Goal: Task Accomplishment & Management: Complete application form

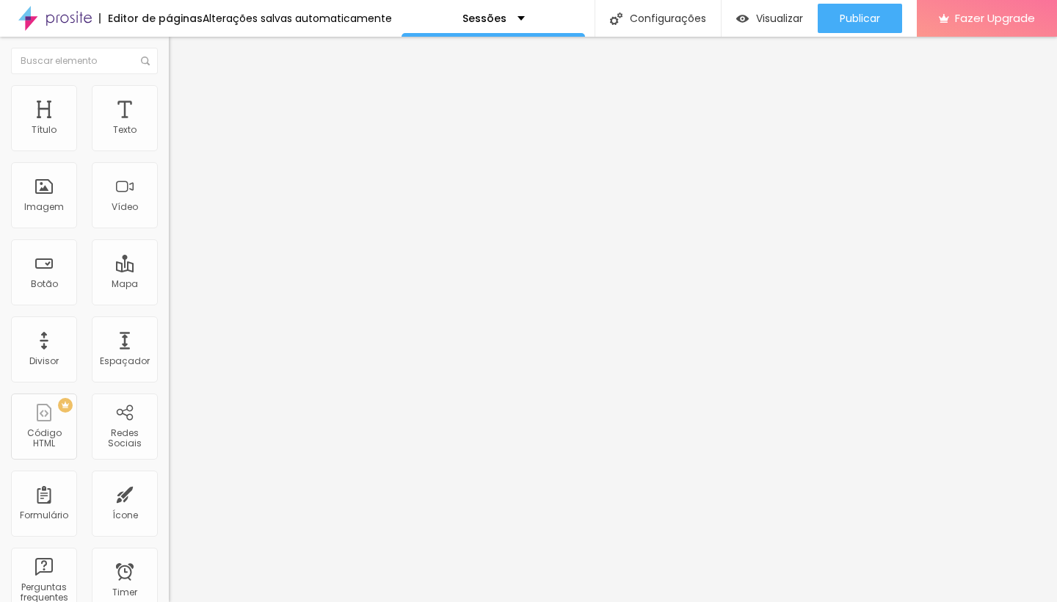
click at [169, 126] on span "Trocar imagem" at bounding box center [209, 120] width 80 height 12
drag, startPoint x: 782, startPoint y: 501, endPoint x: 771, endPoint y: 567, distance: 67.1
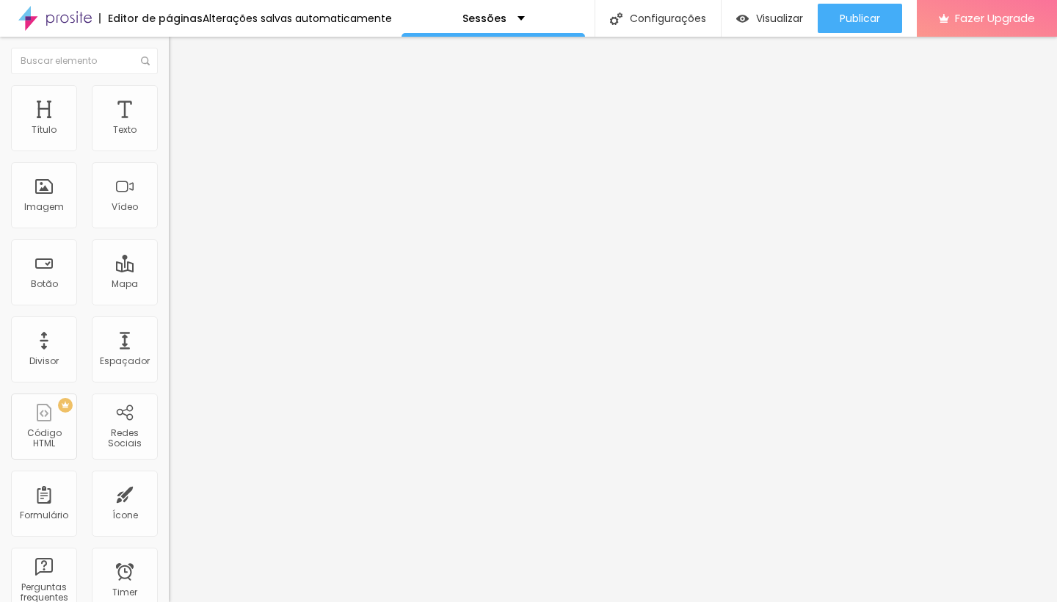
scroll to position [0, 0]
drag, startPoint x: 751, startPoint y: 209, endPoint x: 757, endPoint y: 143, distance: 66.4
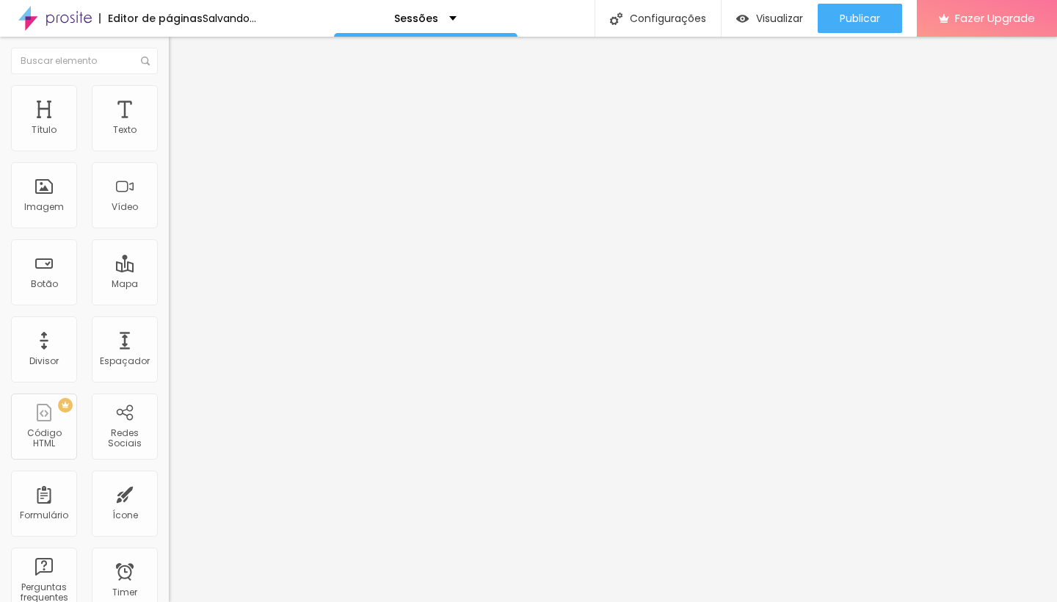
click at [169, 126] on span "Trocar imagem" at bounding box center [209, 120] width 80 height 12
drag, startPoint x: 782, startPoint y: 500, endPoint x: 771, endPoint y: 553, distance: 53.3
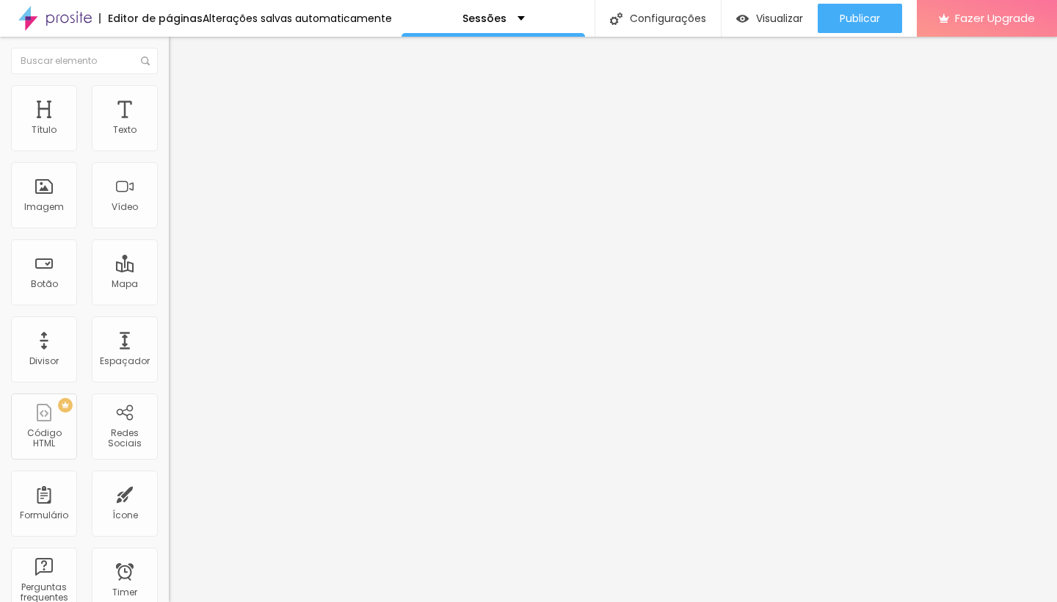
drag, startPoint x: 793, startPoint y: 161, endPoint x: 795, endPoint y: 93, distance: 68.3
drag, startPoint x: 754, startPoint y: 166, endPoint x: 764, endPoint y: 100, distance: 66.8
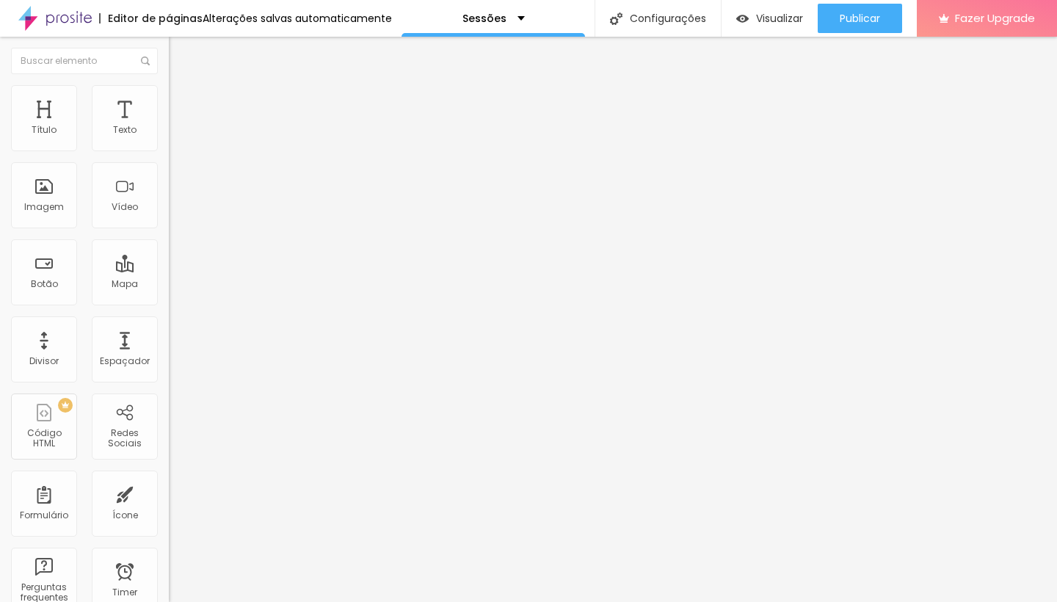
drag, startPoint x: 757, startPoint y: 198, endPoint x: 765, endPoint y: 92, distance: 106.7
click at [169, 126] on span "Trocar imagem" at bounding box center [209, 120] width 80 height 12
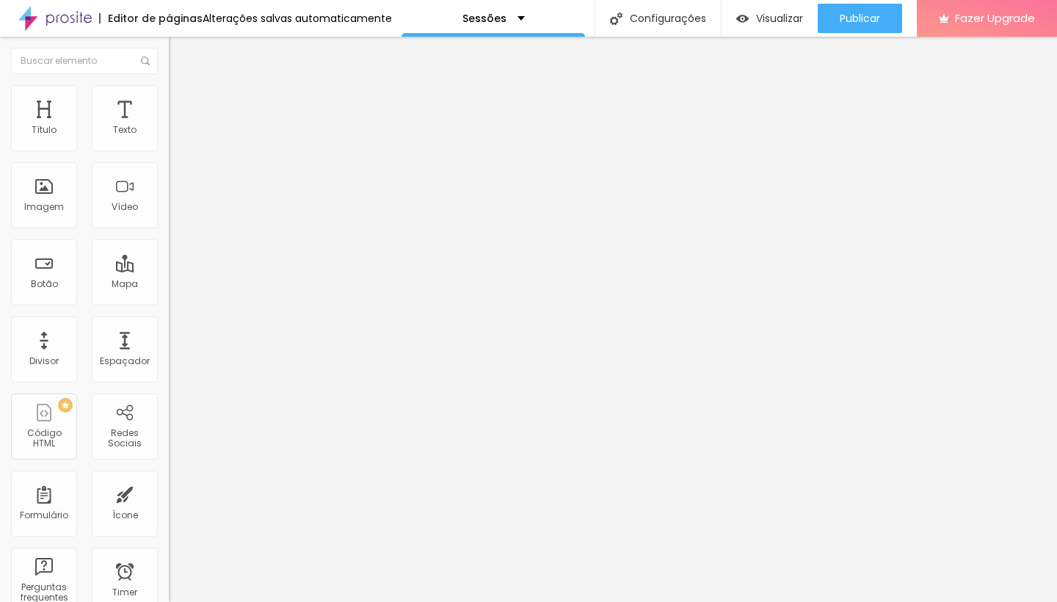
drag, startPoint x: 771, startPoint y: 478, endPoint x: 810, endPoint y: 138, distance: 342.7
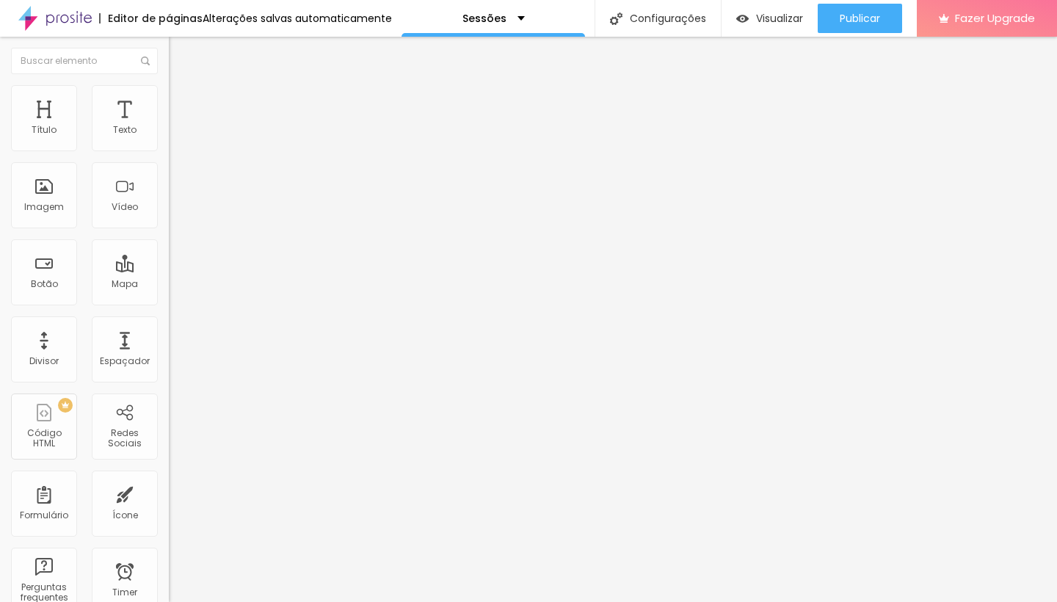
click at [169, 126] on span "Trocar imagem" at bounding box center [209, 120] width 80 height 12
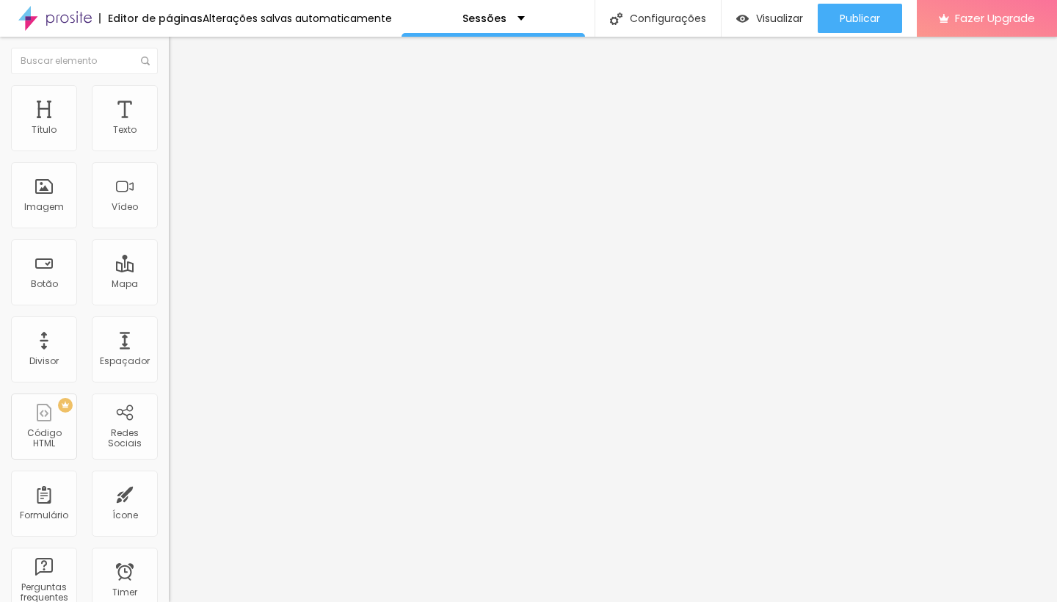
click at [169, 126] on span "Trocar imagem" at bounding box center [209, 120] width 80 height 12
click at [60, 211] on div "Imagem" at bounding box center [44, 207] width 40 height 10
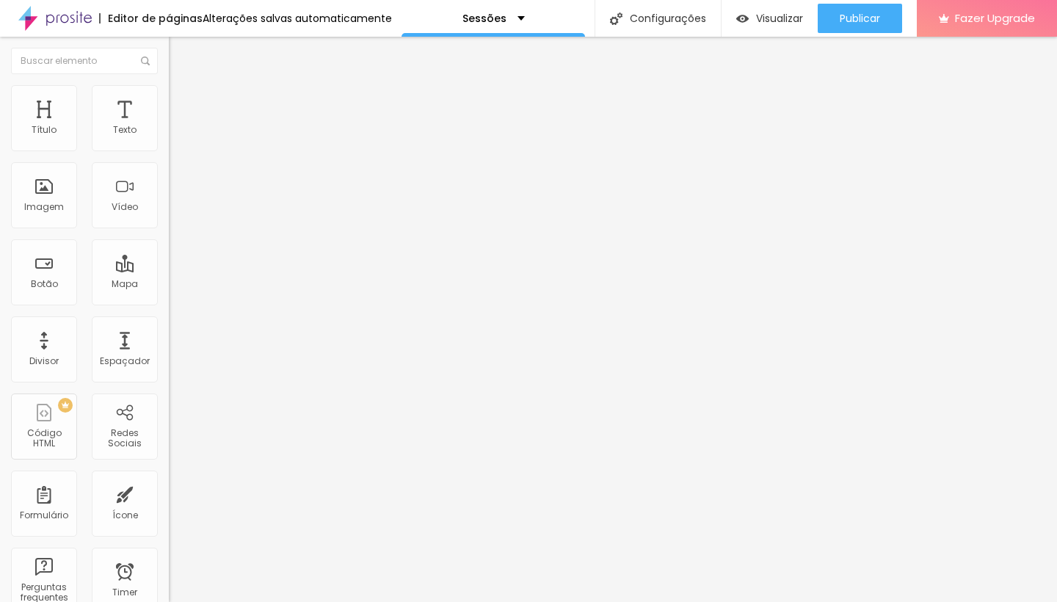
click at [169, 126] on span "Trocar imagem" at bounding box center [209, 120] width 80 height 12
click at [136, 139] on div "Texto" at bounding box center [125, 118] width 66 height 66
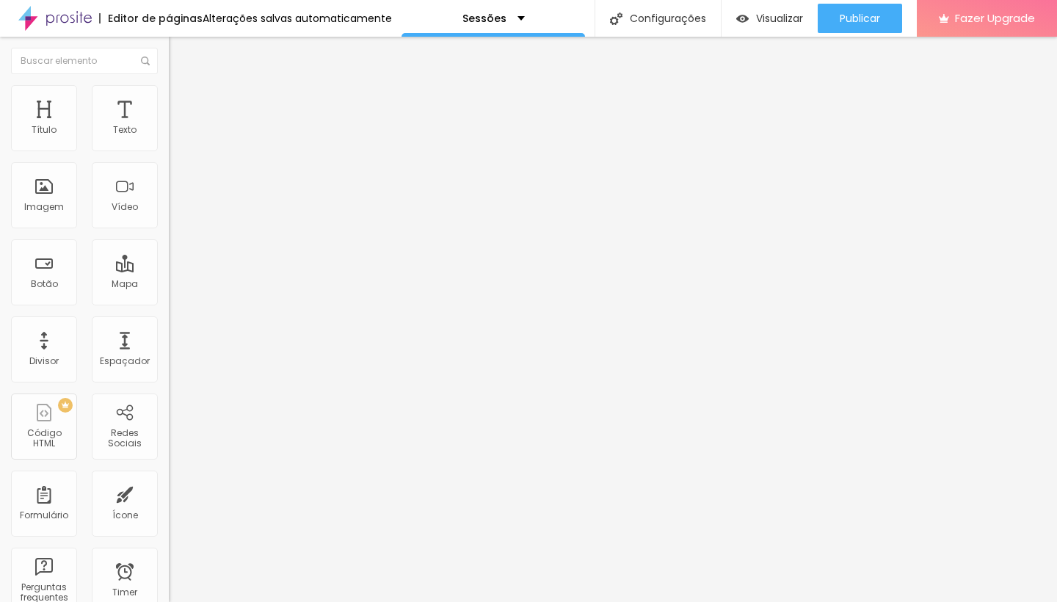
click at [180, 51] on img "button" at bounding box center [186, 54] width 12 height 12
click at [182, 101] on span "Avançado" at bounding box center [206, 95] width 48 height 12
click at [169, 62] on button "Editar Texto" at bounding box center [253, 54] width 169 height 34
click at [182, 98] on span "Avançado" at bounding box center [206, 95] width 48 height 12
click at [182, 87] on span "Estilo" at bounding box center [193, 80] width 23 height 12
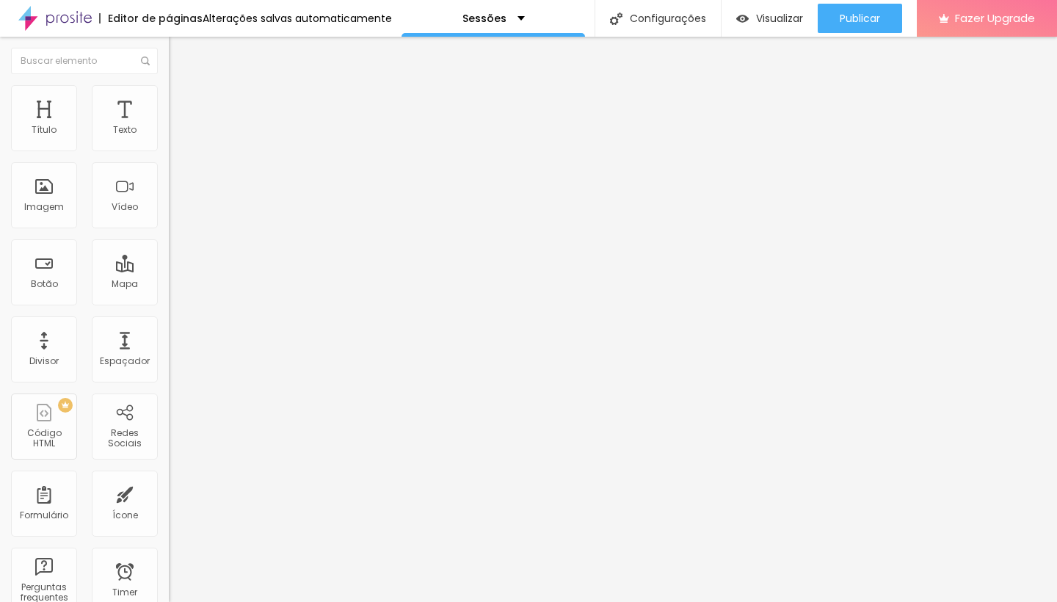
click at [169, 141] on button "button" at bounding box center [179, 132] width 21 height 15
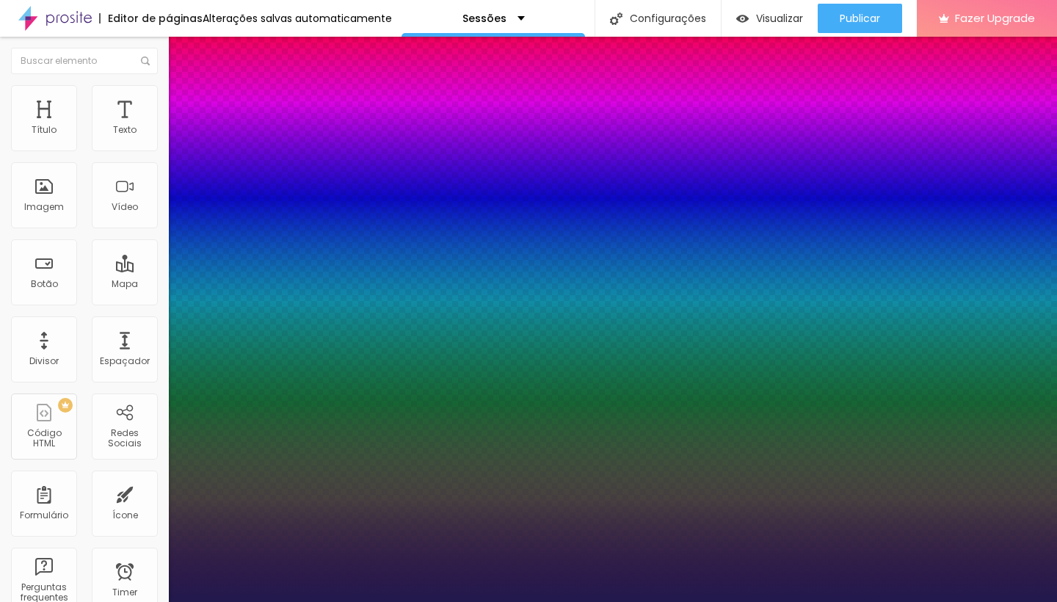
type input "1"
click at [87, 601] on div at bounding box center [528, 602] width 1057 height 0
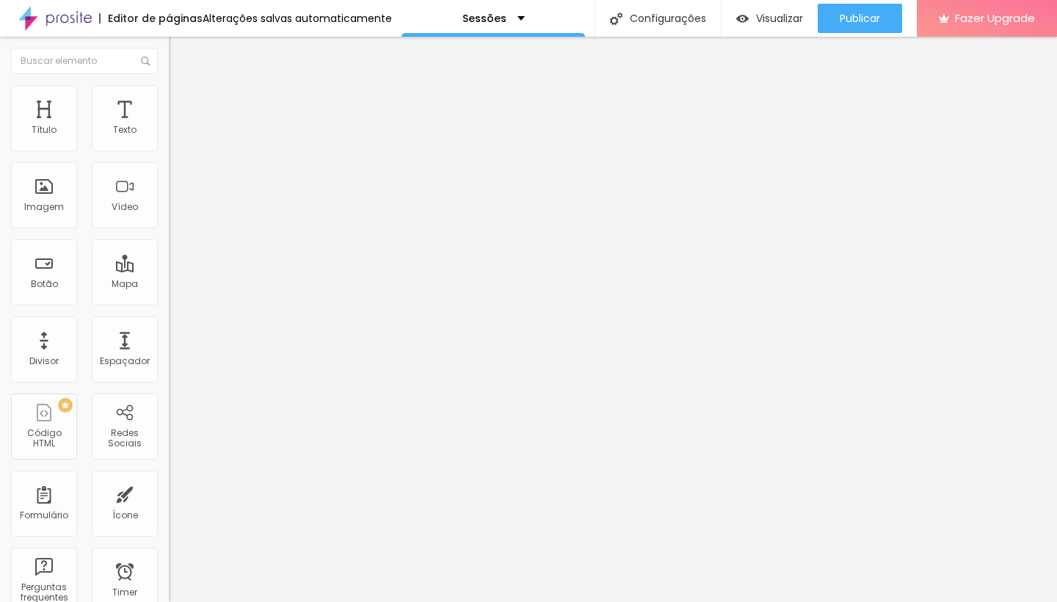
click at [169, 122] on div "Tipografia Voltar ao padrão Sombra DESATIVADO Voltar ao padrão" at bounding box center [253, 145] width 169 height 90
click at [182, 101] on span "Avançado" at bounding box center [206, 95] width 48 height 12
click at [182, 87] on span "Estilo" at bounding box center [193, 80] width 23 height 12
click at [180, 57] on img "button" at bounding box center [186, 54] width 12 height 12
click at [180, 50] on div "Editar Texto" at bounding box center [222, 54] width 84 height 12
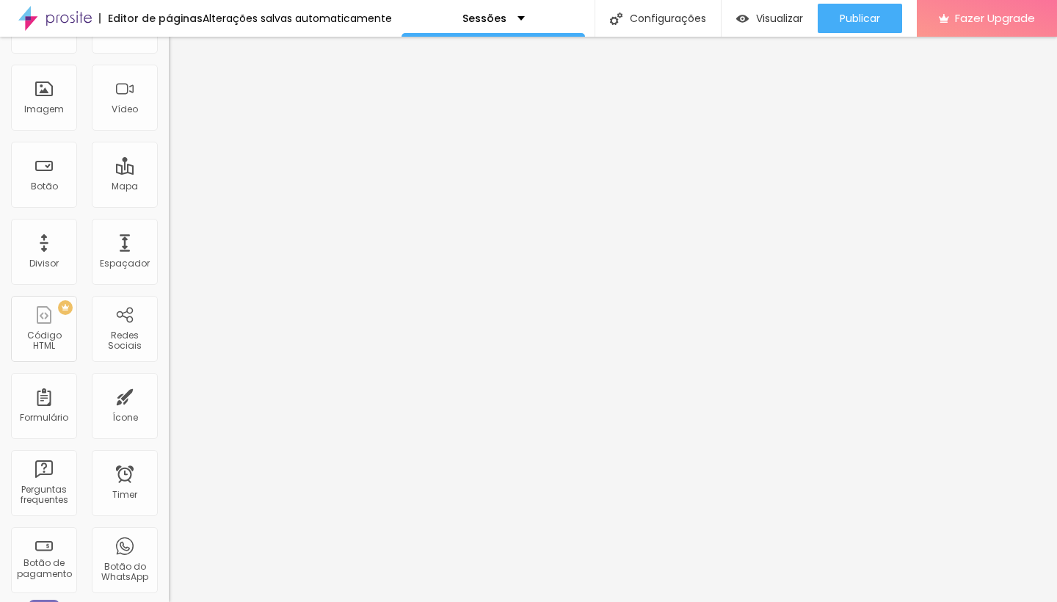
scroll to position [153, 0]
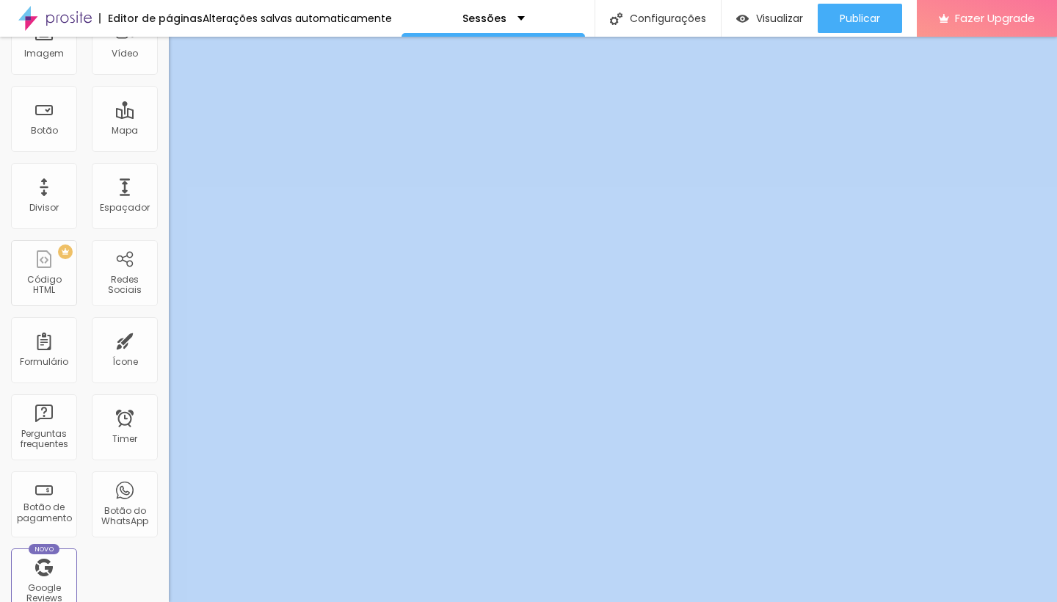
drag, startPoint x: 163, startPoint y: 545, endPoint x: 161, endPoint y: 392, distance: 152.7
click at [161, 392] on div "Título Texto Imagem Vídeo Botão Mapa Divisor Espaçador PREMIUM Código HTML Rede…" at bounding box center [84, 319] width 169 height 565
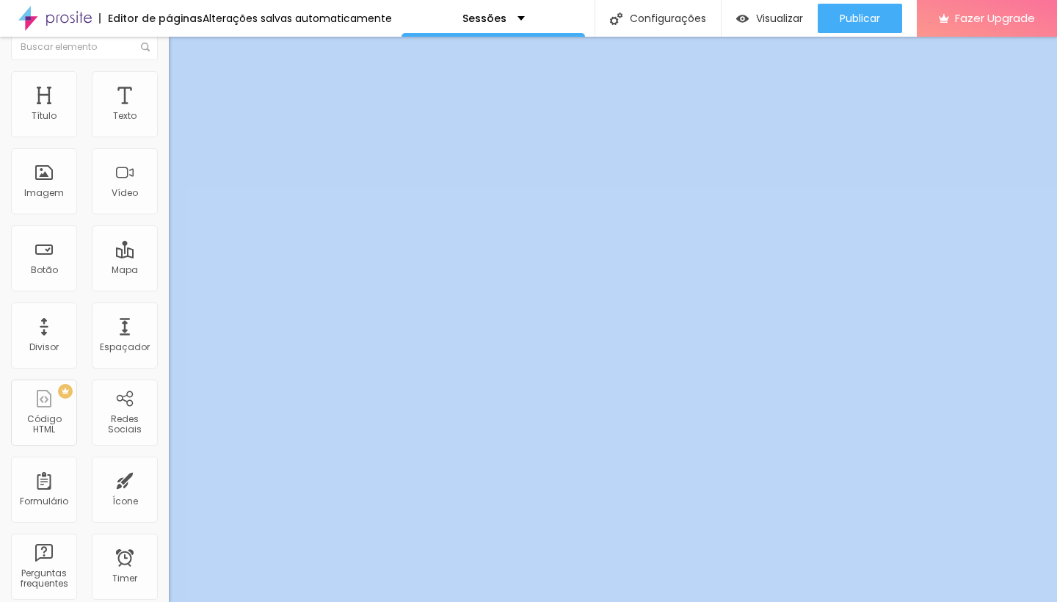
scroll to position [0, 0]
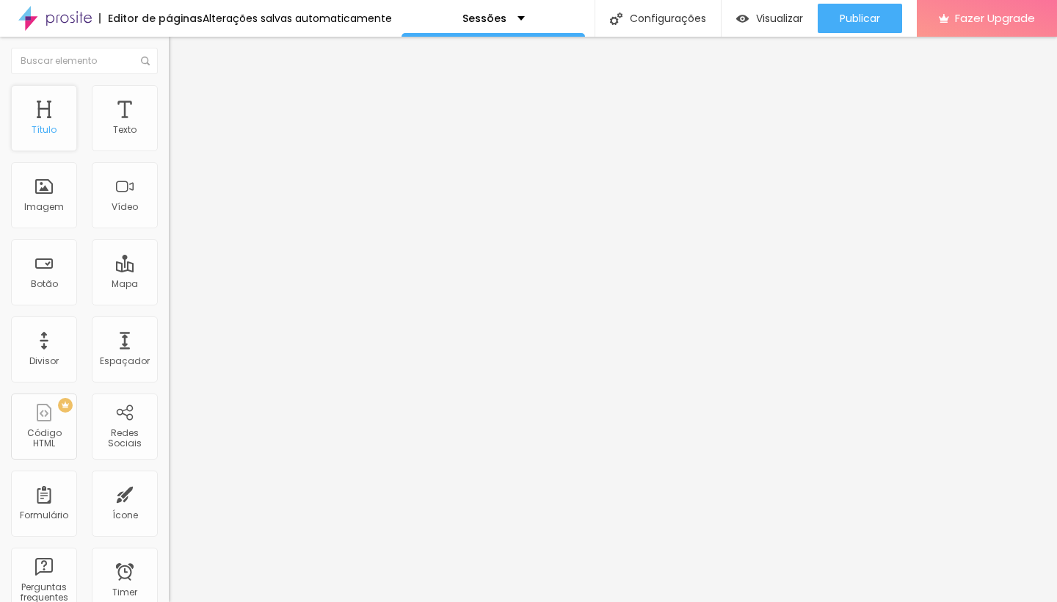
click at [60, 120] on div "Título" at bounding box center [44, 118] width 66 height 66
click at [169, 59] on button "Editar Texto" at bounding box center [253, 54] width 169 height 34
click at [169, 62] on button "Editar Texto" at bounding box center [253, 54] width 169 height 34
click at [169, 96] on li "Avançado" at bounding box center [253, 92] width 169 height 15
type input "4"
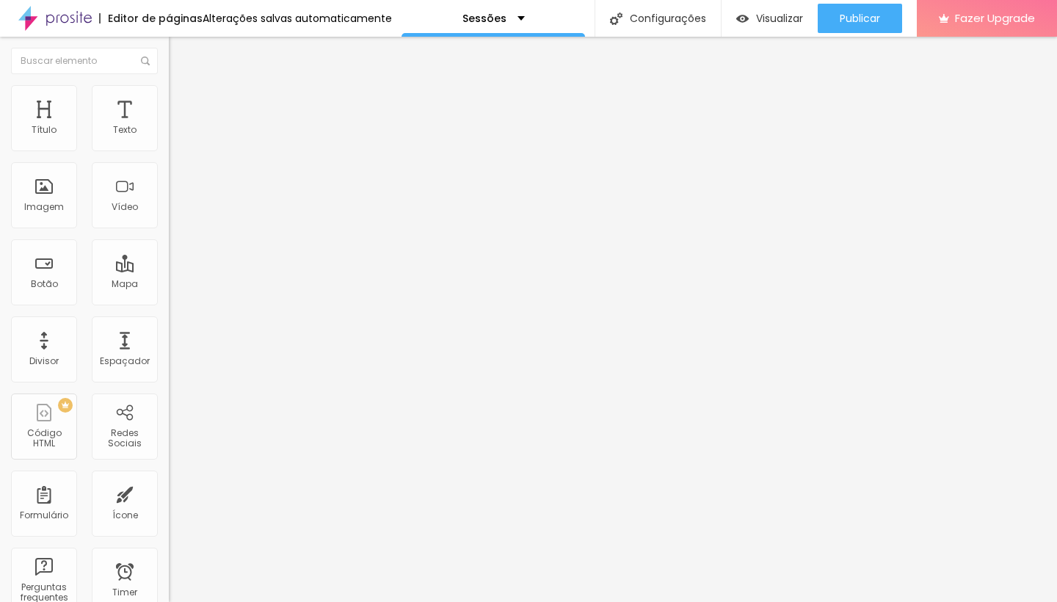
type input "4"
type input "5"
type input "6"
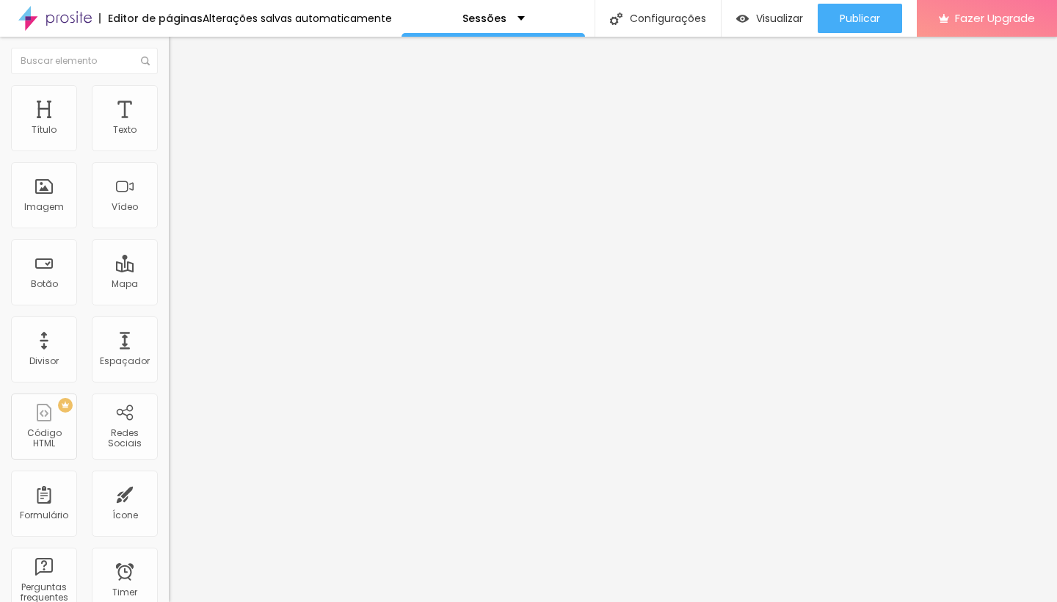
type input "7"
type input "9"
type input "10"
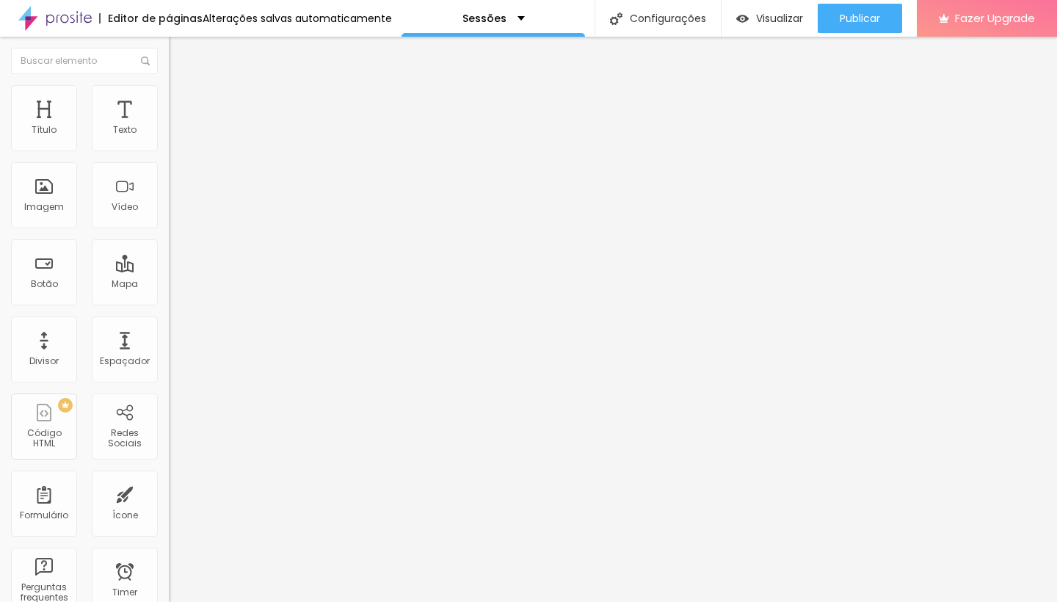
type input "10"
type input "11"
type input "12"
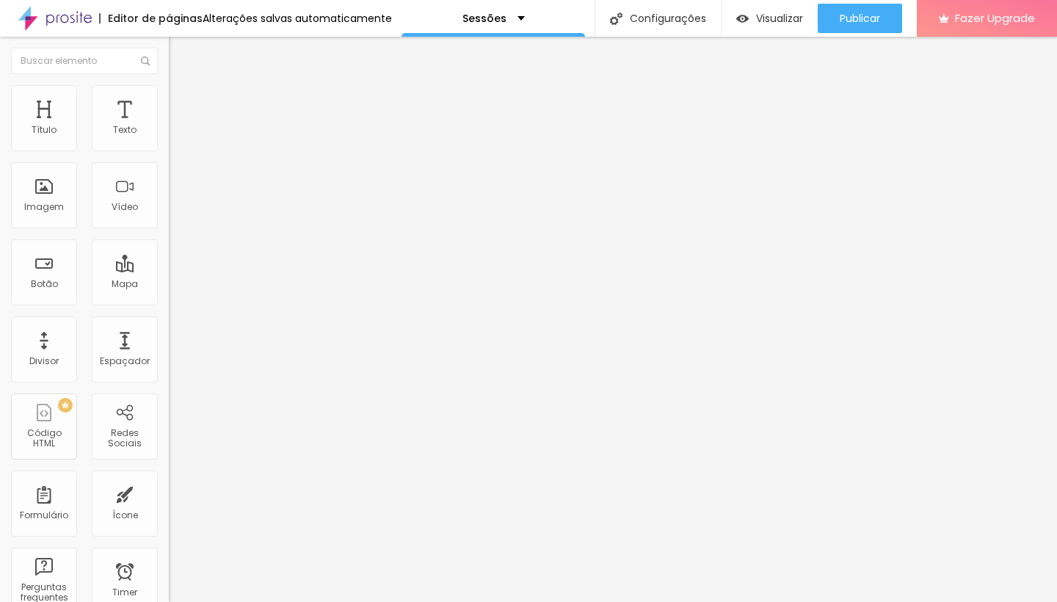
type input "13"
type input "14"
type input "13"
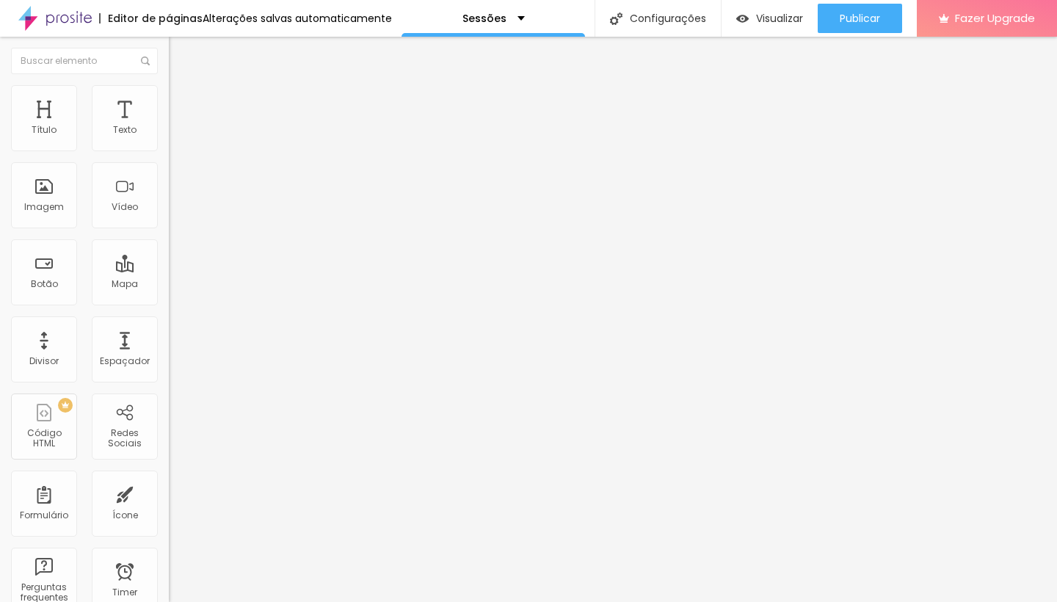
type input "13"
type input "12"
type input "11"
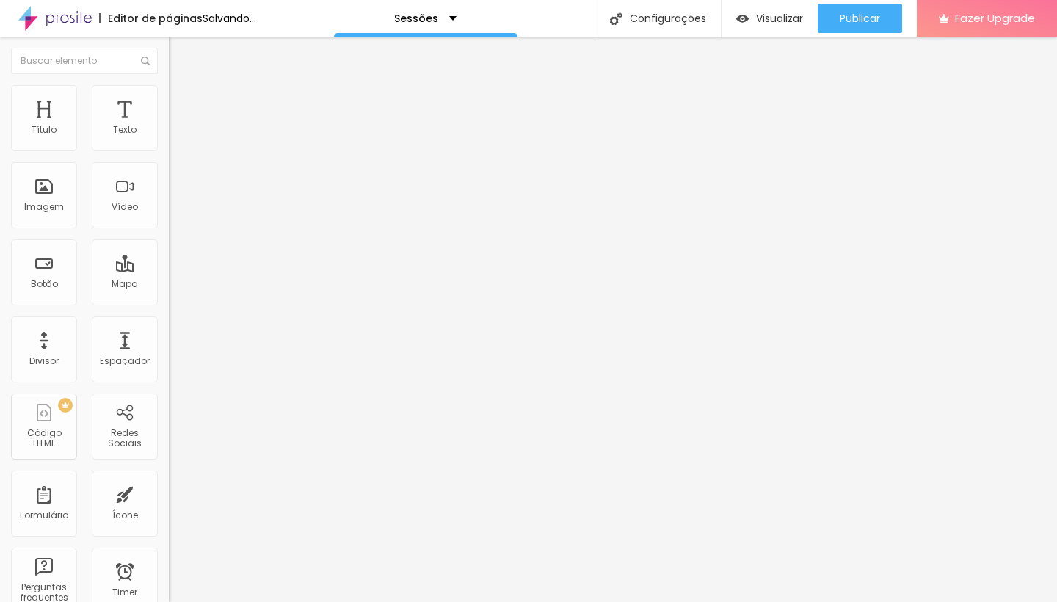
type input "9"
type input "8"
type input "5"
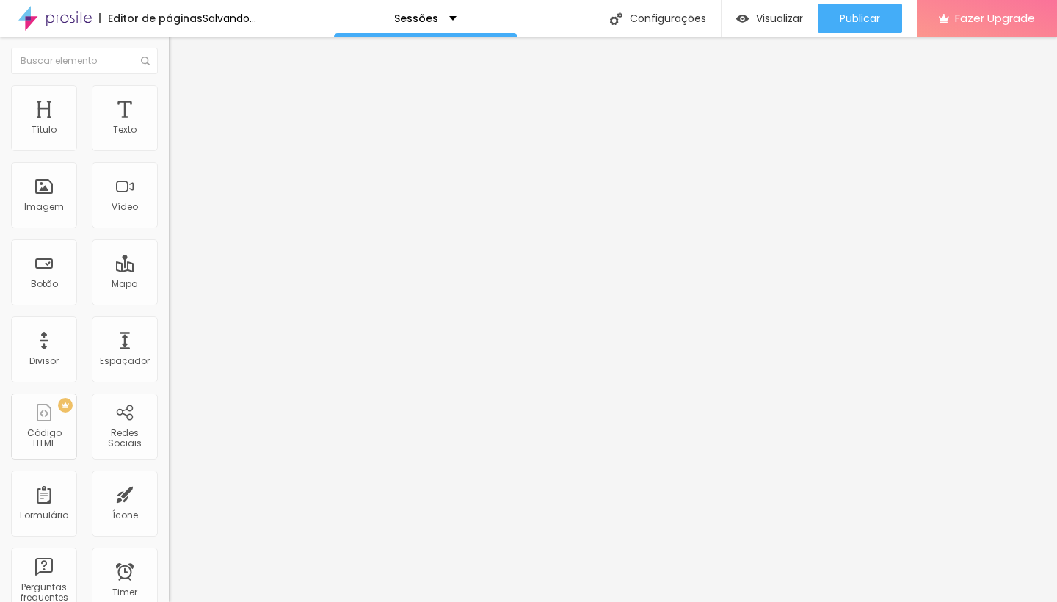
type input "5"
type input "4"
type input "3"
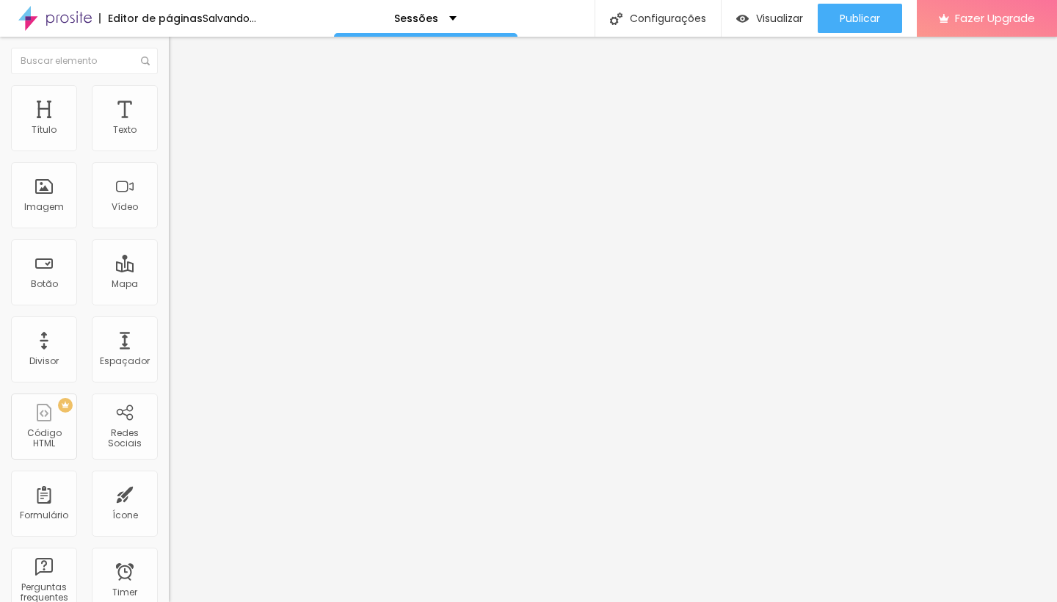
type input "4"
type input "5"
type input "6"
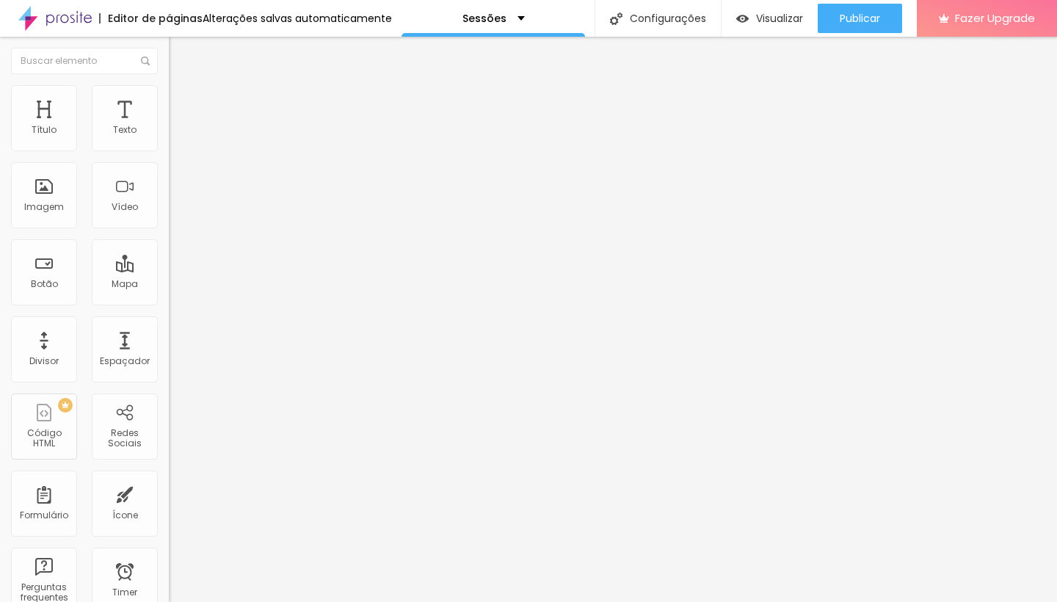
type input "6"
type input "7"
type input "8"
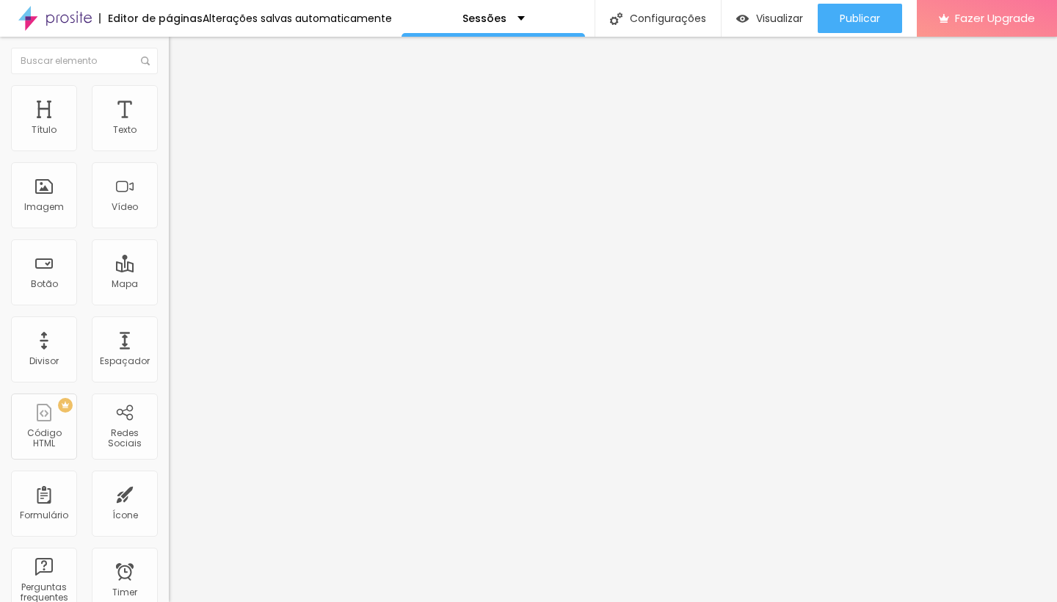
type input "9"
type input "10"
click at [169, 270] on input "range" at bounding box center [216, 276] width 95 height 12
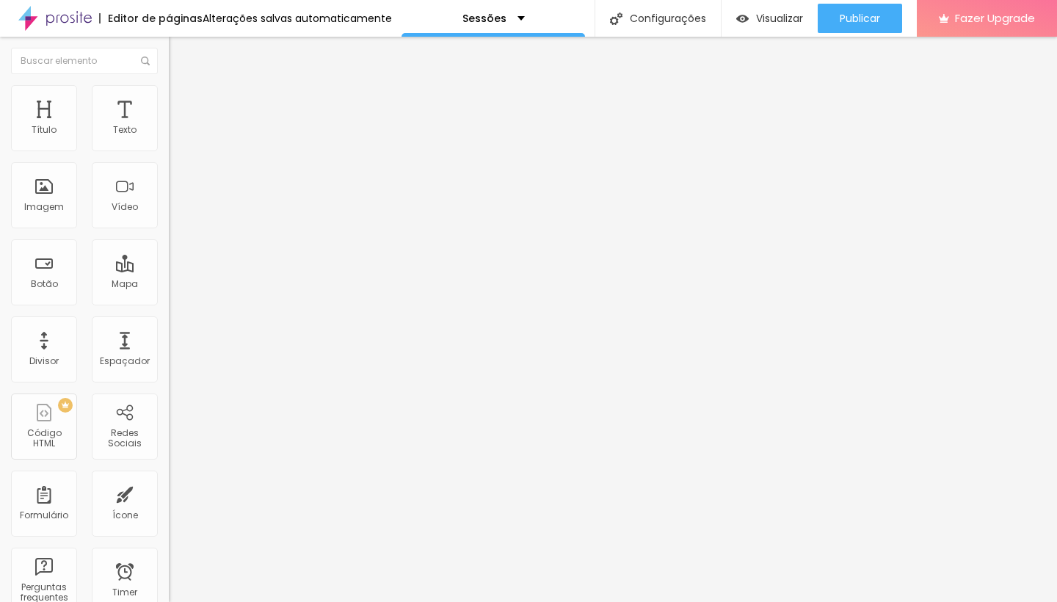
drag, startPoint x: 40, startPoint y: 171, endPoint x: 52, endPoint y: 173, distance: 11.9
click at [169, 478] on div at bounding box center [253, 484] width 169 height 13
type input "15"
type input "17"
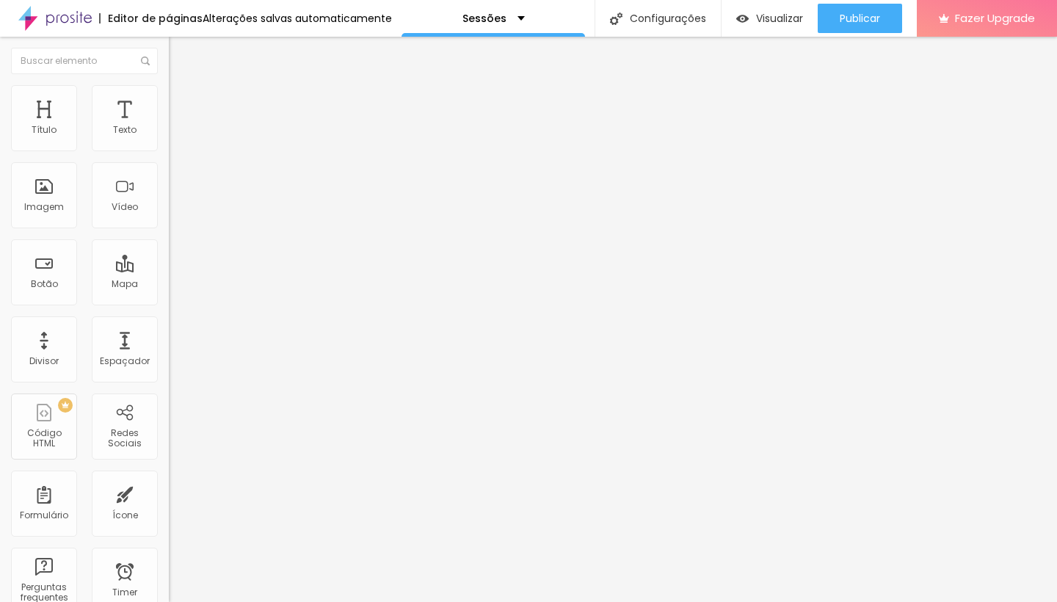
type input "17"
type input "18"
type input "20"
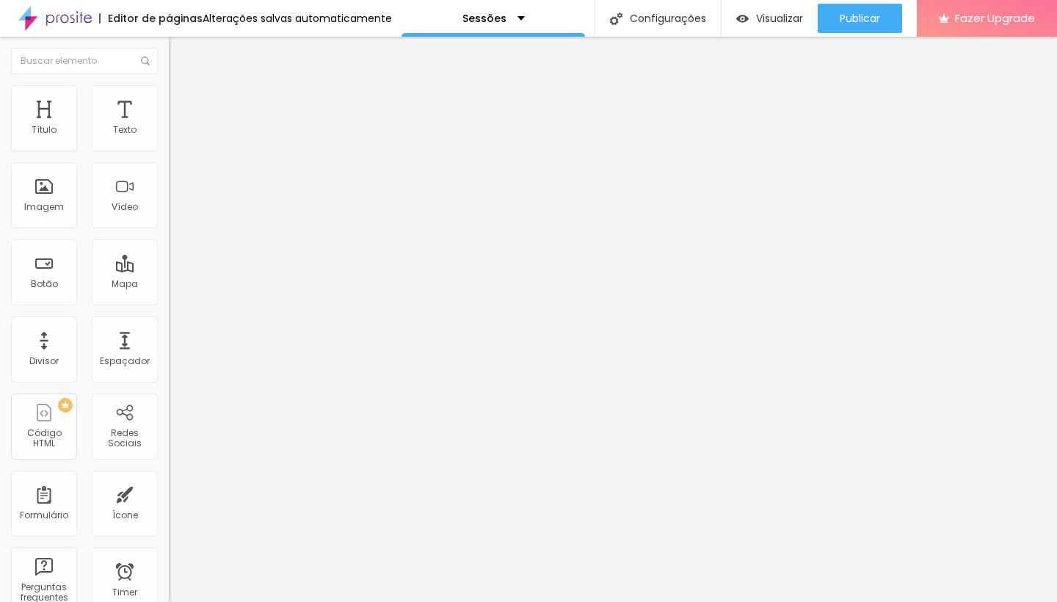
type input "21"
type input "20"
type input "19"
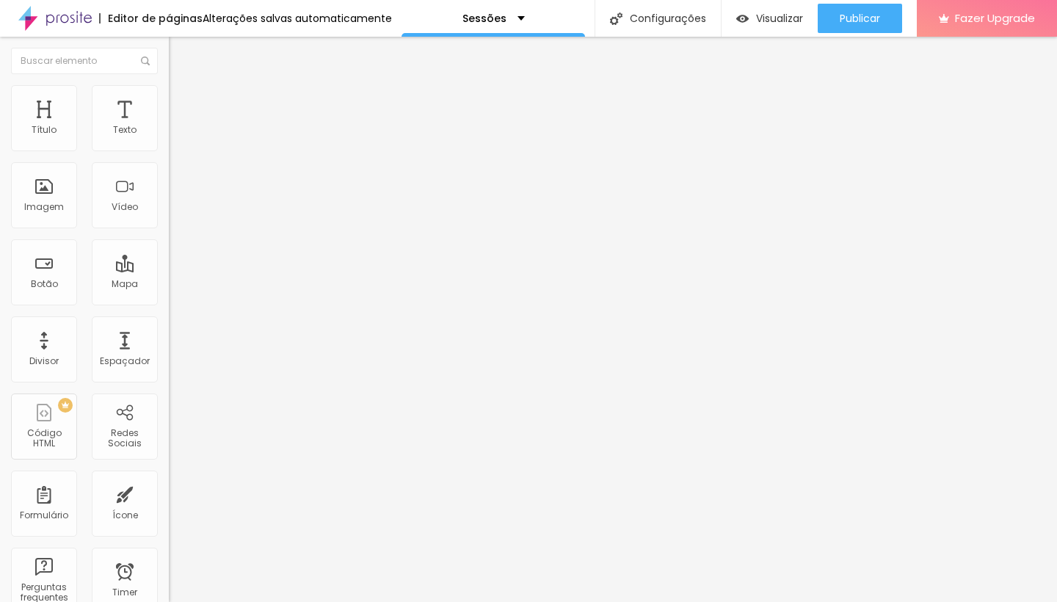
type input "19"
type input "18"
type input "16"
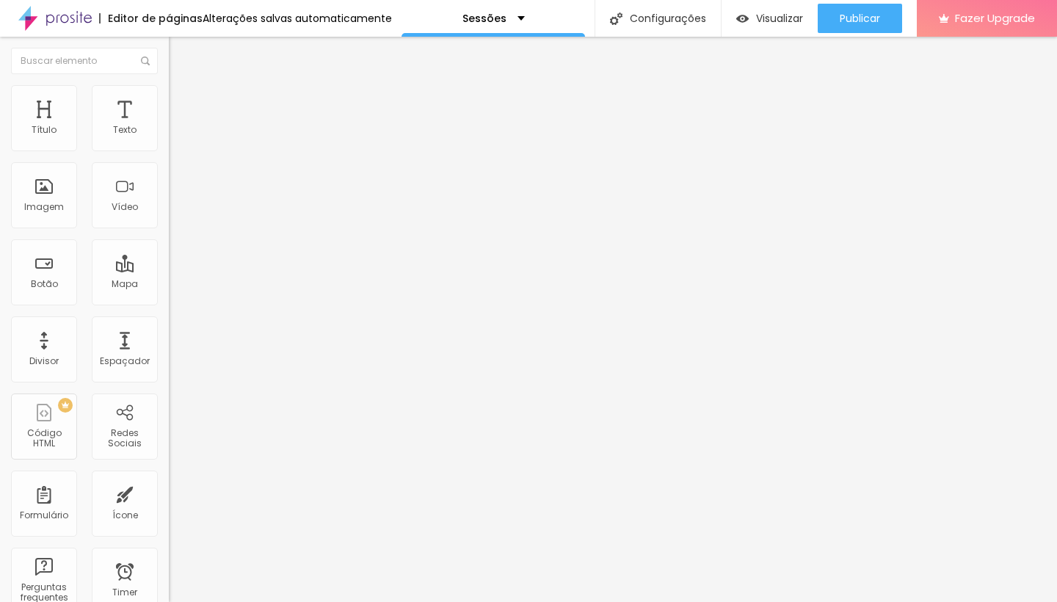
type input "15"
type input "12"
type input "11"
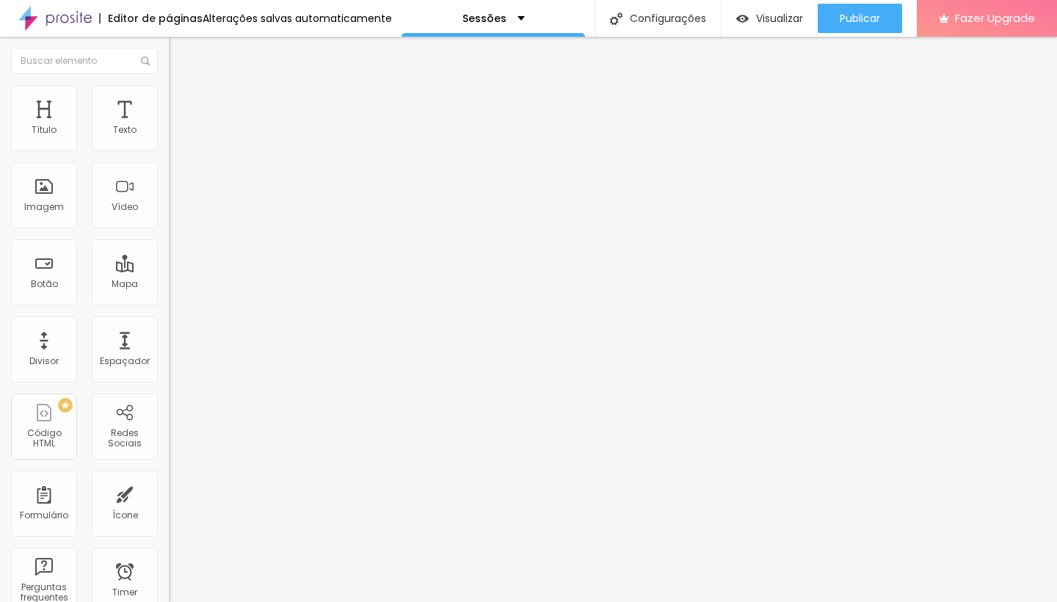
type input "11"
type input "10"
type input "9"
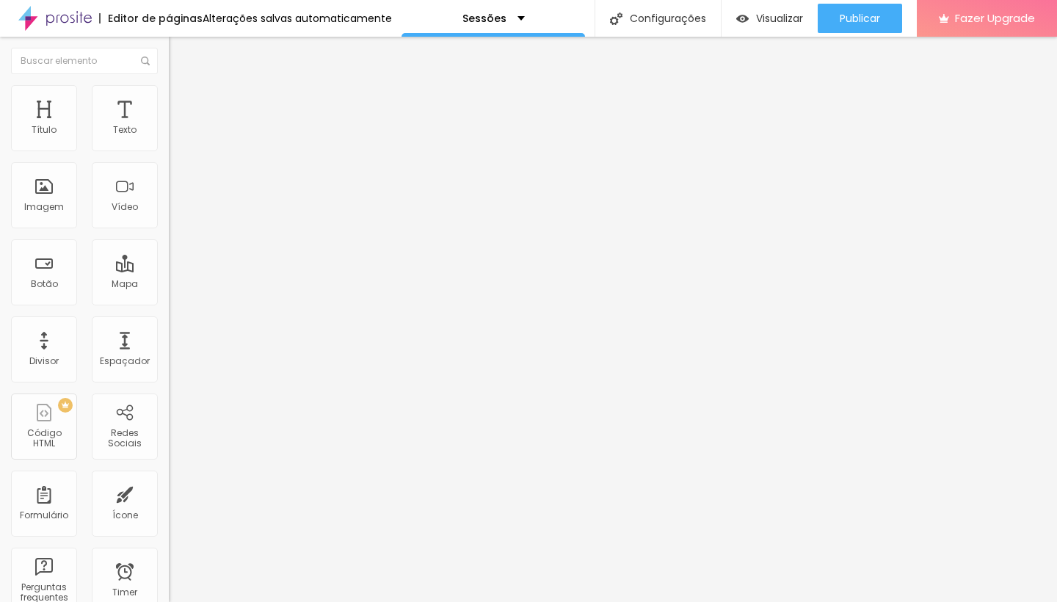
type input "8"
click at [169, 478] on input "range" at bounding box center [216, 484] width 95 height 12
click at [180, 54] on img "button" at bounding box center [186, 54] width 12 height 12
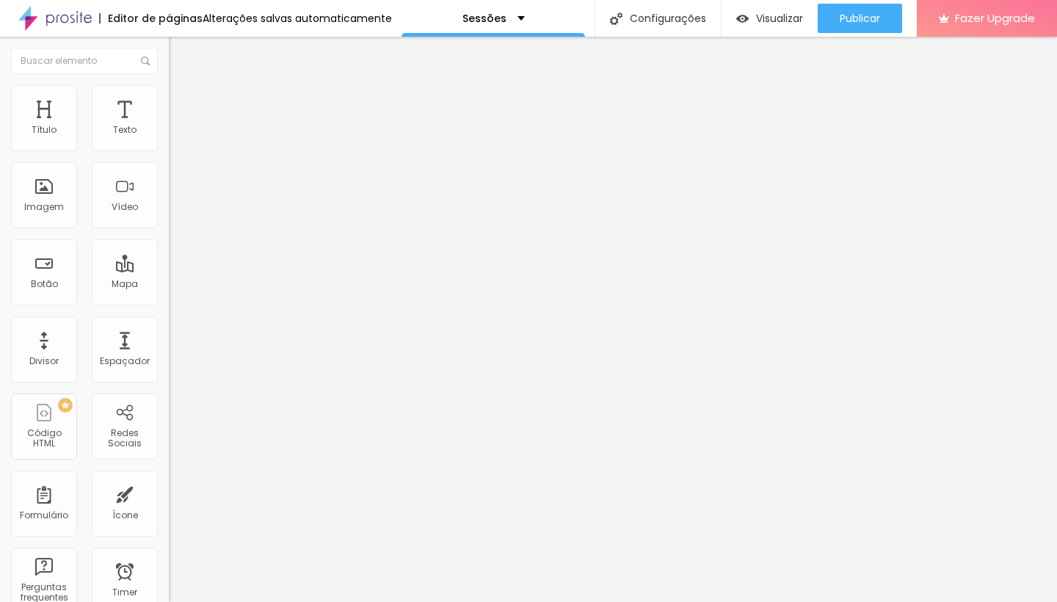
click at [175, 213] on icon "button" at bounding box center [179, 208] width 9 height 9
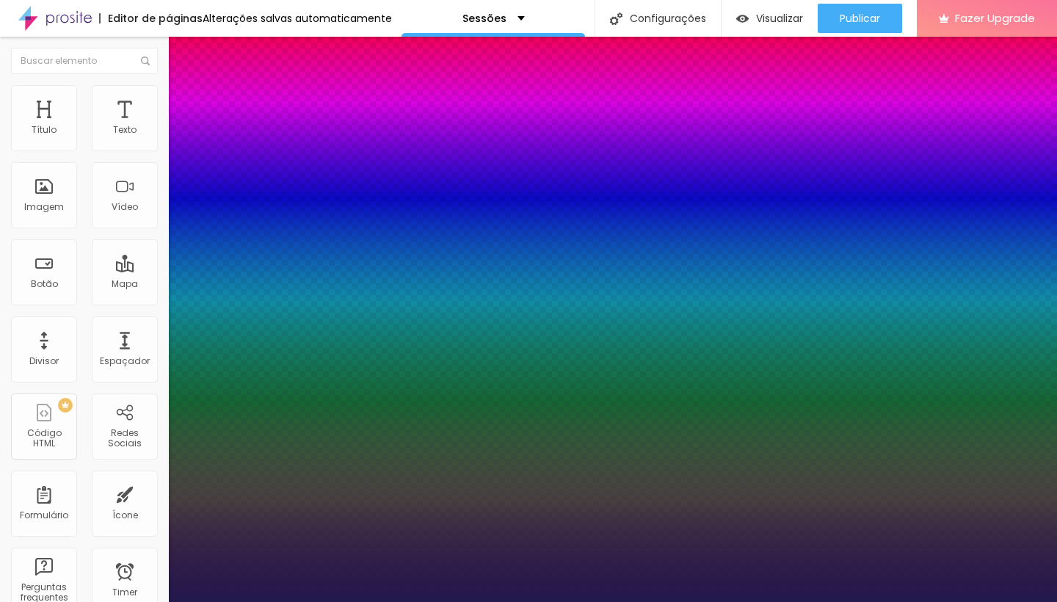
type input "1"
select select "AbrilFatface-Regular"
click at [662, 601] on div at bounding box center [528, 602] width 1057 height 0
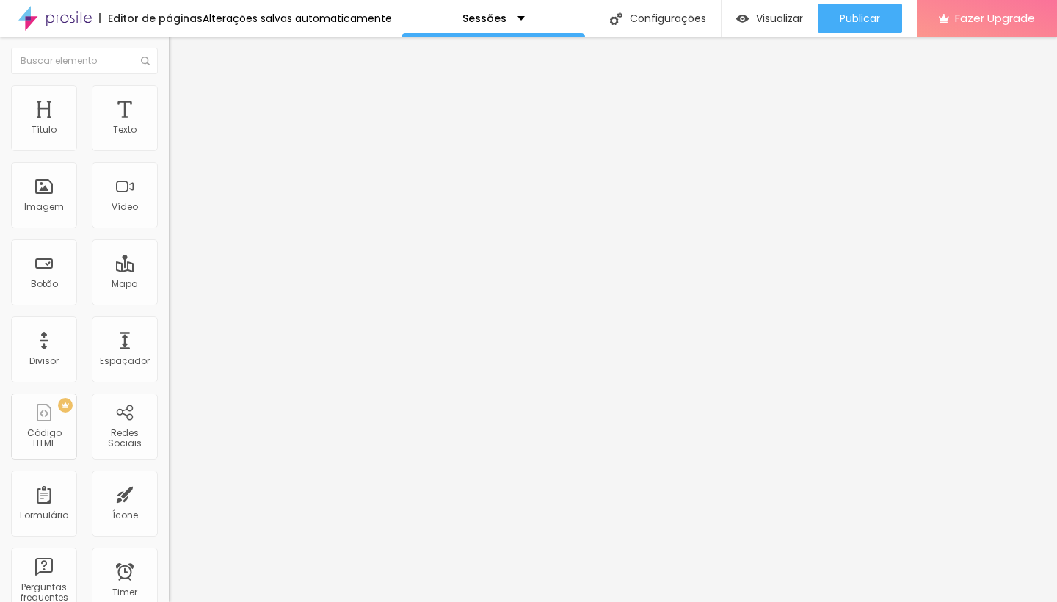
click at [175, 213] on icon "button" at bounding box center [179, 208] width 9 height 9
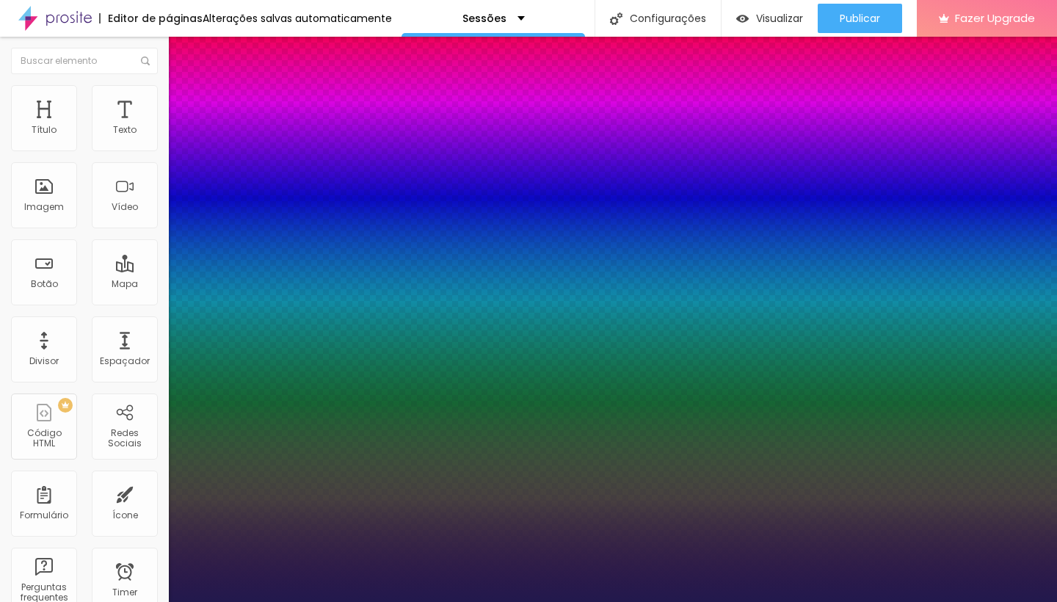
type input "1"
type input "14"
type input "1"
type input "15"
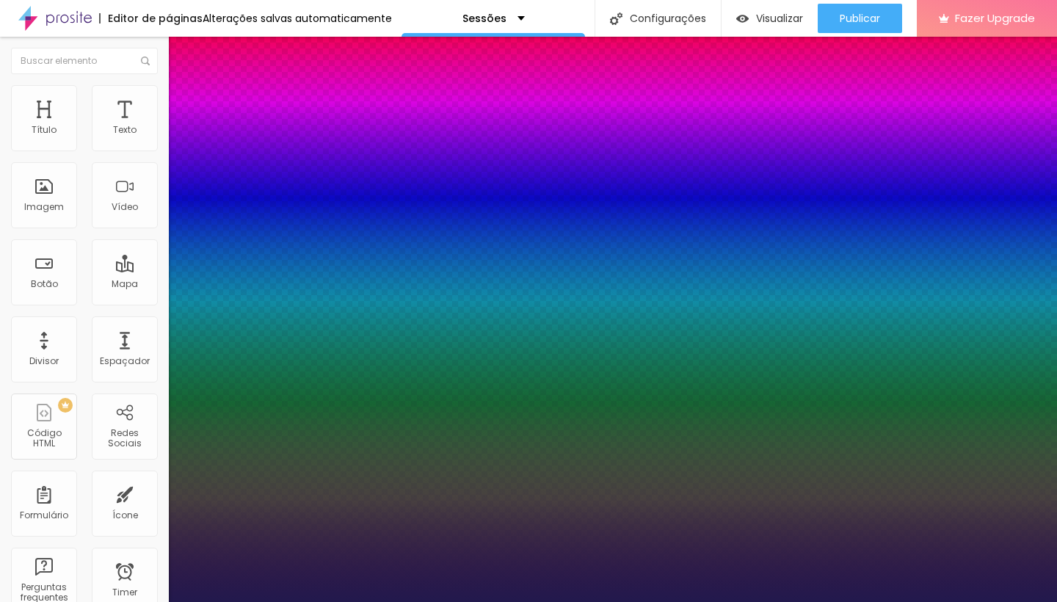
type input "15"
type input "1"
type input "16"
type input "1"
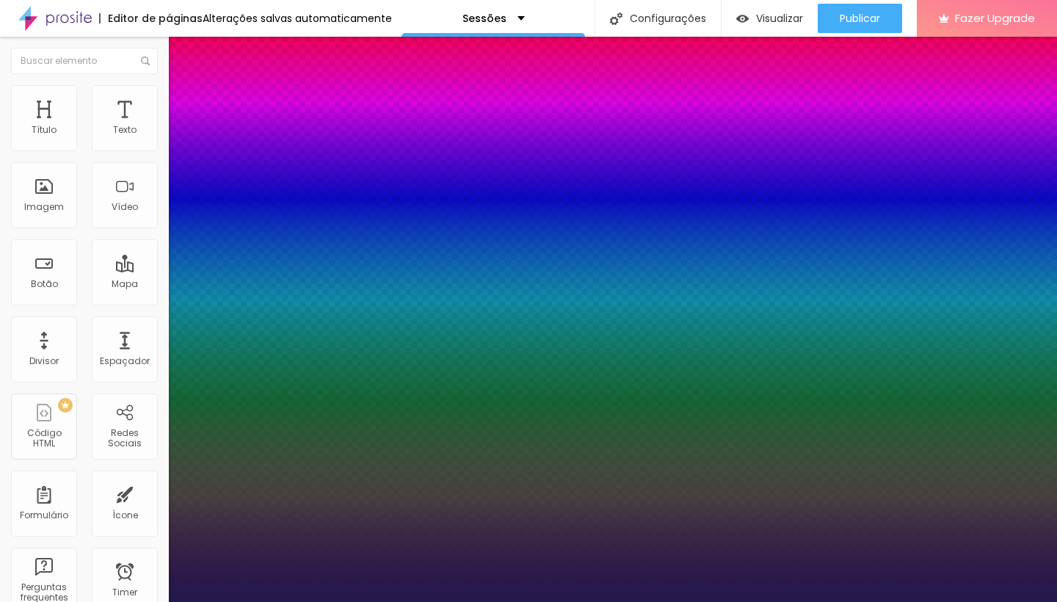
type input "17"
type input "1"
type input "18"
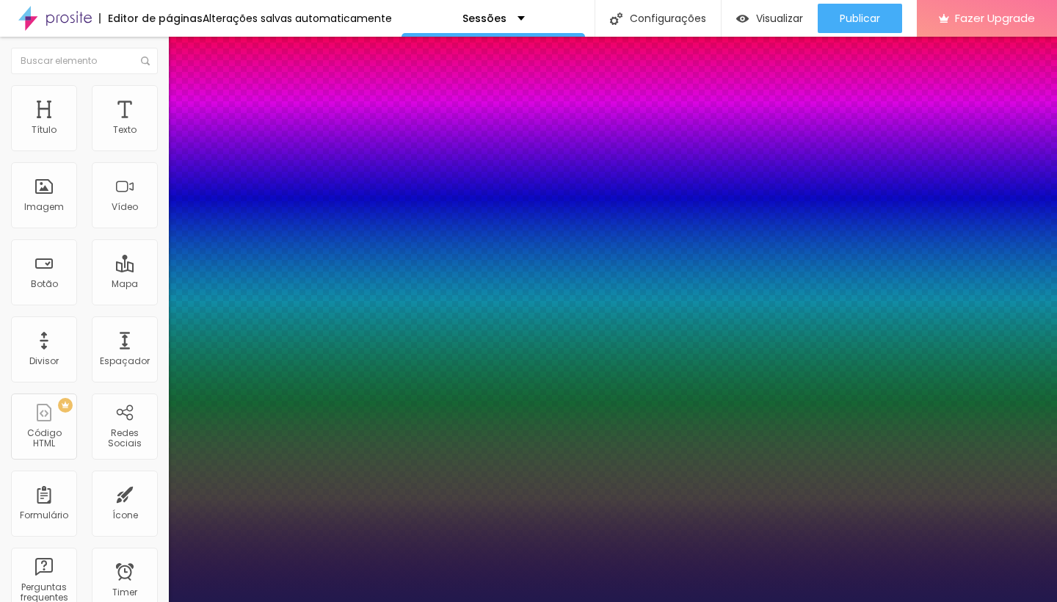
type input "1"
type input "19"
type input "1"
type input "20"
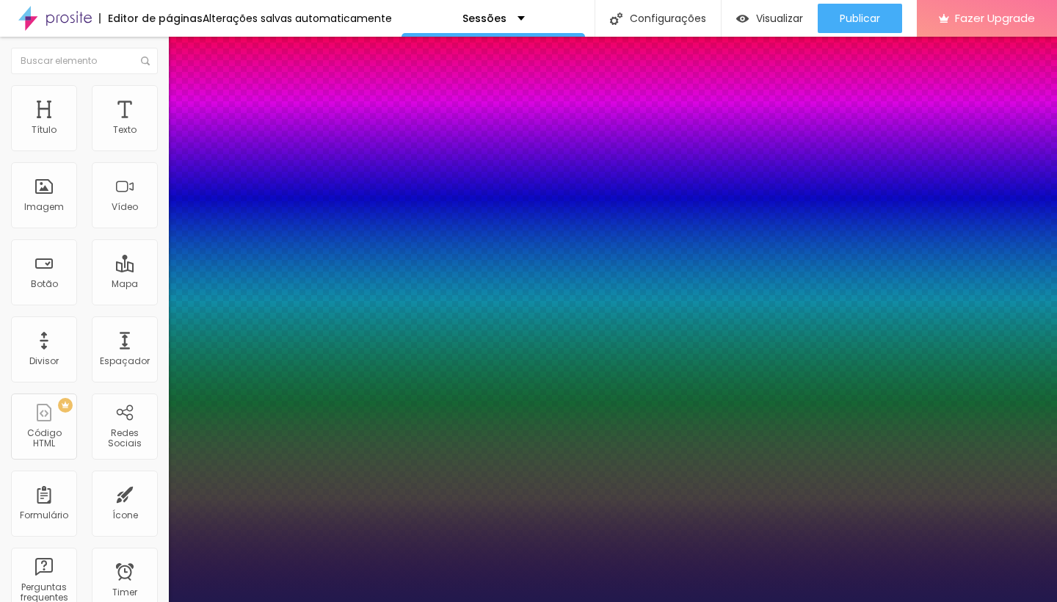
type input "20"
type input "1"
type input "21"
type input "1"
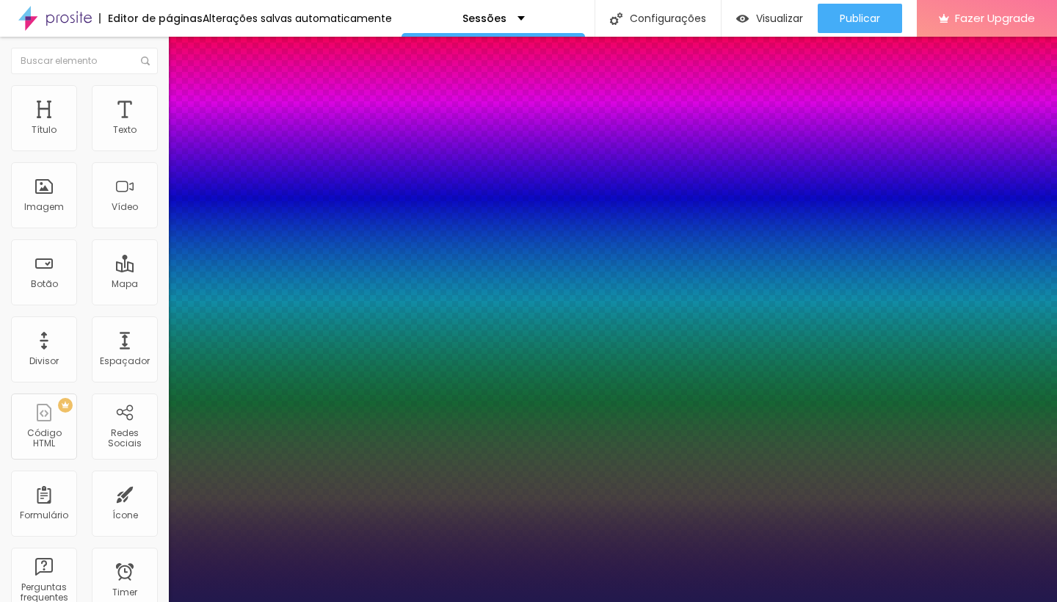
type input "22"
type input "1"
type input "23"
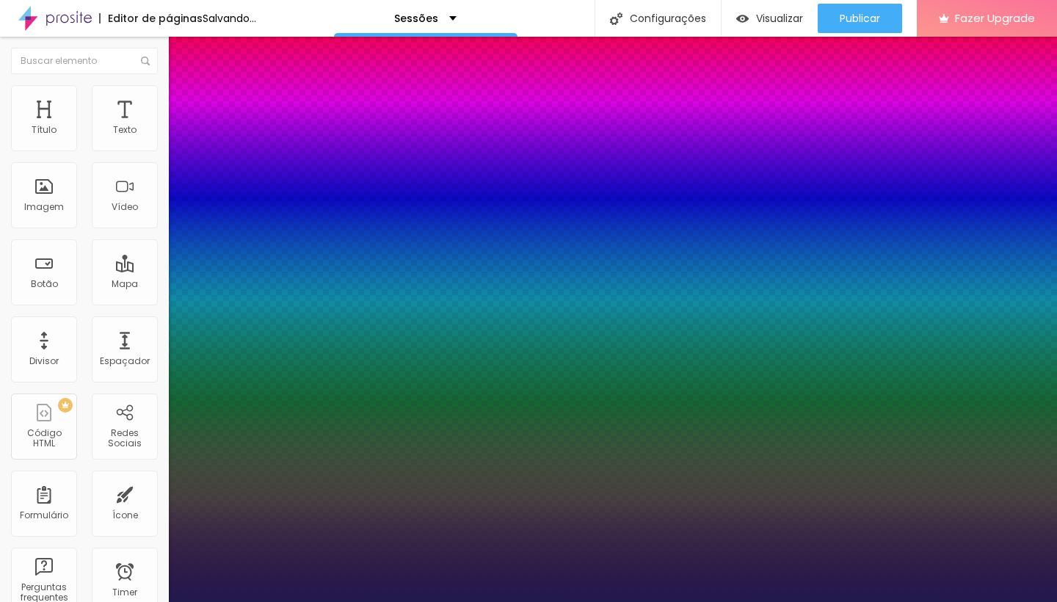
type input "1"
type input "24"
type input "1"
type input "25"
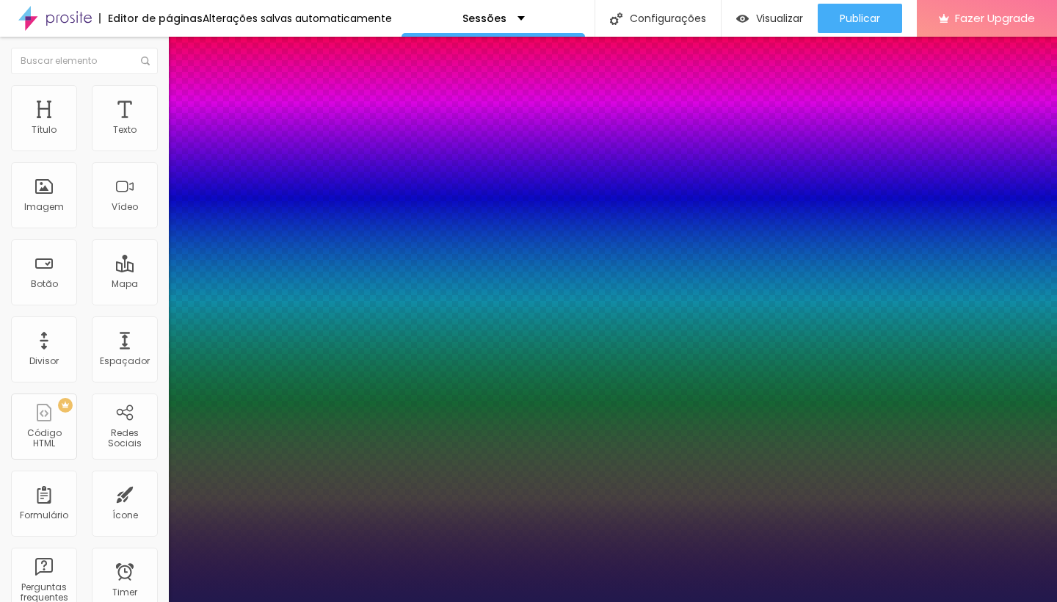
type input "25"
type input "1"
type input "26"
type input "1"
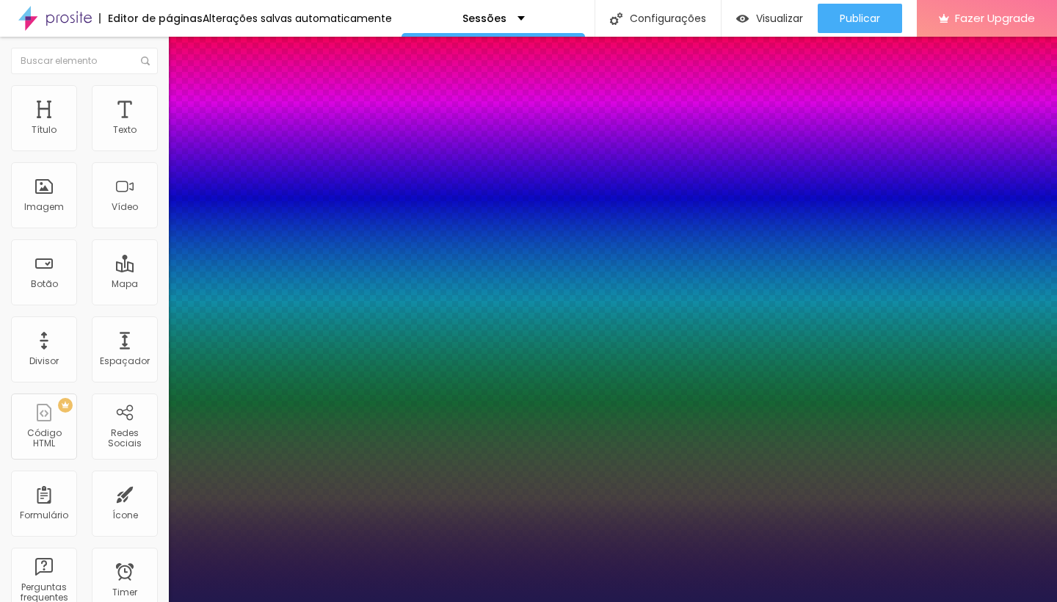
type input "27"
type input "1"
type input "28"
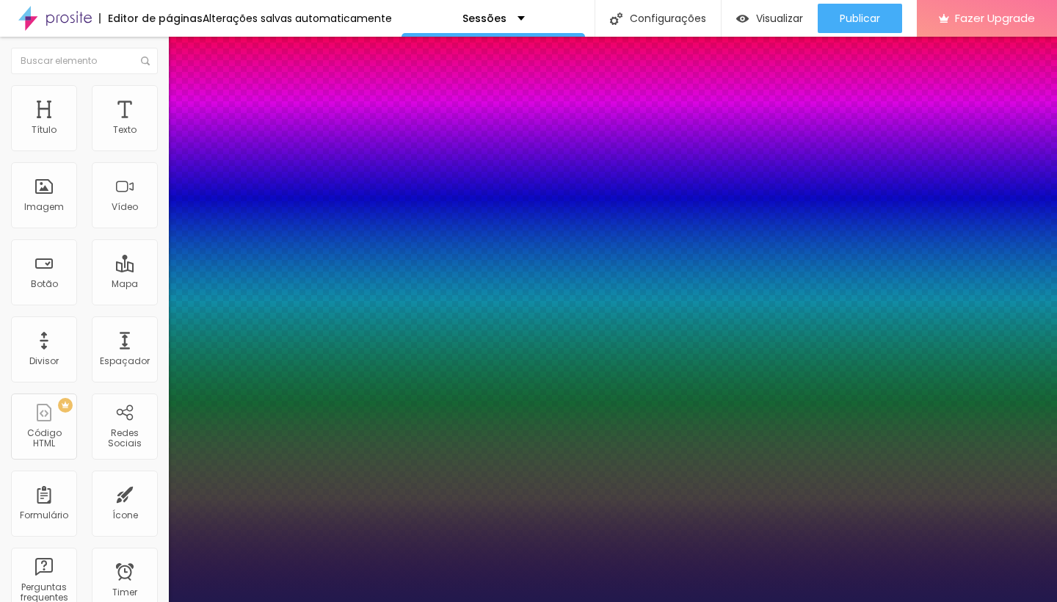
type input "1"
type input "29"
type input "1"
type input "30"
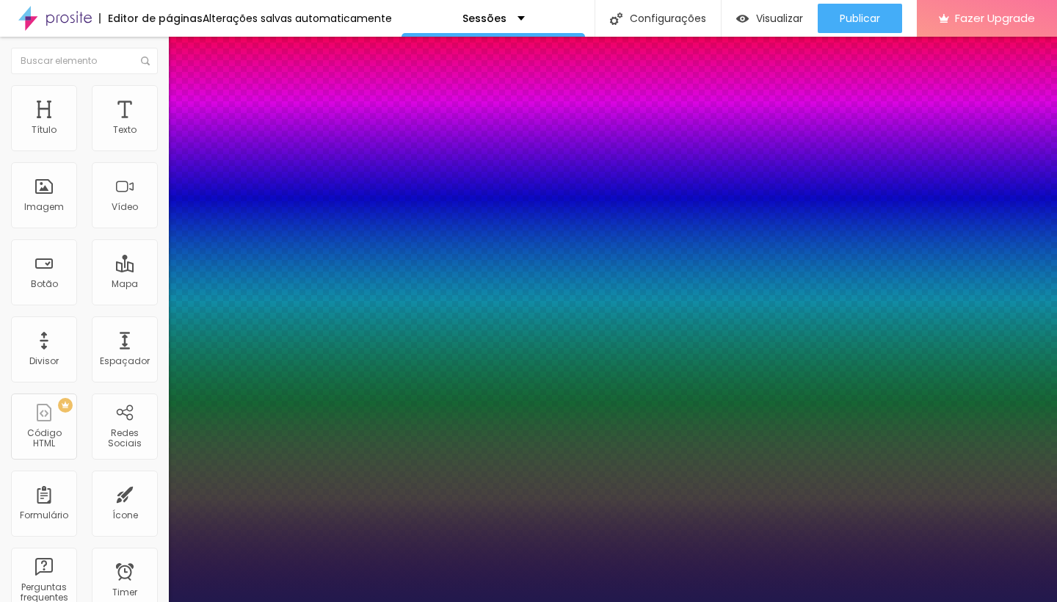
type input "30"
type input "1"
type input "31"
type input "1"
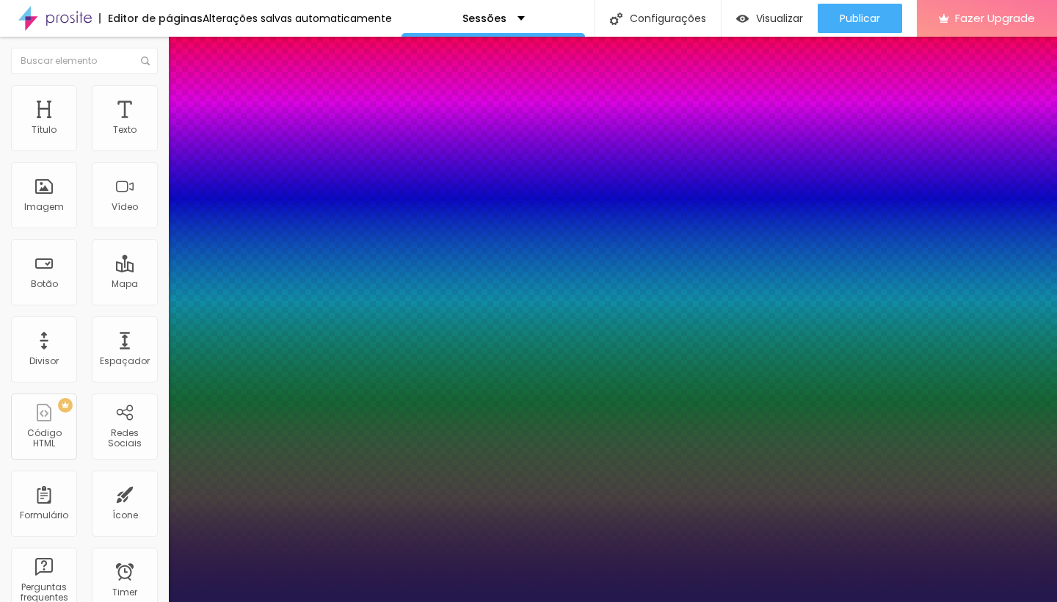
type input "32"
type input "1"
type input "33"
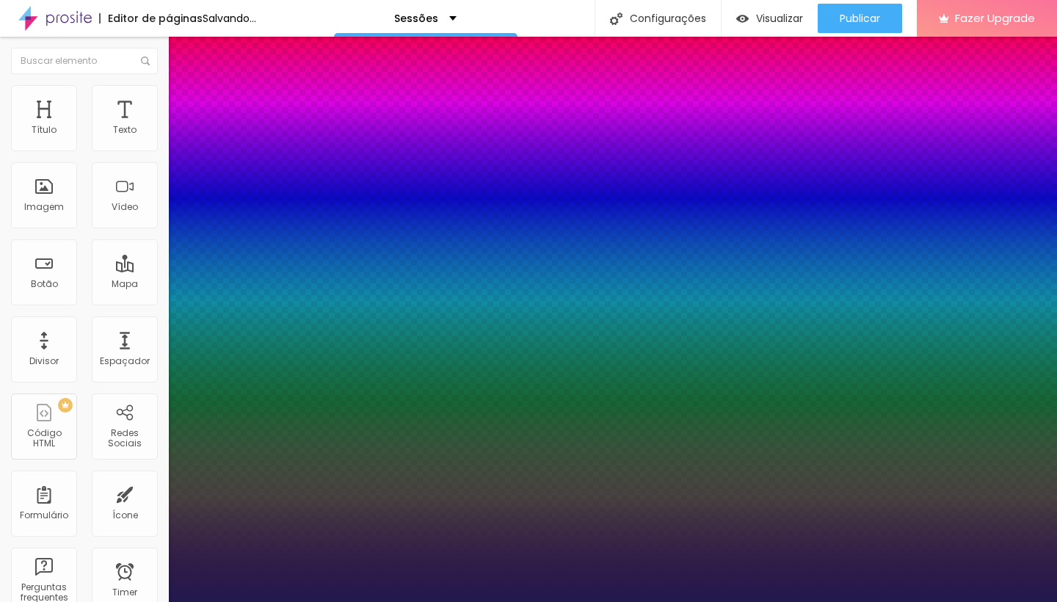
type input "1"
type input "34"
type input "1"
type input "35"
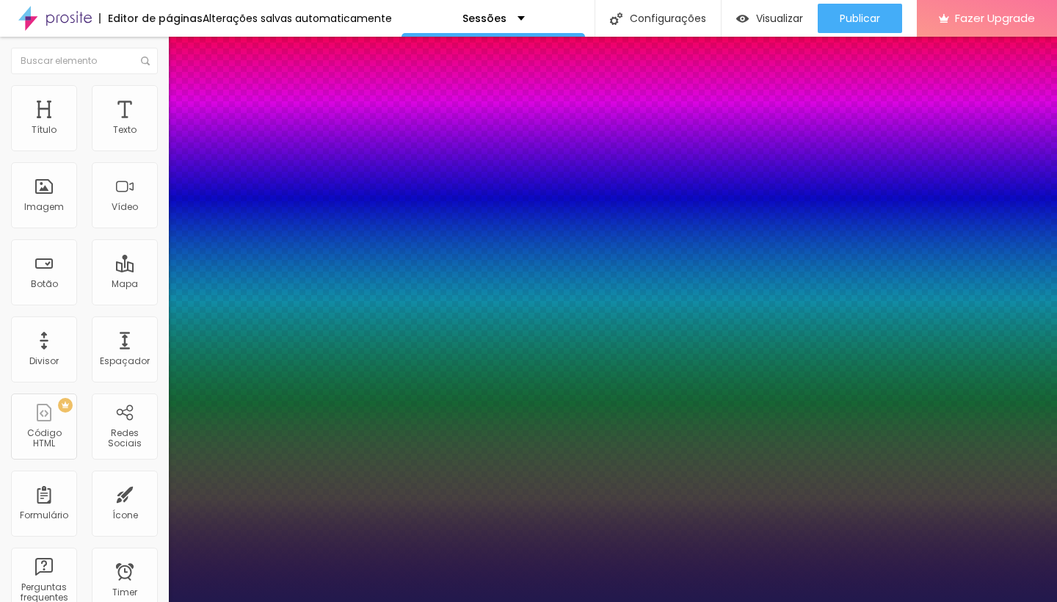
type input "35"
type input "1"
drag, startPoint x: 196, startPoint y: 412, endPoint x: 219, endPoint y: 412, distance: 23.5
type input "35"
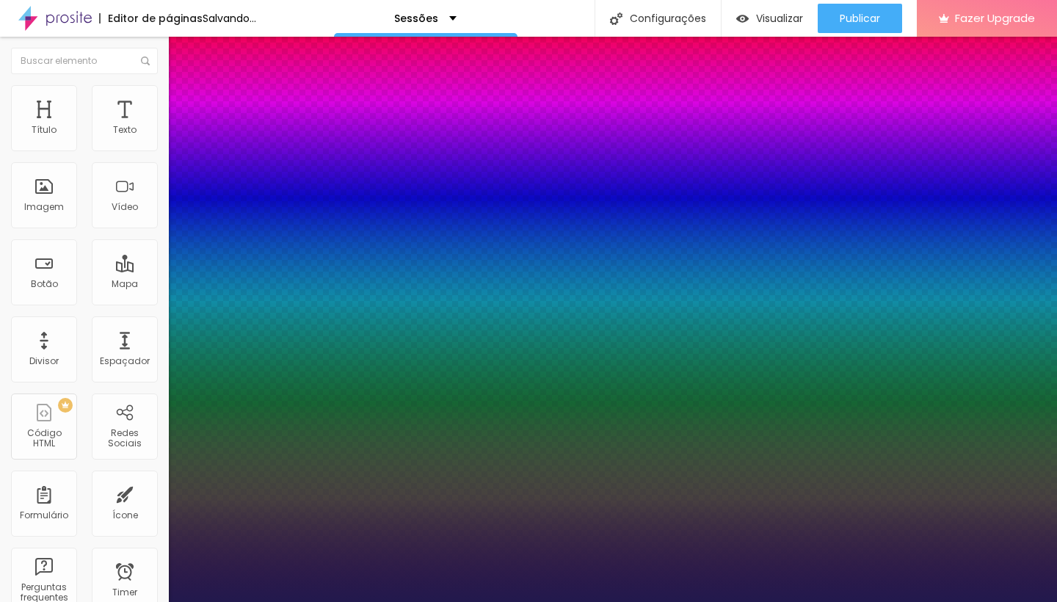
type input "1"
click at [415, 601] on div at bounding box center [528, 602] width 1057 height 0
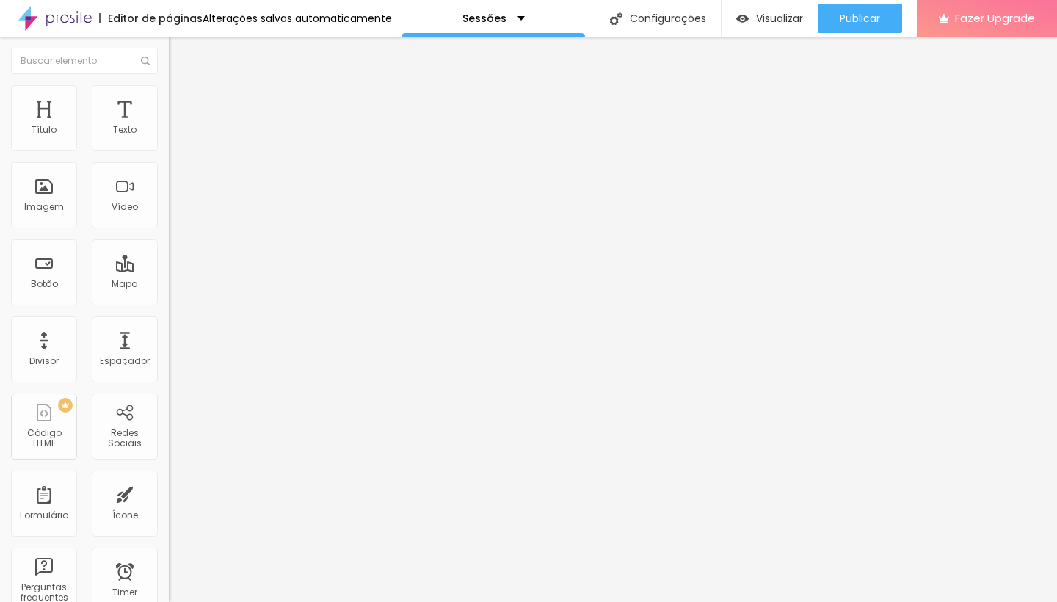
click at [180, 55] on img "button" at bounding box center [186, 54] width 12 height 12
click at [169, 62] on button "Editar Coluna" at bounding box center [253, 54] width 169 height 34
click at [169, 126] on span "Adicionar imagem" at bounding box center [216, 120] width 95 height 12
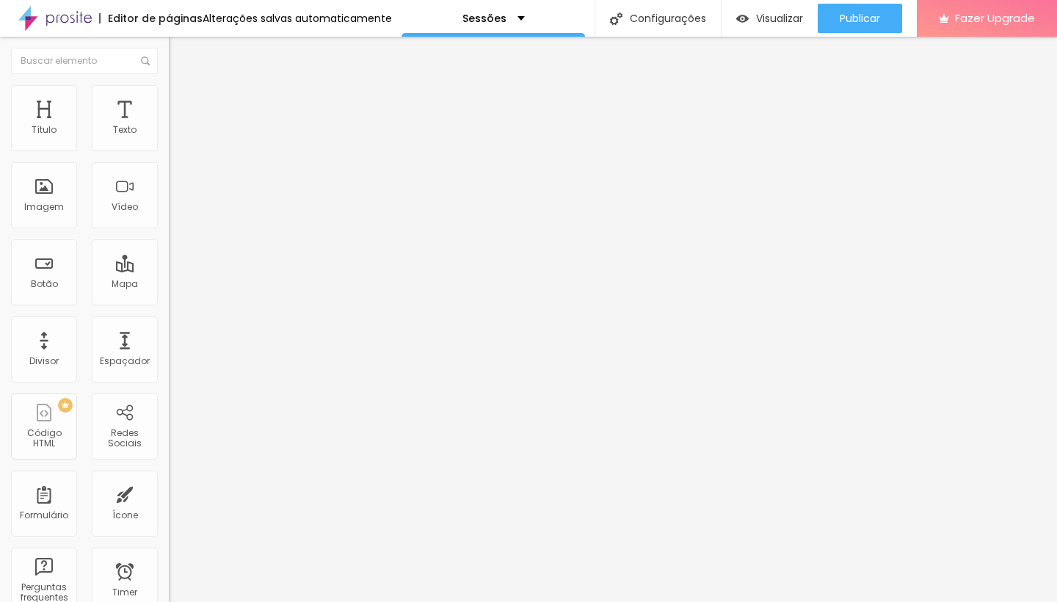
click at [180, 56] on img "button" at bounding box center [186, 54] width 12 height 12
click at [180, 52] on img "button" at bounding box center [186, 54] width 12 height 12
click at [169, 65] on button "Editar Coluna" at bounding box center [253, 54] width 169 height 34
click at [180, 57] on img "button" at bounding box center [186, 54] width 12 height 12
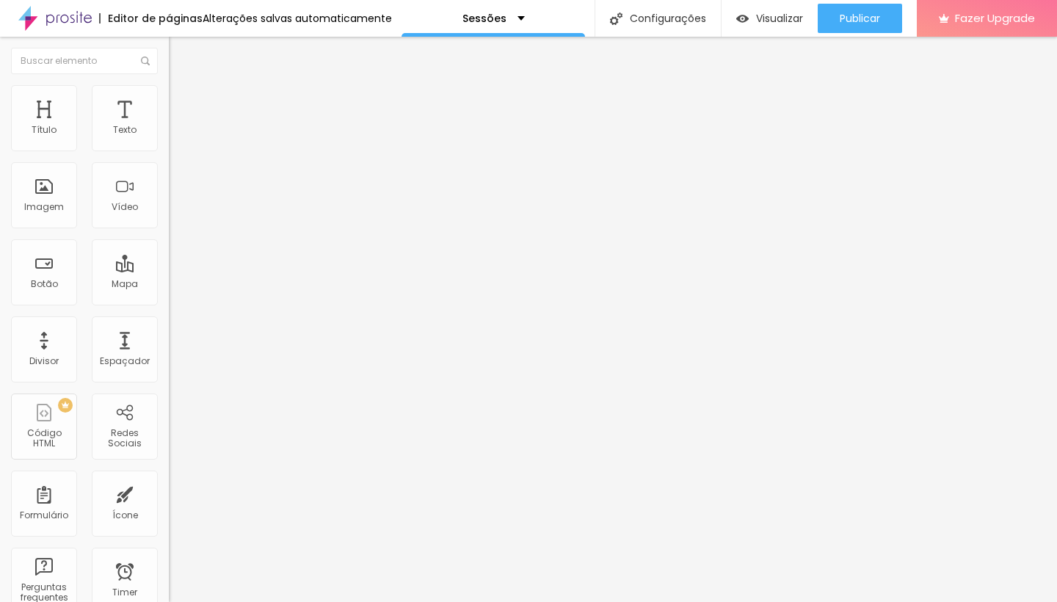
click at [175, 213] on icon "button" at bounding box center [179, 208] width 9 height 9
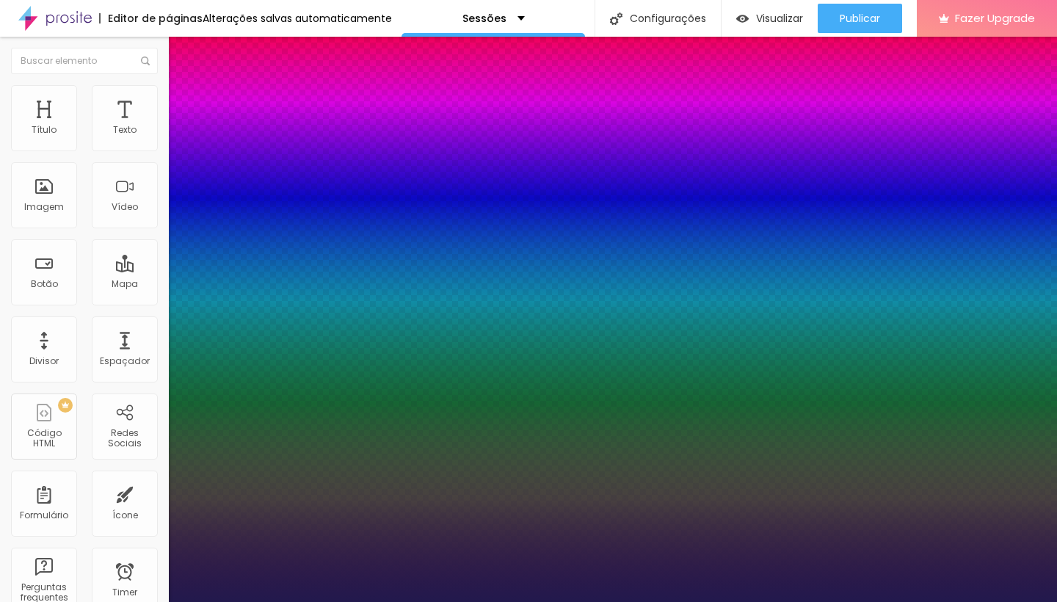
type input "1"
click at [488, 601] on div at bounding box center [528, 602] width 1057 height 0
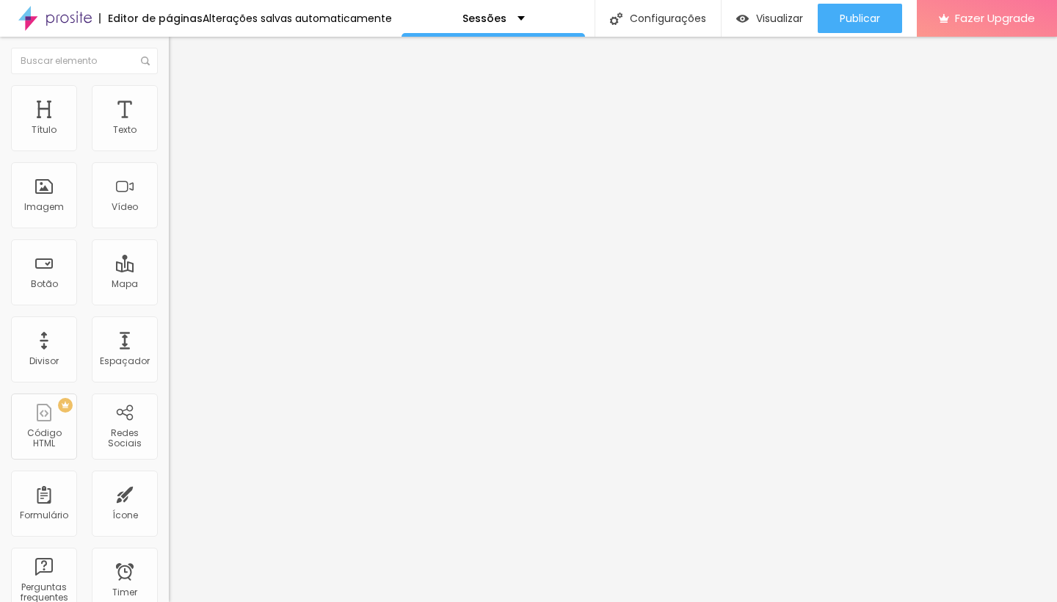
click at [175, 213] on icon "button" at bounding box center [179, 208] width 9 height 9
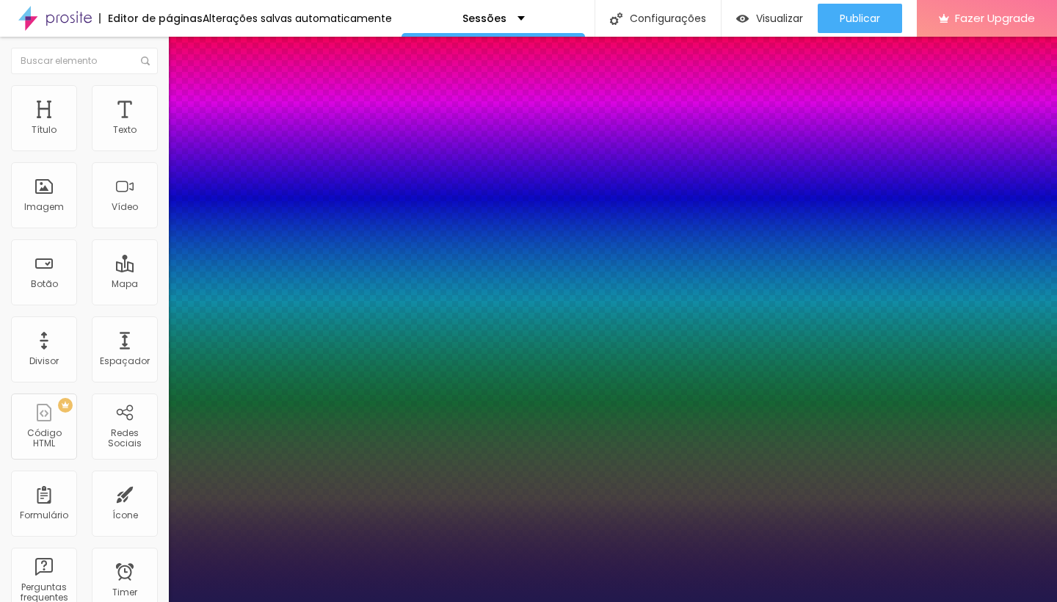
type input "1"
type input "13"
type input "1"
type input "14"
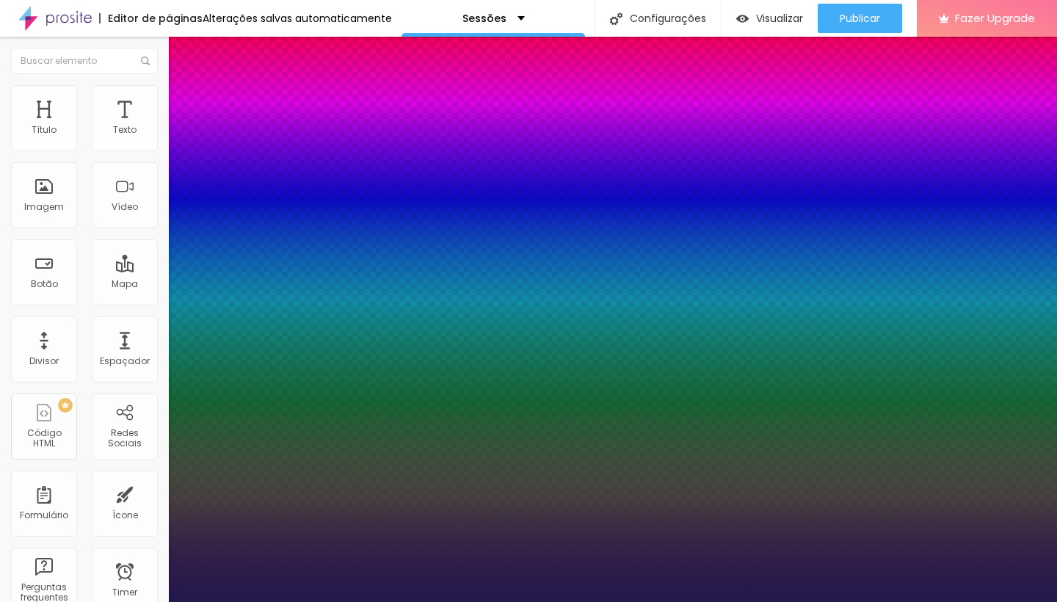
type input "14"
type input "1"
type input "15"
type input "1"
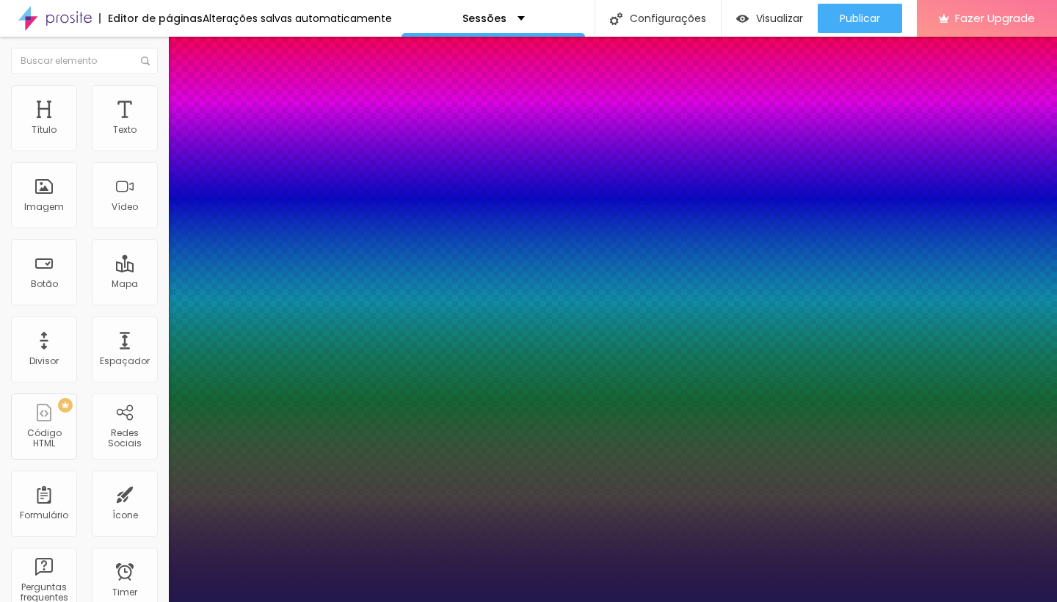
type input "16"
type input "1"
type input "17"
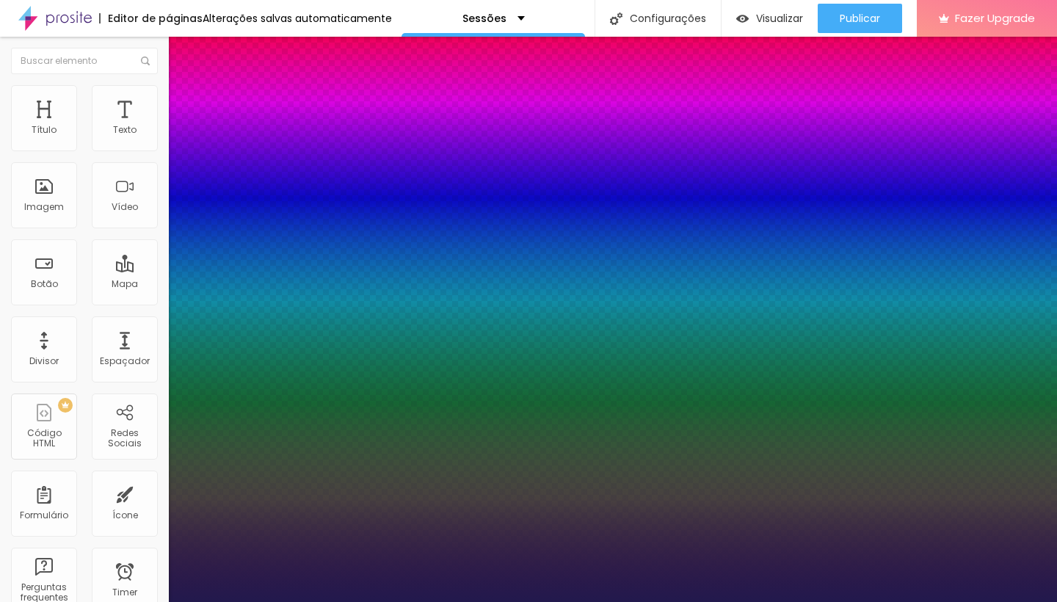
type input "1"
type input "18"
type input "1"
type input "18"
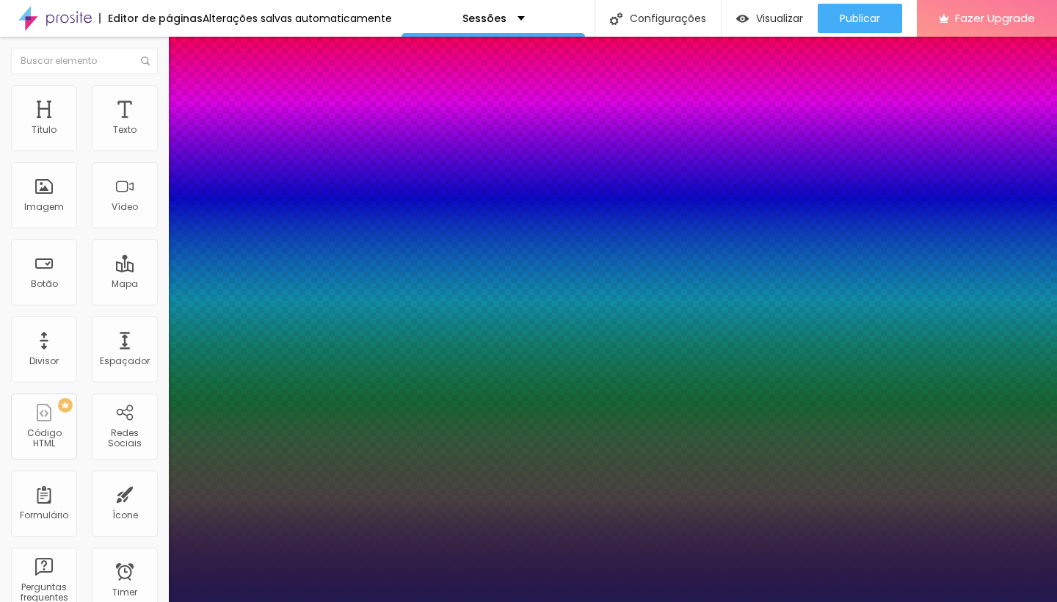
type input "1"
click at [198, 601] on div at bounding box center [528, 602] width 1057 height 0
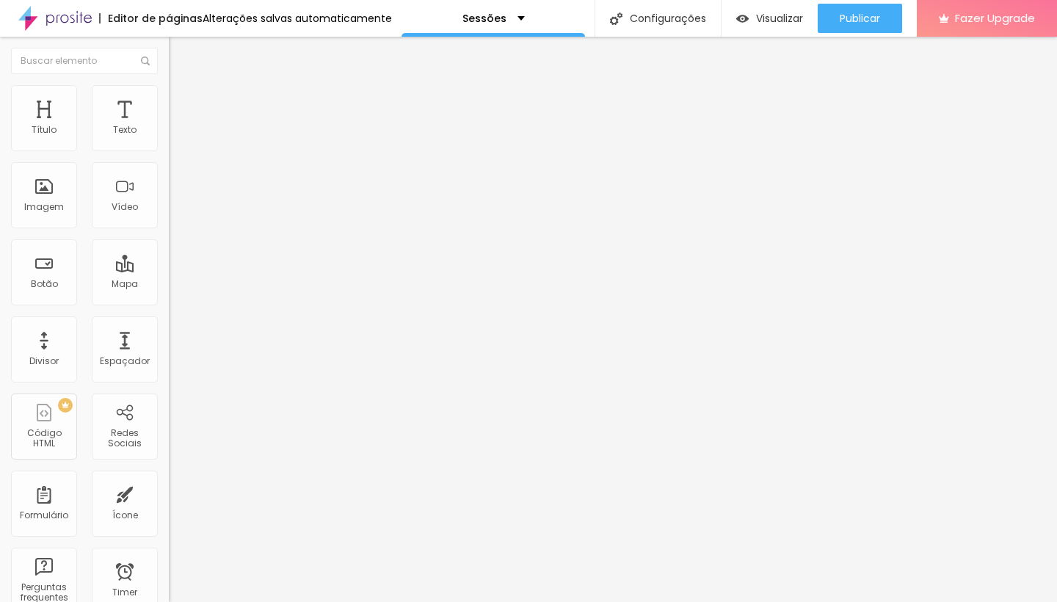
click at [175, 213] on icon "button" at bounding box center [179, 208] width 9 height 9
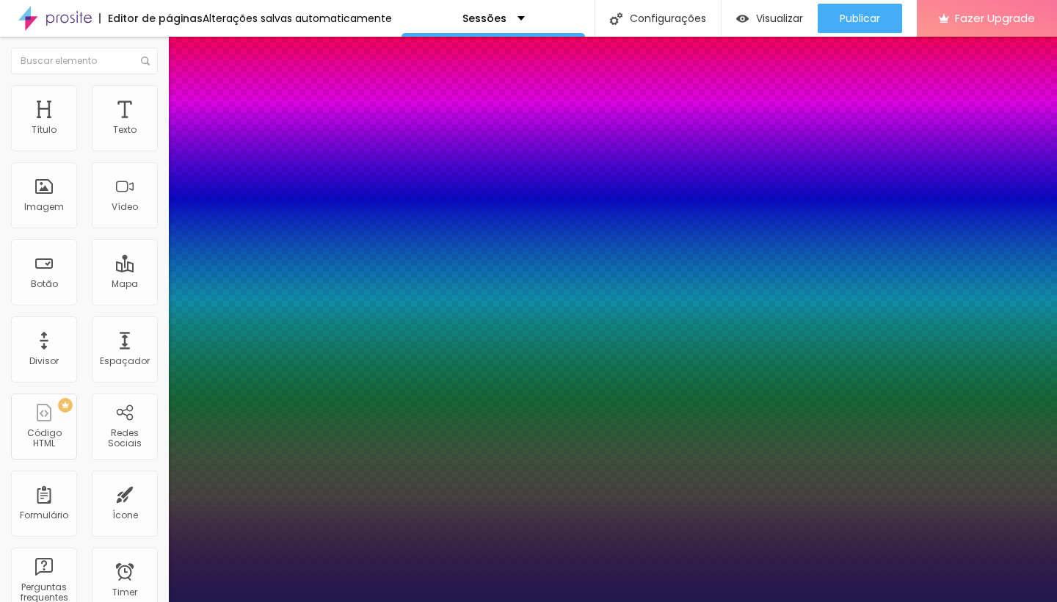
type input "1"
type input "13"
type input "1"
type input "14"
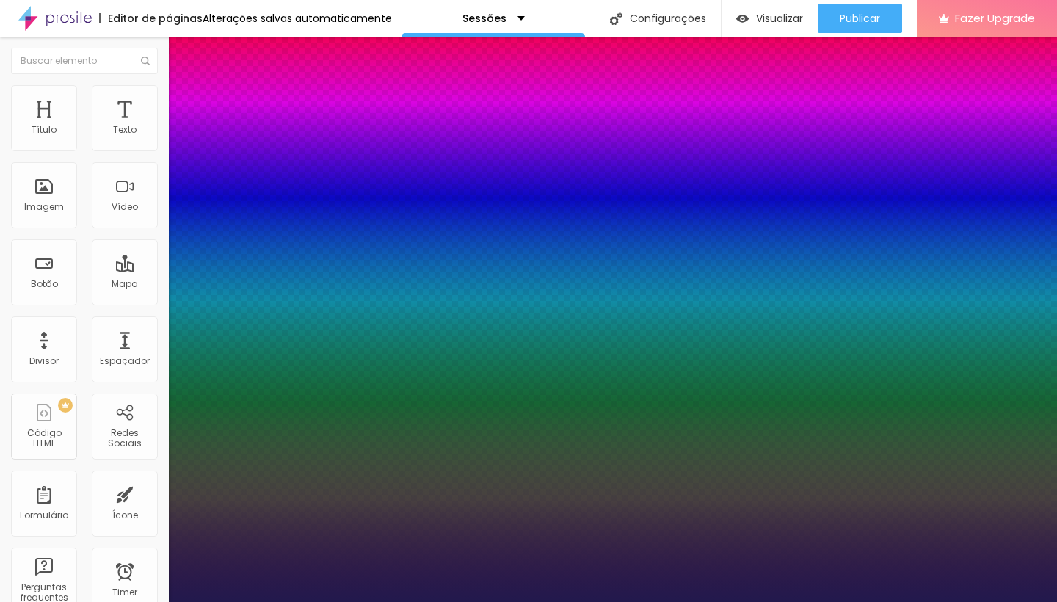
type input "14"
type input "1"
type input "15"
type input "1"
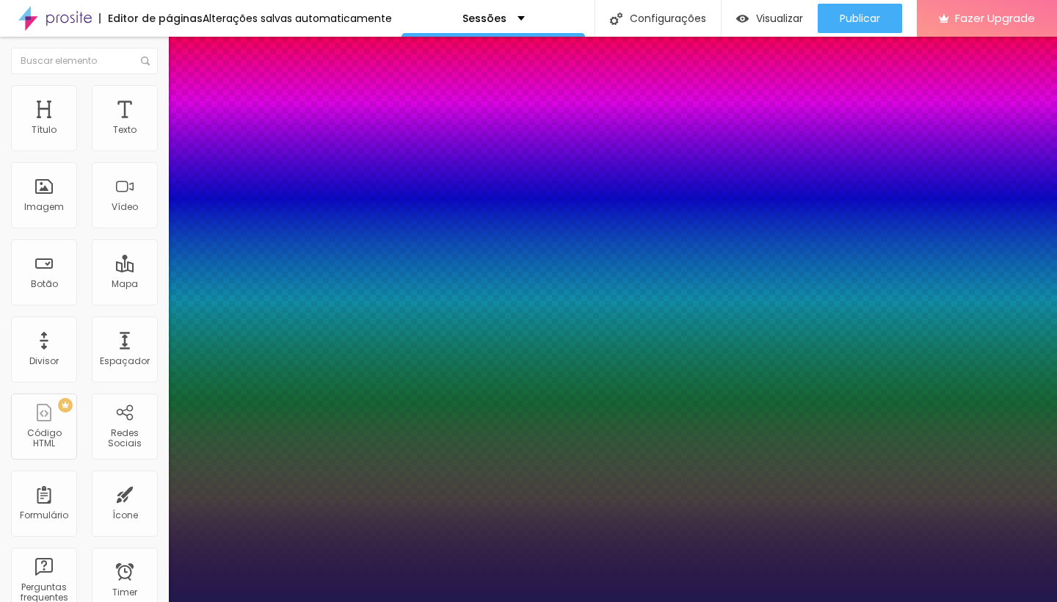
type input "16"
type input "1"
type input "17"
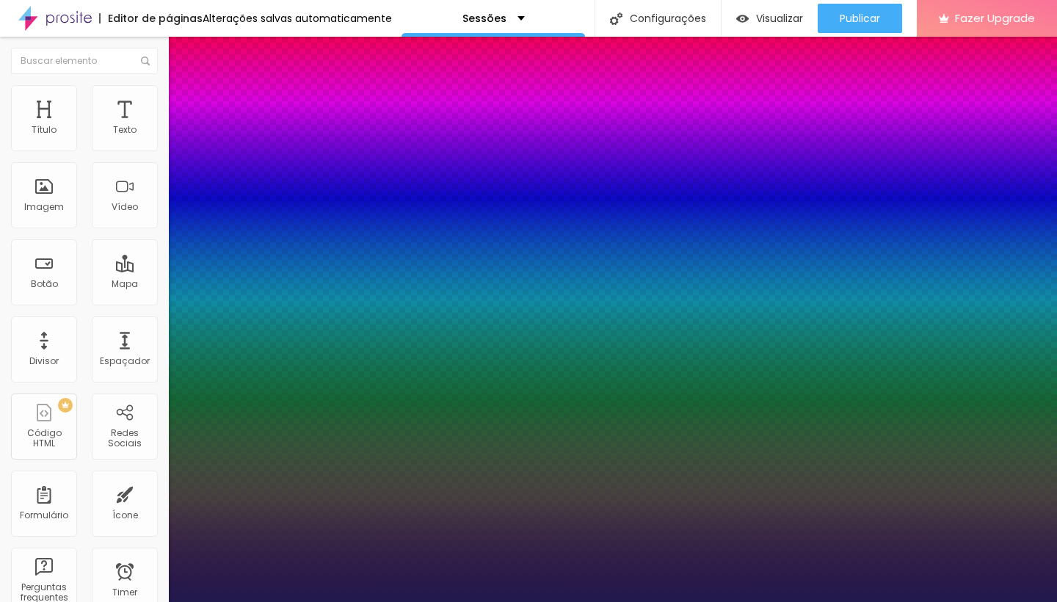
type input "1"
type input "18"
type input "1"
type input "18"
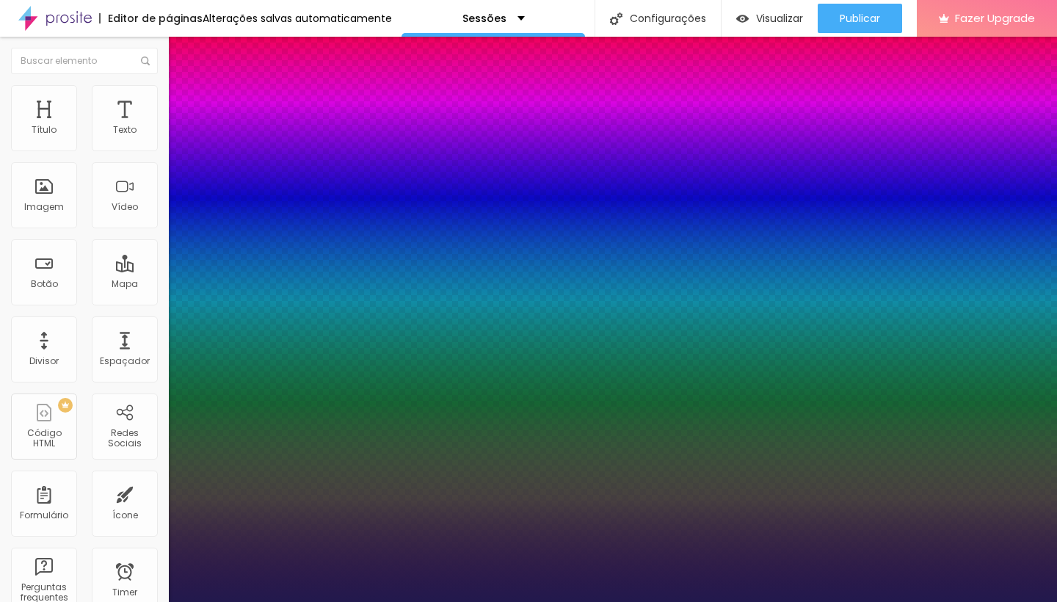
type input "1"
click at [691, 601] on div at bounding box center [528, 602] width 1057 height 0
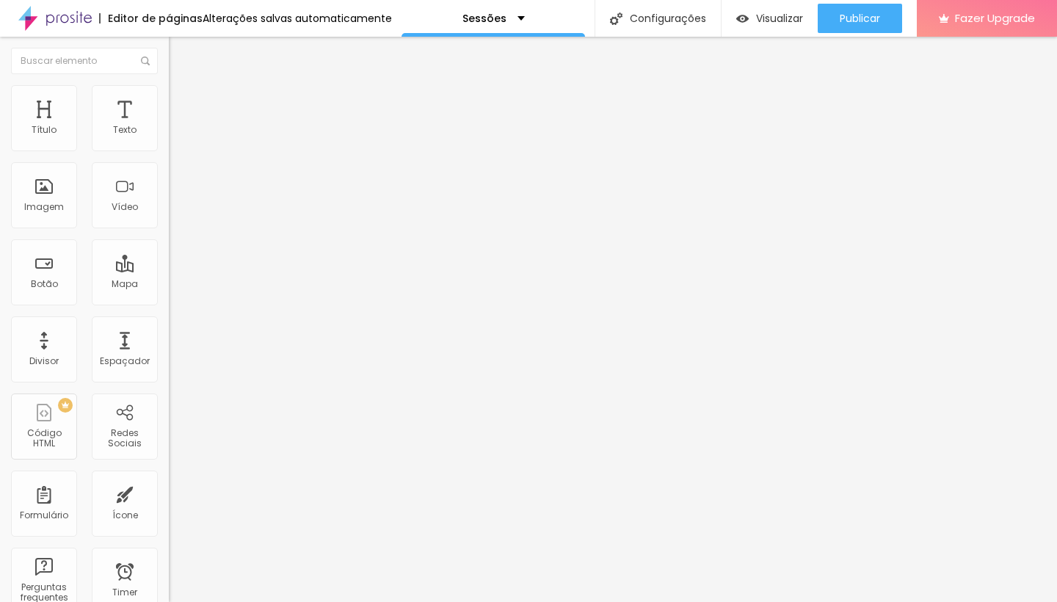
click at [169, 95] on li "Avançado" at bounding box center [253, 92] width 169 height 15
click at [180, 54] on img "button" at bounding box center [186, 54] width 12 height 12
click at [114, 135] on div "Texto" at bounding box center [124, 130] width 23 height 10
click at [180, 59] on img "button" at bounding box center [186, 54] width 12 height 12
click at [169, 126] on span "Adicionar imagem" at bounding box center [216, 120] width 95 height 12
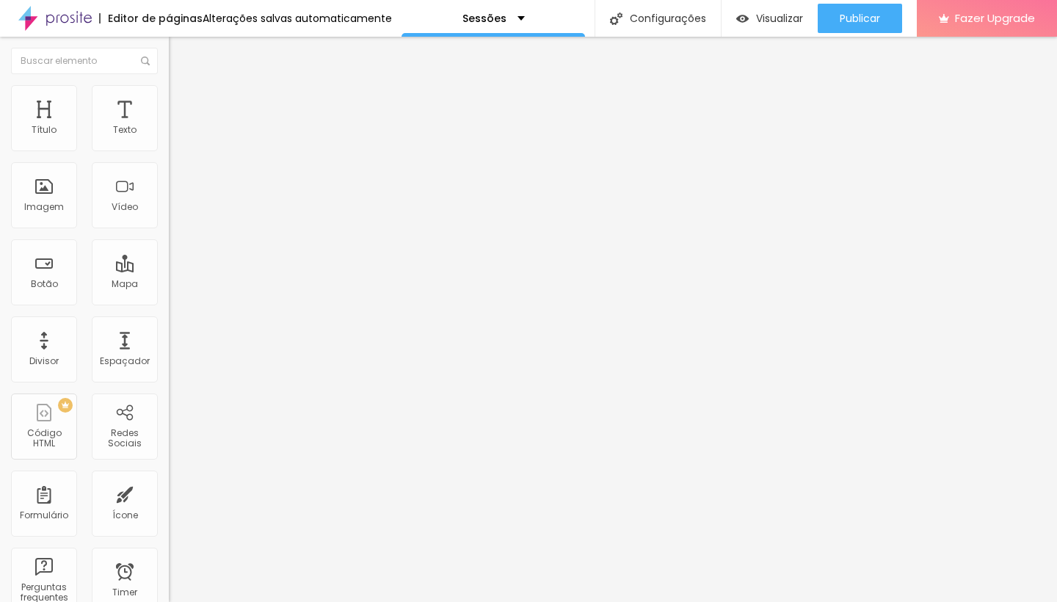
click at [169, 126] on span "Adicionar imagem" at bounding box center [216, 120] width 95 height 12
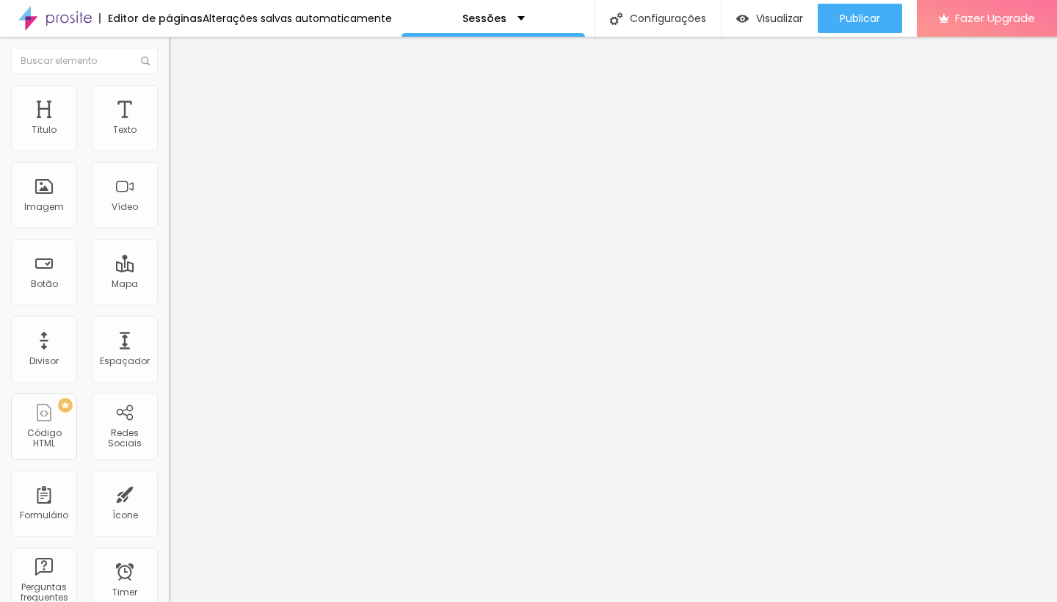
click at [180, 51] on img "button" at bounding box center [186, 54] width 12 height 12
click at [180, 56] on img "button" at bounding box center [186, 54] width 12 height 12
click at [169, 217] on div "Tipografia Voltar ao padrão" at bounding box center [253, 196] width 169 height 41
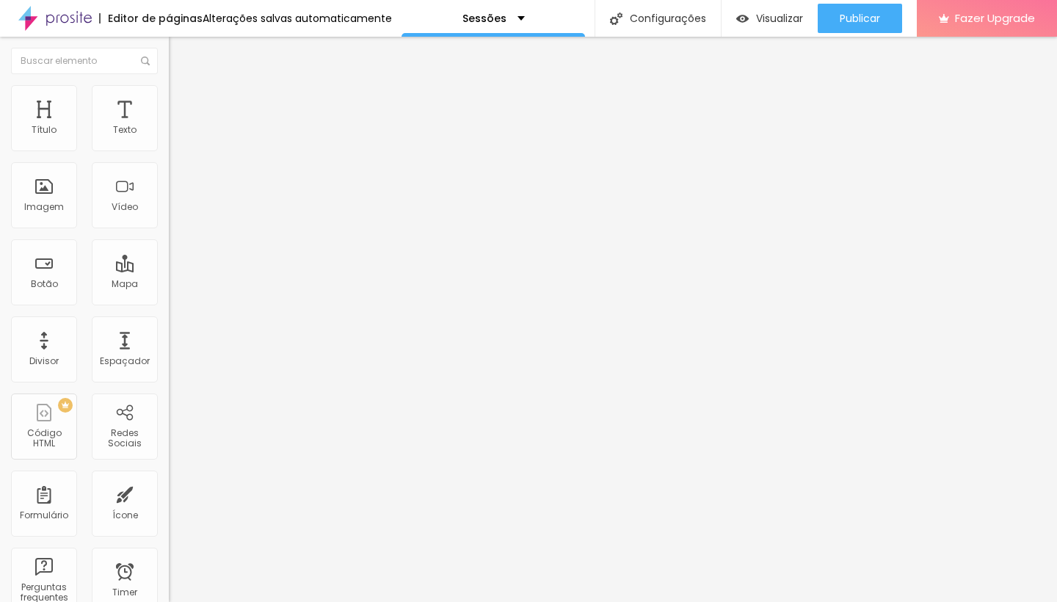
click at [169, 217] on button "button" at bounding box center [179, 209] width 21 height 15
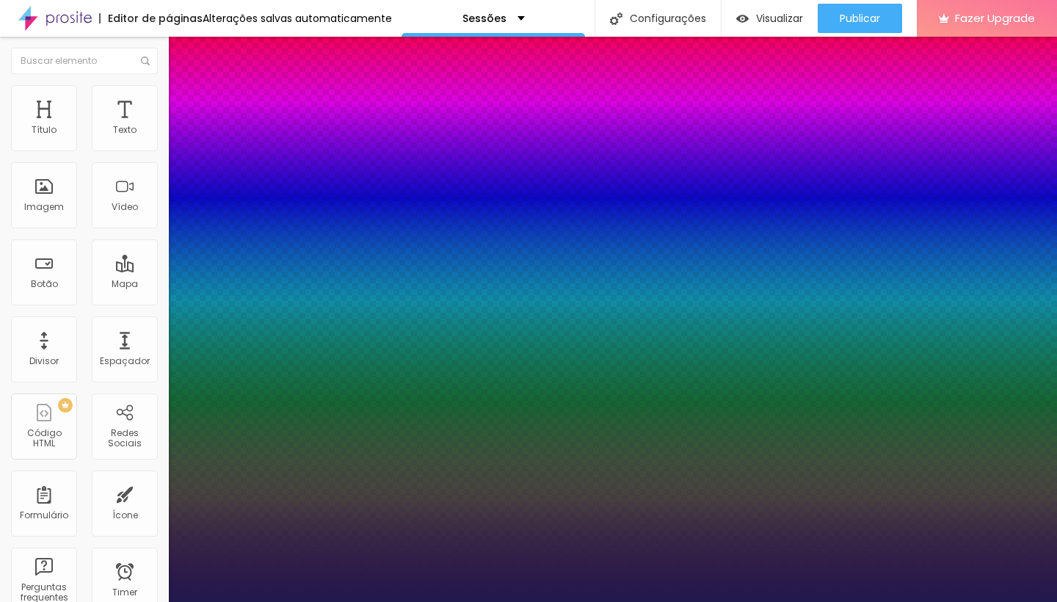
type input "1"
type input "13"
type input "1"
drag, startPoint x: 195, startPoint y: 407, endPoint x: 219, endPoint y: 411, distance: 23.8
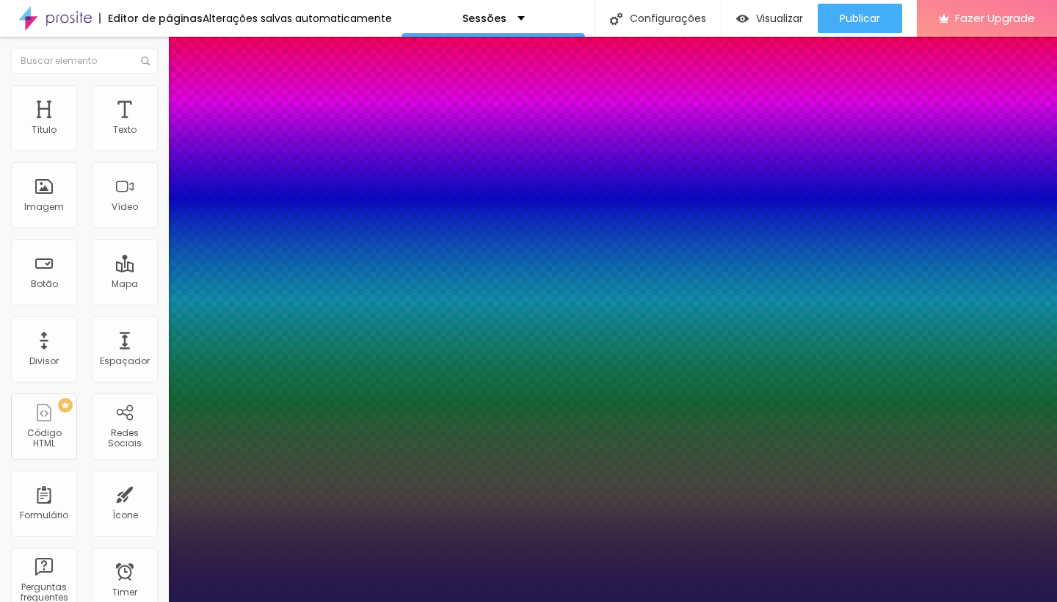
click at [425, 601] on div at bounding box center [528, 602] width 1057 height 0
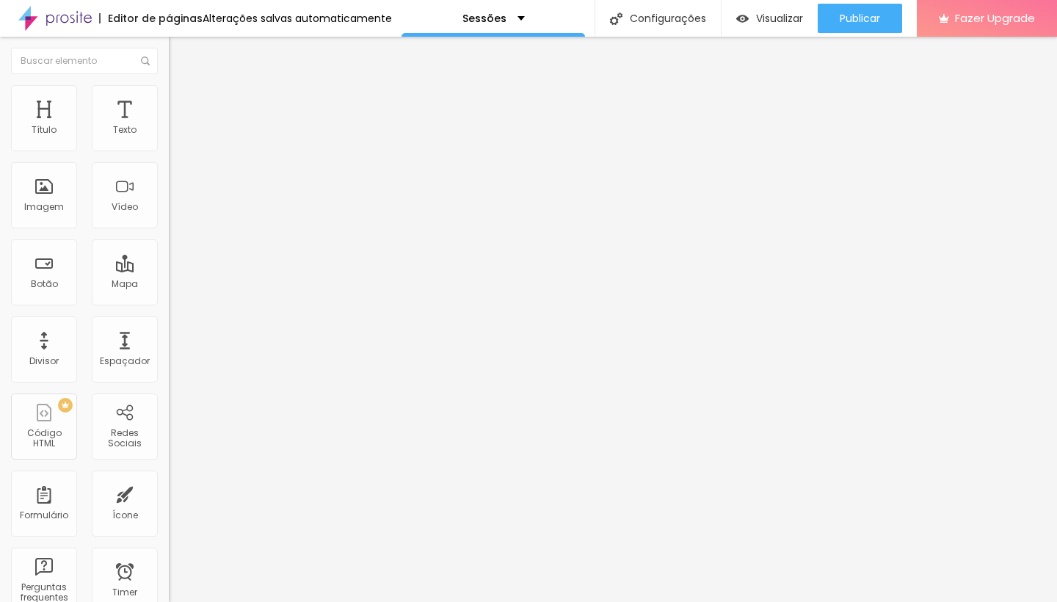
click at [180, 56] on img "button" at bounding box center [186, 54] width 12 height 12
click at [169, 126] on span "Adicionar imagem" at bounding box center [216, 120] width 95 height 12
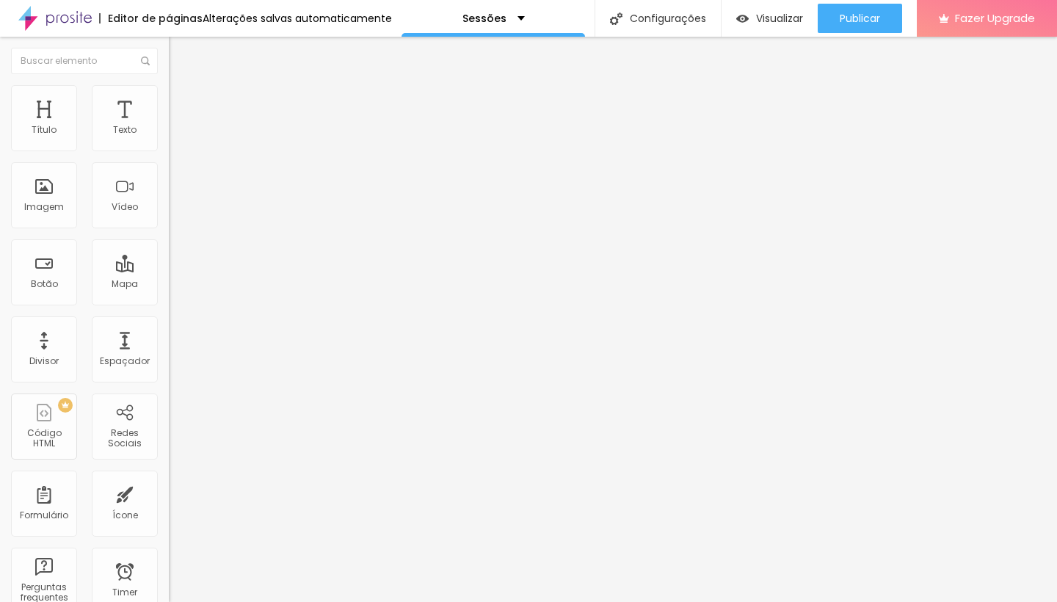
click at [180, 57] on img "button" at bounding box center [186, 54] width 12 height 12
click at [180, 49] on img "button" at bounding box center [186, 54] width 12 height 12
click at [175, 213] on icon "button" at bounding box center [179, 208] width 9 height 9
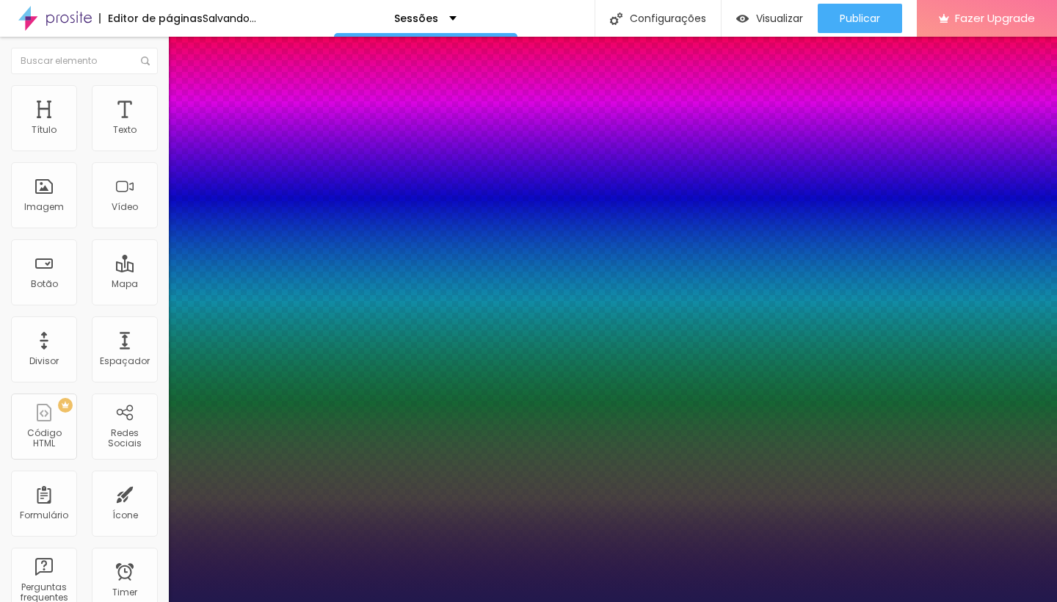
click at [509, 601] on div at bounding box center [528, 602] width 1057 height 0
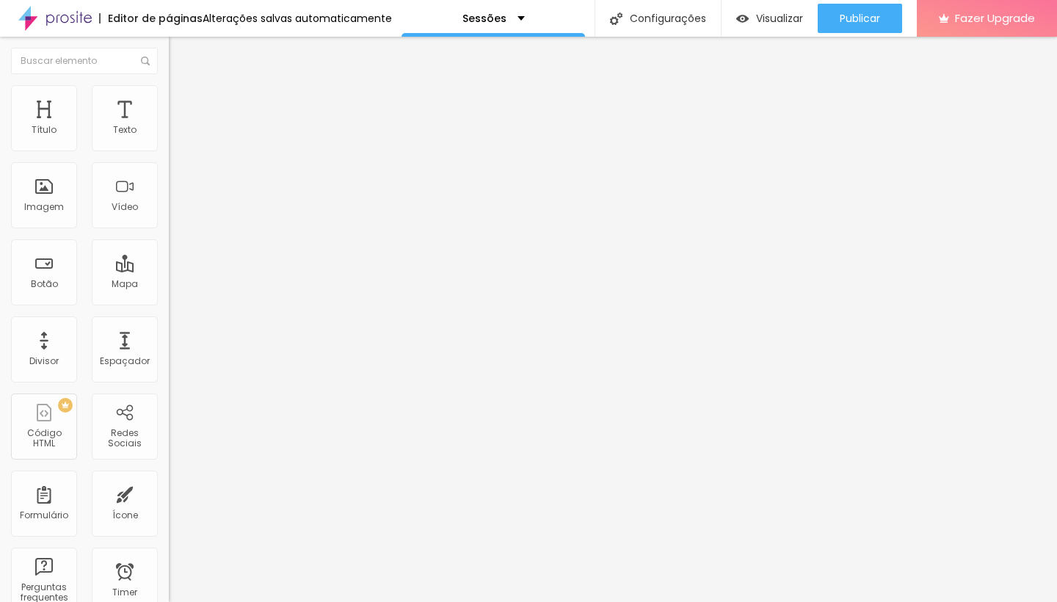
click at [169, 217] on button "button" at bounding box center [179, 209] width 21 height 15
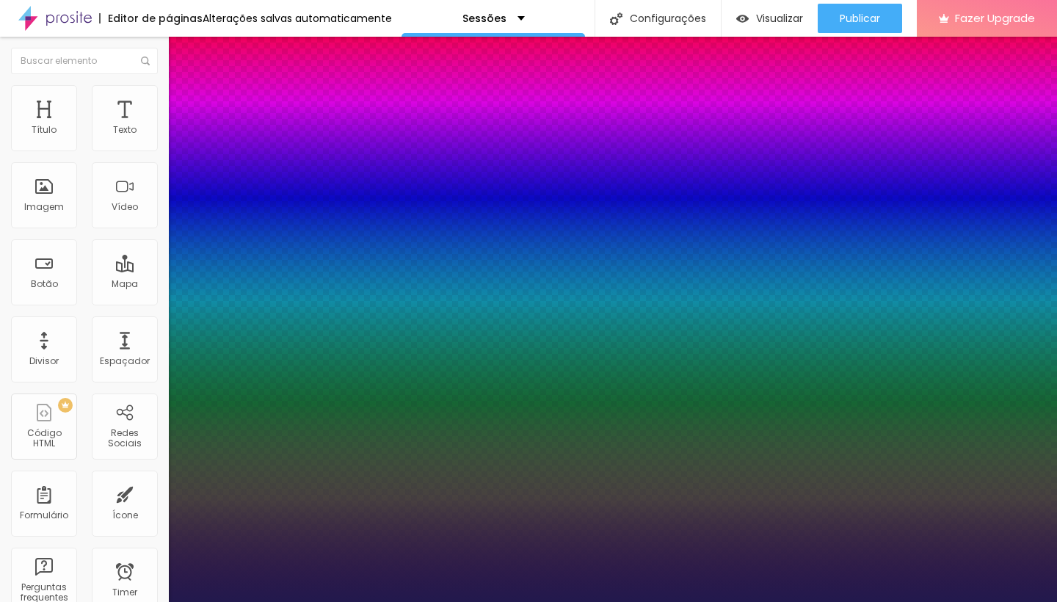
click at [589, 601] on div at bounding box center [528, 602] width 1057 height 0
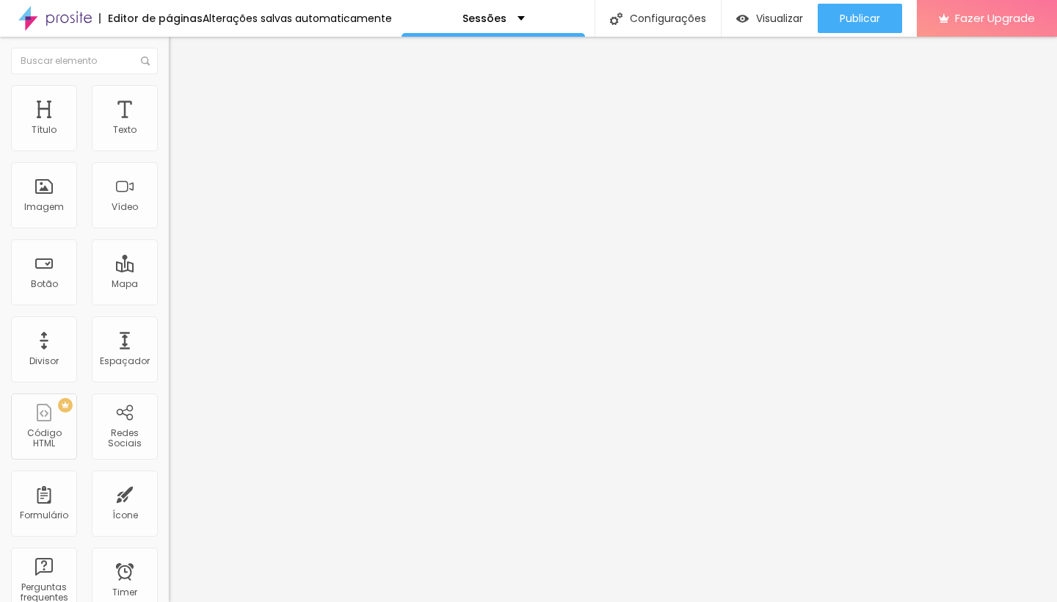
click at [169, 53] on button "Editar Coluna" at bounding box center [253, 54] width 169 height 34
click at [100, 118] on div "Texto" at bounding box center [125, 118] width 66 height 66
click at [169, 126] on span "Adicionar imagem" at bounding box center [216, 120] width 95 height 12
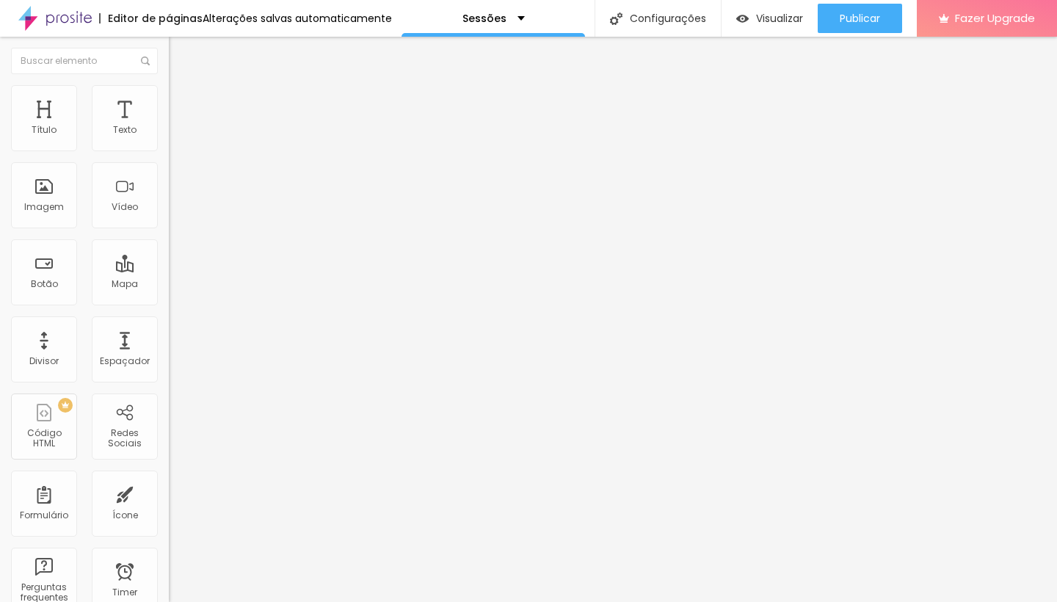
click at [45, 202] on div "Imagem" at bounding box center [44, 195] width 66 height 66
click at [49, 216] on div "Imagem" at bounding box center [44, 195] width 66 height 66
click at [169, 126] on span "Adicionar imagem" at bounding box center [216, 120] width 95 height 12
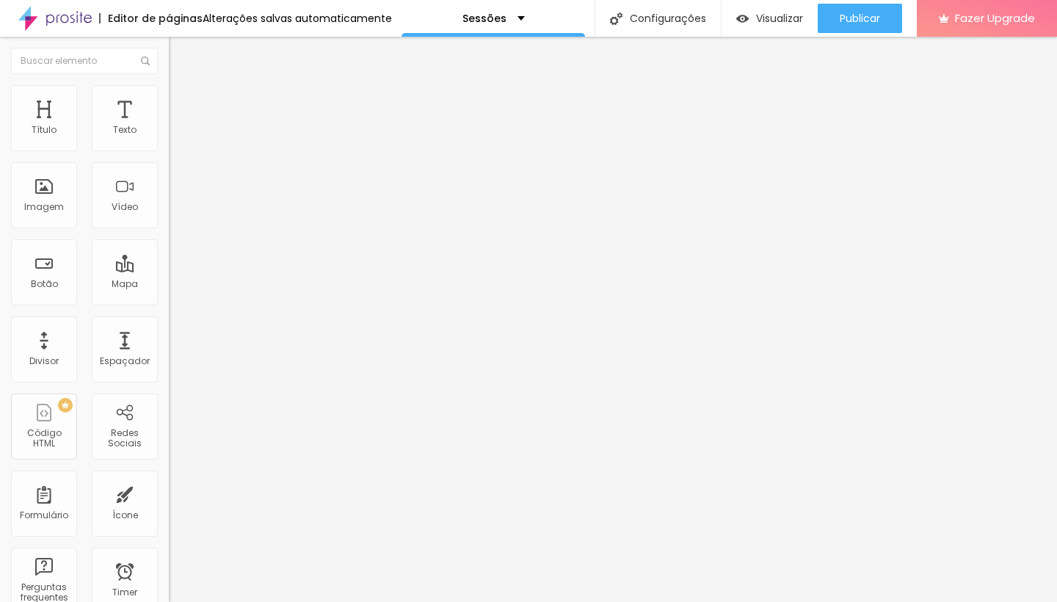
click at [169, 217] on button "button" at bounding box center [179, 209] width 21 height 15
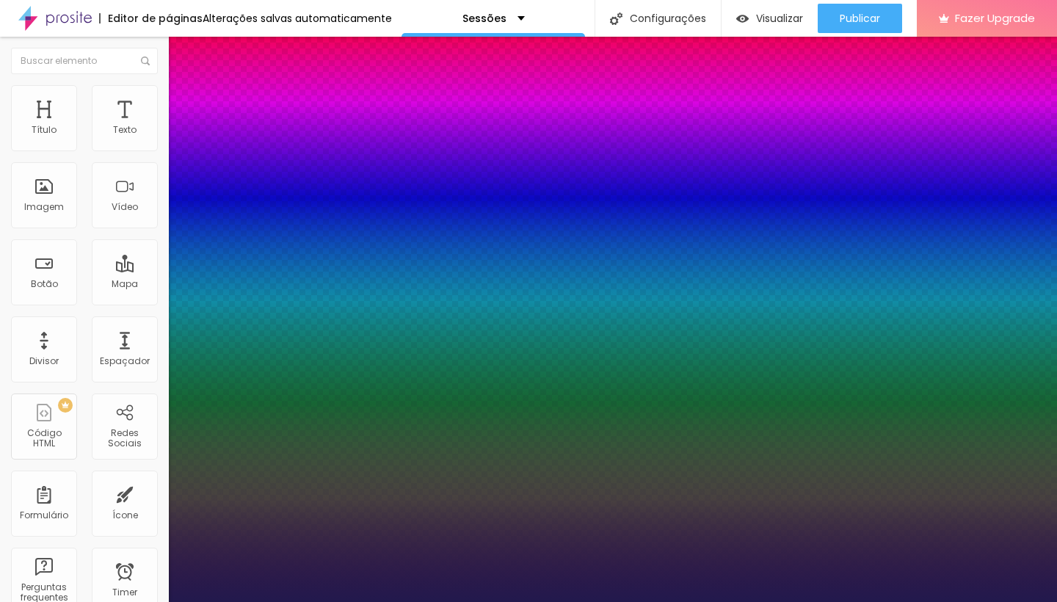
drag, startPoint x: 197, startPoint y: 408, endPoint x: 219, endPoint y: 410, distance: 22.1
click at [429, 601] on div at bounding box center [528, 602] width 1057 height 0
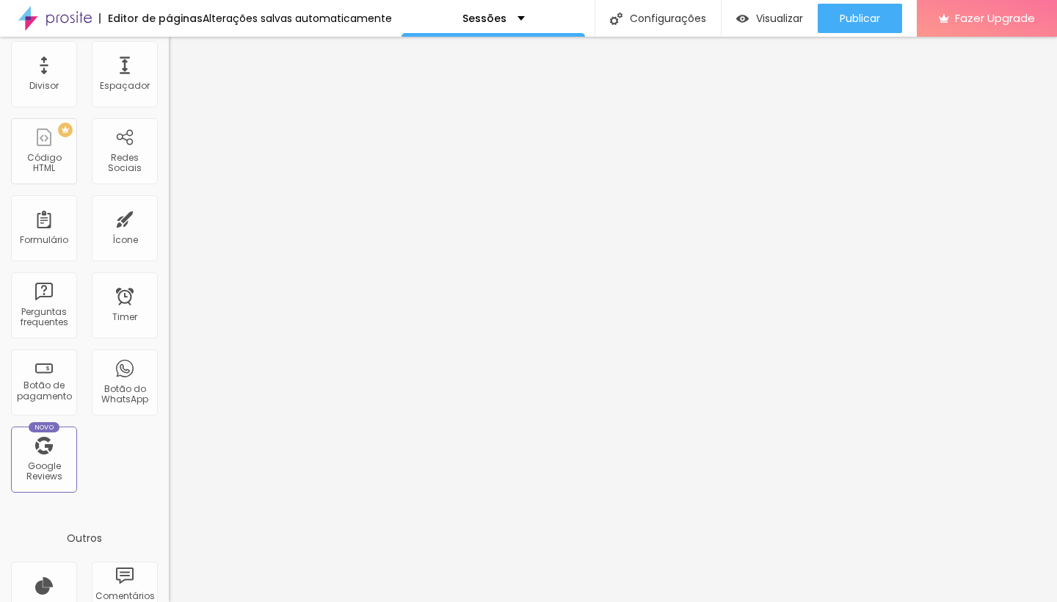
scroll to position [283, 0]
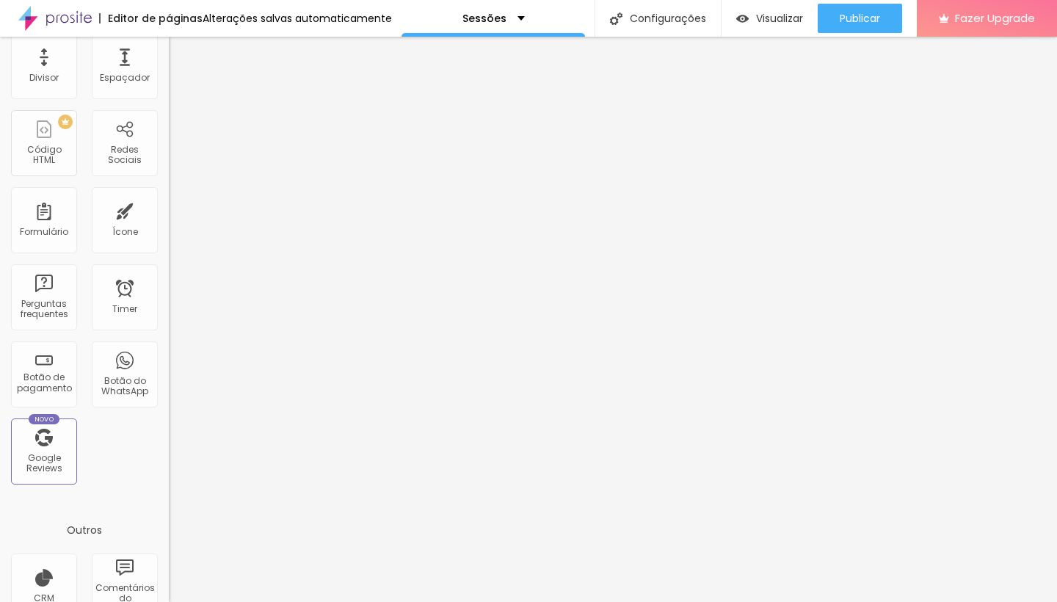
click at [168, 75] on div "Título Texto Imagem Vídeo Botão Mapa Divisor Espaçador PREMIUM Código HTML Rede…" at bounding box center [84, 148] width 169 height 693
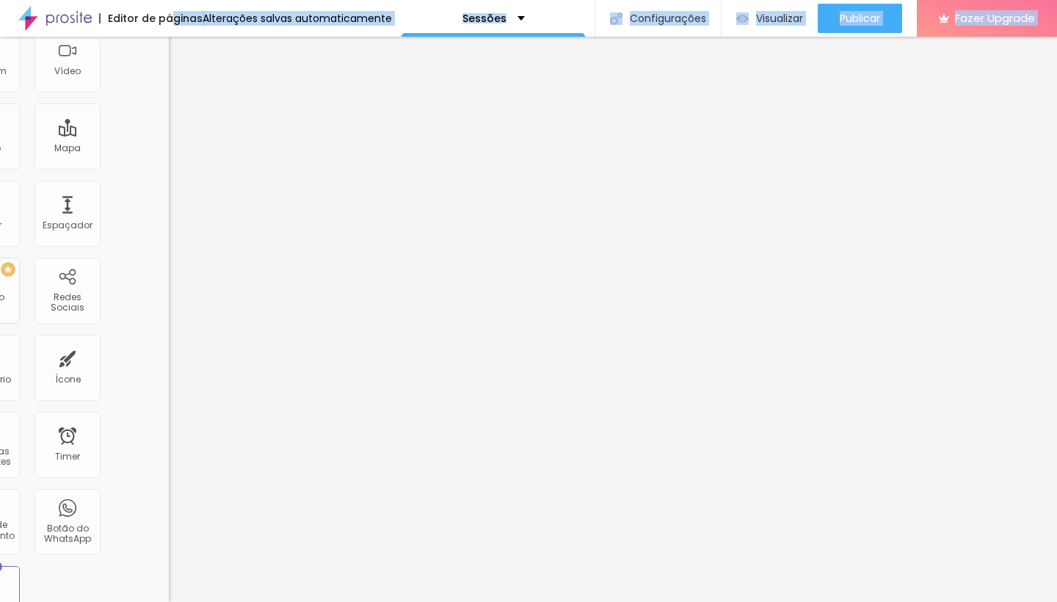
scroll to position [108, 65]
drag, startPoint x: 167, startPoint y: 64, endPoint x: 172, endPoint y: 23, distance: 41.4
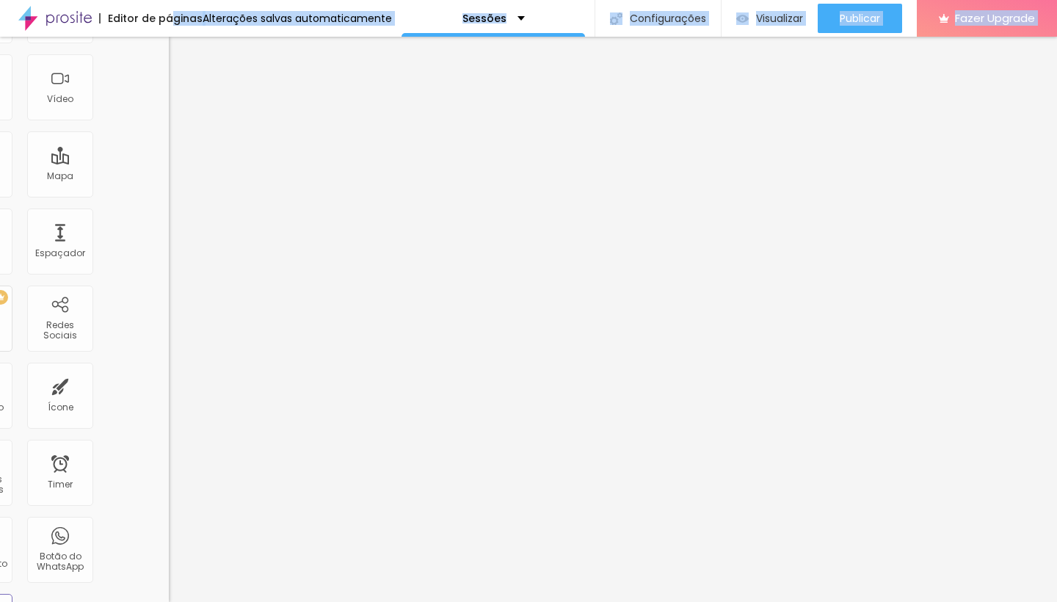
click at [172, 23] on div "Editor de páginas Alterações salvas automaticamente Sessões Configurações Confi…" at bounding box center [528, 301] width 1057 height 602
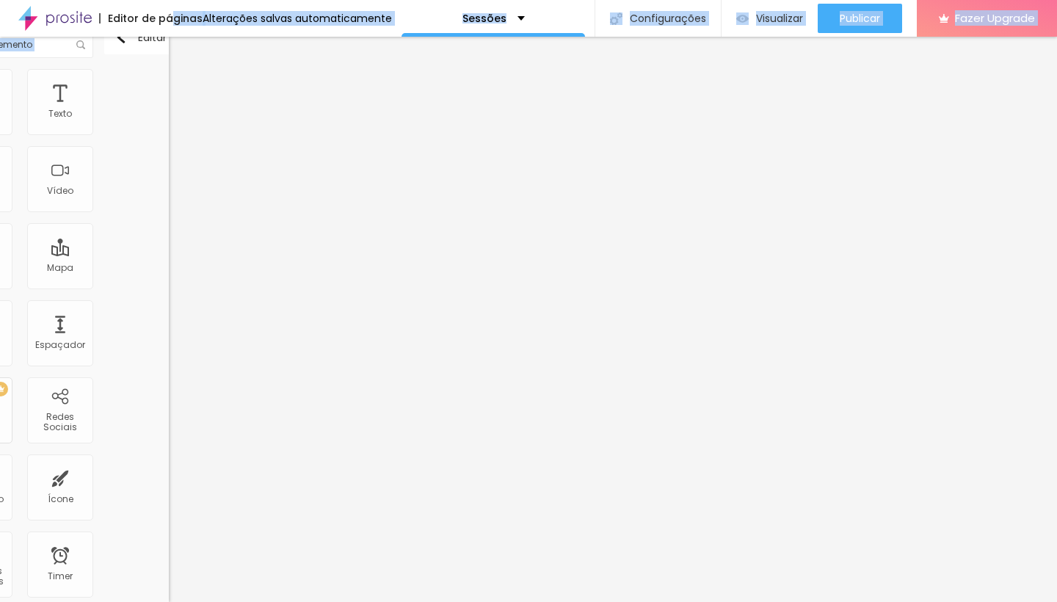
scroll to position [4, 65]
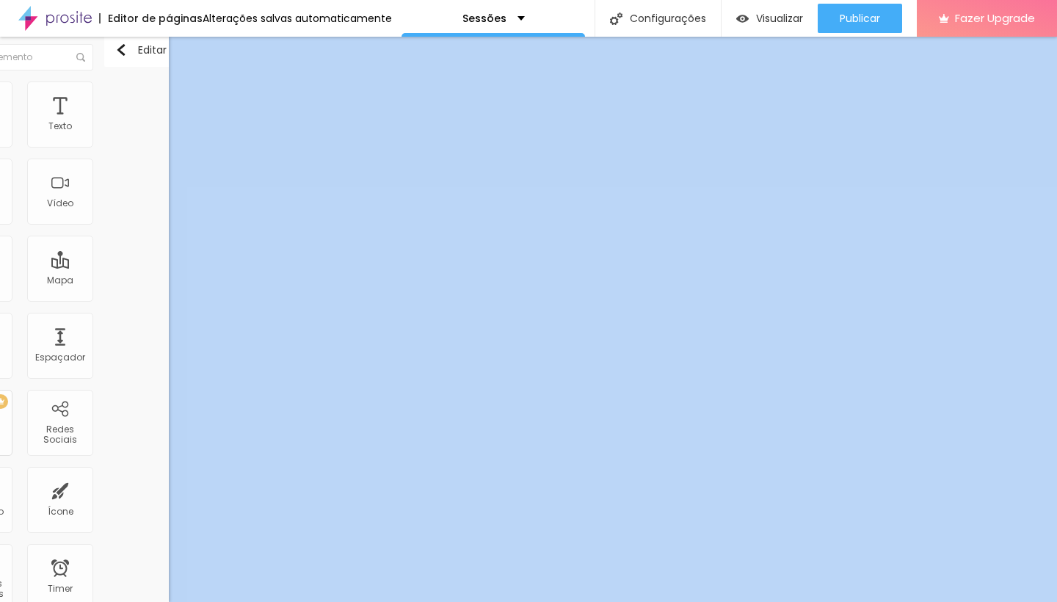
scroll to position [4, 0]
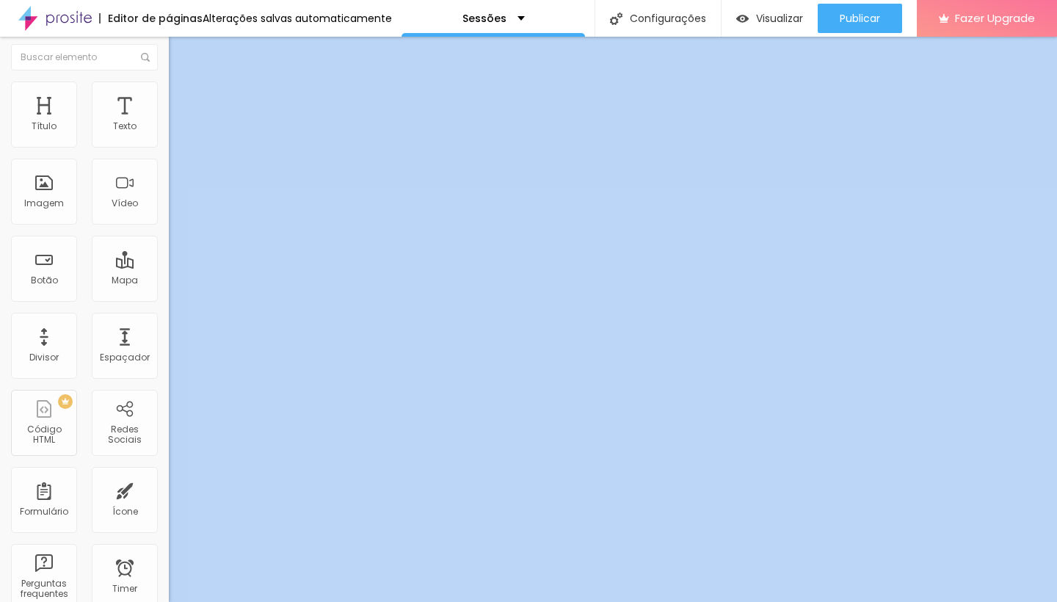
drag, startPoint x: 128, startPoint y: 175, endPoint x: 0, endPoint y: 161, distance: 129.3
click at [0, 161] on div "Título Texto Imagem Vídeo Botão Mapa Divisor Espaçador PREMIUM Código HTML Rede…" at bounding box center [84, 319] width 169 height 565
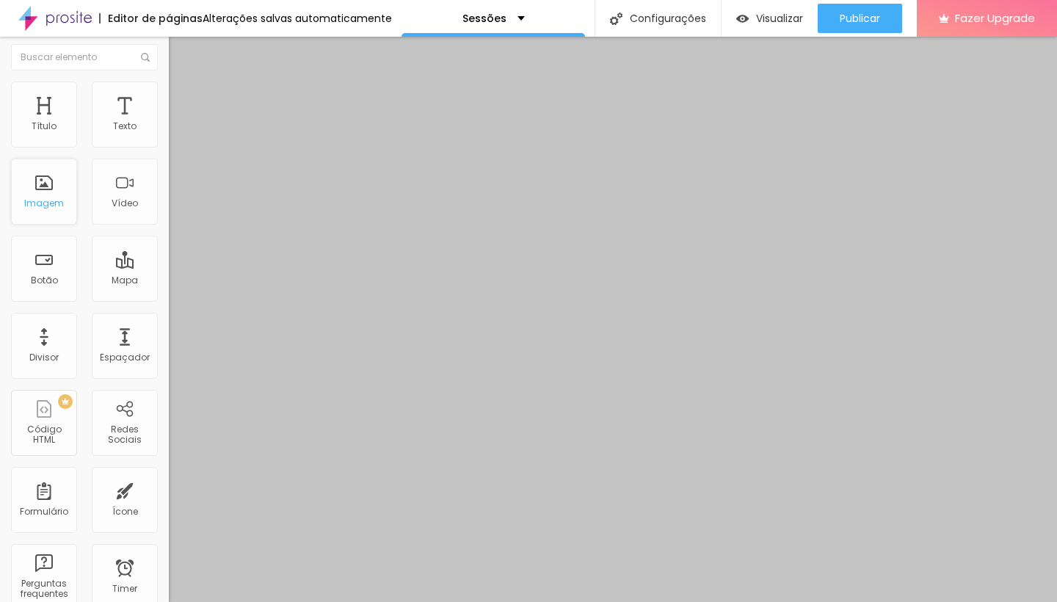
scroll to position [0, 0]
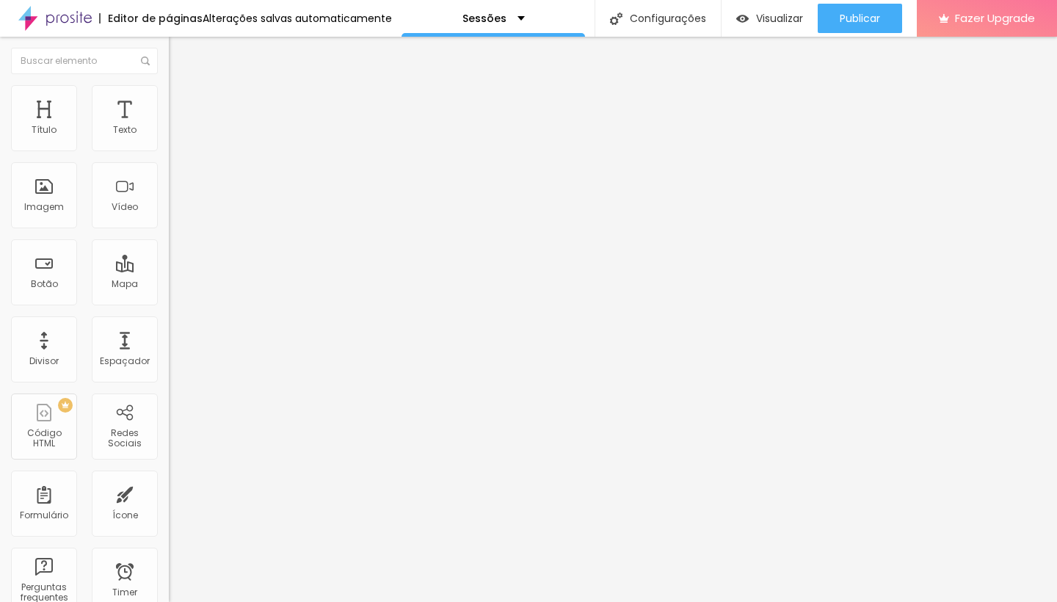
click at [169, 126] on span "Adicionar imagem" at bounding box center [216, 120] width 95 height 12
drag, startPoint x: 782, startPoint y: 482, endPoint x: 765, endPoint y: 550, distance: 70.3
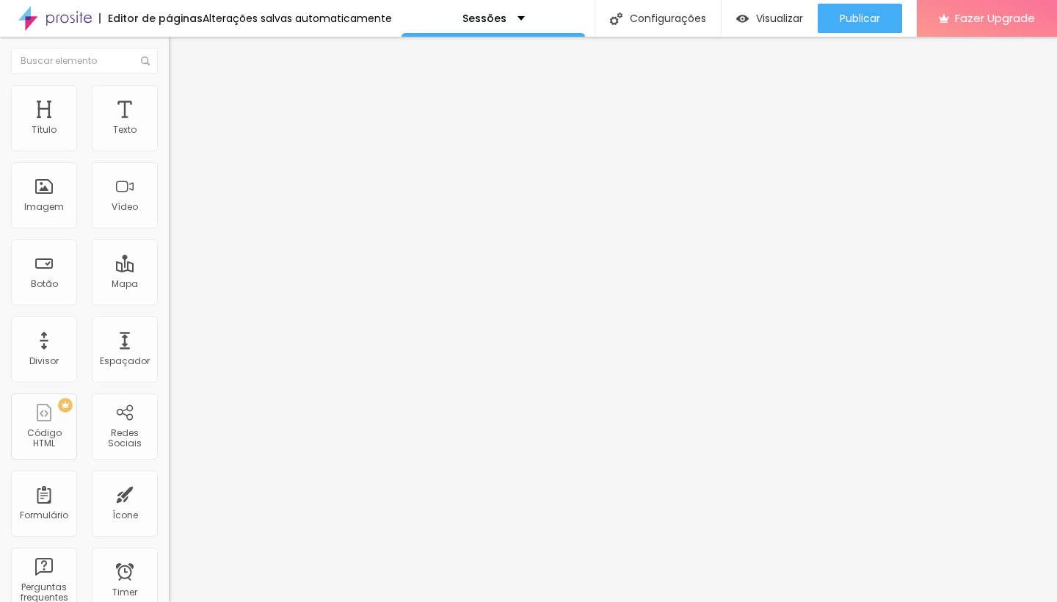
click at [169, 217] on div "Tipografia Voltar ao padrão" at bounding box center [253, 196] width 169 height 41
click at [176, 211] on icon "button" at bounding box center [179, 208] width 6 height 6
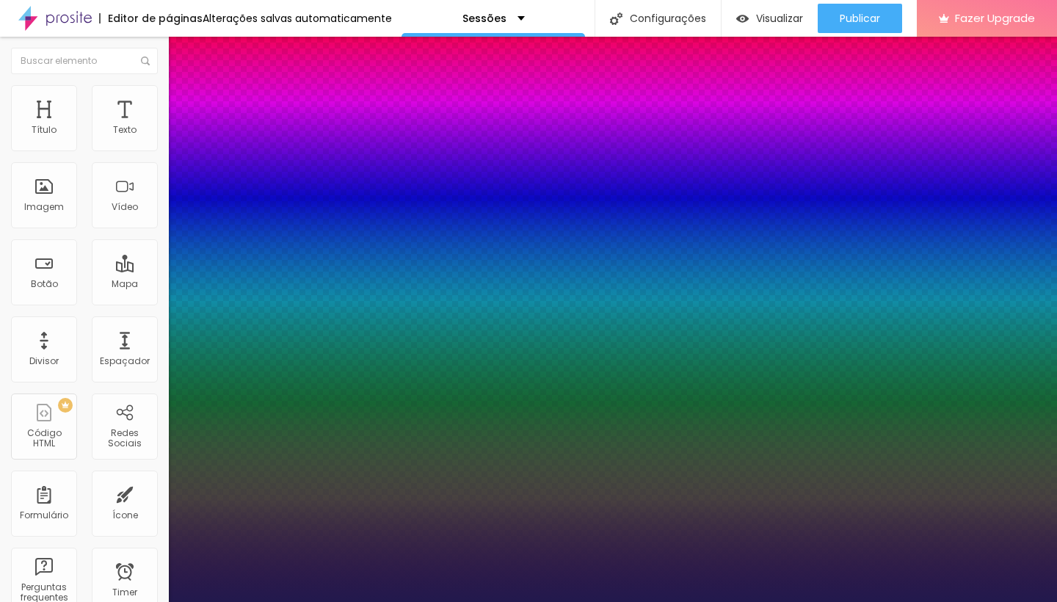
click at [382, 601] on div at bounding box center [528, 602] width 1057 height 0
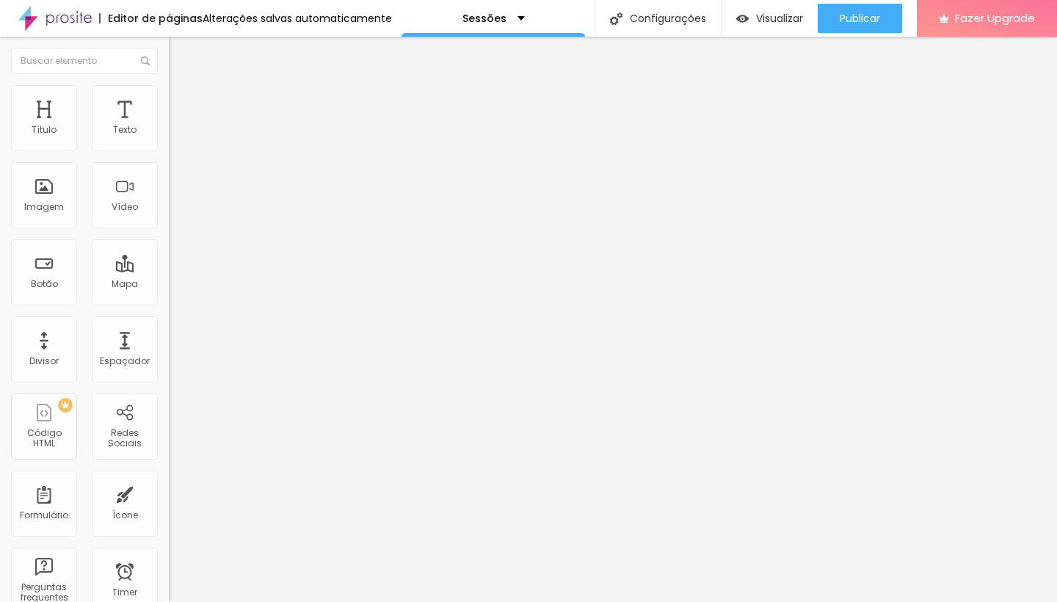
click at [169, 217] on button "button" at bounding box center [179, 209] width 21 height 15
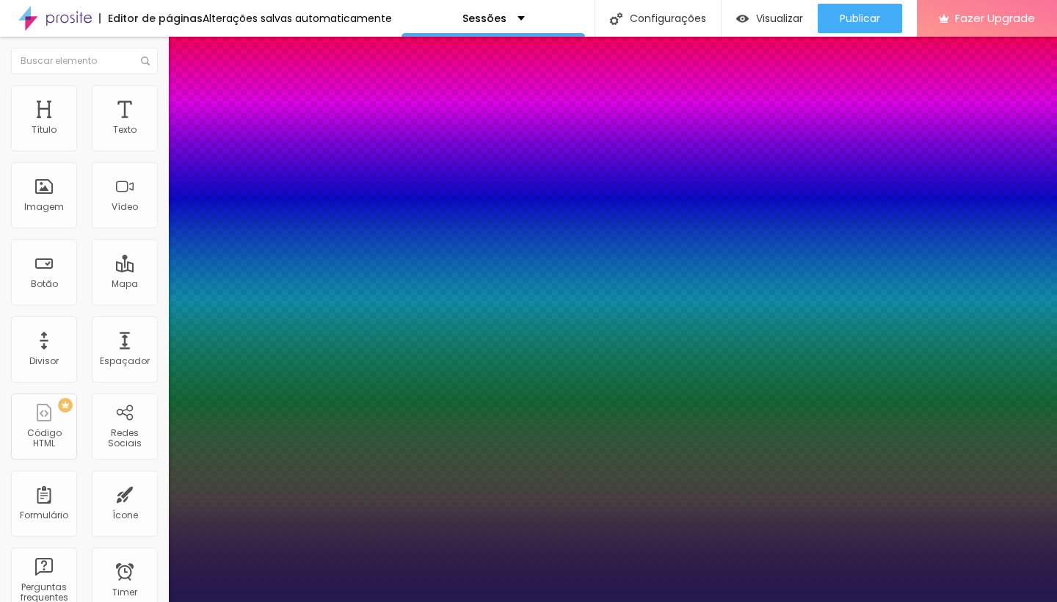
click at [401, 601] on div at bounding box center [528, 602] width 1057 height 0
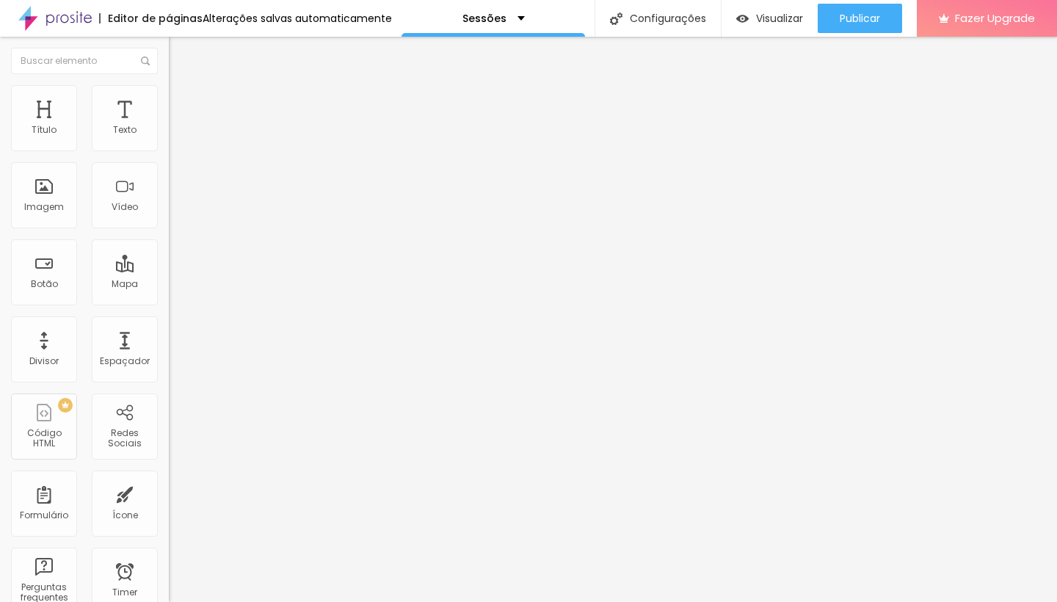
click at [176, 211] on icon "button" at bounding box center [179, 208] width 6 height 6
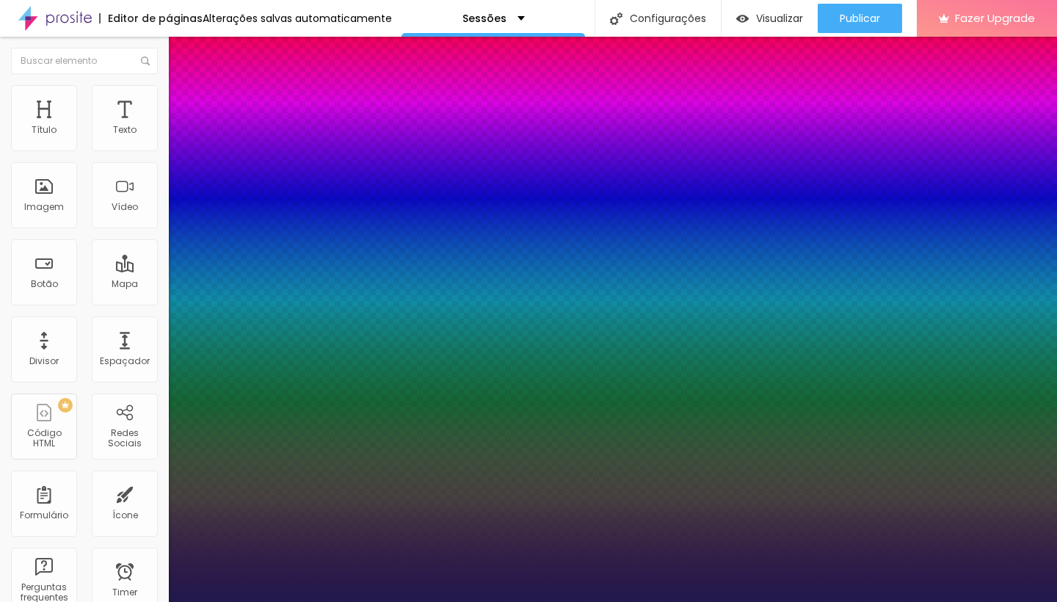
click at [414, 601] on div at bounding box center [528, 602] width 1057 height 0
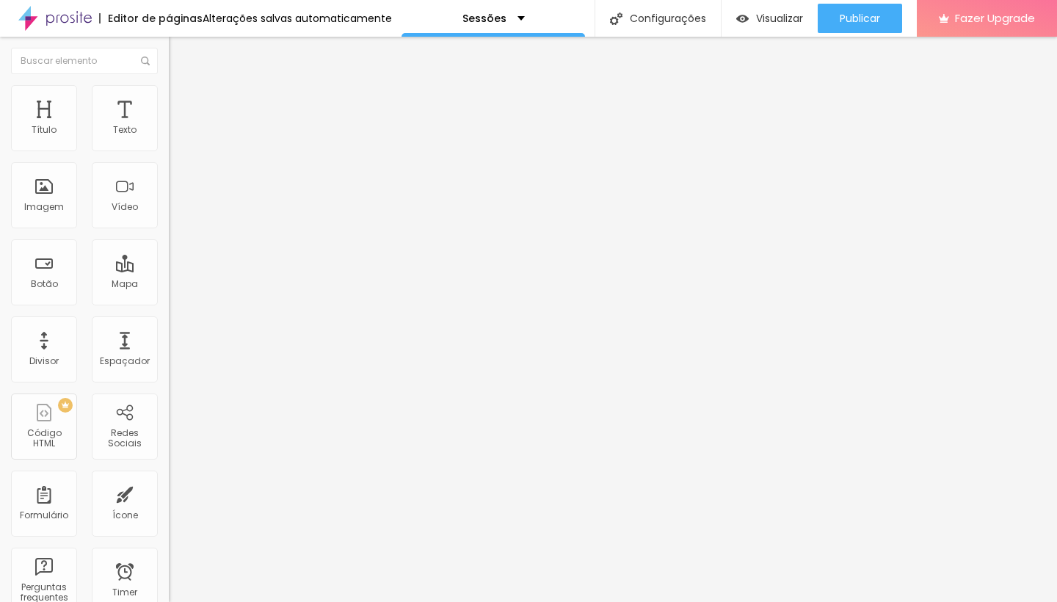
click at [169, 217] on button "button" at bounding box center [179, 209] width 21 height 15
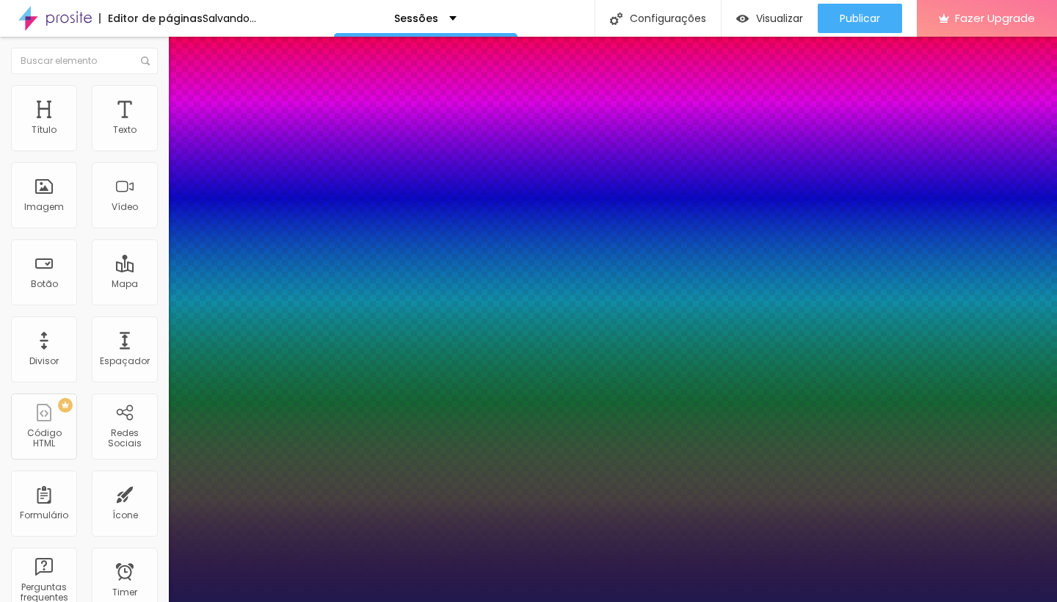
click at [531, 601] on div at bounding box center [528, 602] width 1057 height 0
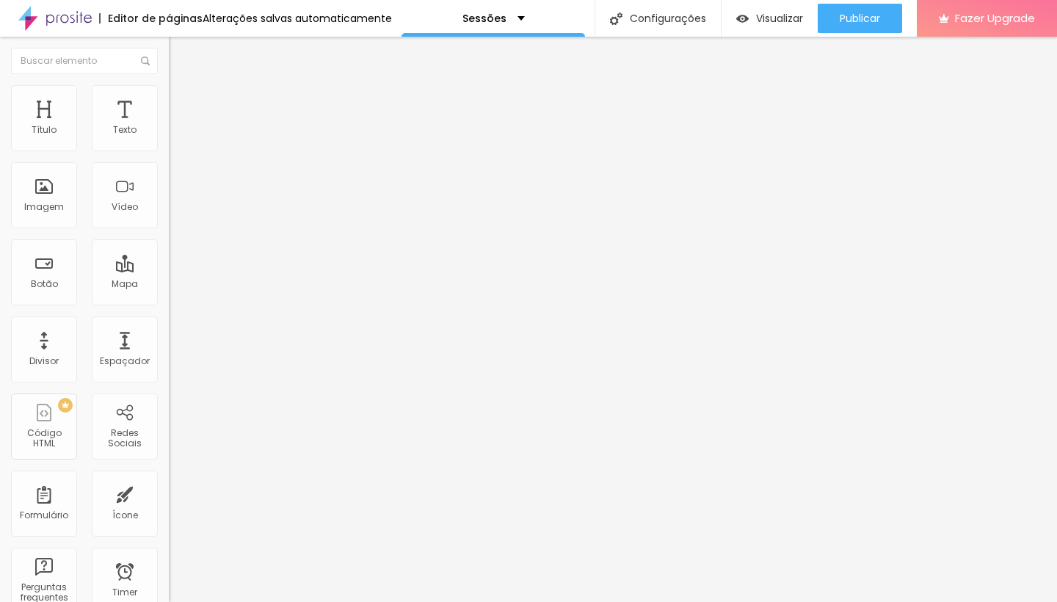
click at [169, 217] on button "button" at bounding box center [179, 209] width 21 height 15
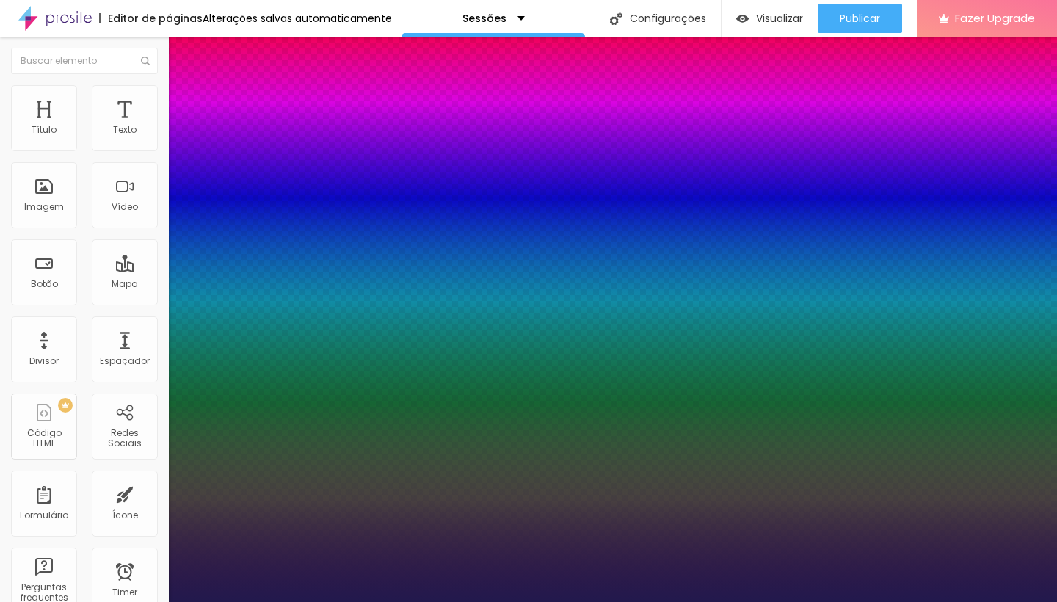
click at [432, 601] on div at bounding box center [528, 602] width 1057 height 0
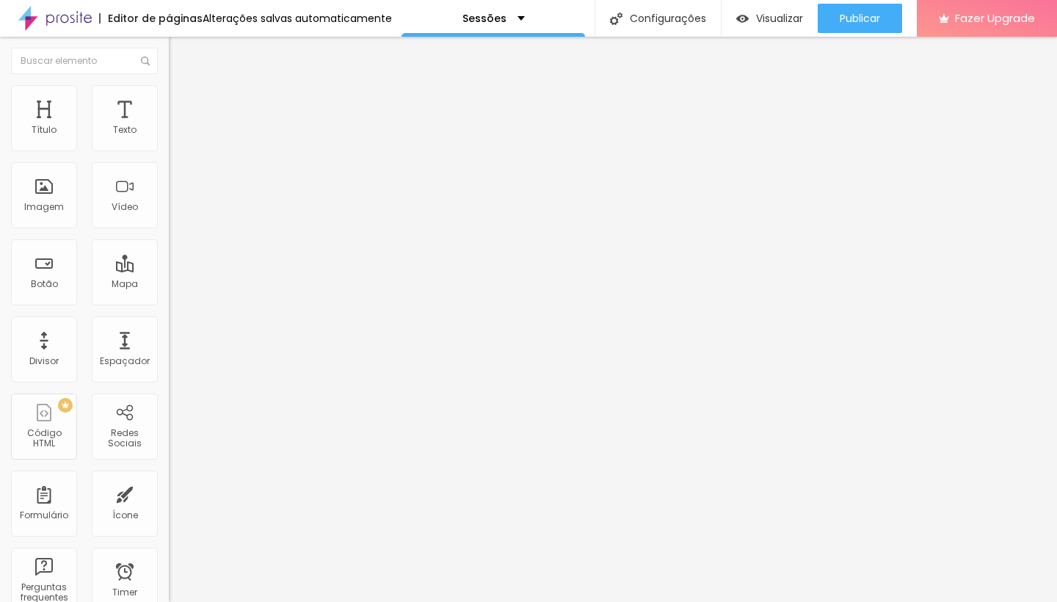
click at [180, 58] on img "button" at bounding box center [186, 54] width 12 height 12
click at [169, 217] on button "button" at bounding box center [179, 209] width 21 height 15
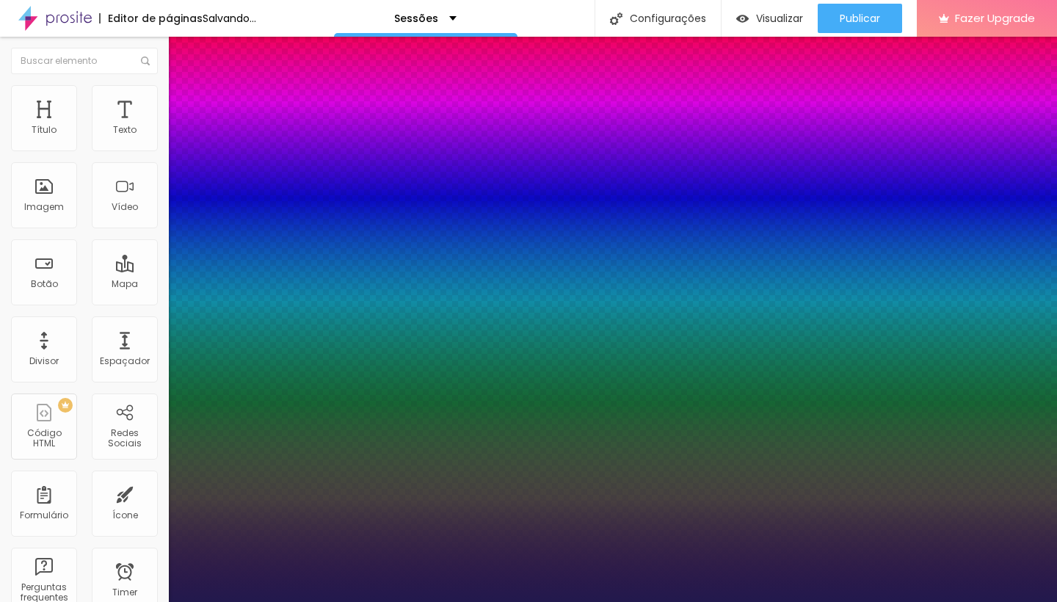
click at [504, 601] on div at bounding box center [528, 602] width 1057 height 0
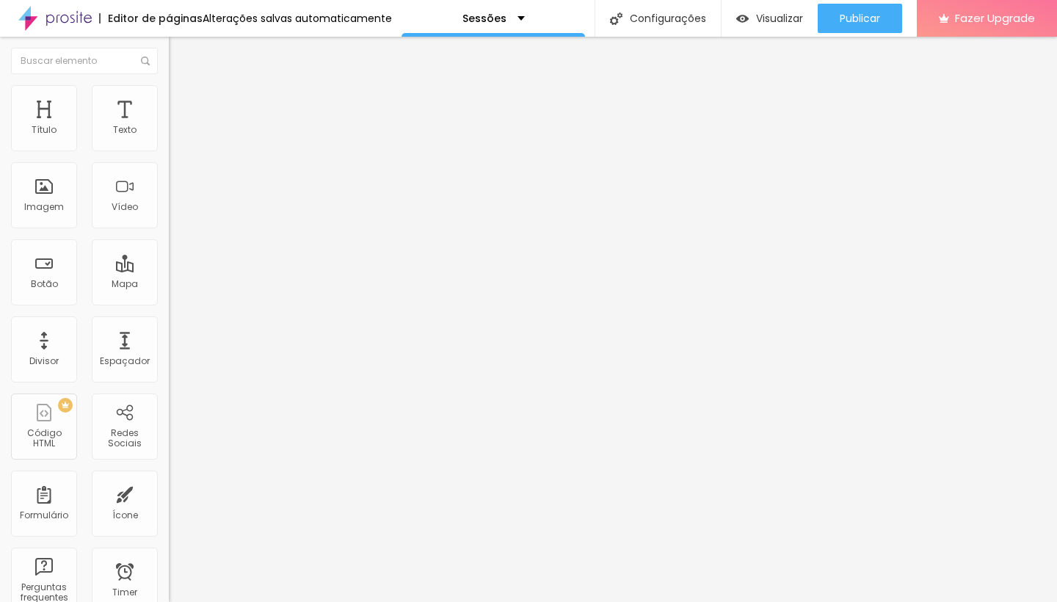
click at [169, 63] on button "Editar Texto" at bounding box center [253, 54] width 169 height 34
click at [169, 126] on span "Adicionar imagem" at bounding box center [216, 120] width 95 height 12
drag, startPoint x: 745, startPoint y: 513, endPoint x: 740, endPoint y: 547, distance: 34.1
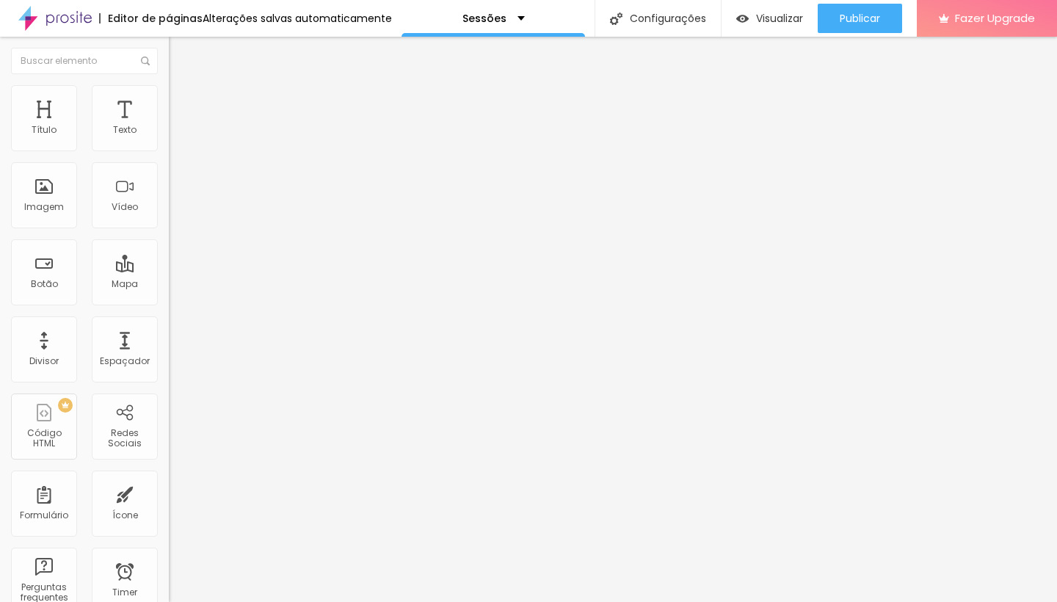
drag, startPoint x: 832, startPoint y: 398, endPoint x: 832, endPoint y: 415, distance: 16.9
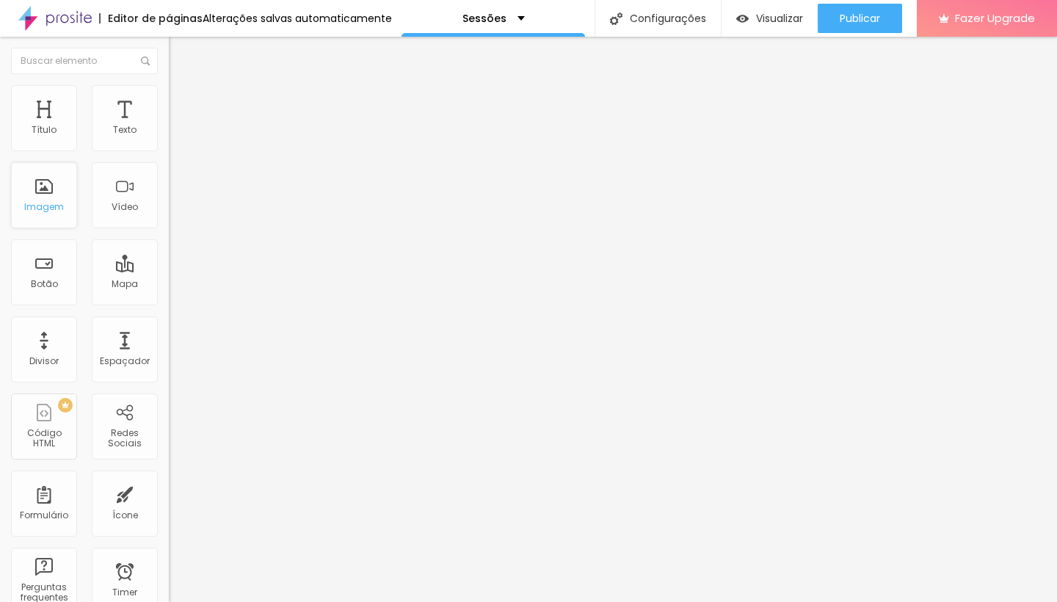
click at [47, 192] on div "Imagem" at bounding box center [44, 195] width 66 height 66
click at [169, 126] on span "Adicionar imagem" at bounding box center [216, 120] width 95 height 12
drag, startPoint x: 602, startPoint y: 503, endPoint x: 598, endPoint y: 553, distance: 49.3
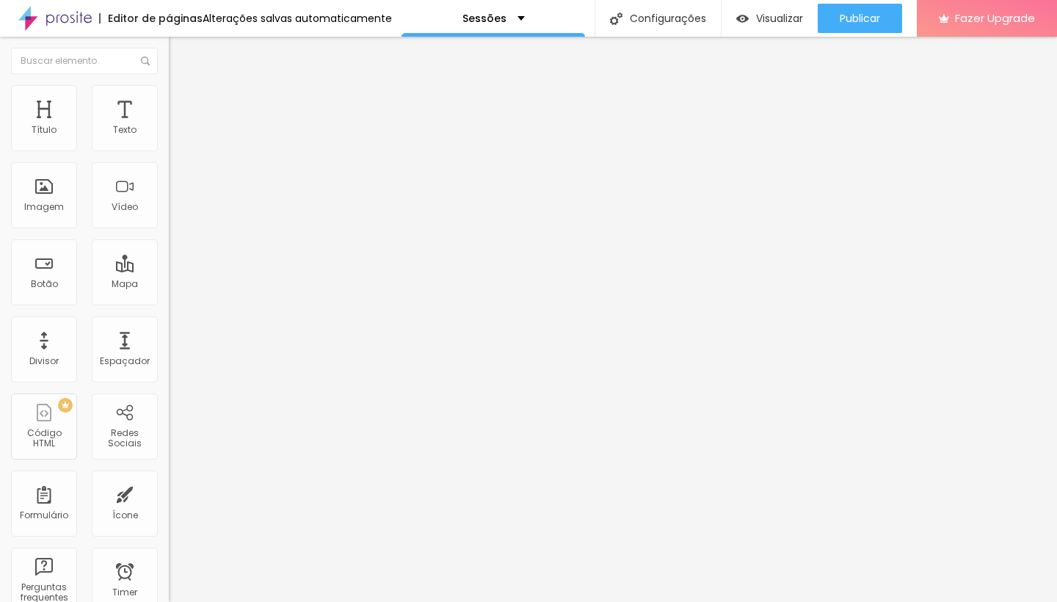
click at [783, 21] on span "Visualizar" at bounding box center [779, 18] width 47 height 12
click at [45, 426] on div "PREMIUM Código HTML" at bounding box center [44, 426] width 66 height 66
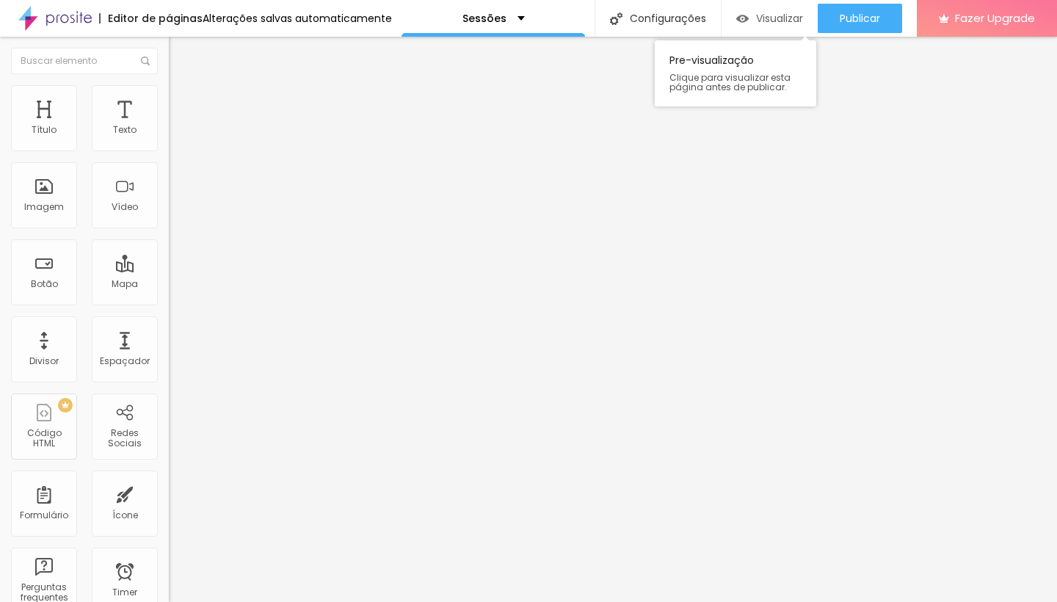
click at [775, 16] on span "Visualizar" at bounding box center [779, 18] width 47 height 12
click at [175, 213] on icon "button" at bounding box center [179, 208] width 9 height 9
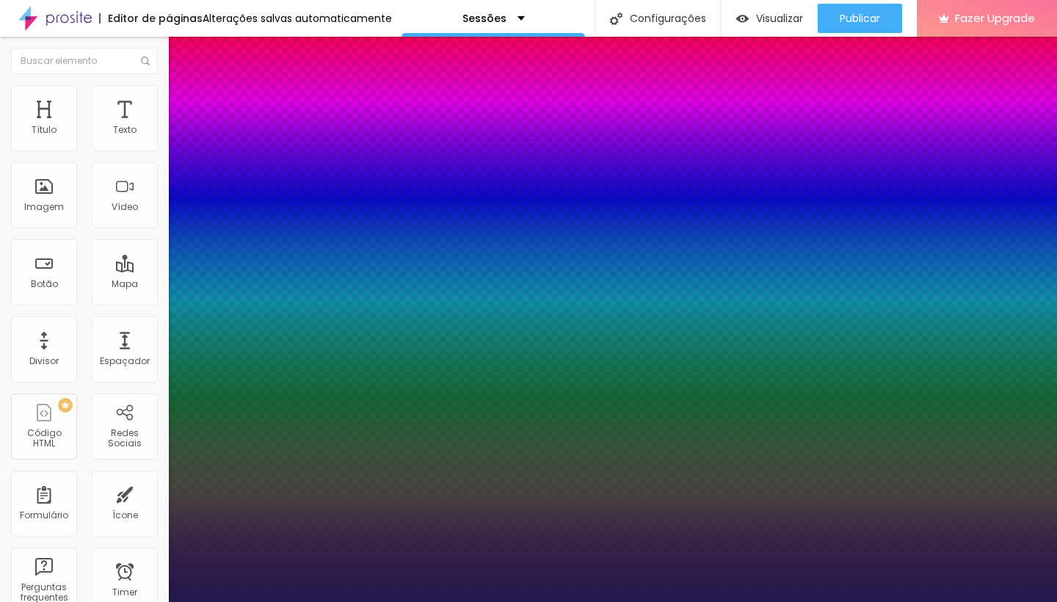
click at [785, 601] on div at bounding box center [528, 602] width 1057 height 0
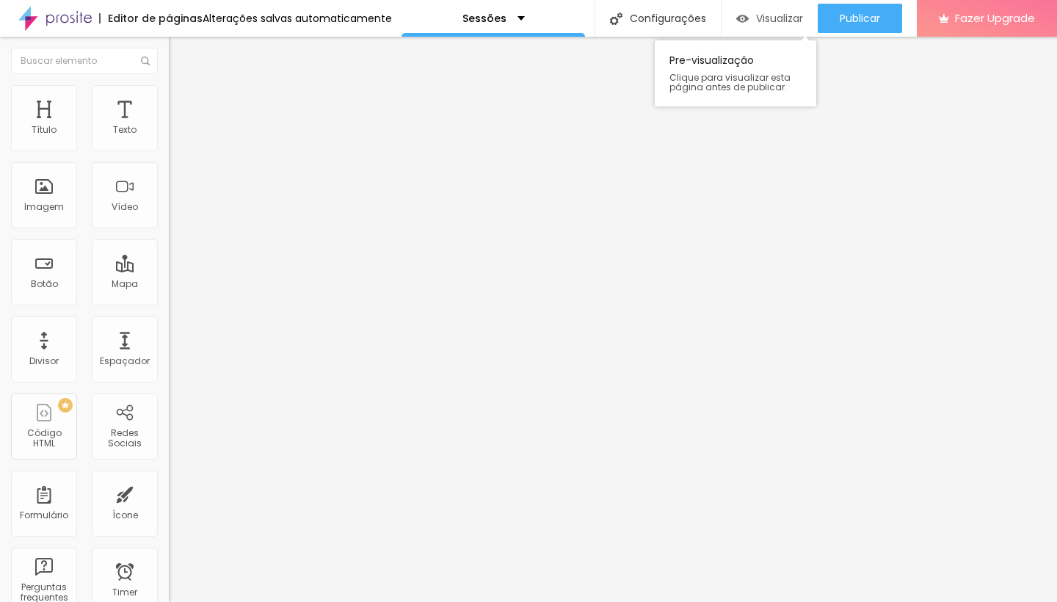
click at [756, 18] on span "Visualizar" at bounding box center [779, 18] width 47 height 12
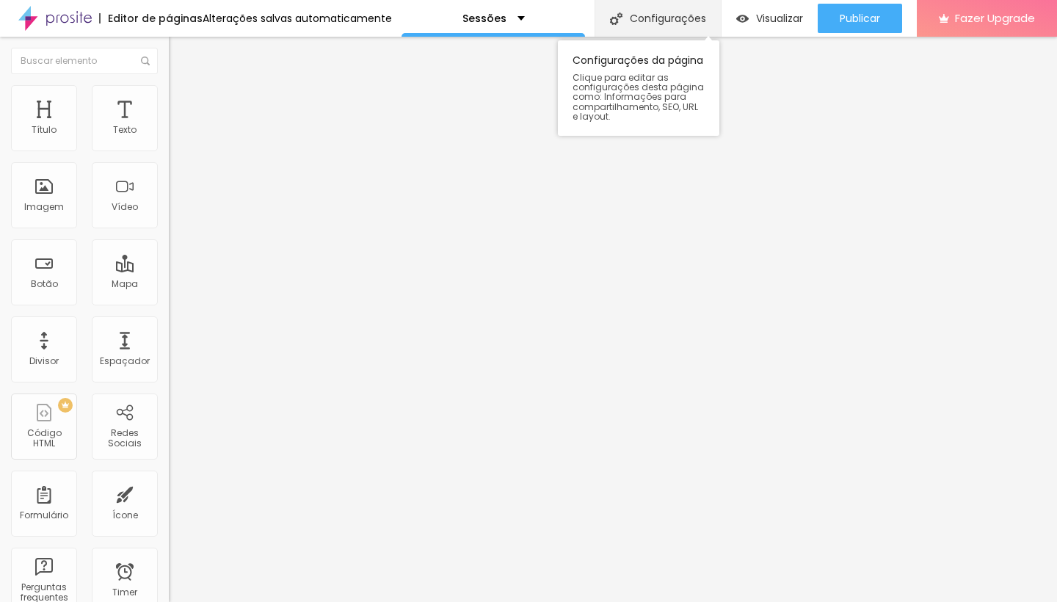
click at [679, 6] on div "Configurações" at bounding box center [657, 18] width 126 height 37
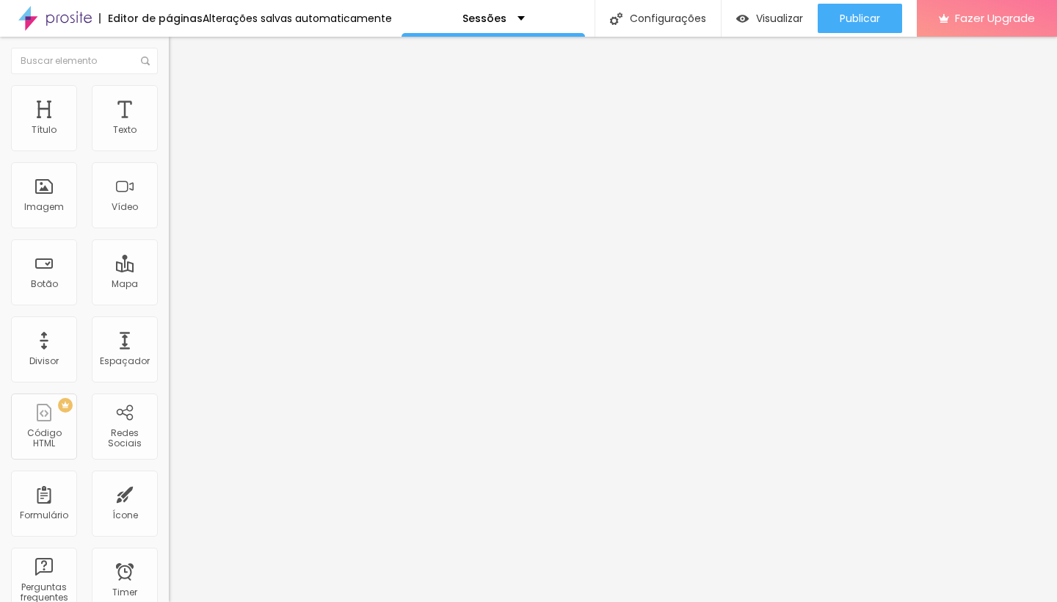
click at [522, 17] on div "Sessões" at bounding box center [492, 18] width 183 height 37
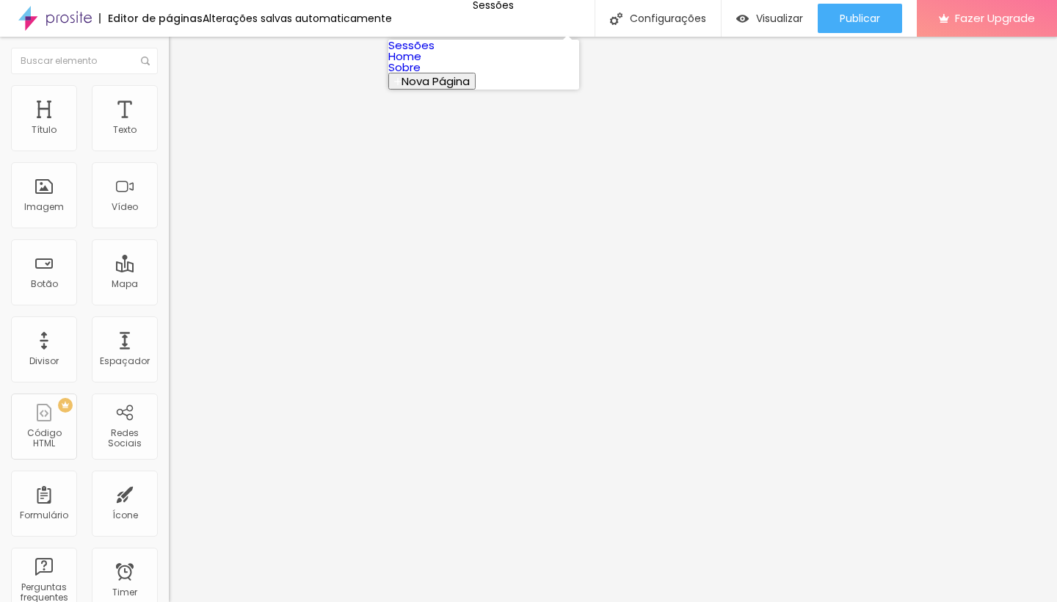
click at [421, 64] on link "Home" at bounding box center [404, 55] width 33 height 15
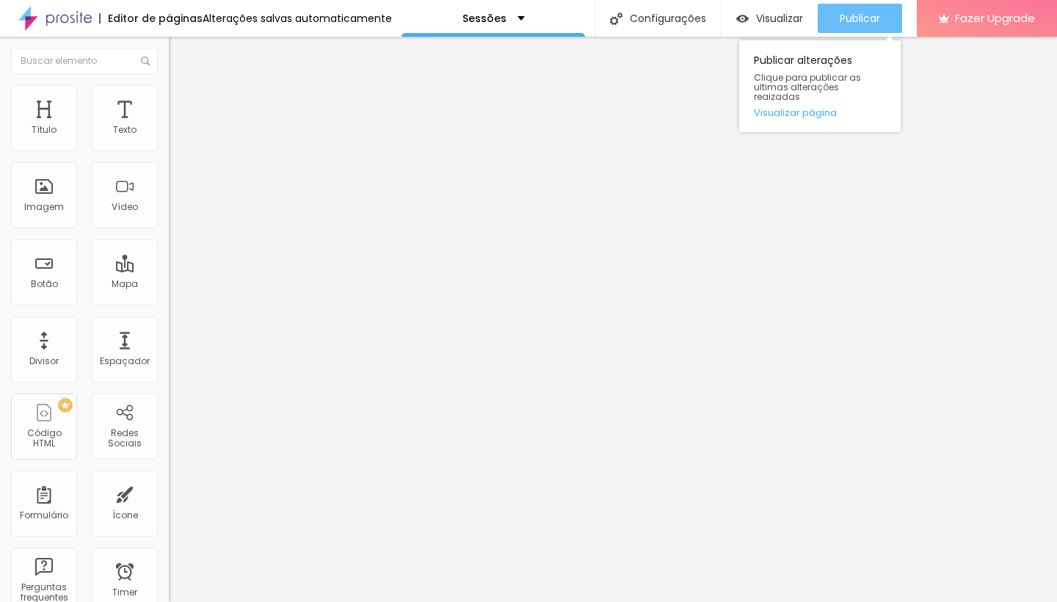
click at [855, 14] on span "Publicar" at bounding box center [860, 18] width 40 height 12
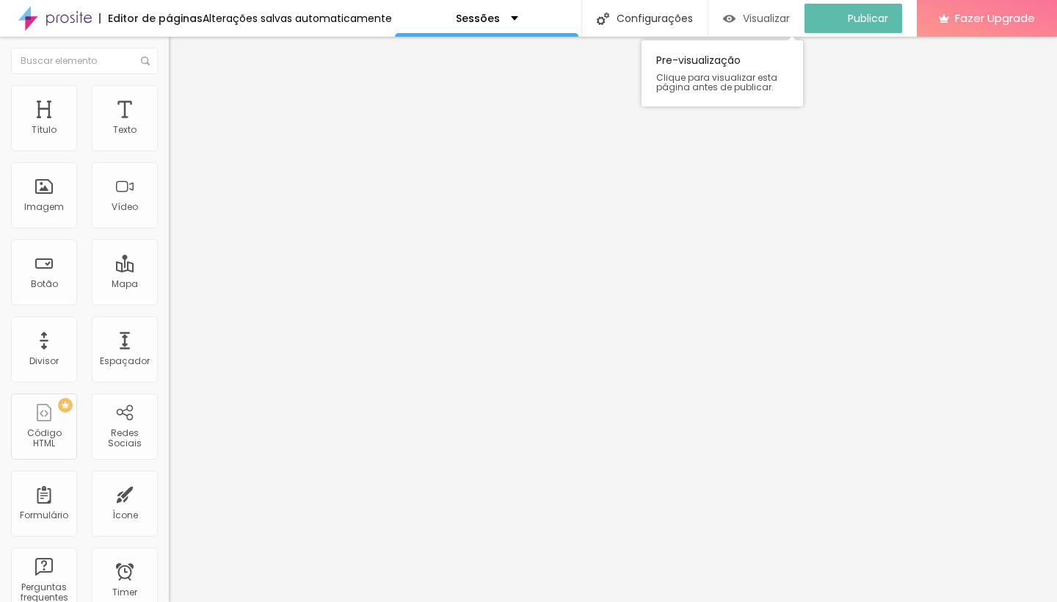
click at [772, 29] on div "Visualizar" at bounding box center [756, 18] width 67 height 29
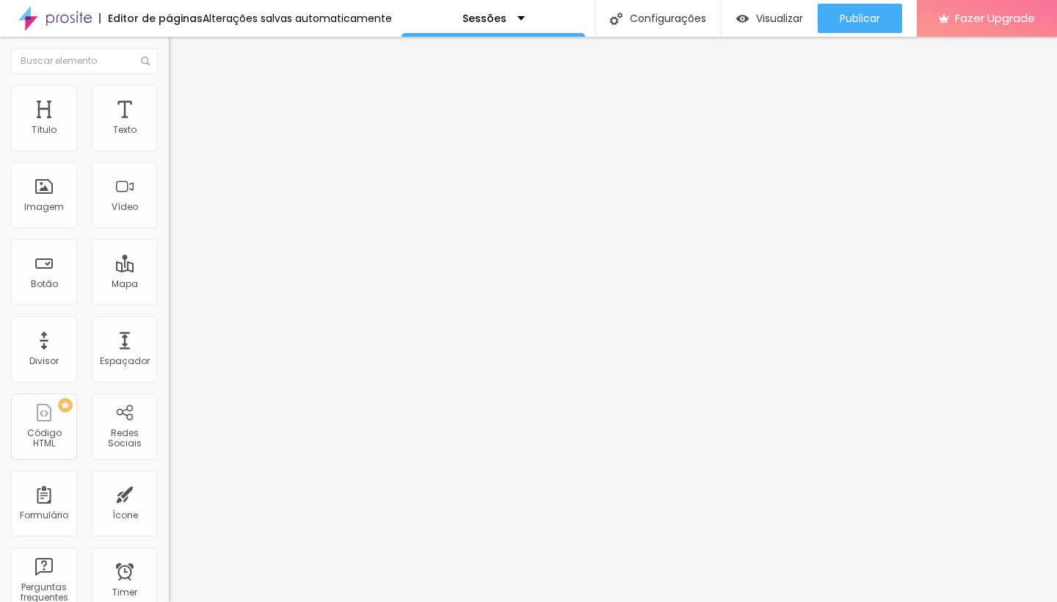
click at [175, 213] on icon "button" at bounding box center [179, 208] width 9 height 9
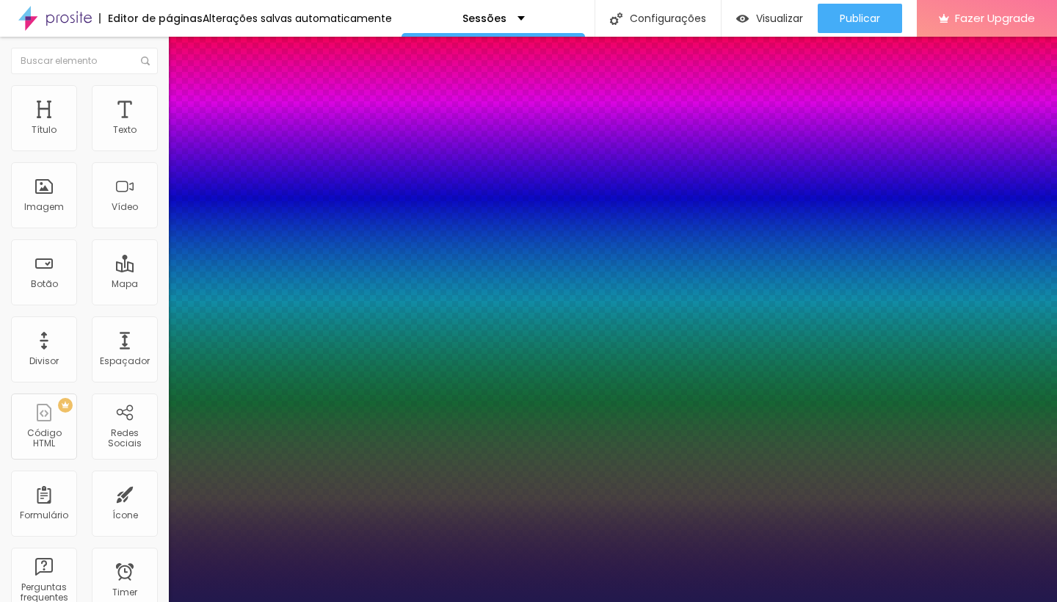
type input "1"
click at [451, 601] on div at bounding box center [528, 602] width 1057 height 0
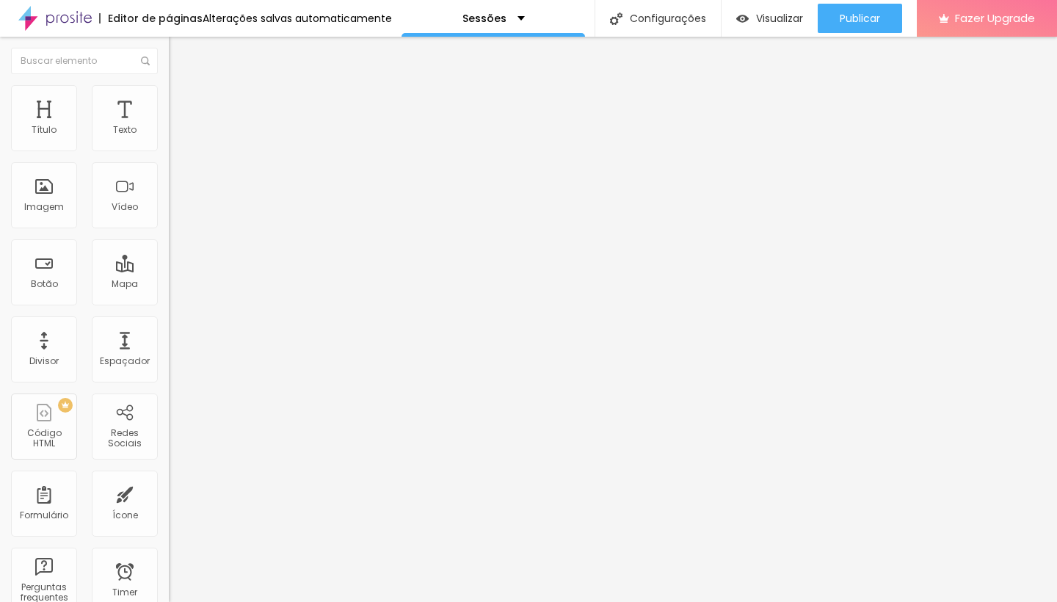
click at [169, 217] on button "button" at bounding box center [179, 209] width 21 height 15
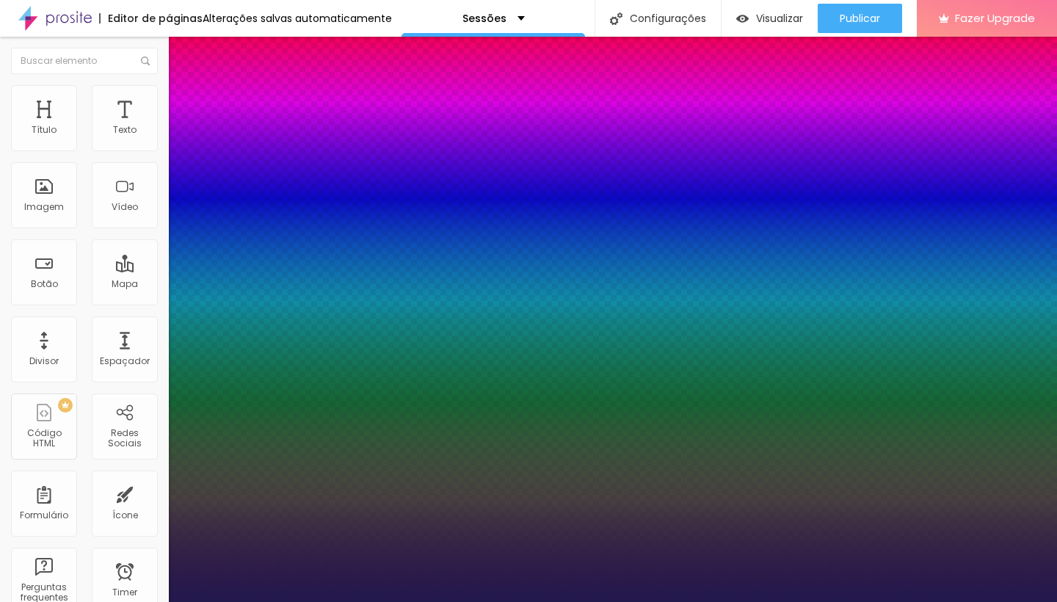
click at [605, 601] on div at bounding box center [528, 602] width 1057 height 0
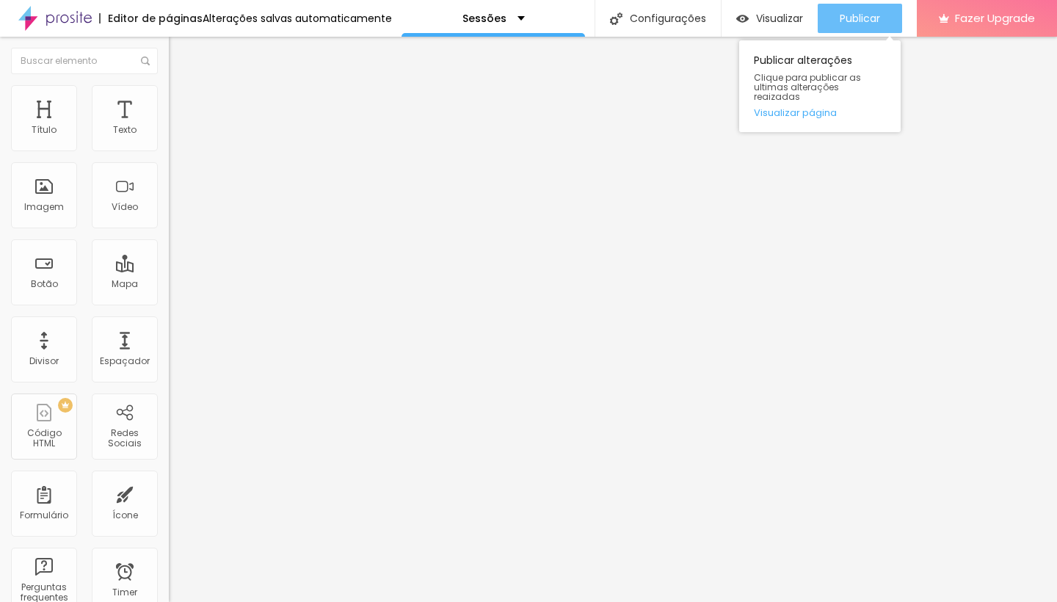
click at [848, 28] on div "Publicar" at bounding box center [860, 18] width 40 height 29
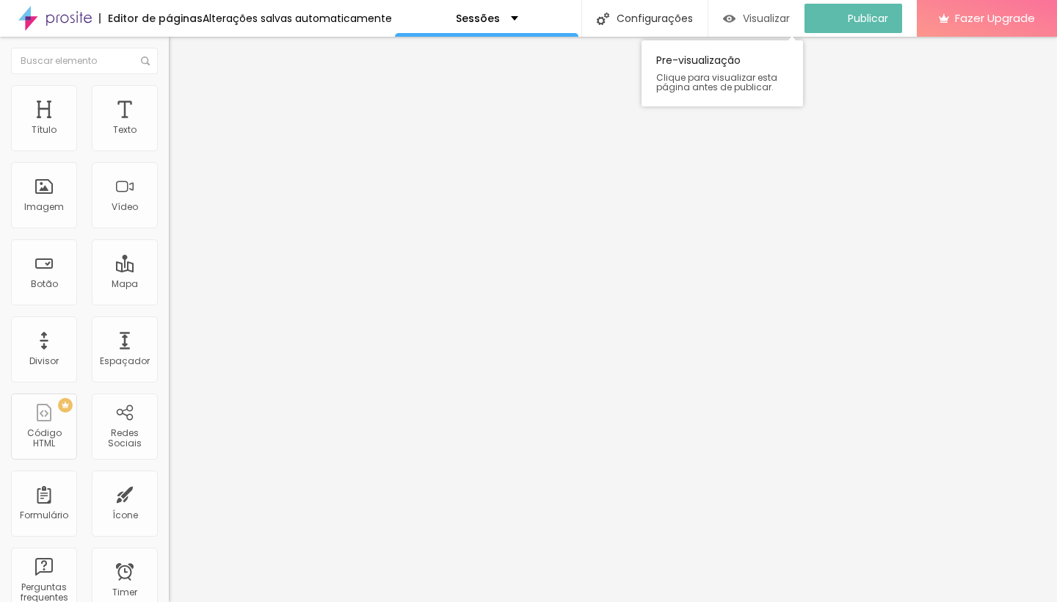
click at [770, 24] on span "Visualizar" at bounding box center [766, 18] width 47 height 12
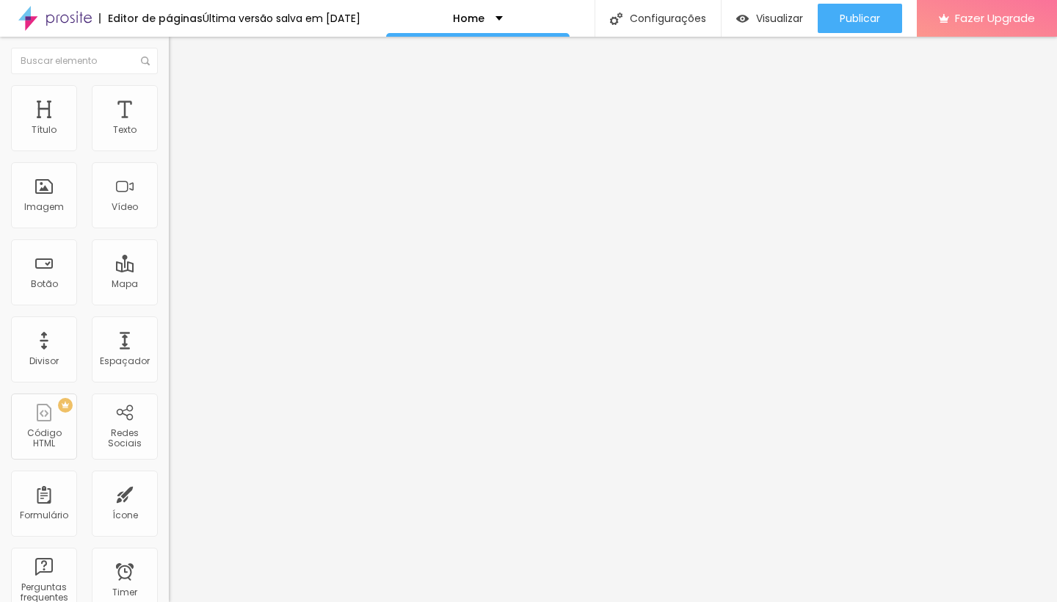
click at [169, 126] on span "Trocar imagem" at bounding box center [209, 120] width 80 height 12
drag, startPoint x: 738, startPoint y: 492, endPoint x: 724, endPoint y: 552, distance: 61.2
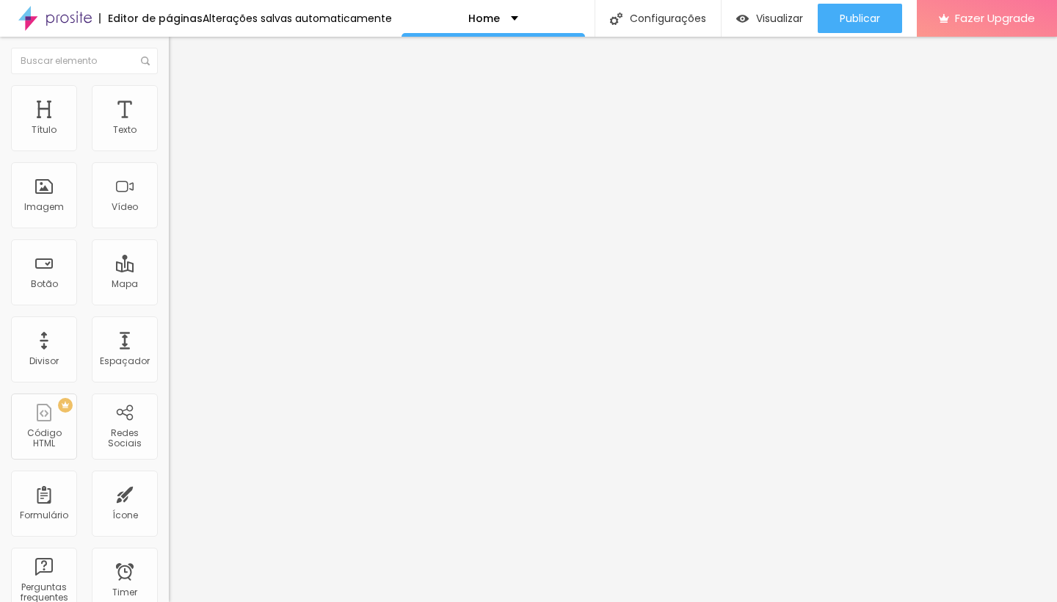
click at [530, 18] on div "Home" at bounding box center [492, 18] width 183 height 37
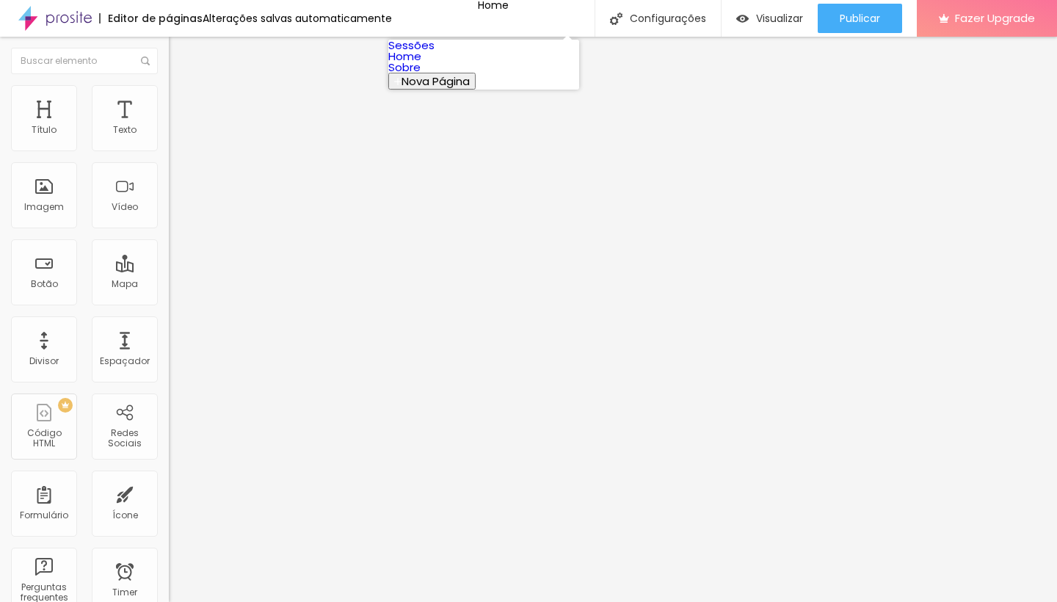
click at [434, 53] on link "Sessões" at bounding box center [411, 44] width 46 height 15
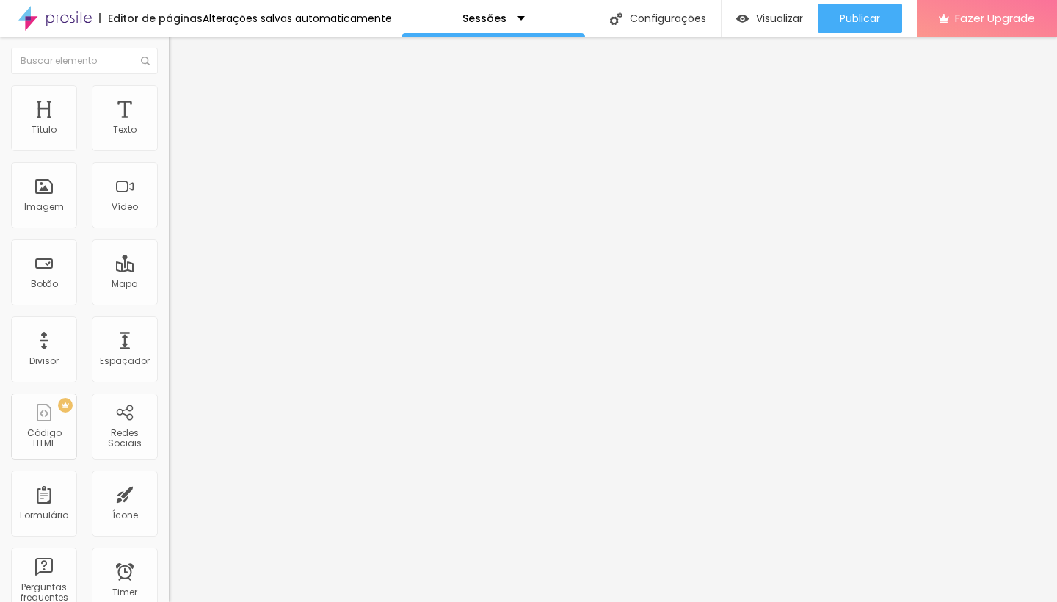
click at [169, 126] on span "Trocar imagem" at bounding box center [209, 120] width 80 height 12
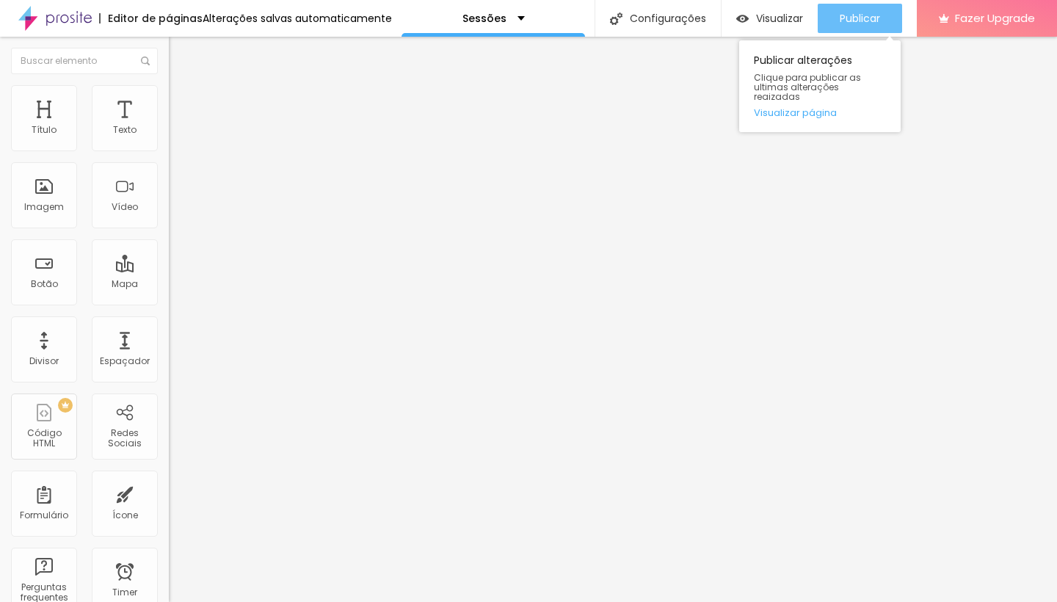
click at [875, 12] on span "Publicar" at bounding box center [860, 18] width 40 height 12
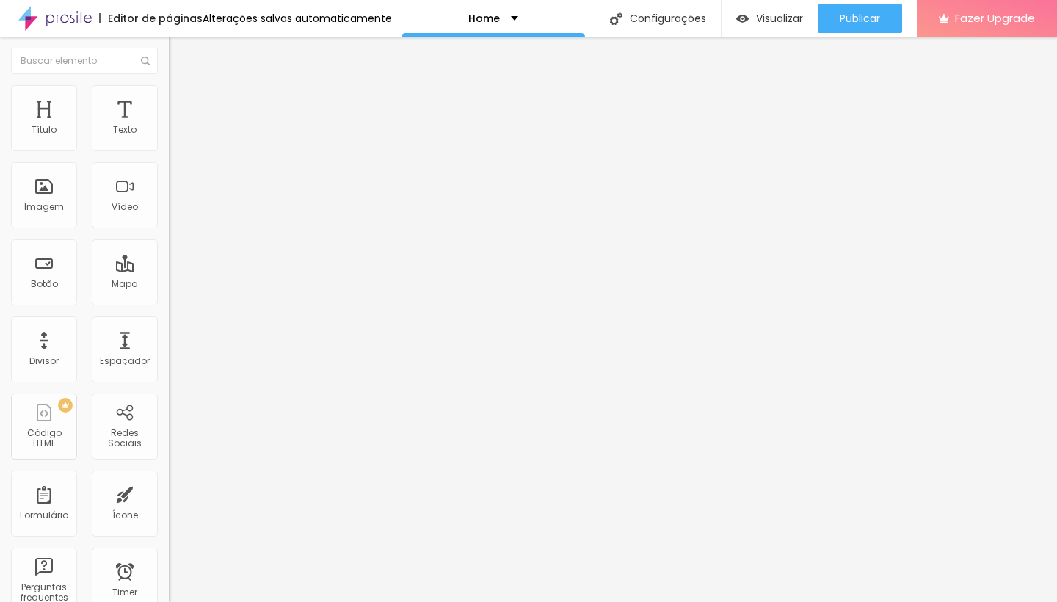
click at [169, 126] on span "Trocar imagem" at bounding box center [209, 120] width 80 height 12
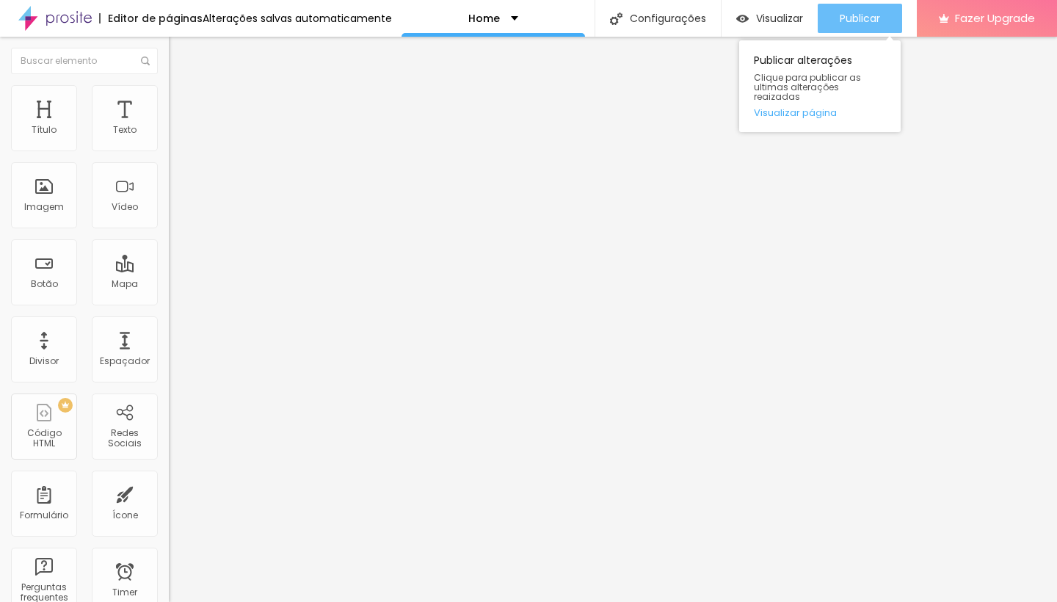
click at [865, 14] on span "Publicar" at bounding box center [860, 18] width 40 height 12
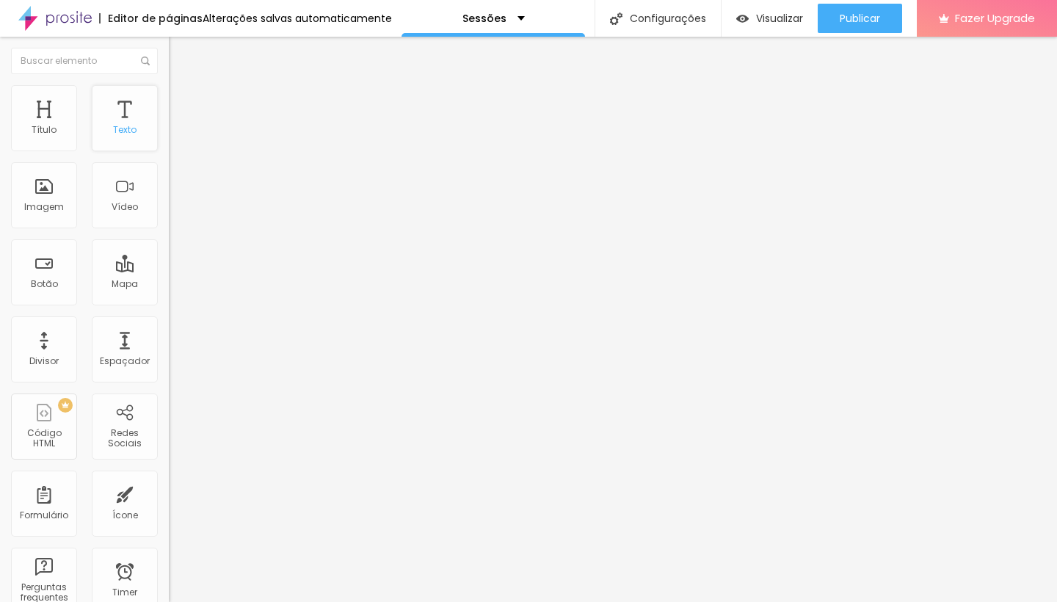
click at [129, 129] on div "Texto" at bounding box center [124, 130] width 23 height 10
click at [175, 213] on icon "button" at bounding box center [179, 208] width 9 height 9
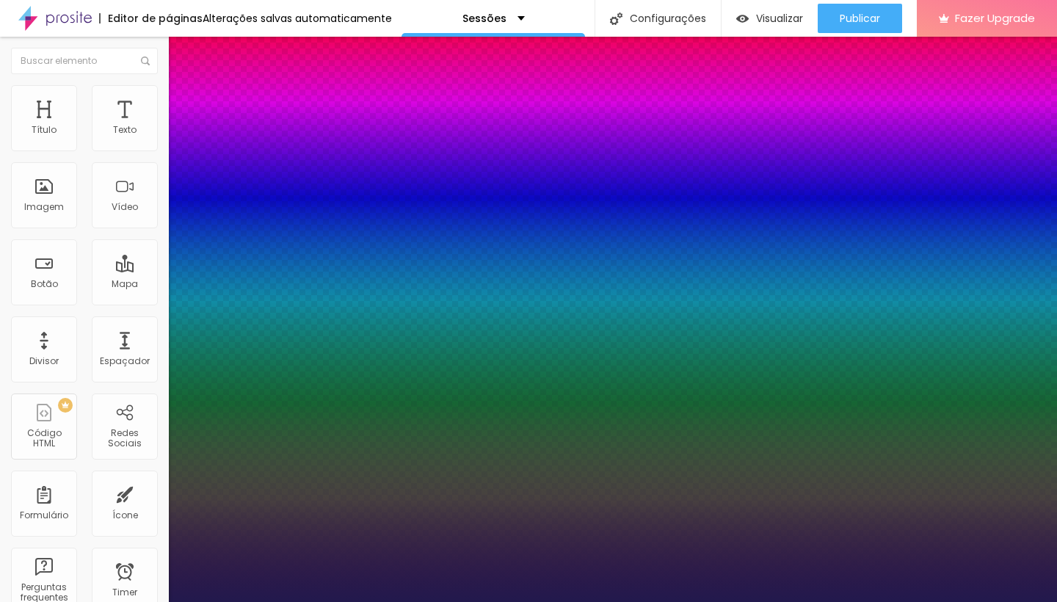
type input "1"
type input "17"
type input "1"
type input "18"
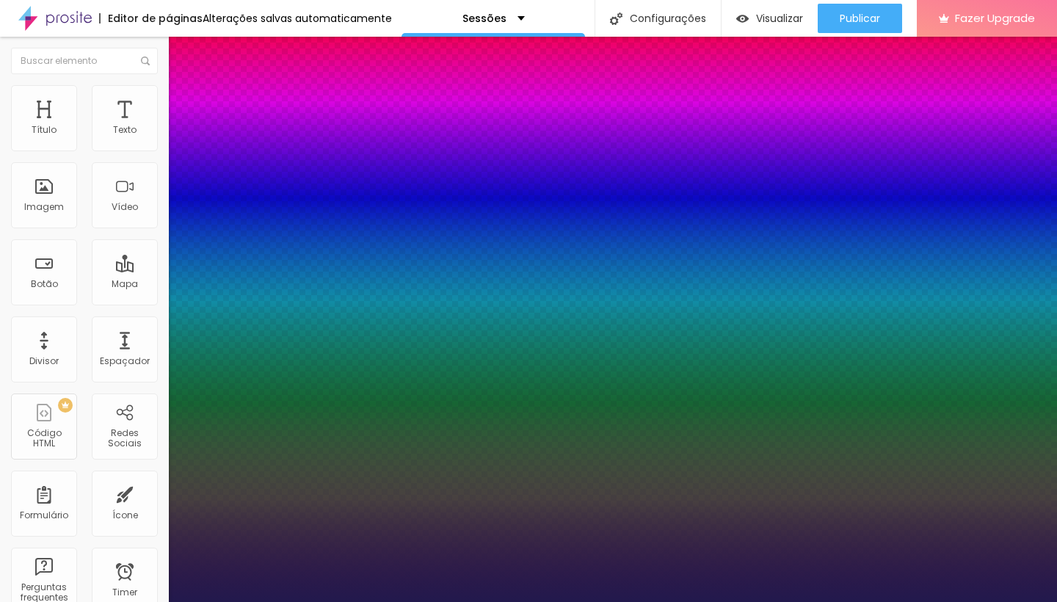
type input "18"
type input "1"
type input "19"
type input "1"
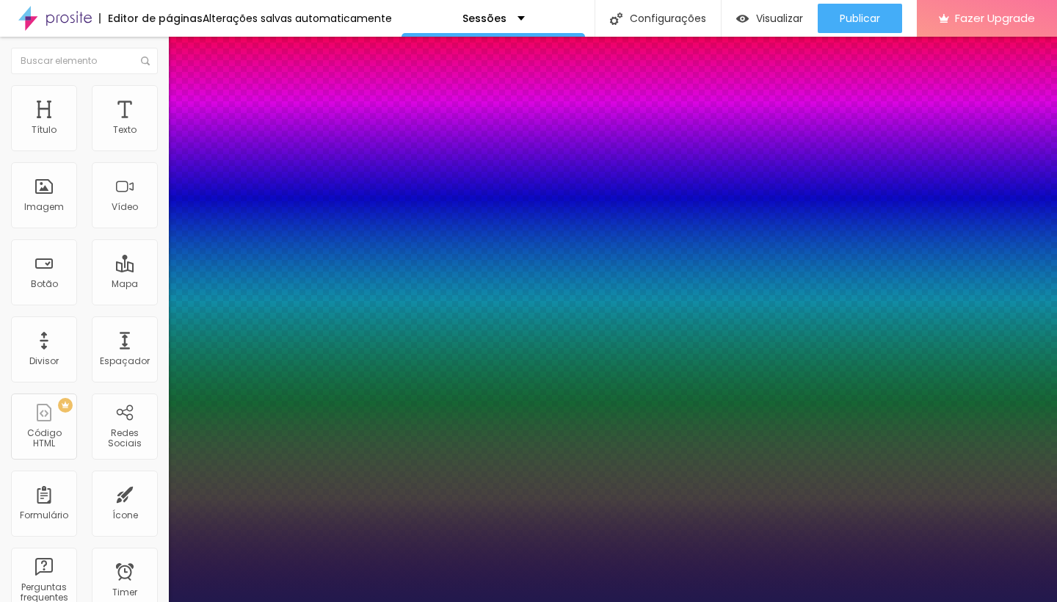
type input "20"
type input "1"
type input "21"
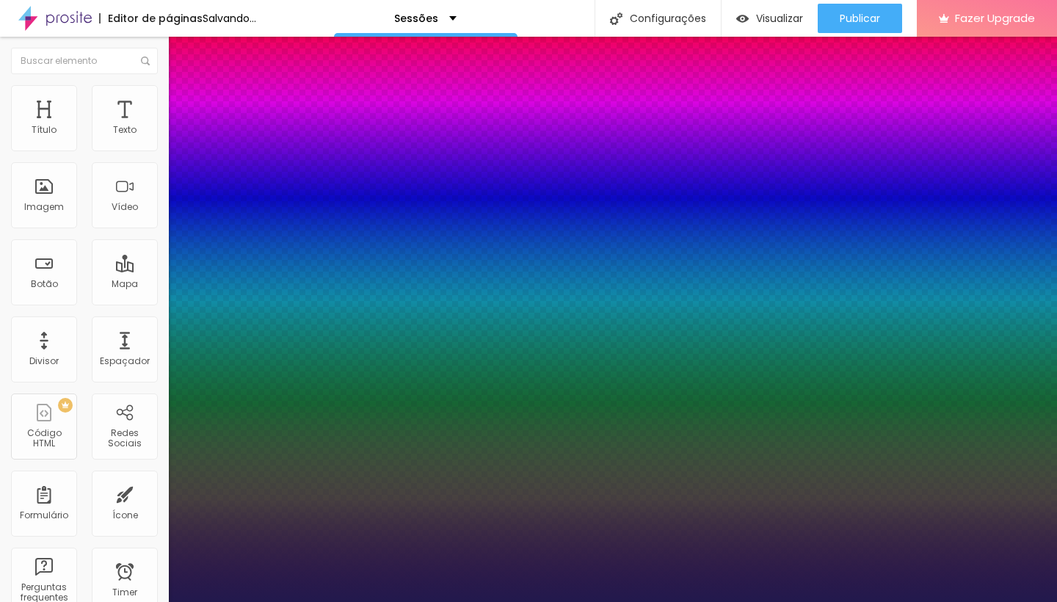
type input "1"
type input "22"
type input "1"
type input "23"
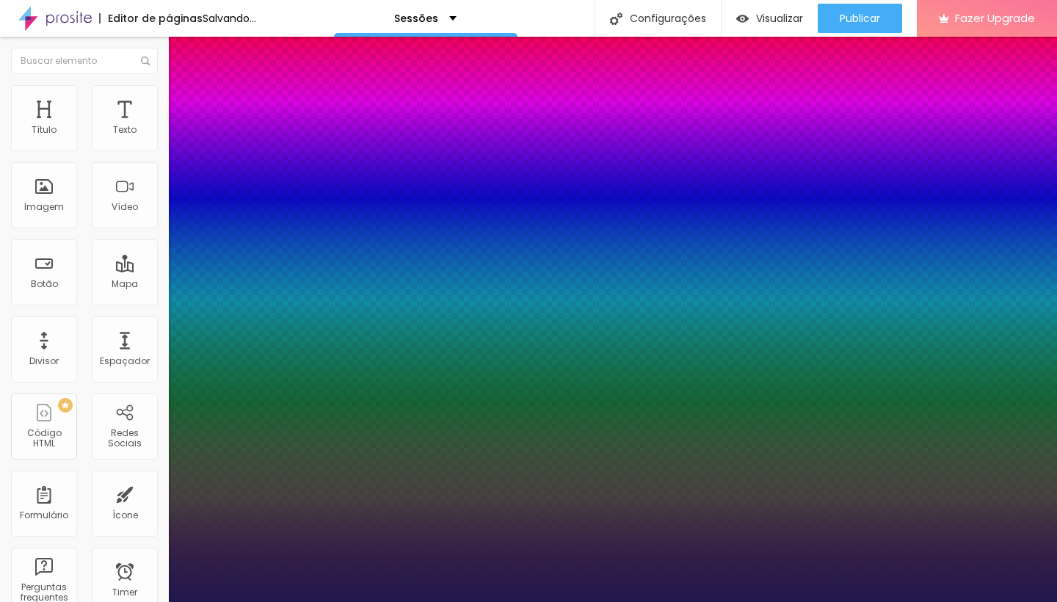
type input "23"
type input "1"
type input "24"
type input "1"
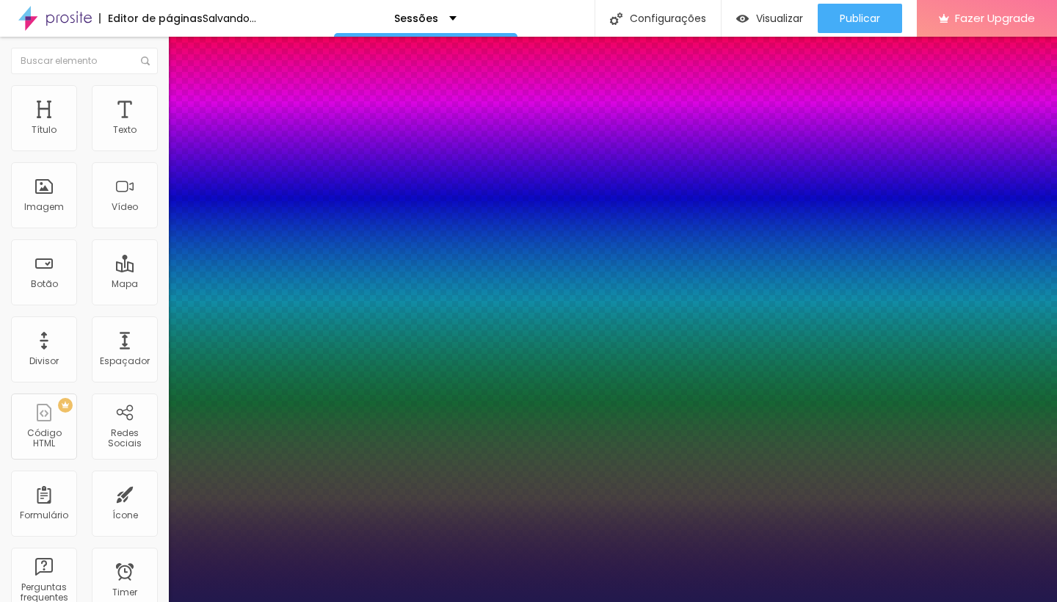
type input "25"
type input "1"
type input "26"
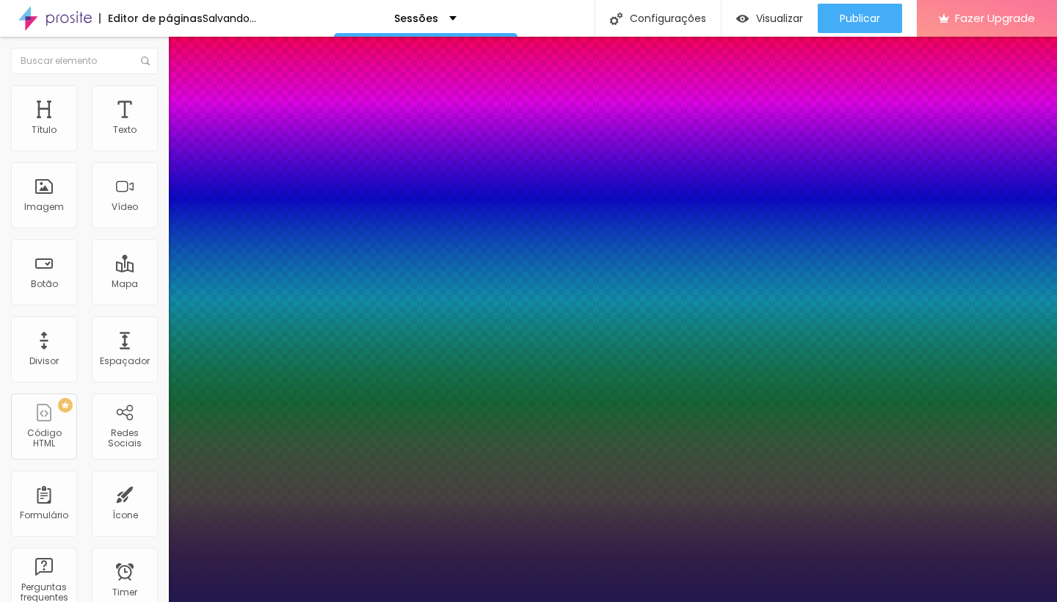
type input "1"
type input "27"
type input "1"
type input "28"
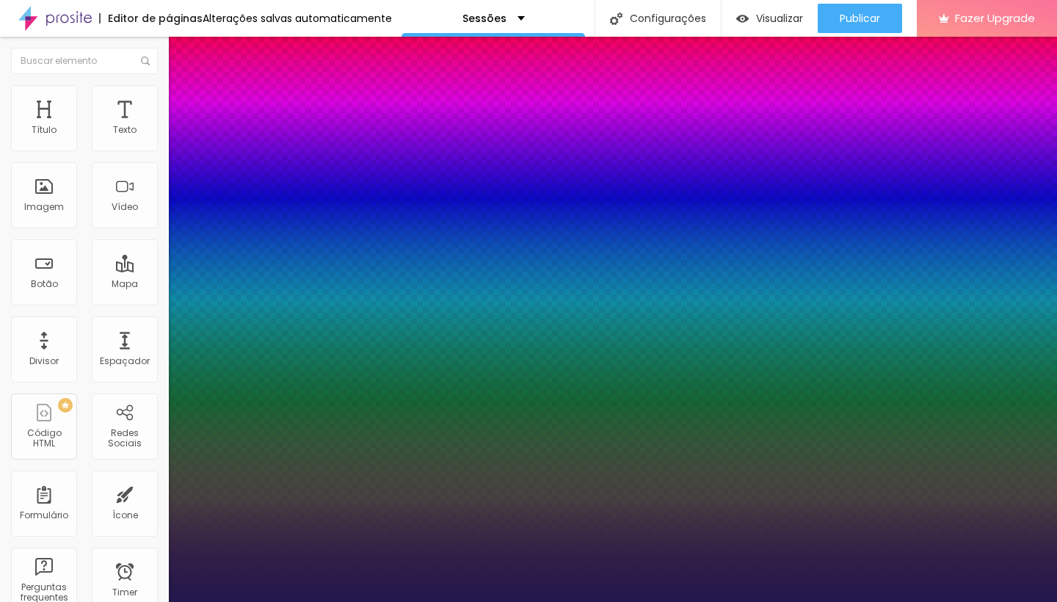
type input "28"
type input "1"
type input "29"
type input "1"
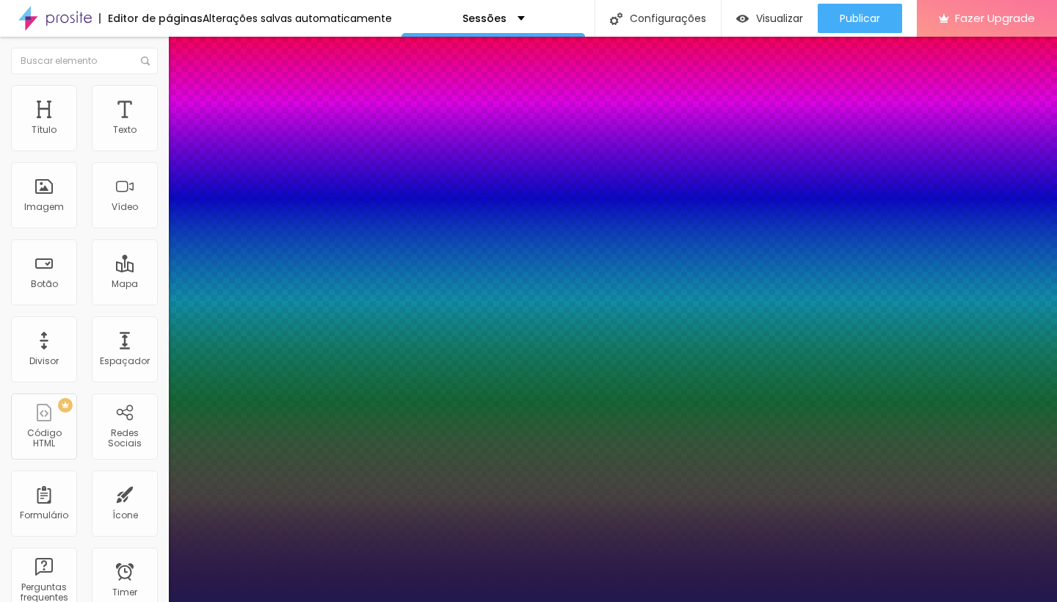
type input "30"
type input "1"
type input "31"
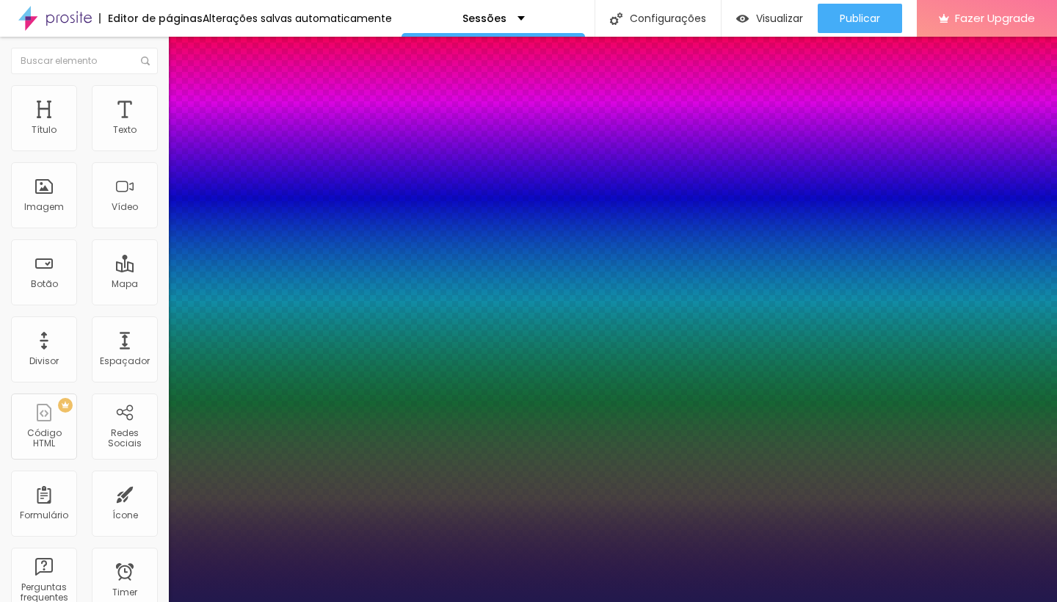
type input "1"
type input "32"
type input "1"
type input "33"
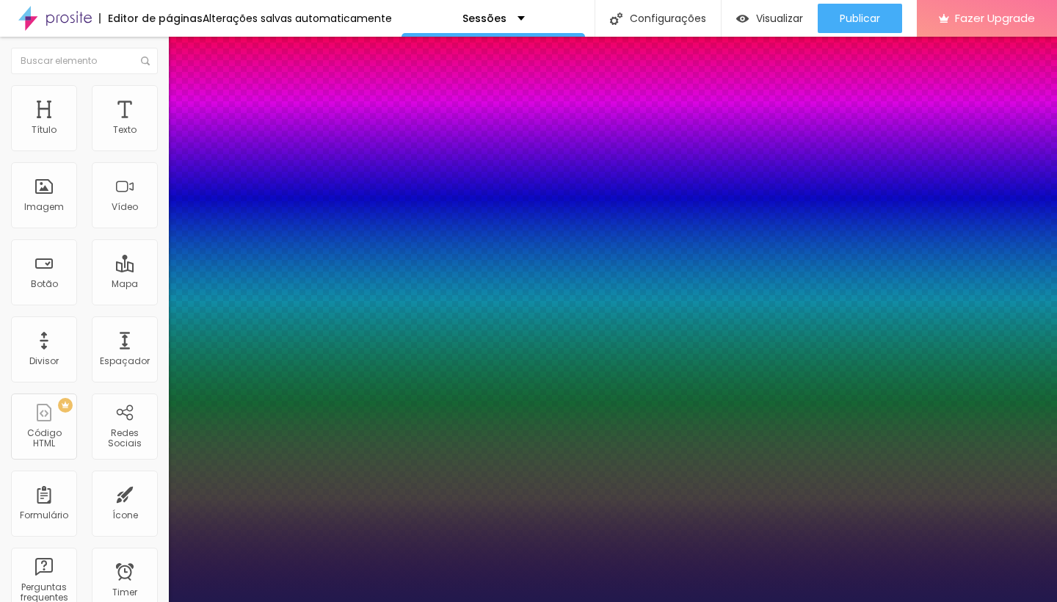
type input "33"
type input "1"
type input "34"
type input "1"
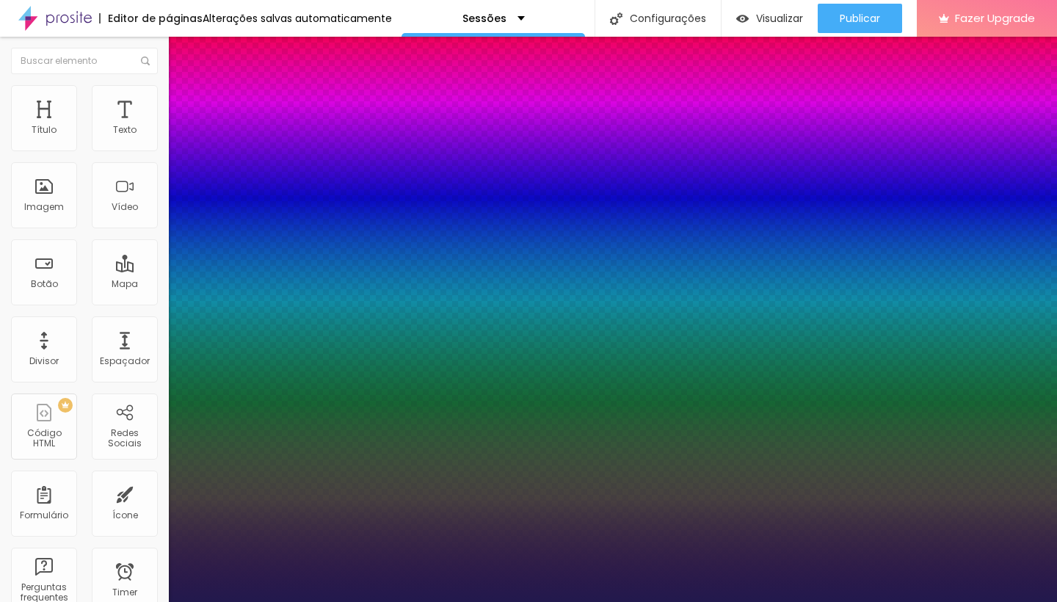
type input "35"
type input "1"
type input "36"
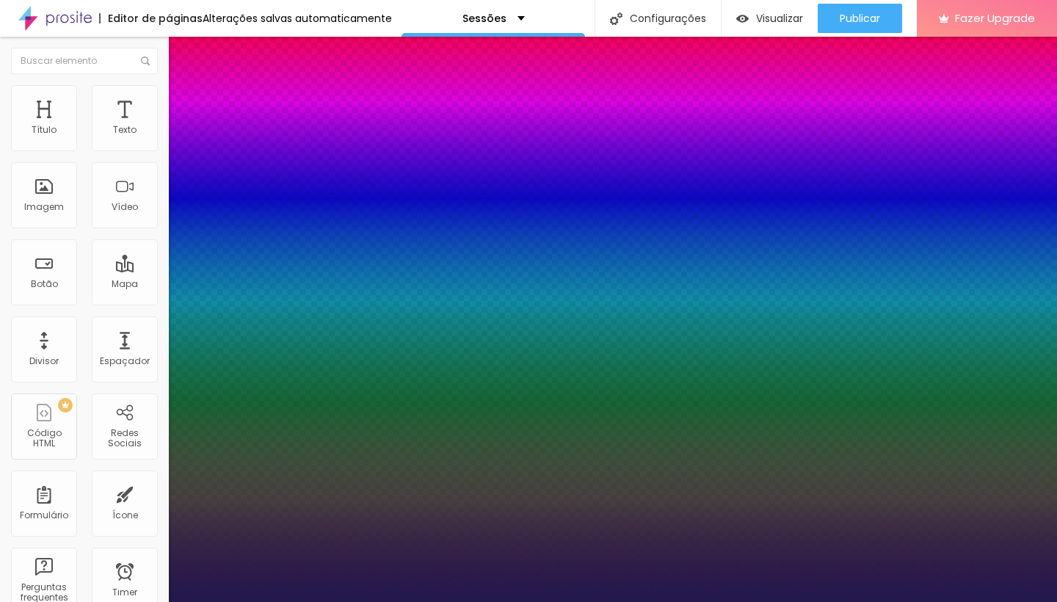
type input "1"
type input "37"
type input "1"
type input "38"
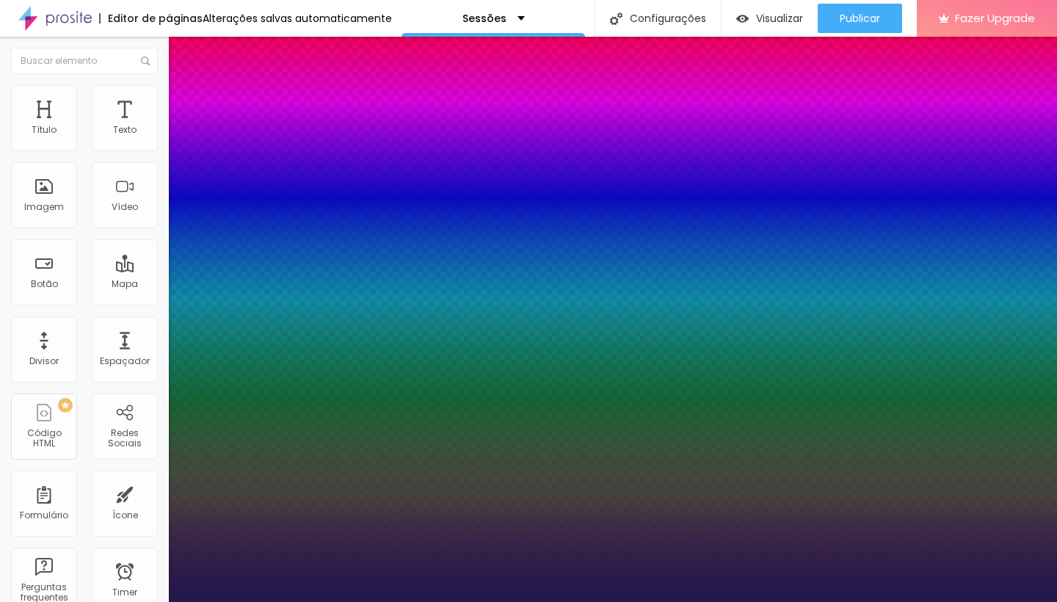
type input "38"
type input "1"
type input "39"
type input "1"
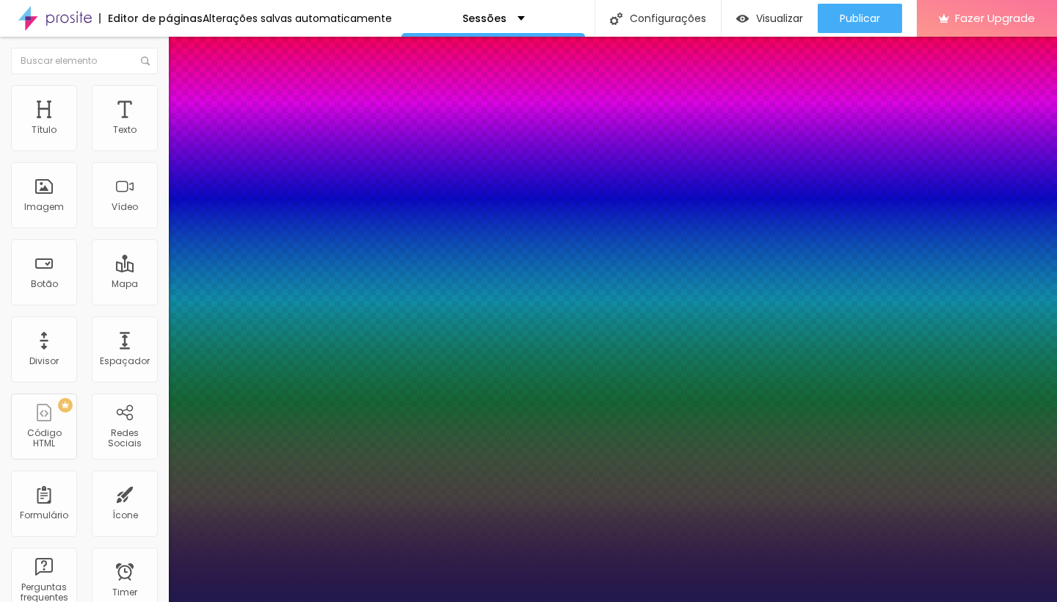
type input "38"
type input "1"
type input "37"
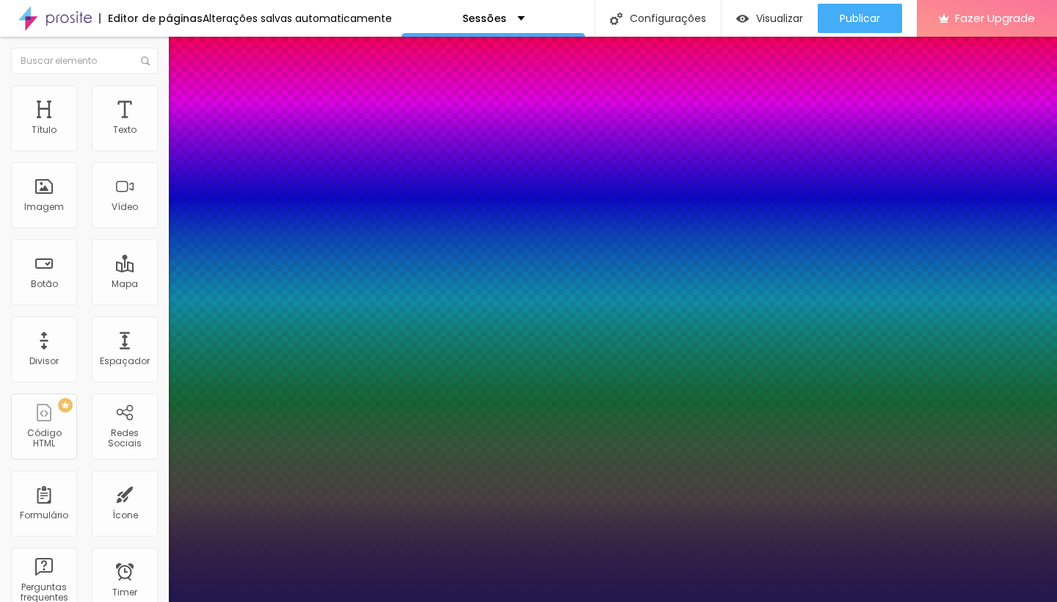
type input "1"
type input "36"
type input "1"
type input "35"
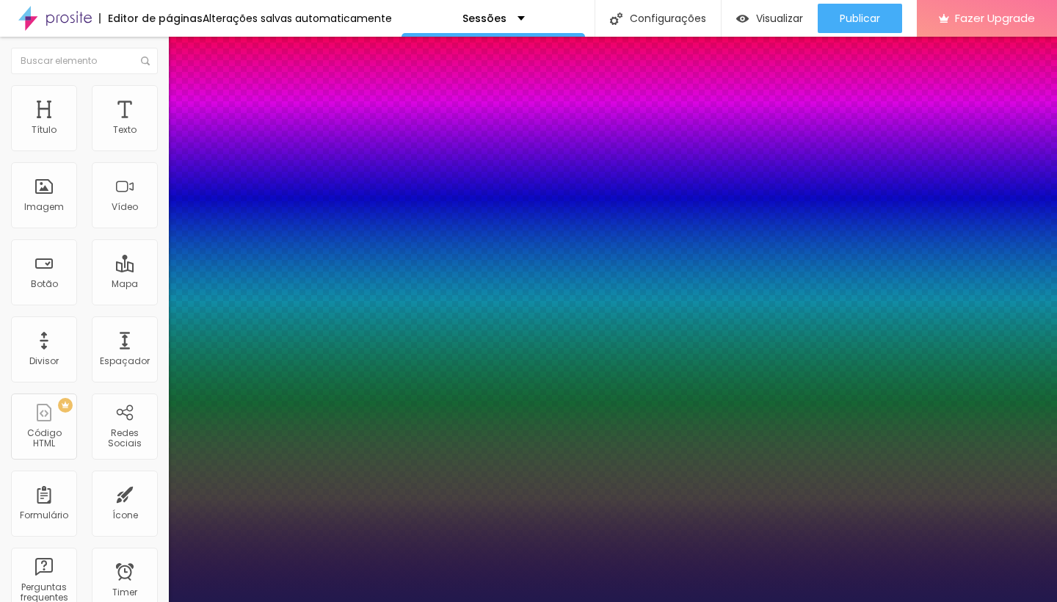
type input "35"
type input "1"
type input "34"
type input "1"
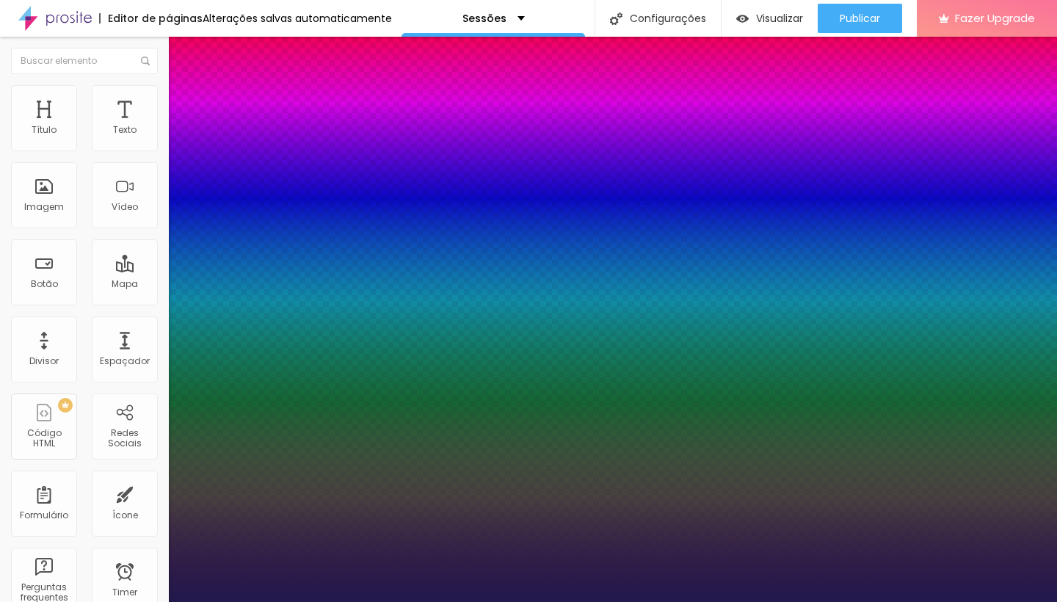
type input "33"
type input "1"
type input "32"
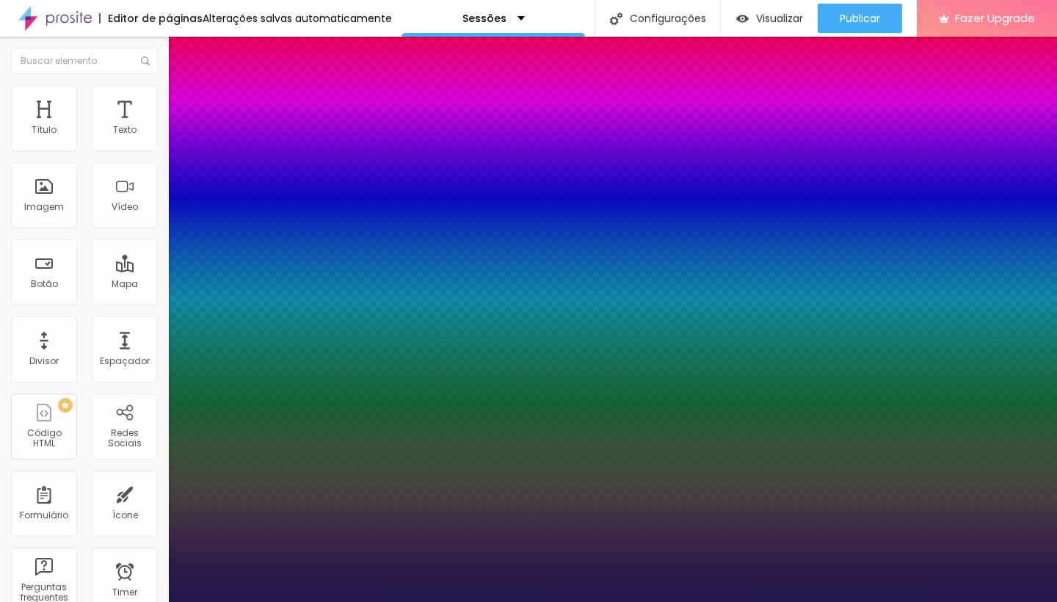
type input "1"
type input "31"
type input "1"
type input "32"
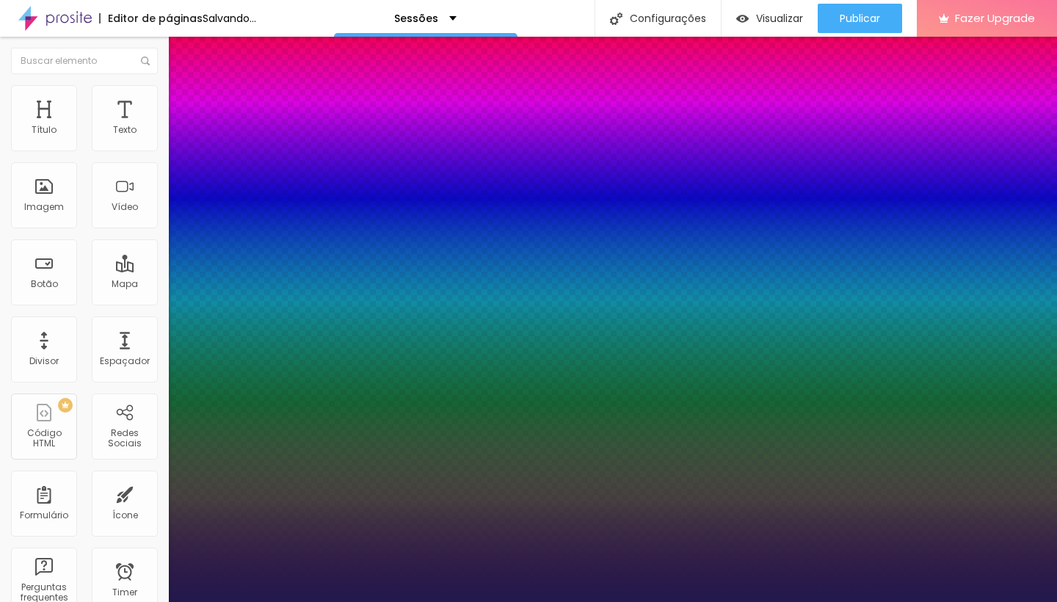
type input "32"
type input "1"
type input "33"
type input "1"
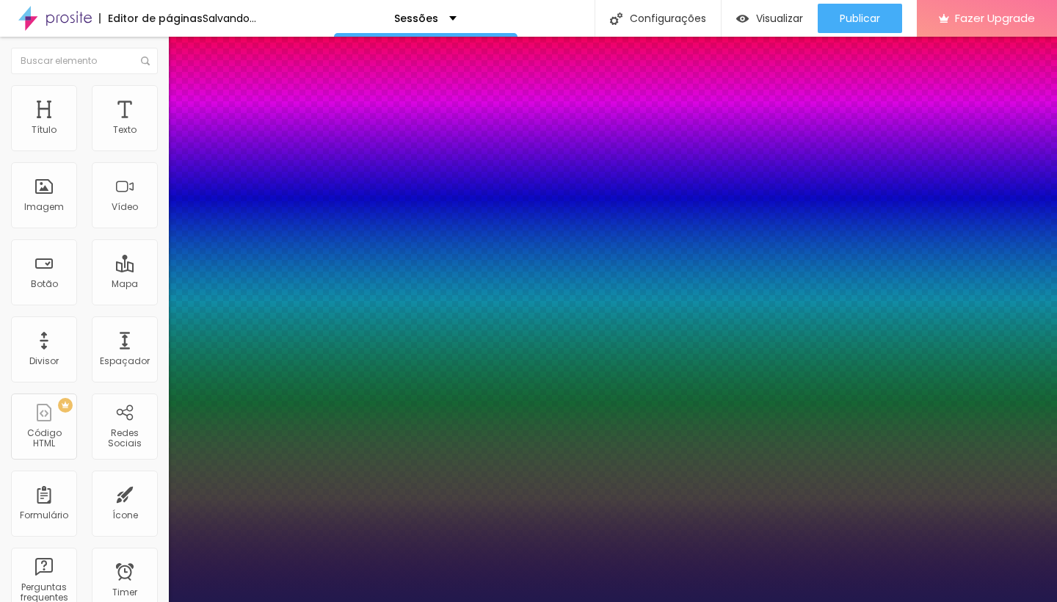
type input "34"
type input "1"
type input "35"
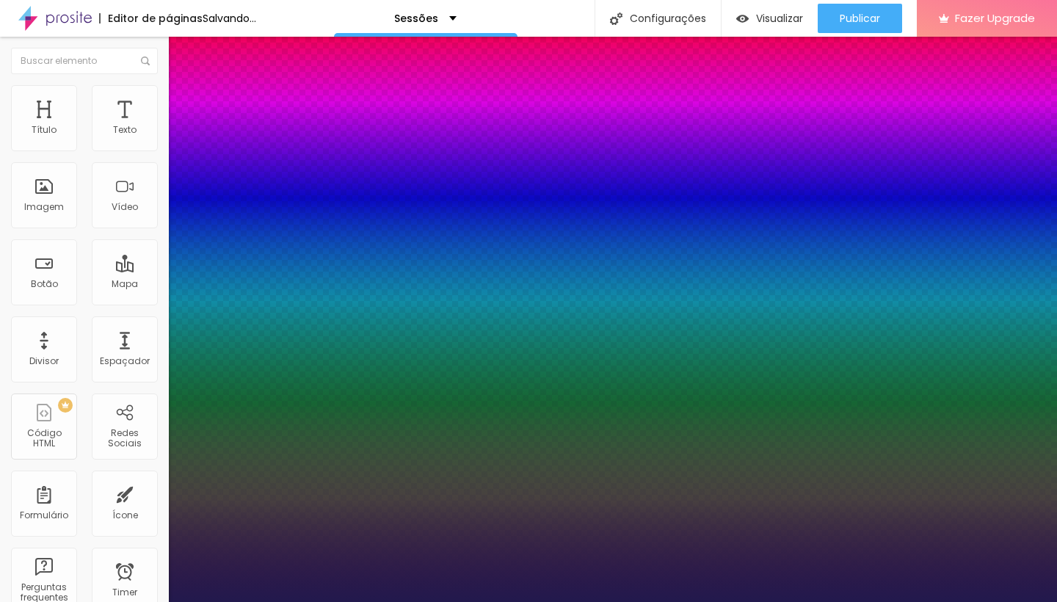
type input "1"
drag, startPoint x: 198, startPoint y: 409, endPoint x: 219, endPoint y: 410, distance: 21.3
type input "35"
type input "1"
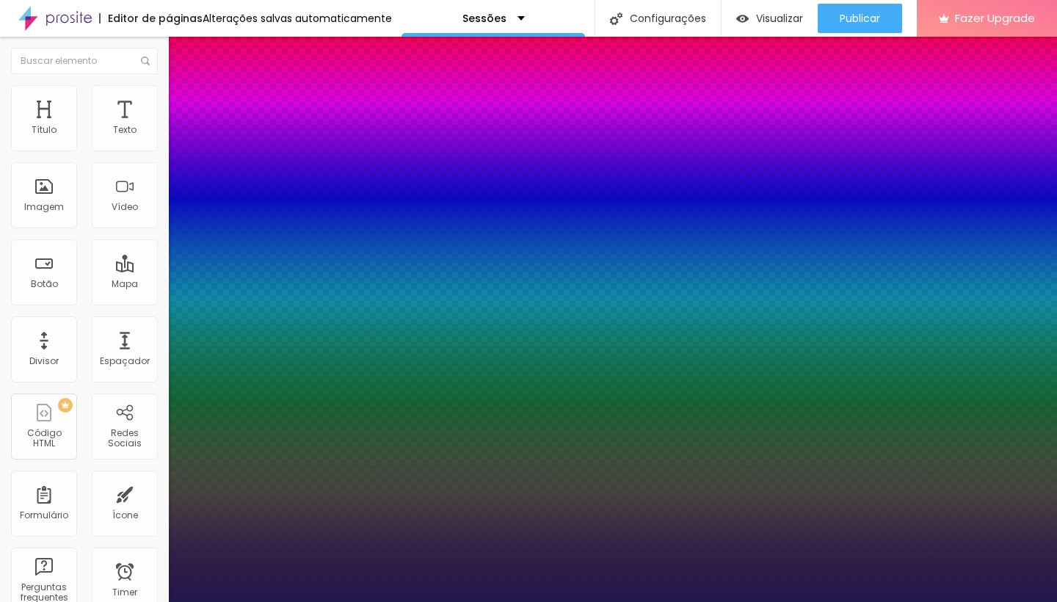
click at [706, 601] on div at bounding box center [528, 602] width 1057 height 0
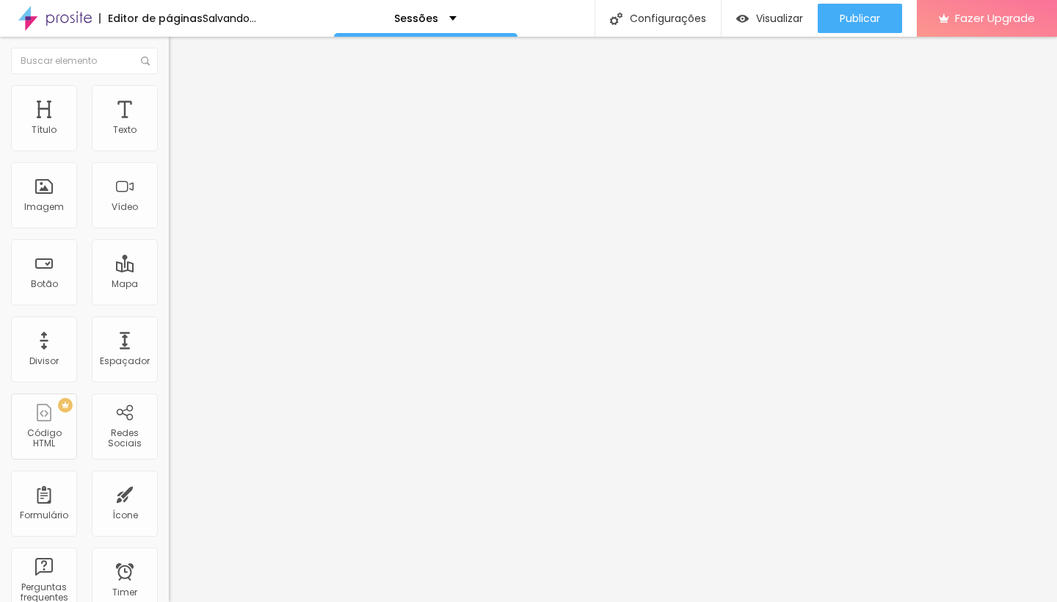
click at [180, 59] on img "button" at bounding box center [186, 54] width 12 height 12
click at [180, 52] on img "button" at bounding box center [186, 54] width 12 height 12
click at [156, 467] on div "Título Texto Imagem Vídeo Botão Mapa Divisor Espaçador PREMIUM Código HTML Rede…" at bounding box center [84, 431] width 169 height 693
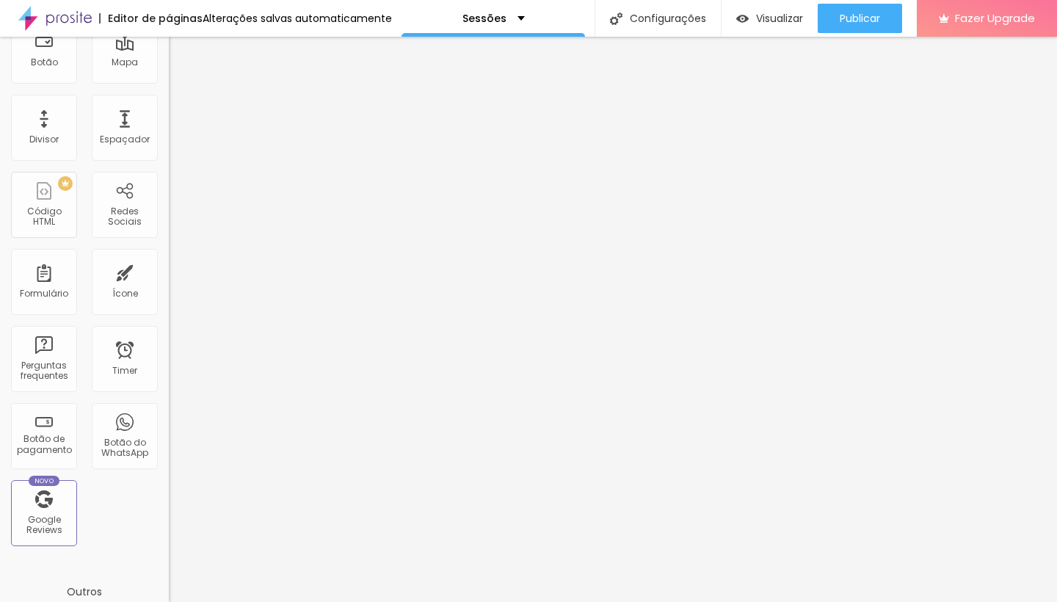
scroll to position [232, 0]
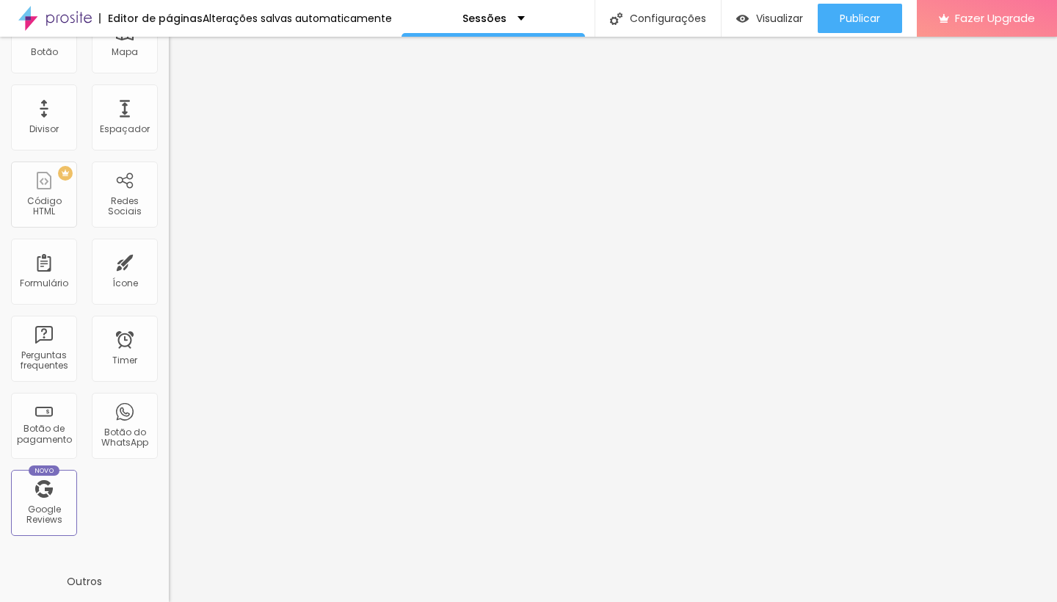
click at [95, 594] on div "Outros" at bounding box center [84, 581] width 169 height 40
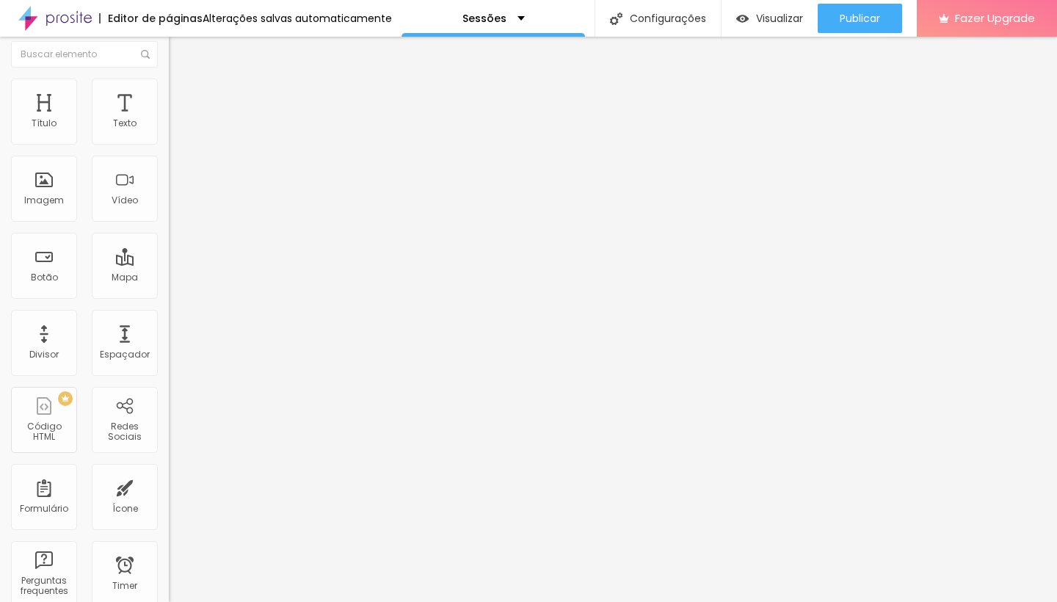
scroll to position [0, 0]
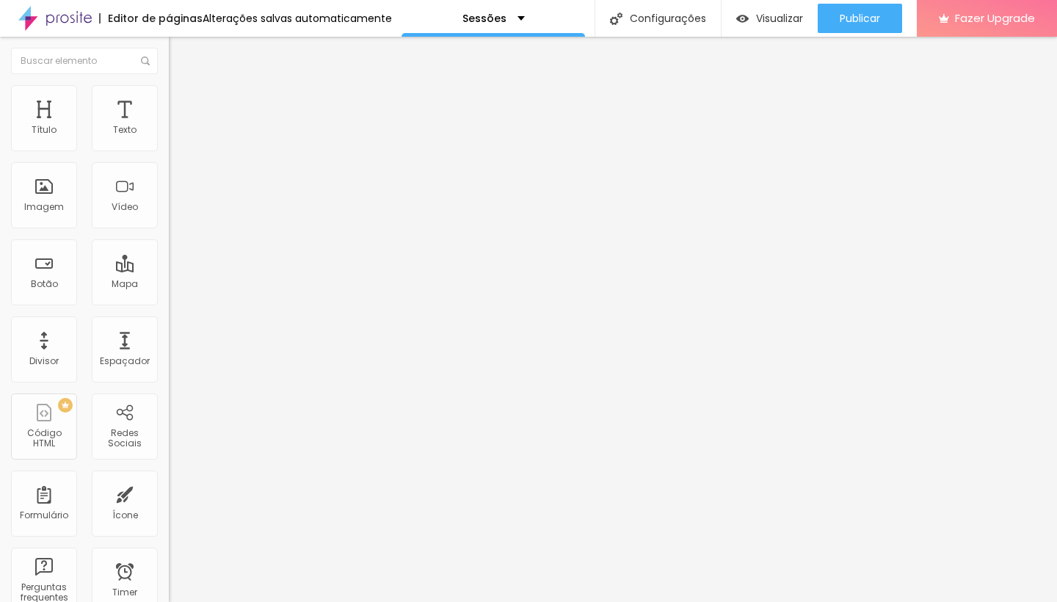
click at [169, 131] on span "Claro" at bounding box center [181, 124] width 25 height 12
click at [182, 113] on span "Avançado" at bounding box center [206, 107] width 48 height 12
click at [169, 59] on button "Editar Seção" at bounding box center [253, 54] width 169 height 34
click at [178, 143] on div "Pedido de informações" at bounding box center [253, 136] width 150 height 13
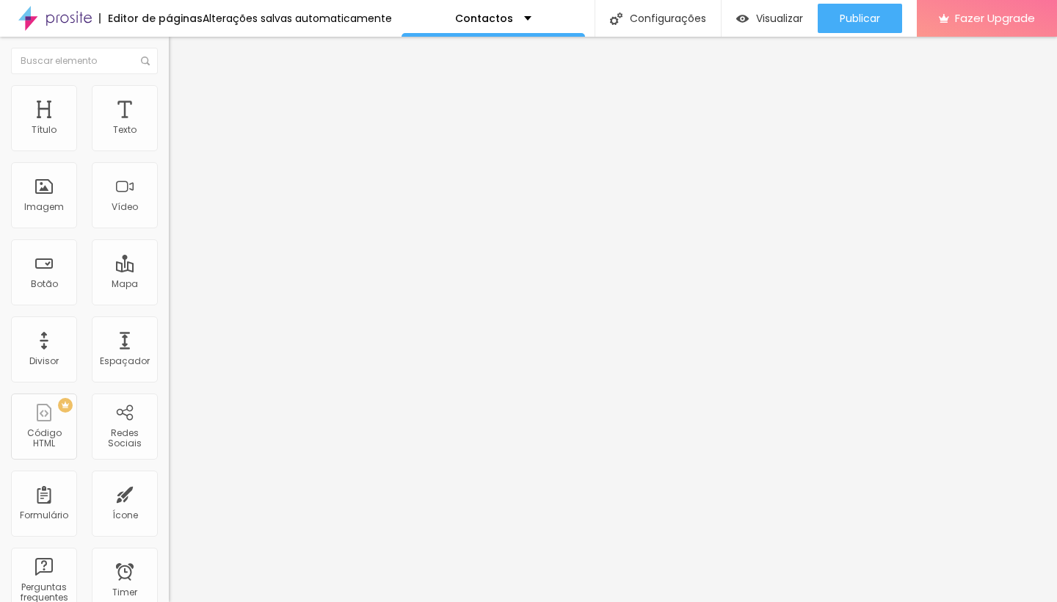
drag, startPoint x: 418, startPoint y: 379, endPoint x: 259, endPoint y: 385, distance: 159.4
type input "Qual é a sessão para a qual pretende informação ?"
drag, startPoint x: 400, startPoint y: 455, endPoint x: 326, endPoint y: 454, distance: 74.1
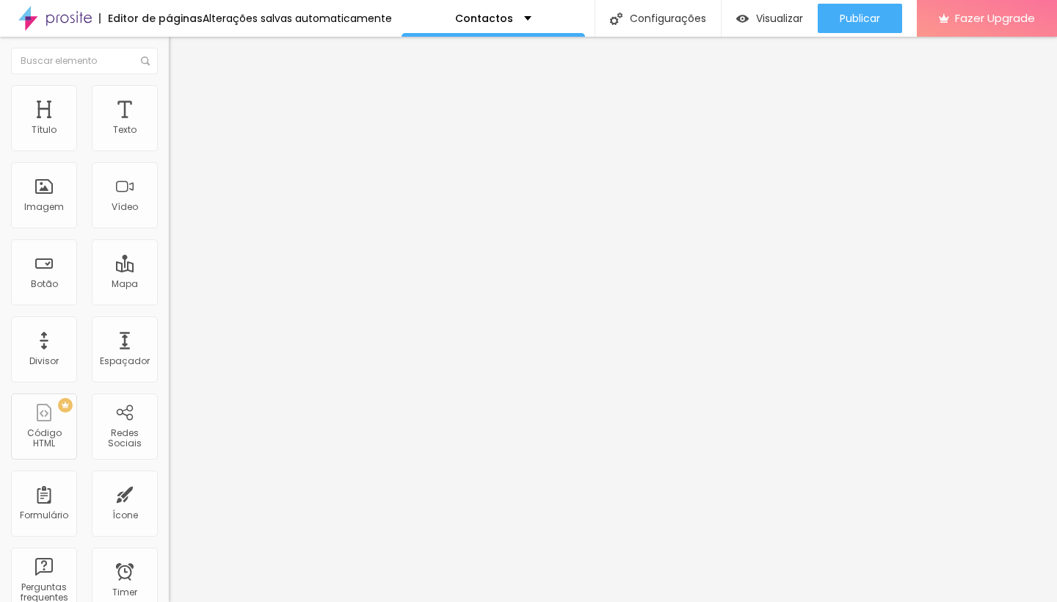
type input "Gravidez"
drag, startPoint x: 408, startPoint y: 492, endPoint x: 303, endPoint y: 489, distance: 105.0
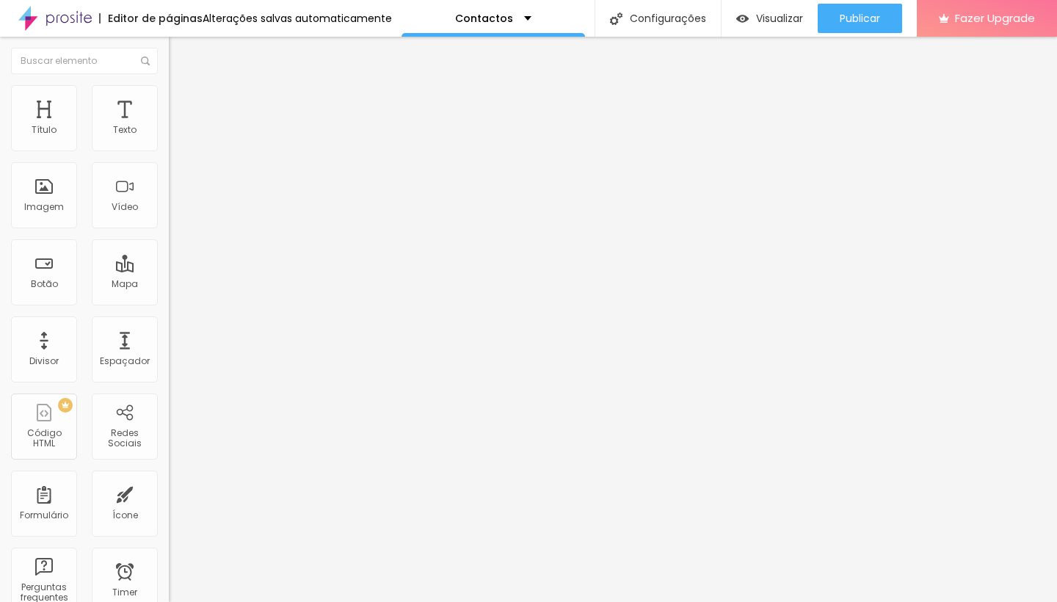
type input "Revelação"
drag, startPoint x: 393, startPoint y: 514, endPoint x: 311, endPoint y: 507, distance: 81.7
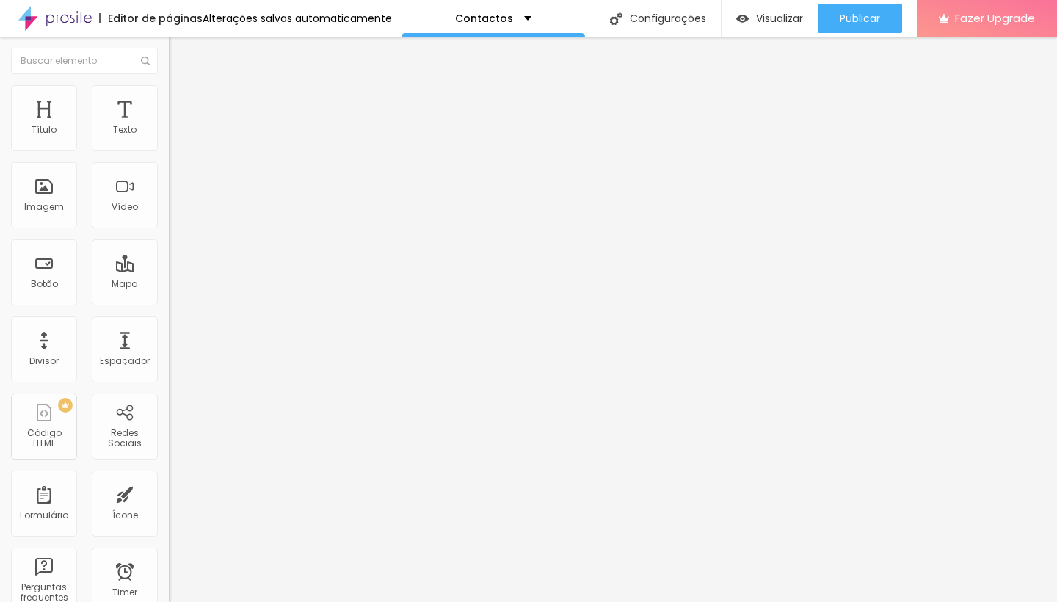
type input "Smash The Cake"
drag, startPoint x: 653, startPoint y: 502, endPoint x: 643, endPoint y: 536, distance: 35.3
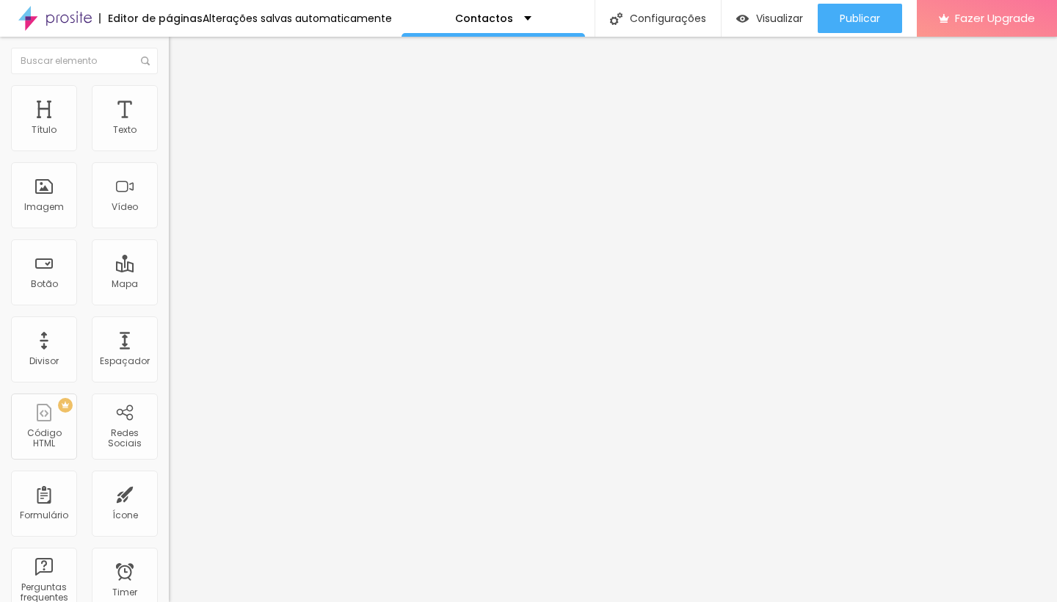
drag, startPoint x: 404, startPoint y: 414, endPoint x: 306, endPoint y: 406, distance: 98.7
type input "Smash Tha Paint"
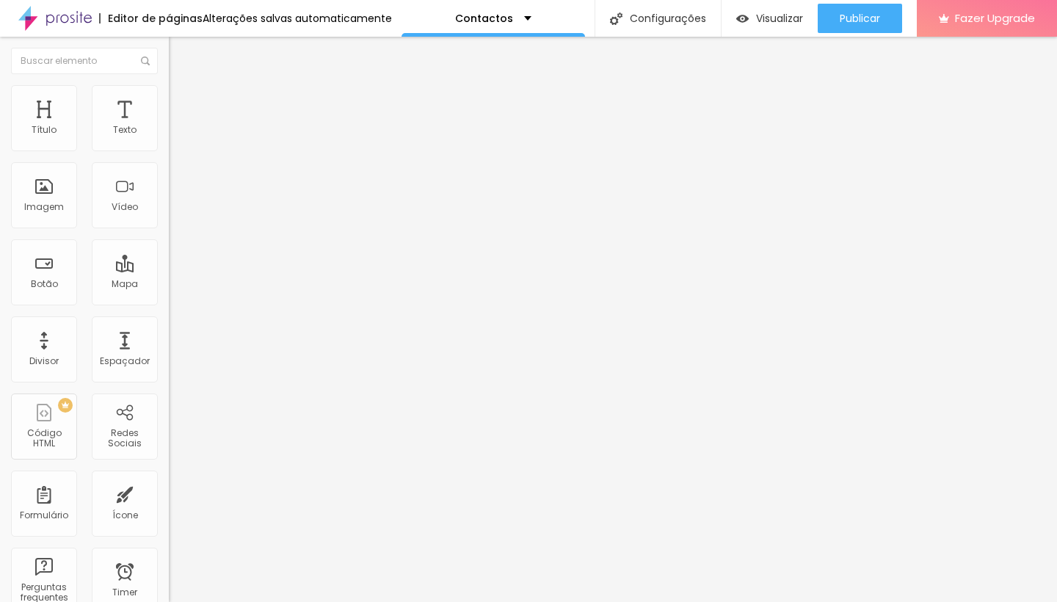
drag, startPoint x: 409, startPoint y: 439, endPoint x: 335, endPoint y: 439, distance: 74.9
type input "Individual"
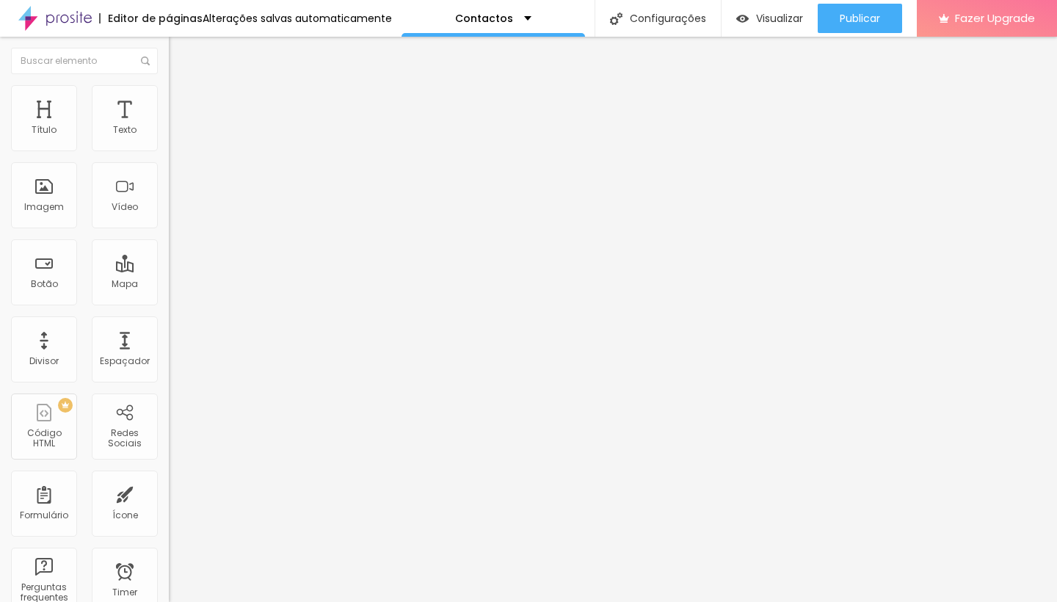
drag, startPoint x: 707, startPoint y: 398, endPoint x: 715, endPoint y: 524, distance: 126.5
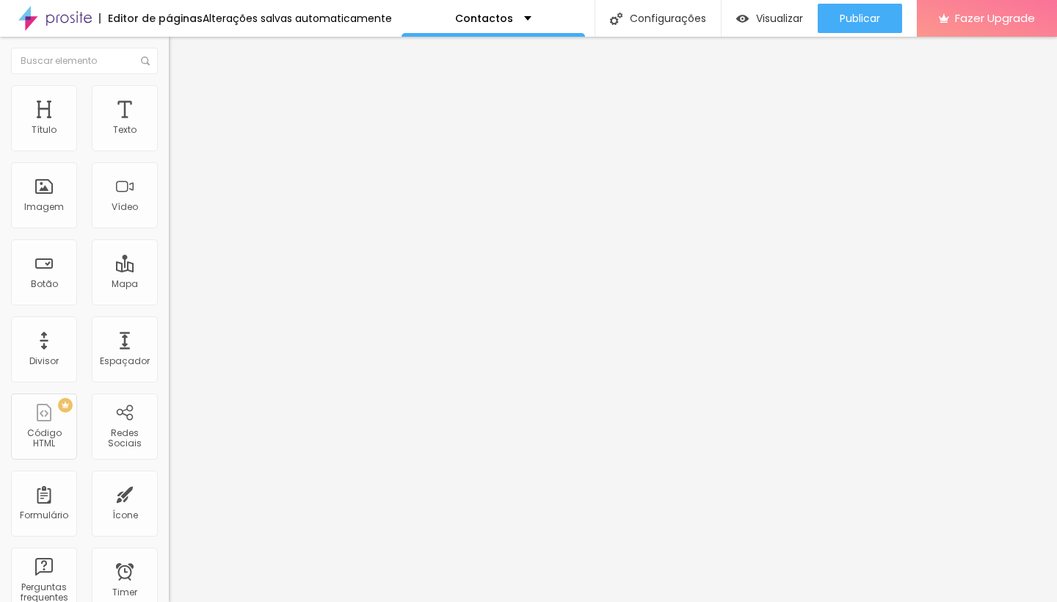
drag, startPoint x: 788, startPoint y: 79, endPoint x: 786, endPoint y: 35, distance: 43.4
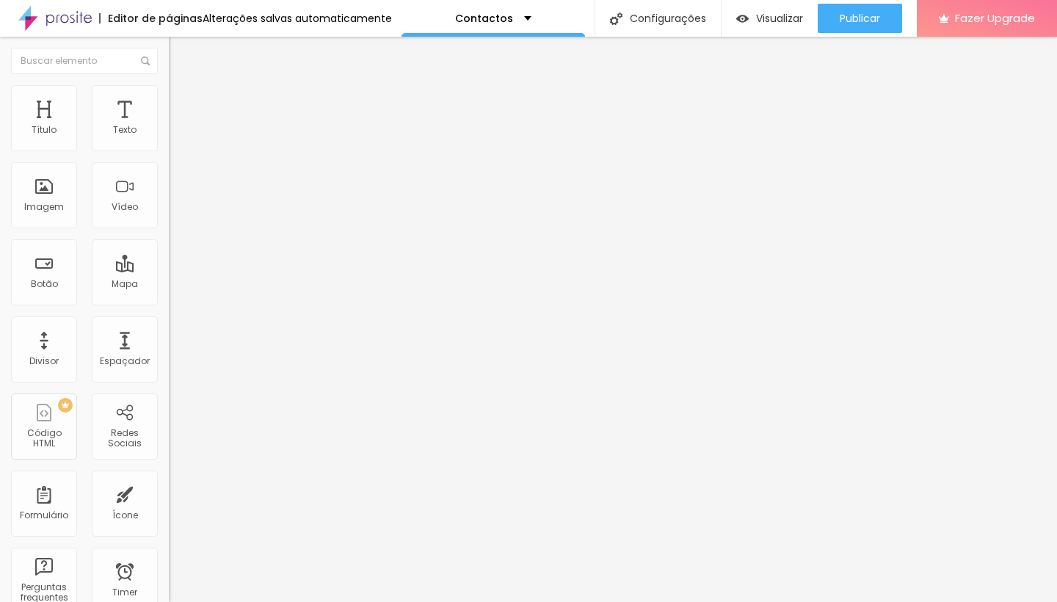
type input "ii"
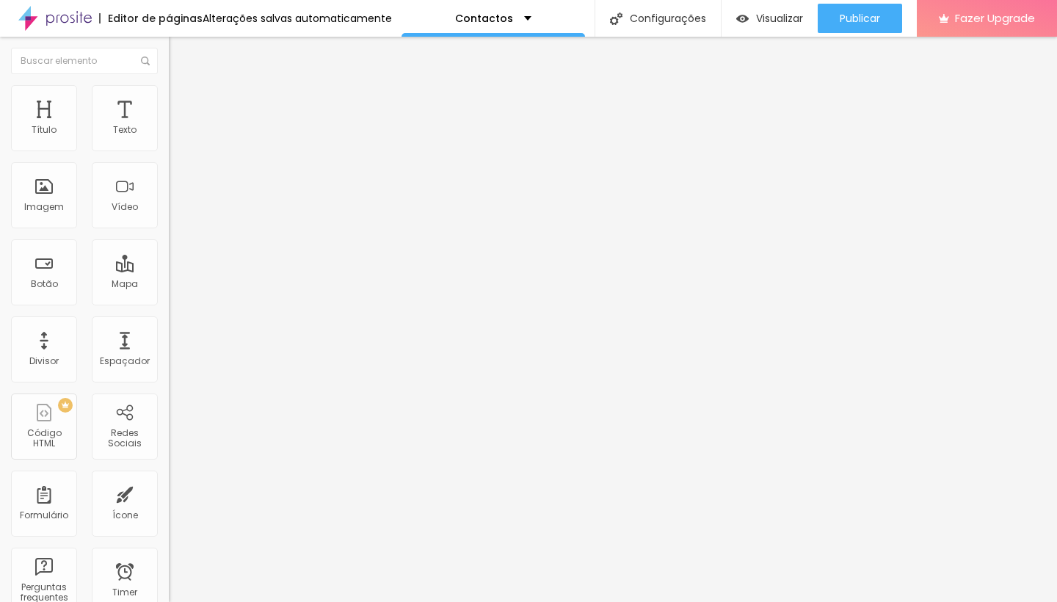
click at [178, 143] on div "ii" at bounding box center [253, 136] width 150 height 13
click at [169, 211] on div "Editar Formulário Conteúdo Estilo Avançado Formulário ii" at bounding box center [253, 319] width 169 height 565
click at [178, 143] on div "ii" at bounding box center [253, 136] width 150 height 13
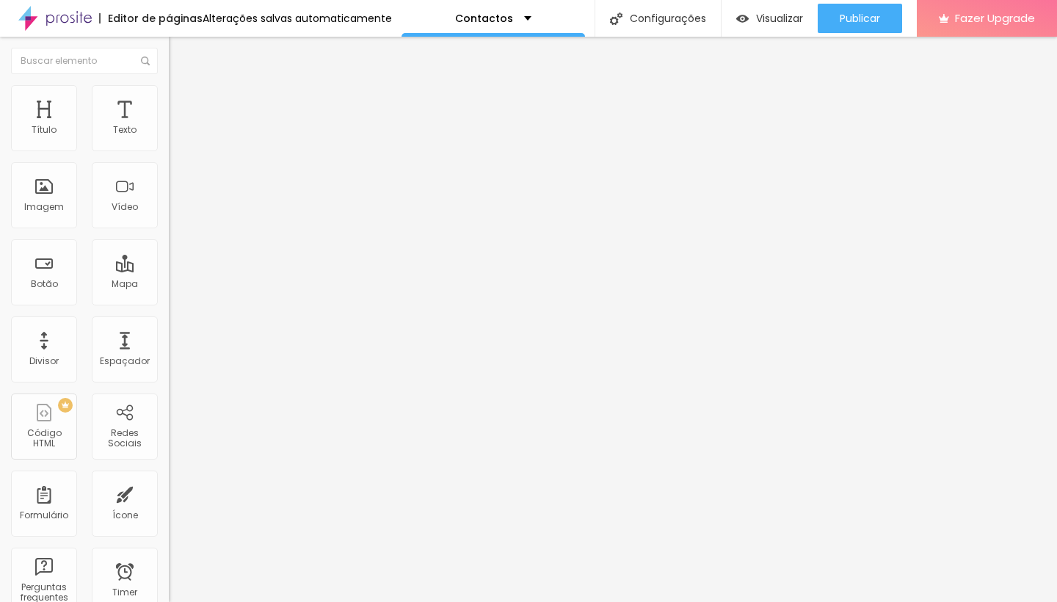
click at [60, 601] on div "Pedido de informações" at bounding box center [73, 612] width 139 height 9
click at [178, 143] on div "Pedido de informações" at bounding box center [253, 136] width 150 height 13
click at [169, 148] on div "ii" at bounding box center [253, 135] width 169 height 25
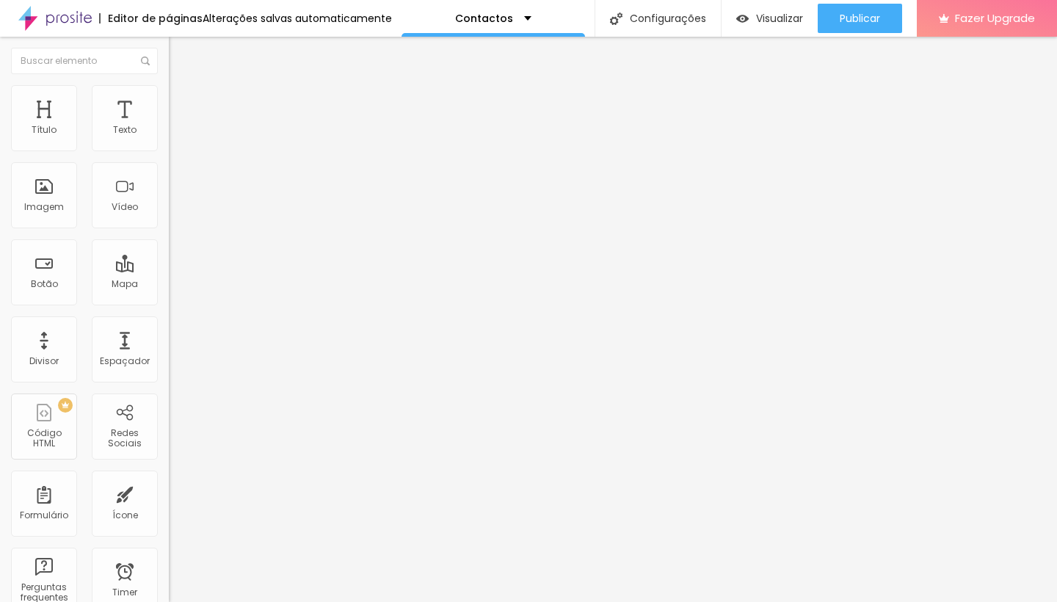
click at [178, 143] on div "ii" at bounding box center [253, 136] width 150 height 13
click at [169, 126] on span "Trocar imagem" at bounding box center [209, 120] width 80 height 12
drag, startPoint x: 770, startPoint y: 498, endPoint x: 759, endPoint y: 535, distance: 38.3
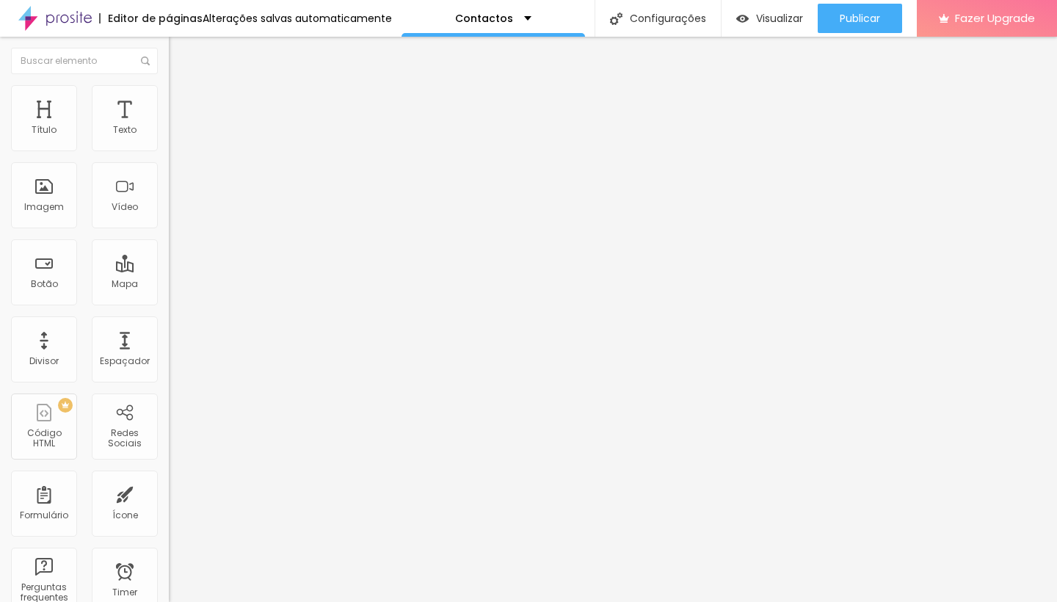
click at [169, 148] on div "Formulário ii" at bounding box center [253, 131] width 169 height 34
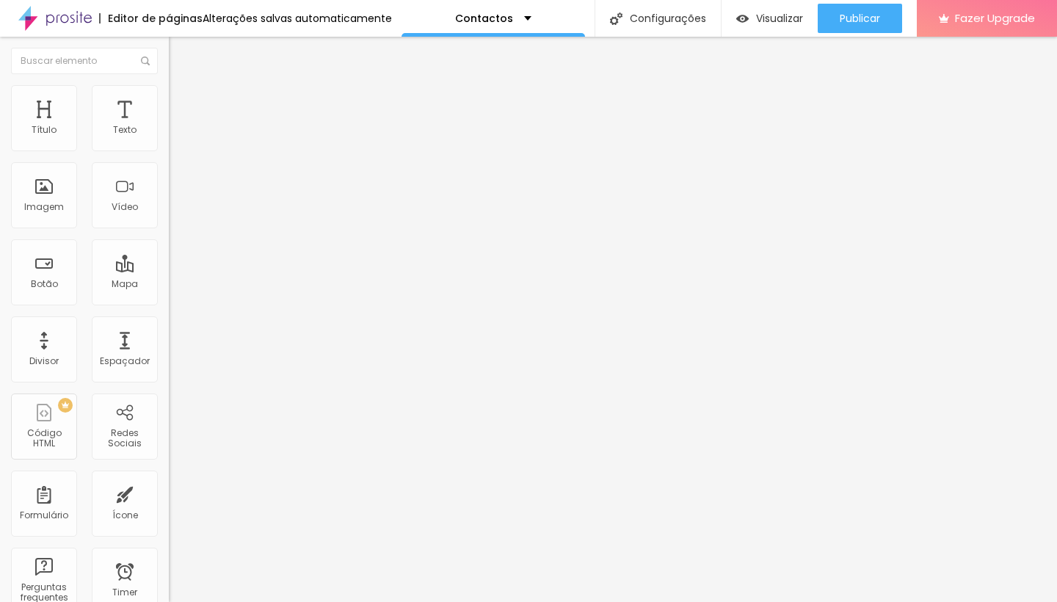
click at [169, 148] on img at bounding box center [173, 152] width 9 height 9
drag, startPoint x: 379, startPoint y: 122, endPoint x: 205, endPoint y: 119, distance: 173.9
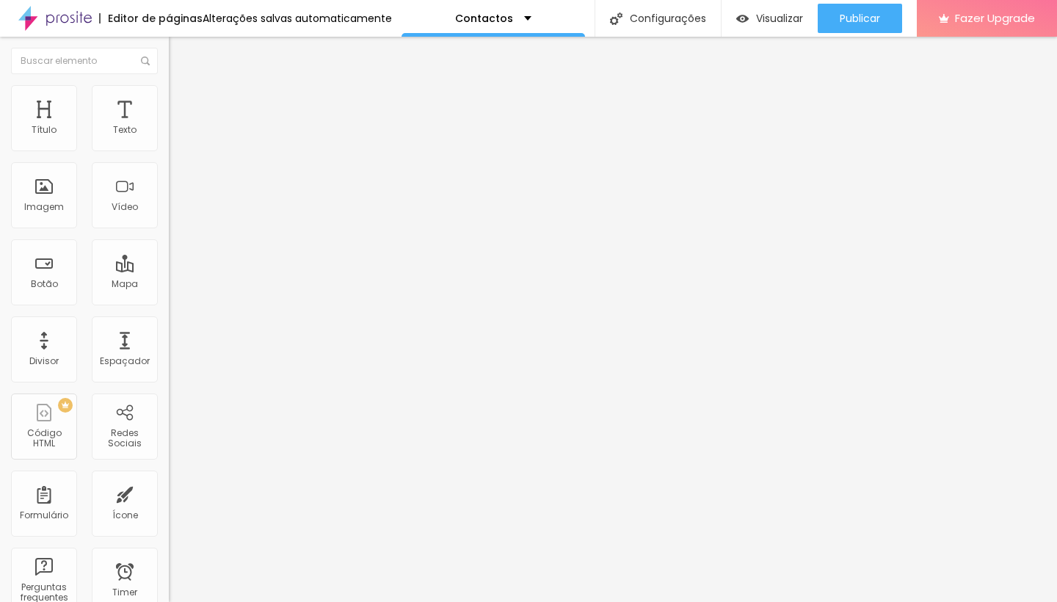
drag, startPoint x: 800, startPoint y: 489, endPoint x: 779, endPoint y: 561, distance: 74.3
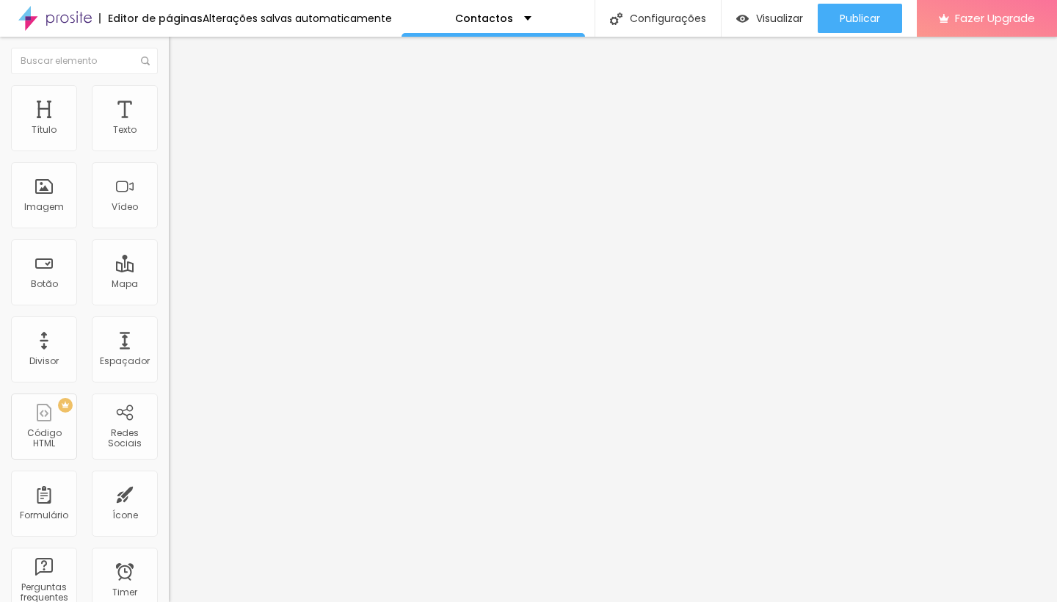
drag, startPoint x: 785, startPoint y: 117, endPoint x: 787, endPoint y: 18, distance: 99.8
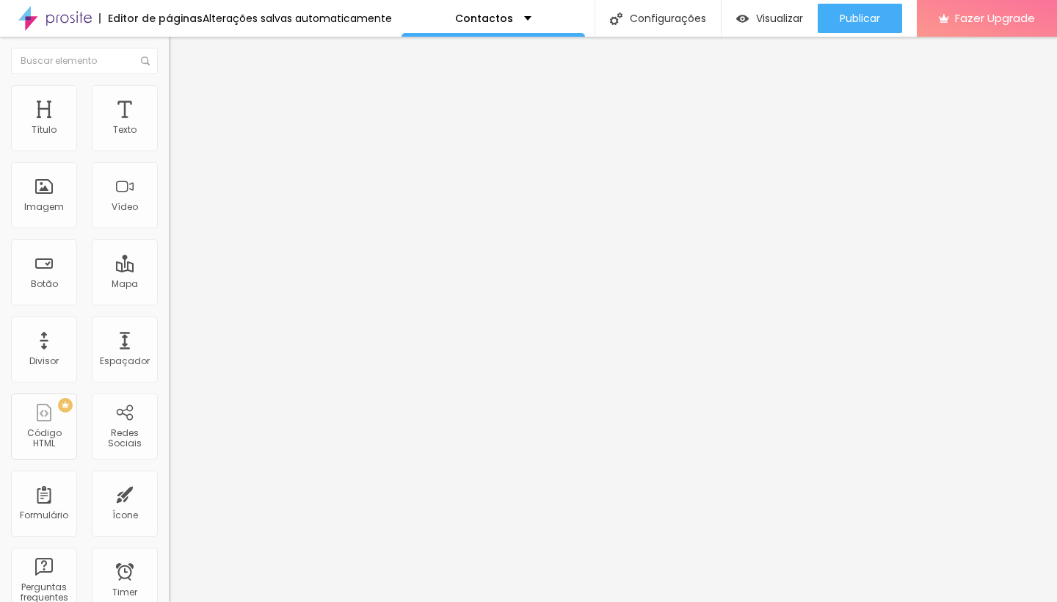
click at [169, 148] on img at bounding box center [174, 153] width 10 height 10
click at [169, 296] on div "Instagram" at bounding box center [253, 300] width 169 height 9
click at [169, 499] on input "https://" at bounding box center [257, 506] width 176 height 15
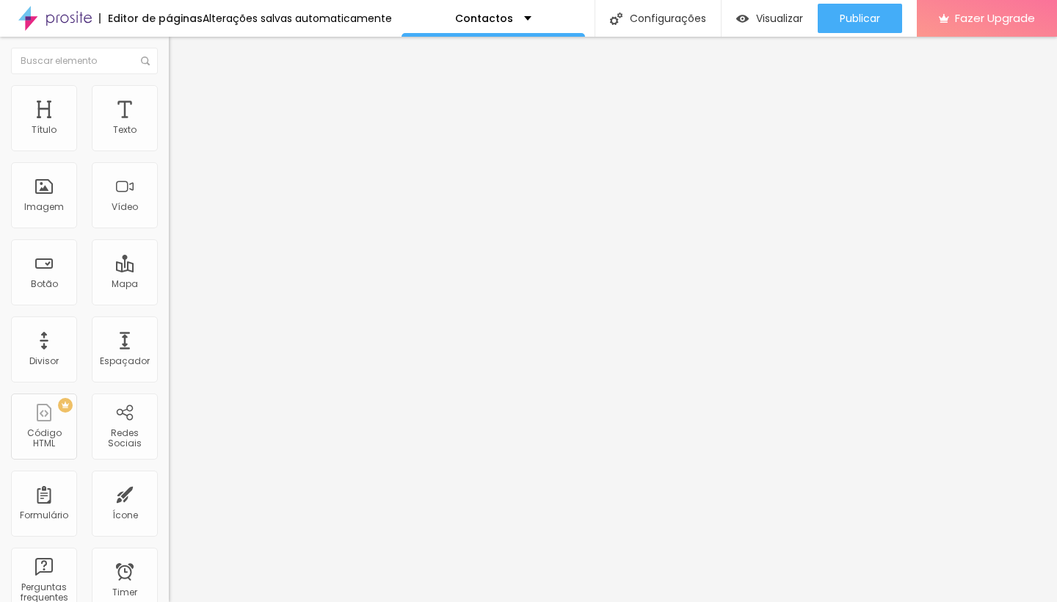
click at [169, 499] on input "https://" at bounding box center [257, 506] width 176 height 15
drag, startPoint x: 77, startPoint y: 231, endPoint x: 0, endPoint y: 233, distance: 77.1
click at [169, 234] on div "Instagram Rede social Instagram Endereço URL https:// Abrir em uma nova aba + A…" at bounding box center [253, 360] width 169 height 492
drag, startPoint x: 69, startPoint y: 241, endPoint x: 0, endPoint y: 241, distance: 69.0
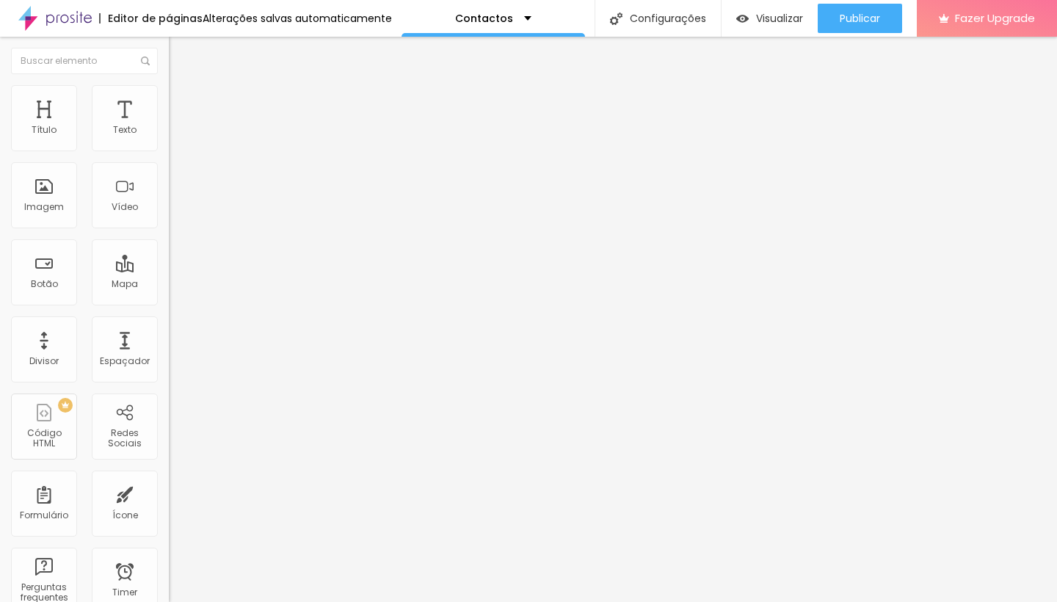
click at [169, 241] on div "Instagram Rede social Instagram Endereço URL https:// Abrir em uma nova aba + A…" at bounding box center [253, 360] width 169 height 492
click at [169, 499] on input "https://" at bounding box center [257, 506] width 176 height 15
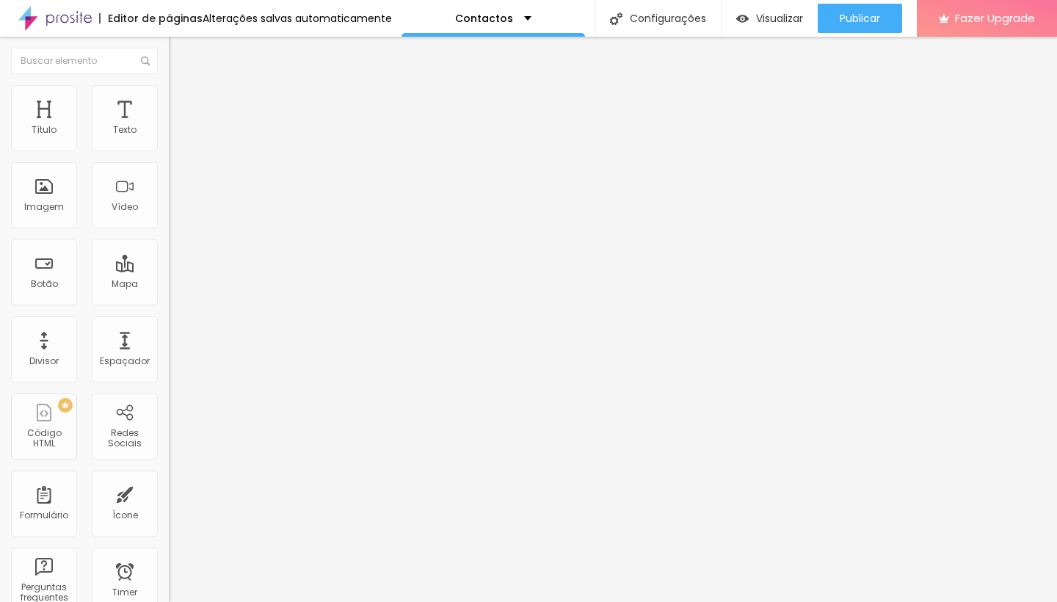
click at [169, 499] on input "https://" at bounding box center [257, 506] width 176 height 15
click at [169, 548] on button "+ Adicionar Icone" at bounding box center [215, 555] width 92 height 15
click at [169, 499] on input "https://" at bounding box center [257, 506] width 176 height 15
click at [169, 314] on div "Instagram" at bounding box center [253, 402] width 169 height 176
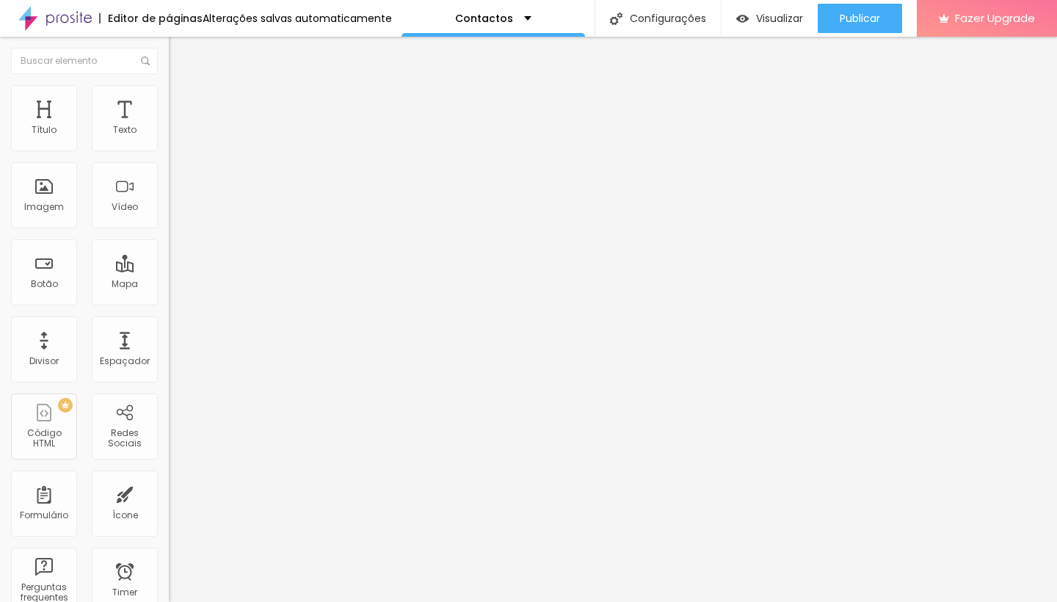
click at [169, 499] on input "https://" at bounding box center [257, 506] width 176 height 15
drag, startPoint x: 79, startPoint y: 231, endPoint x: 0, endPoint y: 231, distance: 78.5
click at [169, 231] on div "Instagram Rede social Instagram Endereço URL https:// Abrir em uma nova aba Fac…" at bounding box center [253, 582] width 169 height 937
click at [169, 499] on input "https://" at bounding box center [257, 506] width 176 height 15
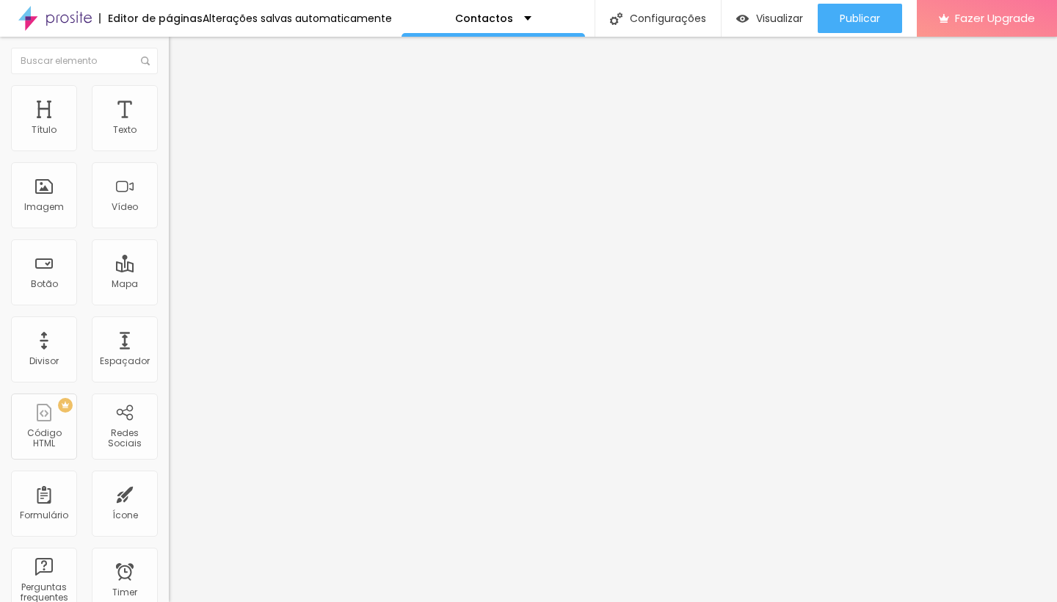
paste input "www.instagram.com/sofia_cphotography/"
drag, startPoint x: 50, startPoint y: 238, endPoint x: 1, endPoint y: 239, distance: 48.5
click at [169, 238] on div "Instagram Rede social Instagram Endereço URL https://www.instagram.com/sofia_cp…" at bounding box center [253, 582] width 169 height 937
click at [169, 499] on input "https://www.instagram.com/sofia_cphotography/" at bounding box center [257, 506] width 176 height 15
type input "https://www.instagram.com/sofia_cphotography/"
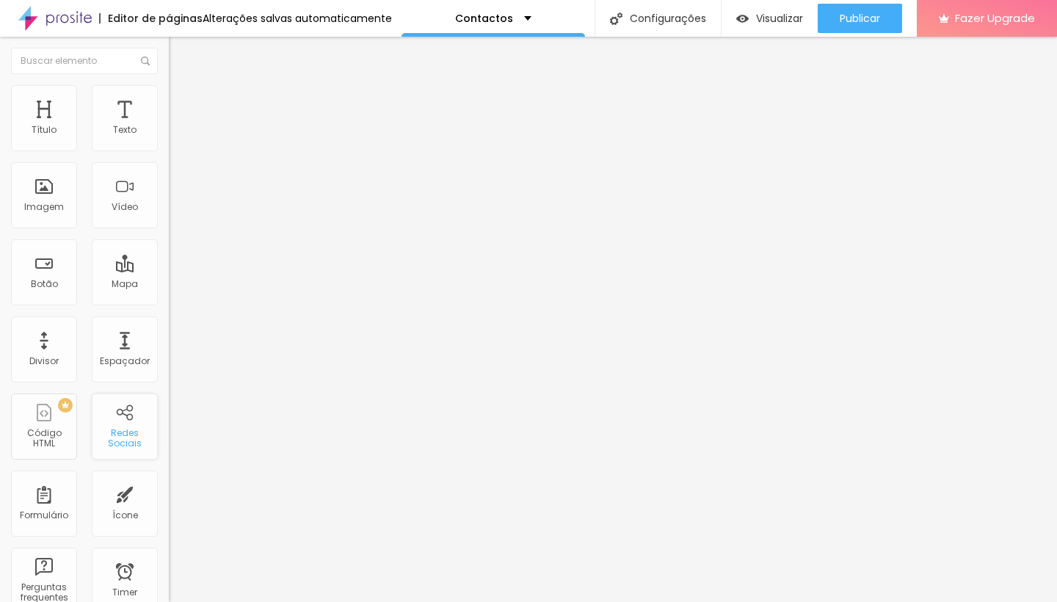
click at [152, 444] on div "Redes Sociais" at bounding box center [124, 438] width 58 height 21
click at [133, 438] on div "Redes Sociais" at bounding box center [124, 438] width 58 height 21
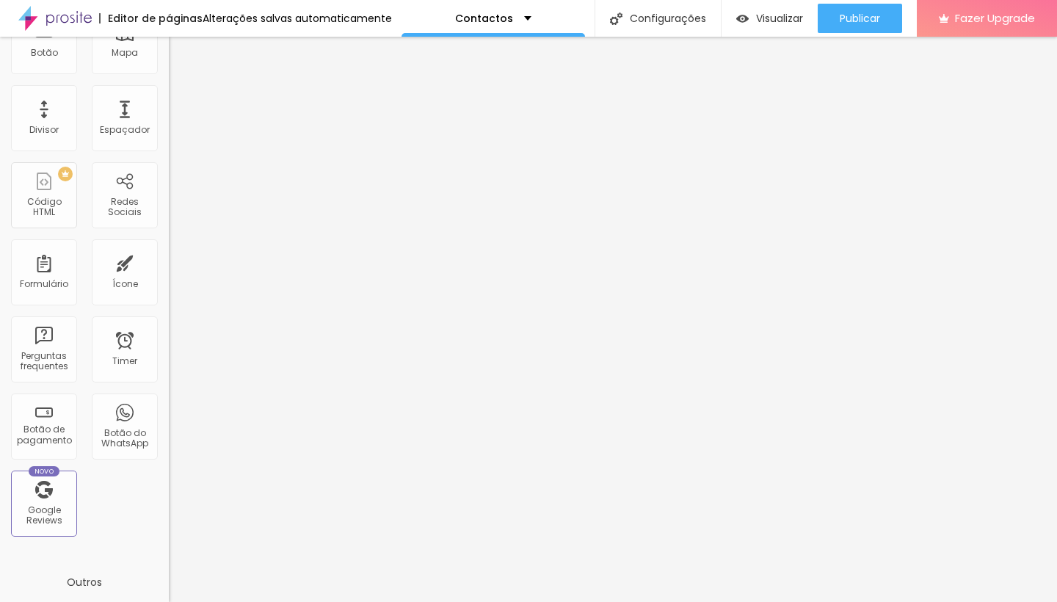
scroll to position [301, 0]
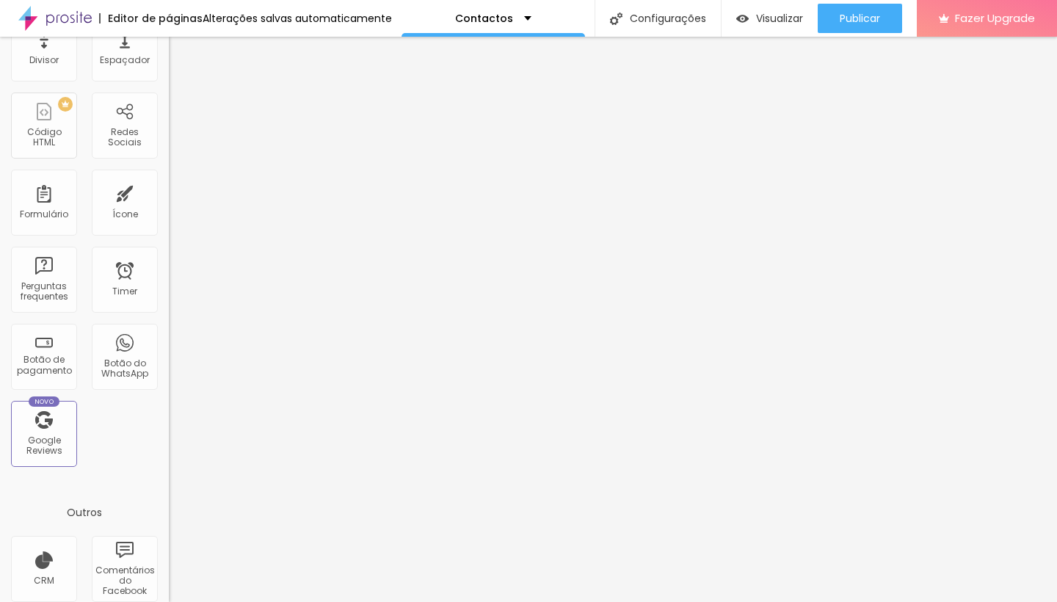
drag, startPoint x: 164, startPoint y: 563, endPoint x: 159, endPoint y: 601, distance: 38.5
click at [159, 601] on div "Título Texto Imagem Vídeo Botão Mapa Divisor Espaçador PREMIUM Código HTML Rede…" at bounding box center [84, 319] width 169 height 565
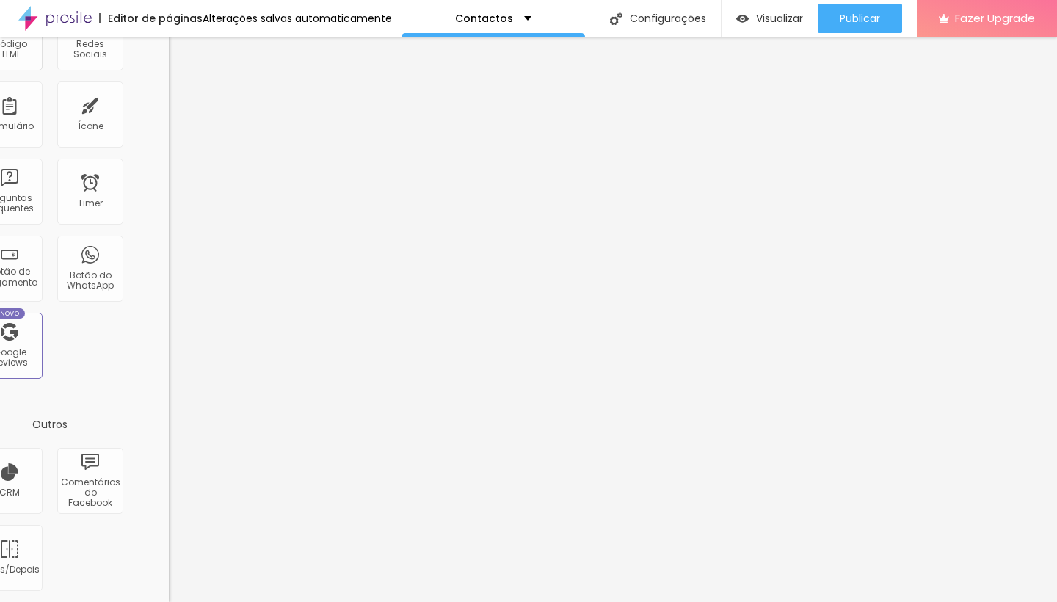
scroll to position [392, 0]
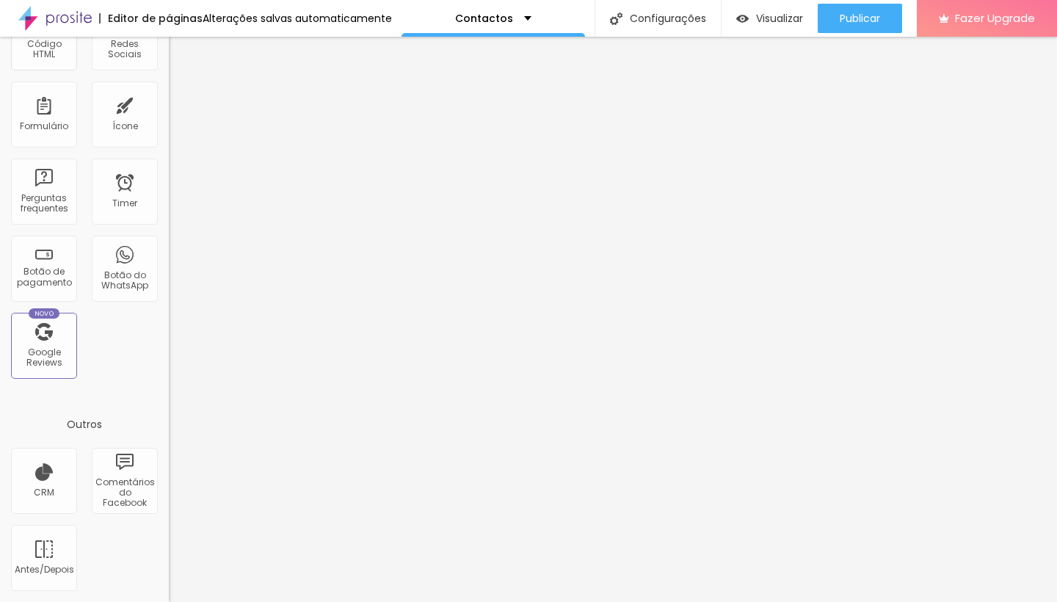
drag, startPoint x: 130, startPoint y: 349, endPoint x: 0, endPoint y: 332, distance: 130.9
click at [0, 332] on div "Título Texto Imagem Vídeo Botão Mapa Divisor Espaçador PREMIUM Código HTML Rede…" at bounding box center [84, 42] width 169 height 693
click at [164, 128] on div "Título Texto Imagem Vídeo Botão Mapa Divisor Espaçador PREMIUM Código HTML Rede…" at bounding box center [84, 42] width 169 height 693
click at [62, 109] on div "Formulário" at bounding box center [44, 114] width 66 height 66
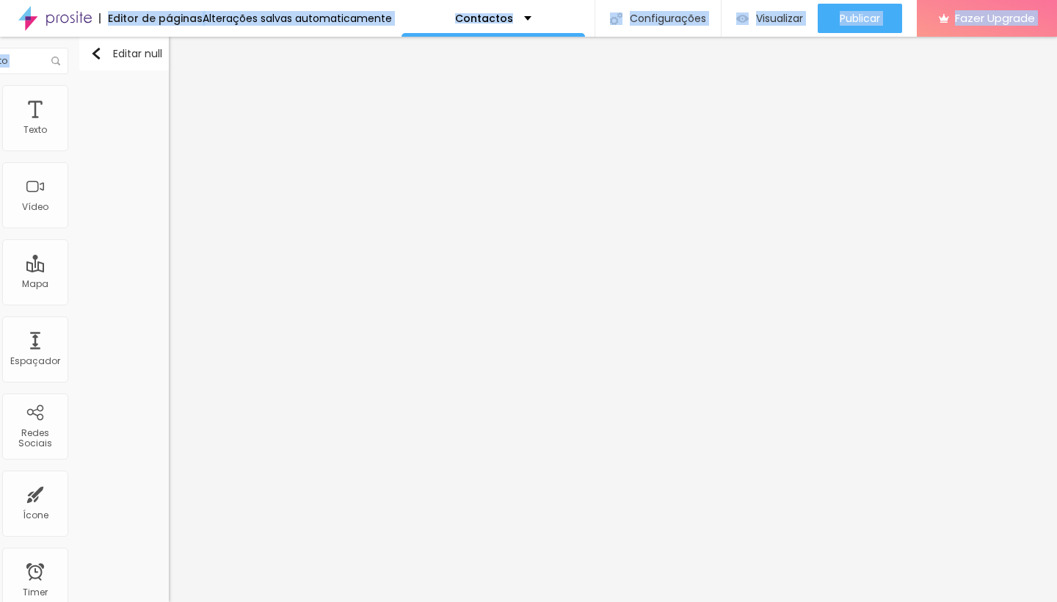
scroll to position [0, 112]
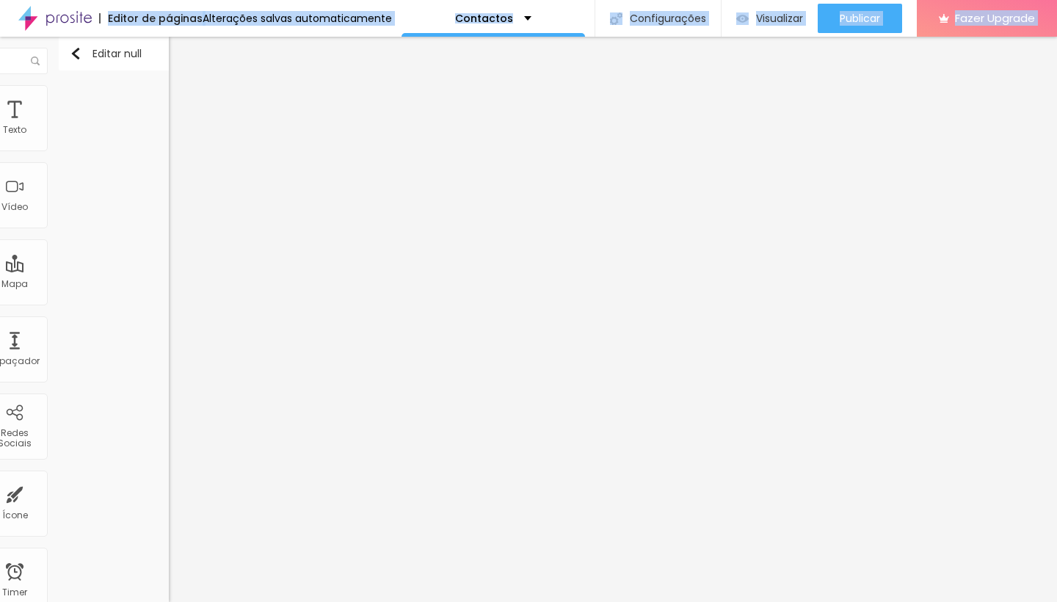
drag, startPoint x: 164, startPoint y: 59, endPoint x: 173, endPoint y: 6, distance: 53.7
click at [173, 6] on div "Editor de páginas Alterações salvas automaticamente Contactos Configurações Con…" at bounding box center [528, 301] width 1057 height 602
click at [92, 51] on div "Editar null" at bounding box center [104, 54] width 72 height 12
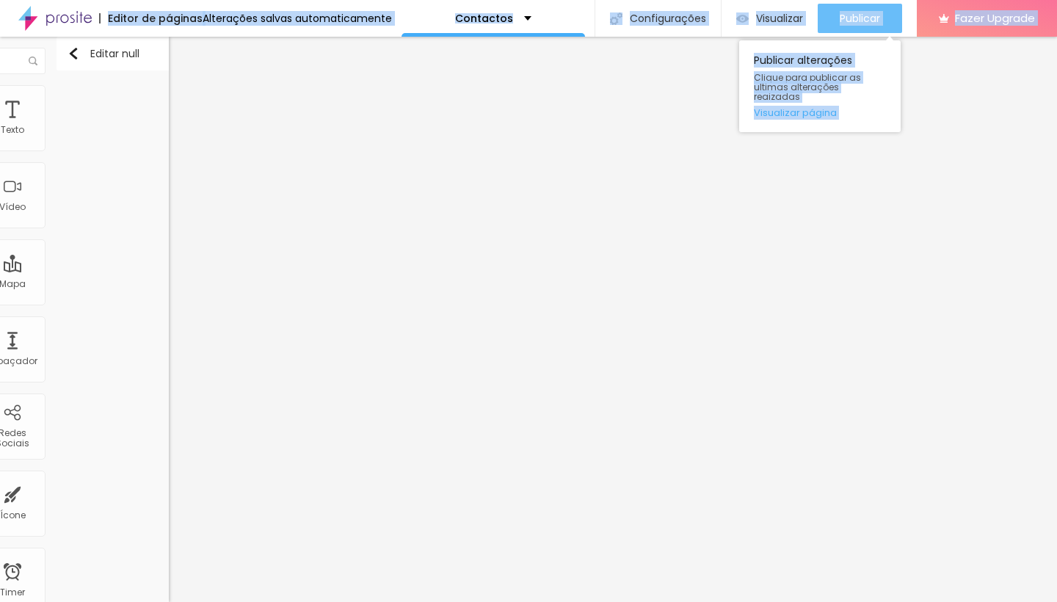
click at [853, 18] on span "Publicar" at bounding box center [860, 18] width 40 height 12
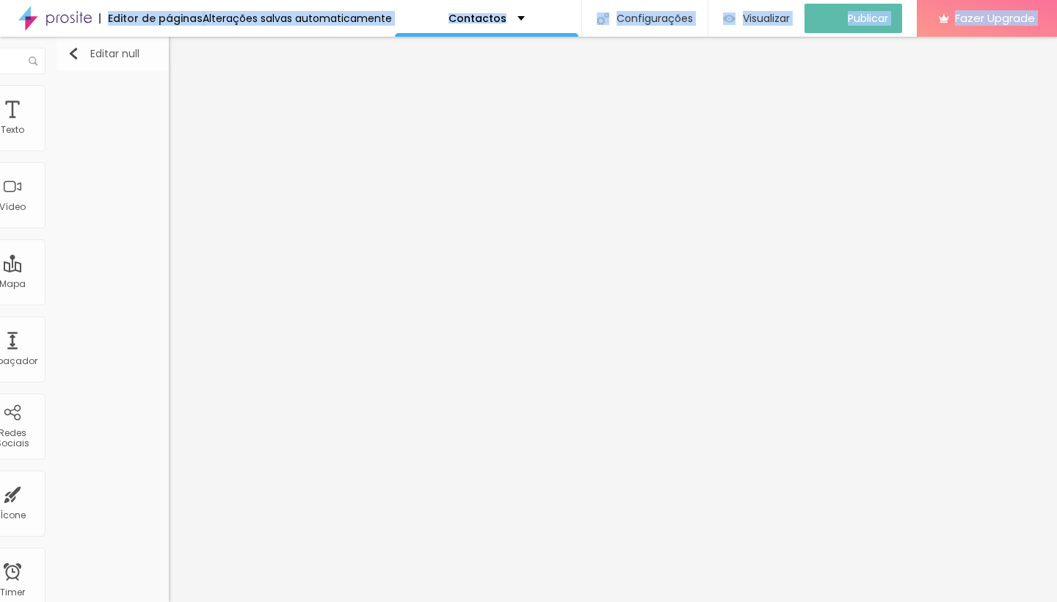
click at [91, 59] on div "Editar null" at bounding box center [104, 54] width 72 height 12
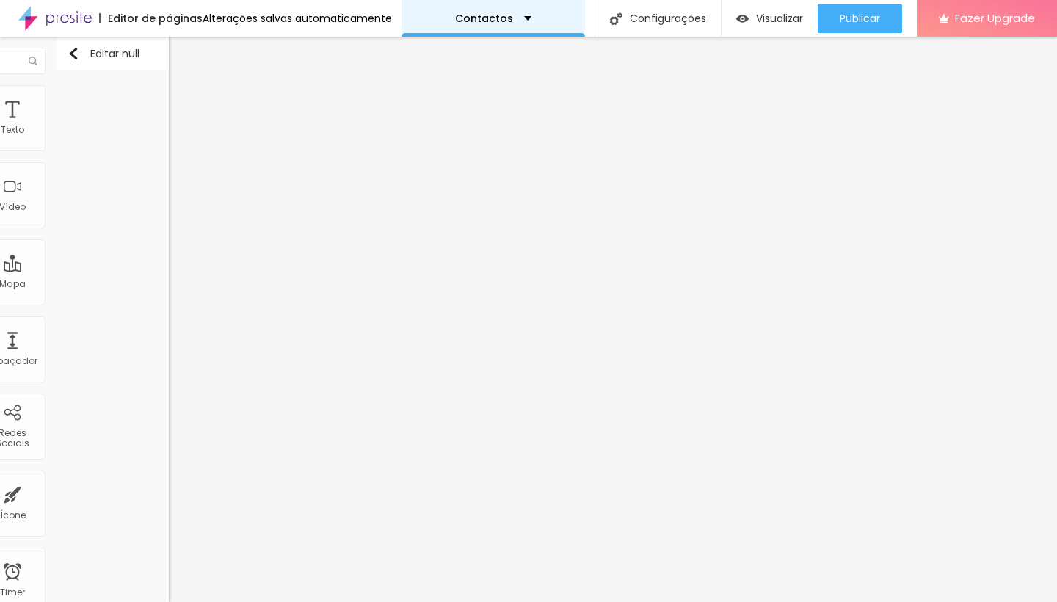
click at [509, 7] on div "Contactos" at bounding box center [492, 18] width 183 height 37
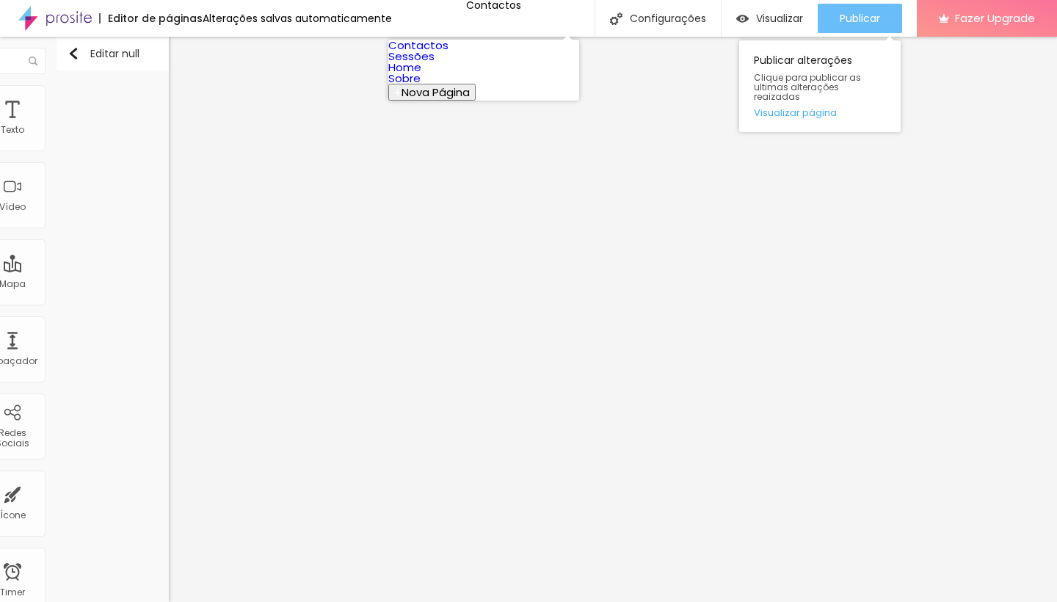
click at [845, 18] on span "Publicar" at bounding box center [860, 18] width 40 height 12
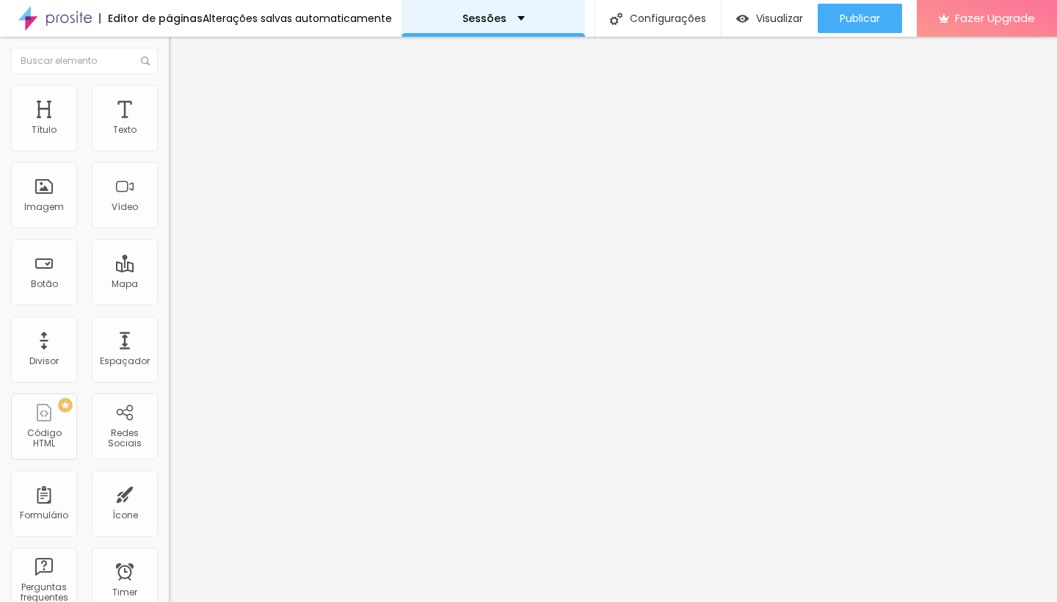
click at [510, 15] on div "Sessões" at bounding box center [493, 18] width 62 height 10
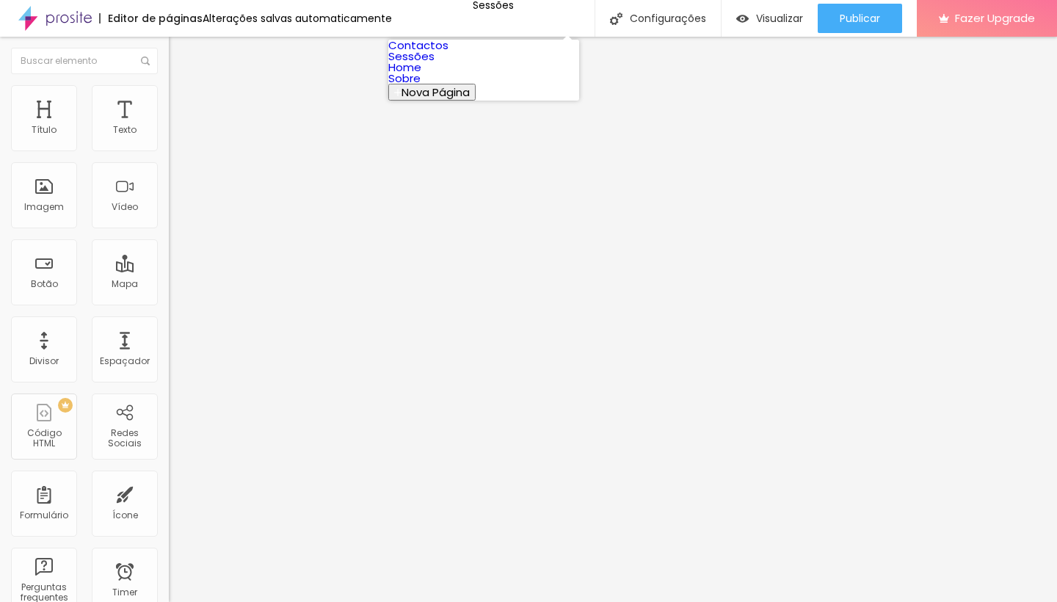
click at [448, 53] on link "Contactos" at bounding box center [418, 44] width 60 height 15
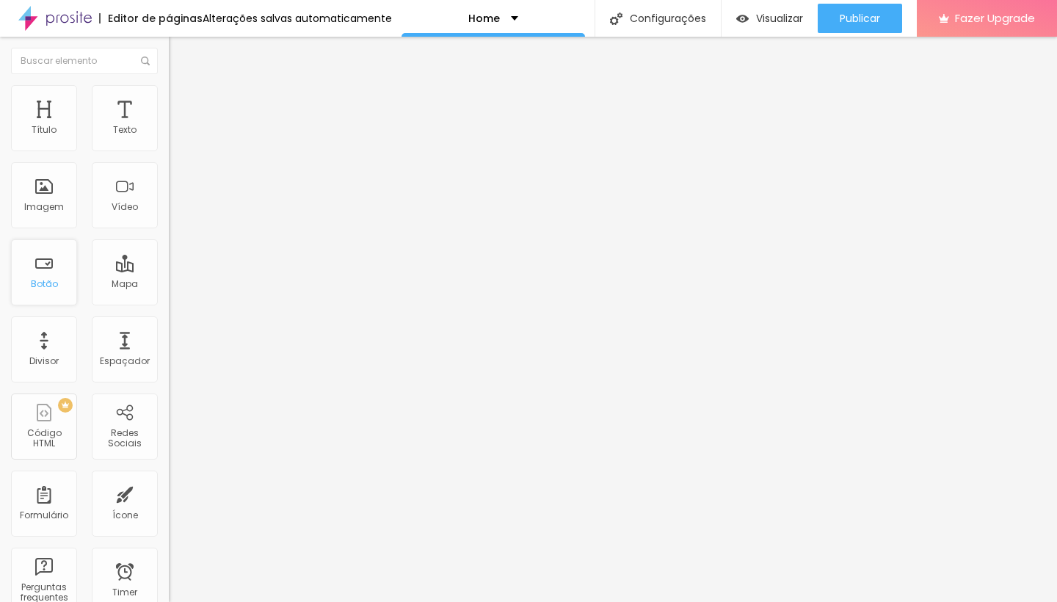
click at [44, 286] on div "Botão" at bounding box center [44, 284] width 27 height 10
click at [533, 18] on div "Home" at bounding box center [492, 18] width 183 height 37
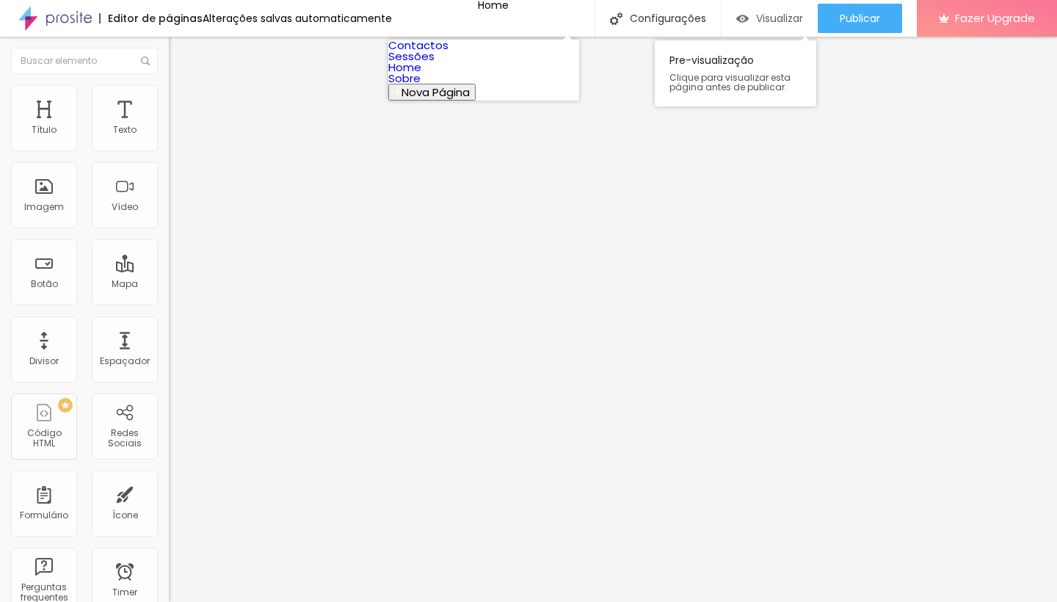
click at [756, 14] on span "Visualizar" at bounding box center [779, 18] width 47 height 12
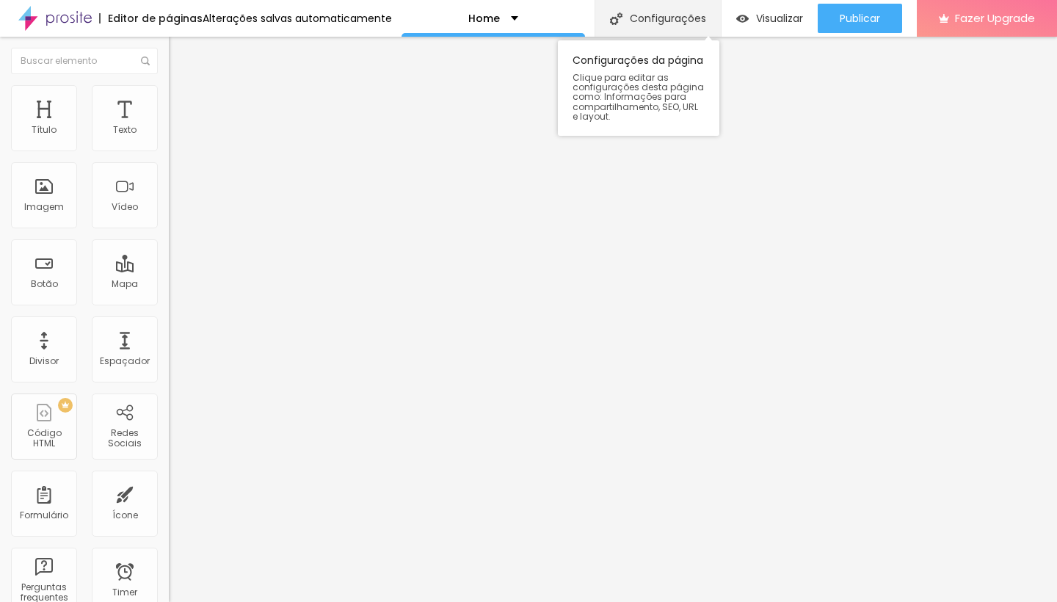
click at [685, 13] on div "Configurações" at bounding box center [657, 18] width 126 height 37
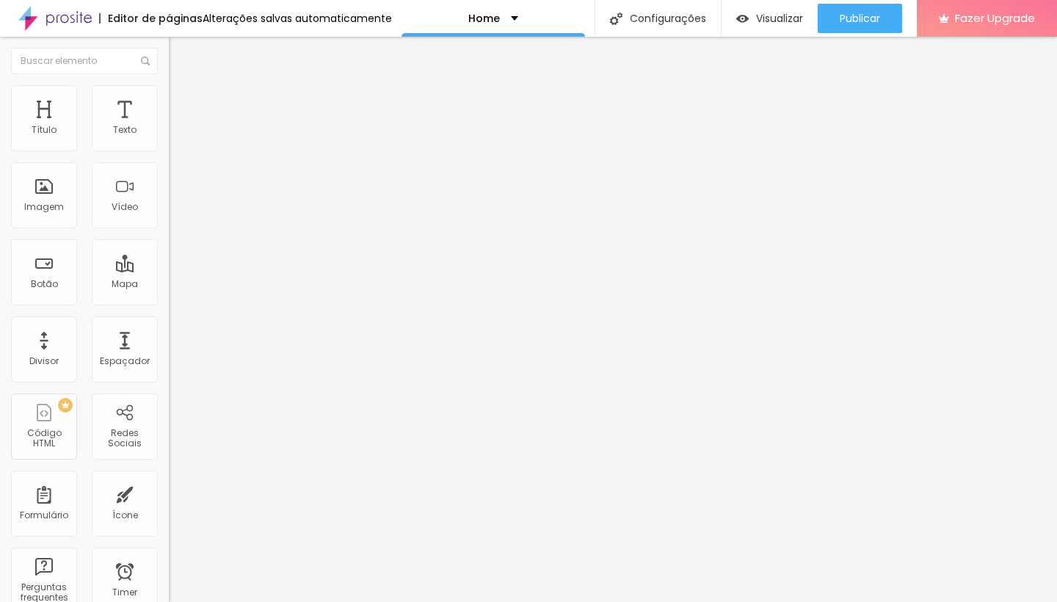
drag, startPoint x: 586, startPoint y: 467, endPoint x: 295, endPoint y: 456, distance: 290.8
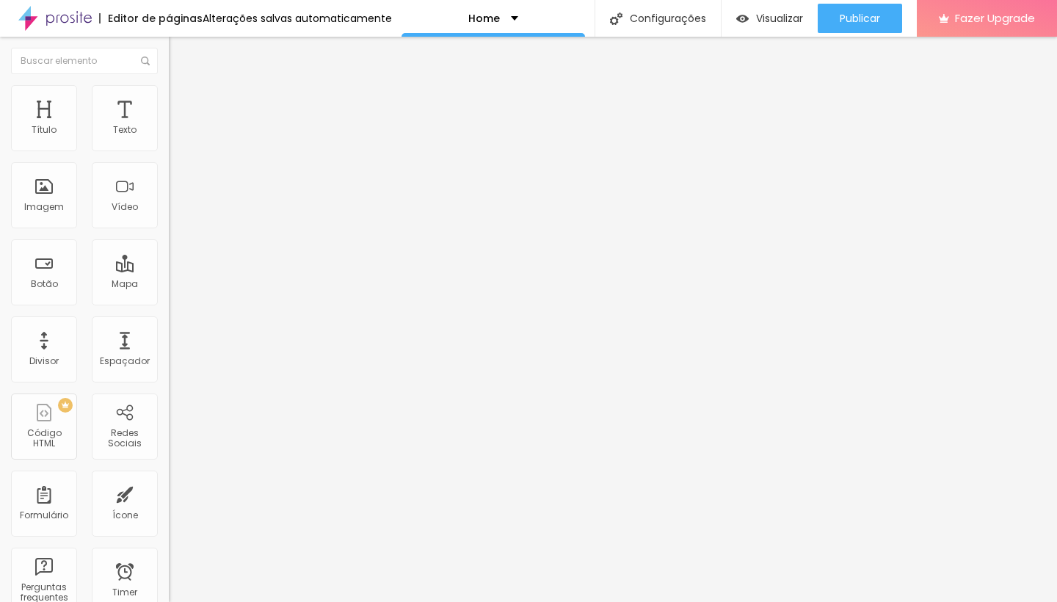
click at [534, 15] on div "Home" at bounding box center [492, 18] width 183 height 37
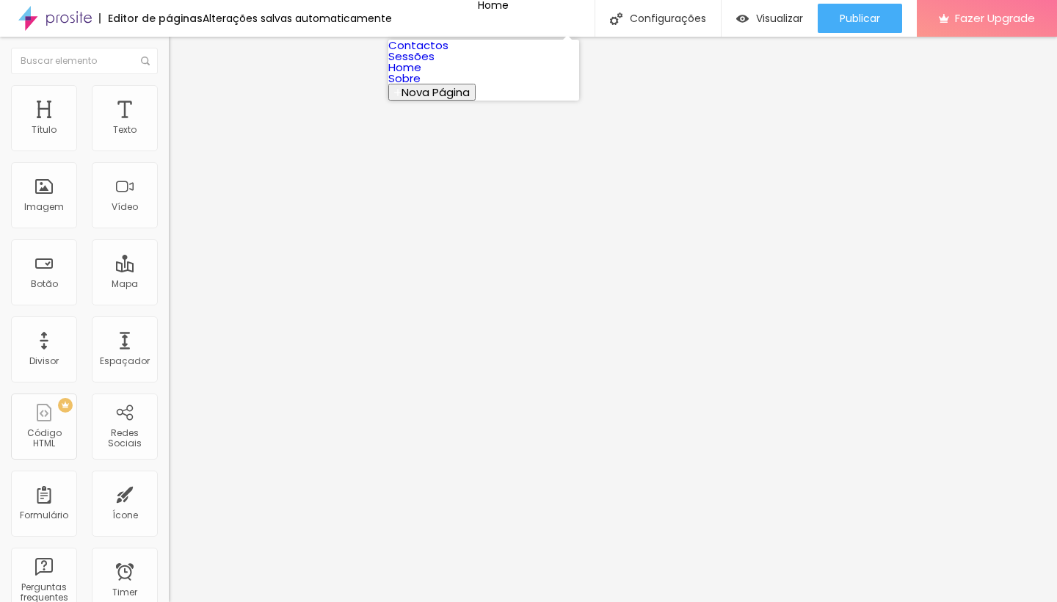
click at [476, 101] on button "Nova Página" at bounding box center [431, 92] width 87 height 17
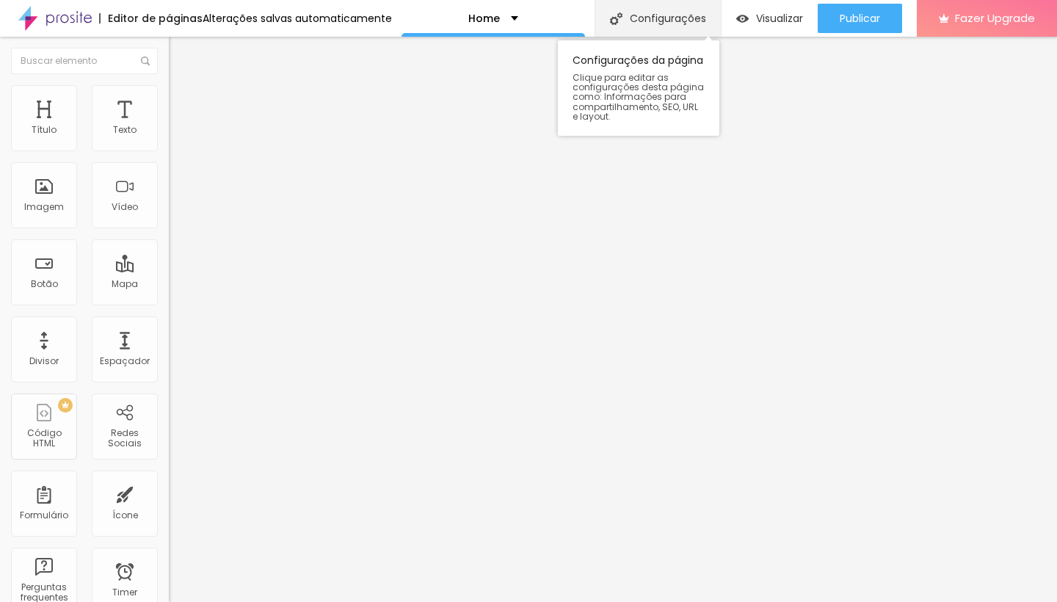
click at [674, 14] on div "Configurações" at bounding box center [657, 18] width 126 height 37
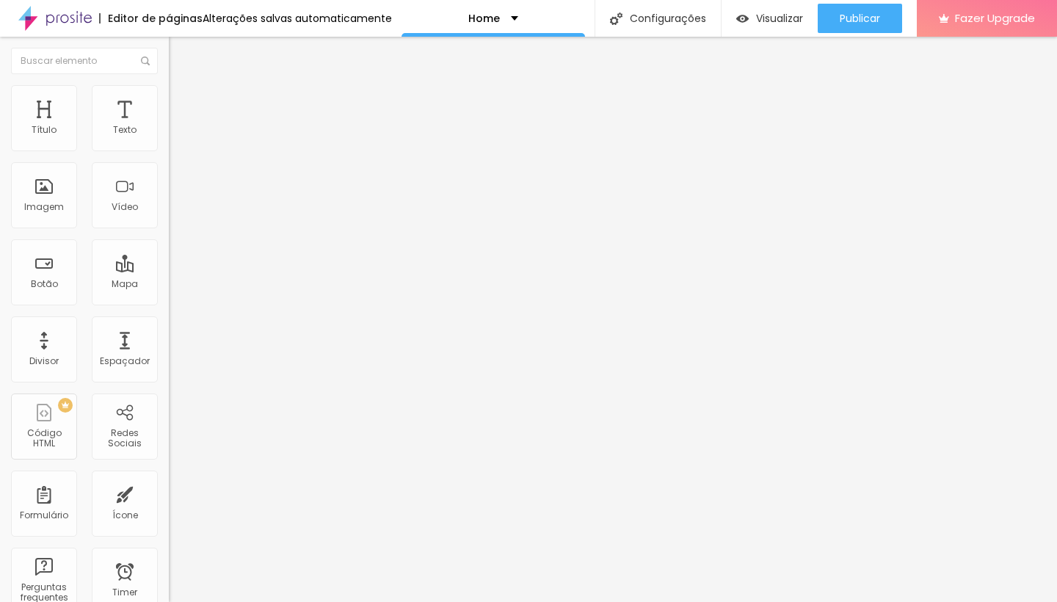
click at [169, 148] on div "ii" at bounding box center [253, 135] width 169 height 25
click at [169, 100] on img at bounding box center [175, 106] width 13 height 13
click at [169, 85] on img at bounding box center [175, 91] width 13 height 13
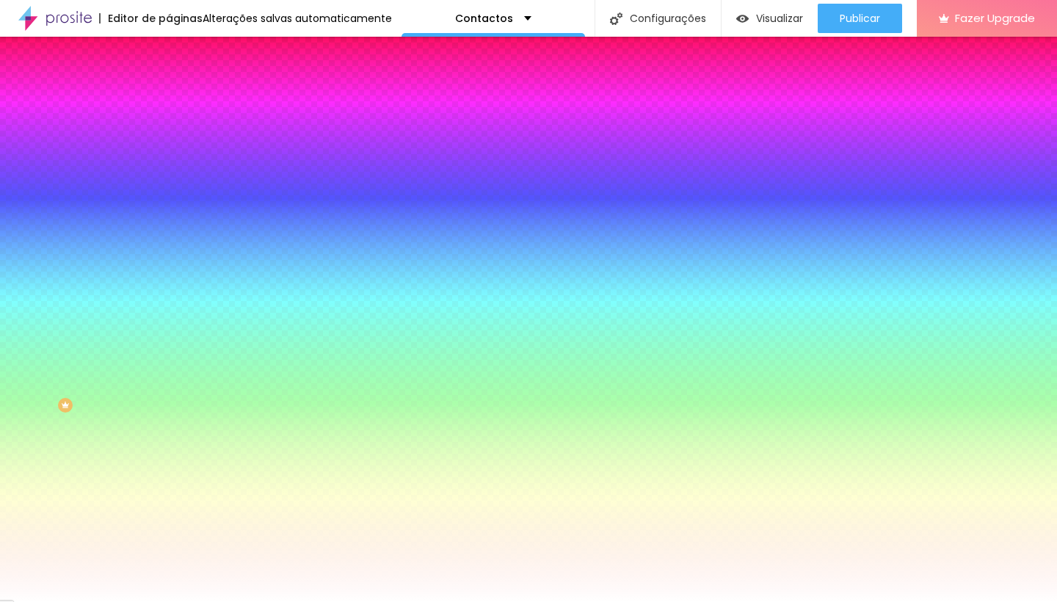
click at [169, 85] on li "Conteúdo" at bounding box center [253, 77] width 169 height 15
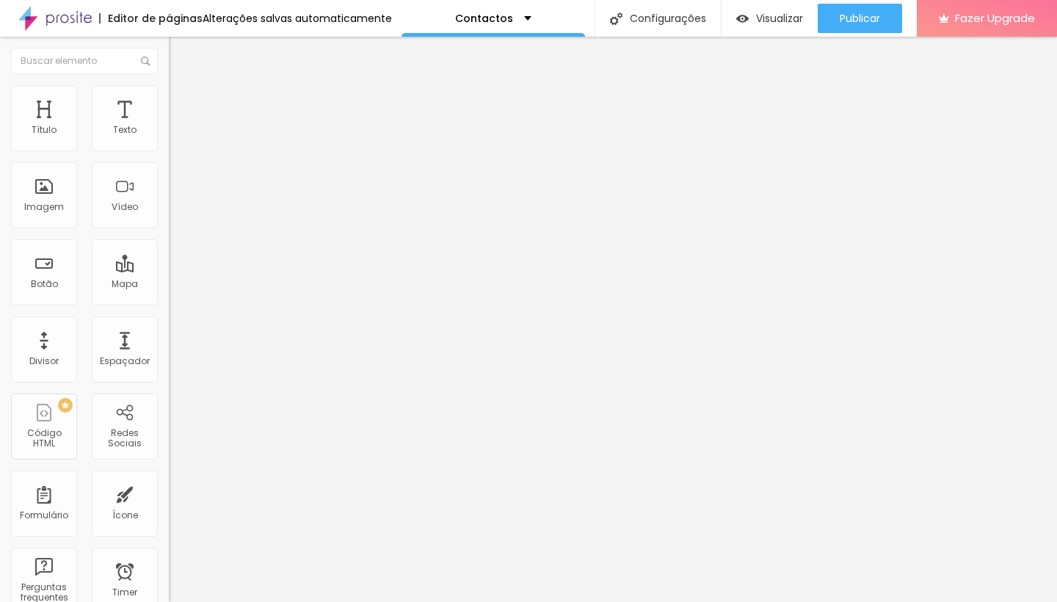
click at [169, 125] on span "Formulário" at bounding box center [193, 118] width 48 height 12
click at [169, 148] on div "ii" at bounding box center [253, 135] width 169 height 25
click at [169, 148] on img at bounding box center [173, 152] width 9 height 9
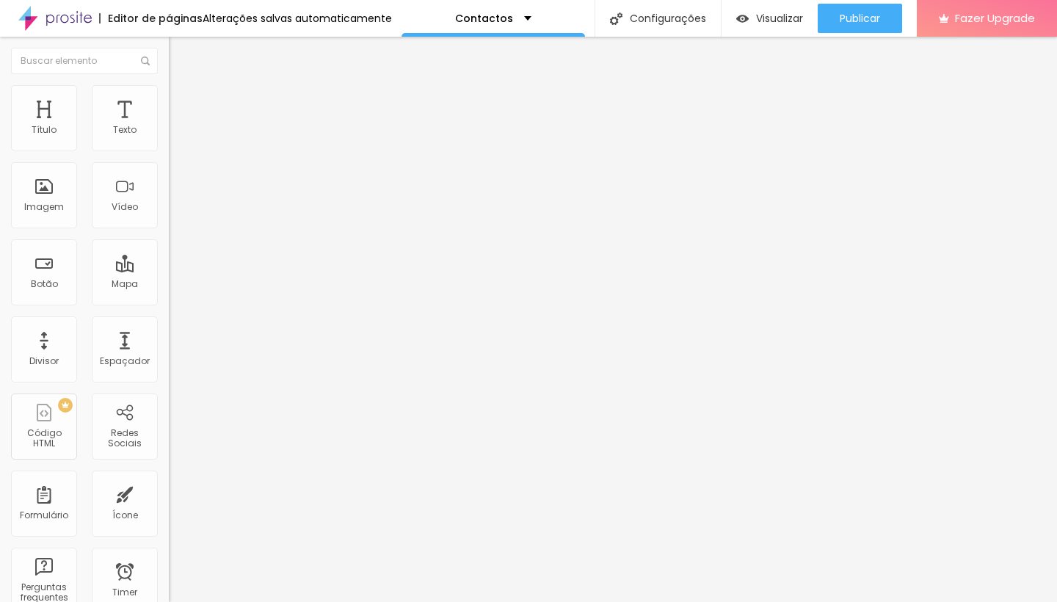
drag, startPoint x: 791, startPoint y: 476, endPoint x: 786, endPoint y: 536, distance: 59.7
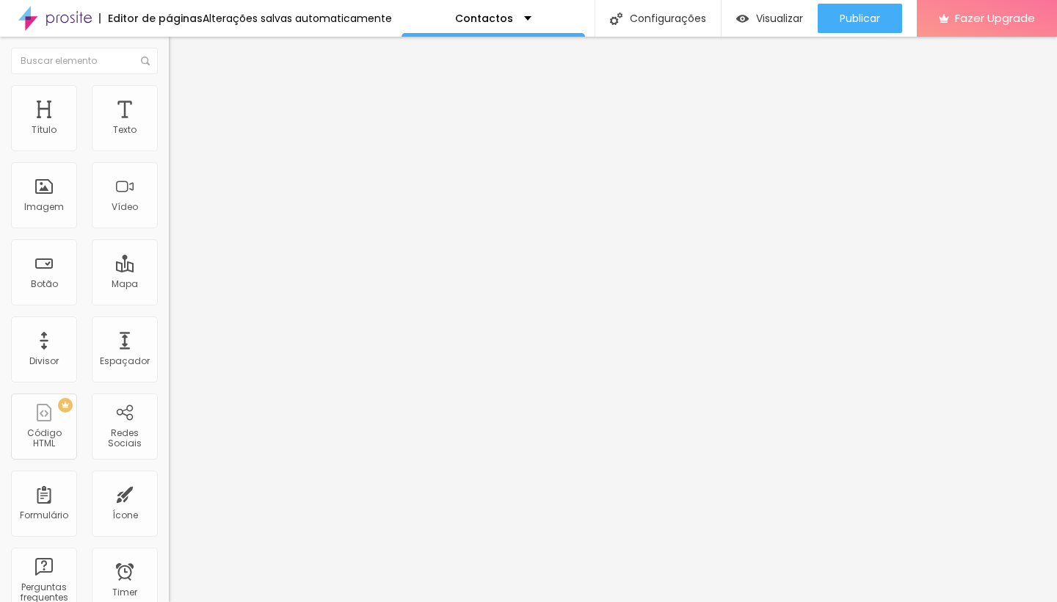
drag, startPoint x: 797, startPoint y: 142, endPoint x: 787, endPoint y: 49, distance: 93.0
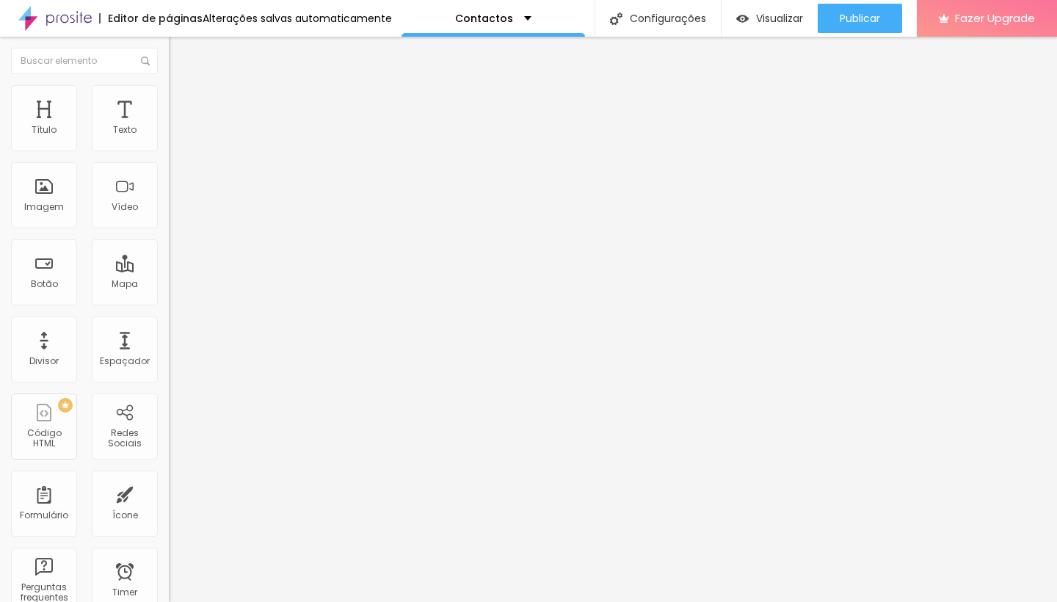
scroll to position [259, 0]
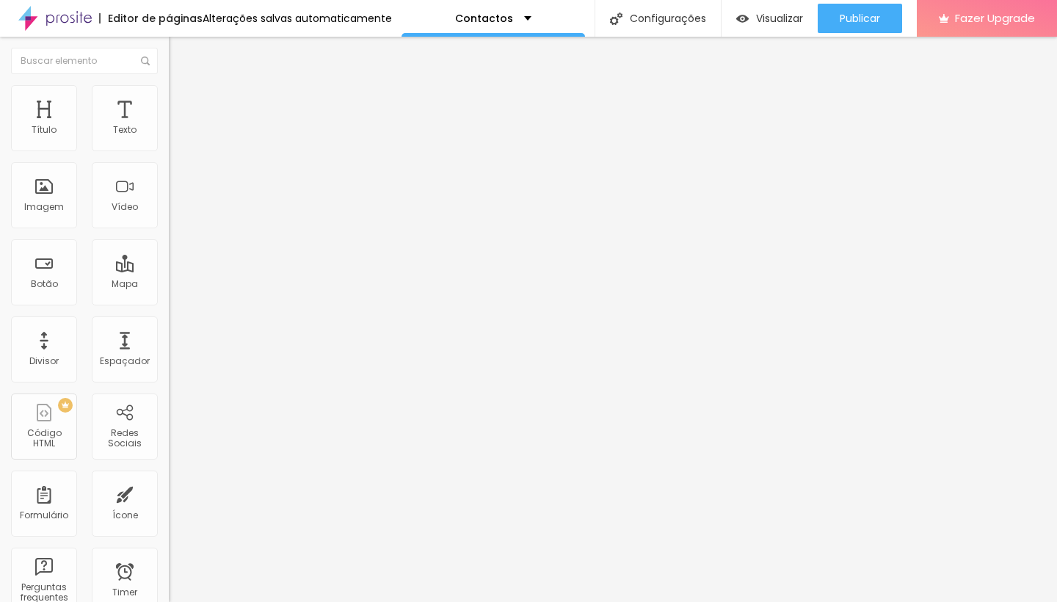
drag, startPoint x: 412, startPoint y: 400, endPoint x: 216, endPoint y: 405, distance: 196.0
type input "Contacto:"
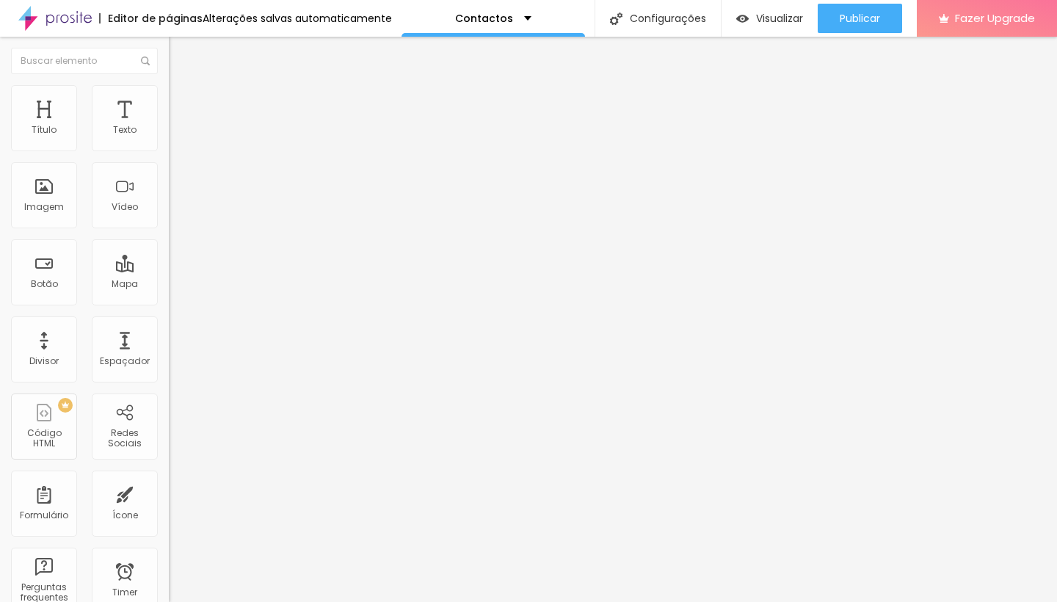
click at [169, 148] on img at bounding box center [173, 152] width 9 height 9
drag, startPoint x: 554, startPoint y: 340, endPoint x: 586, endPoint y: 255, distance: 90.8
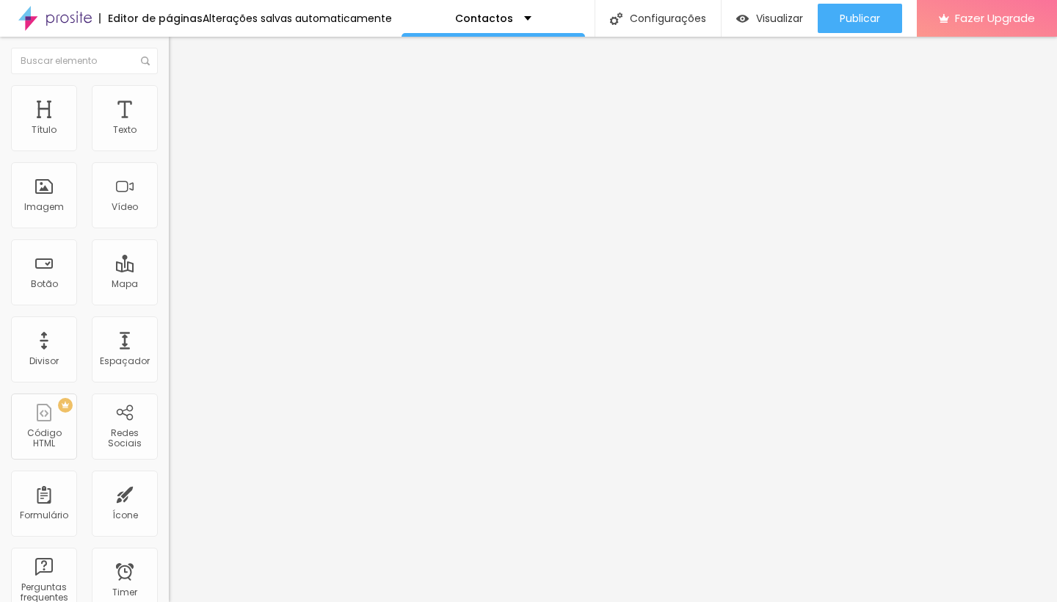
drag, startPoint x: 624, startPoint y: 354, endPoint x: 644, endPoint y: 250, distance: 105.4
drag, startPoint x: 284, startPoint y: 338, endPoint x: 302, endPoint y: 118, distance: 220.9
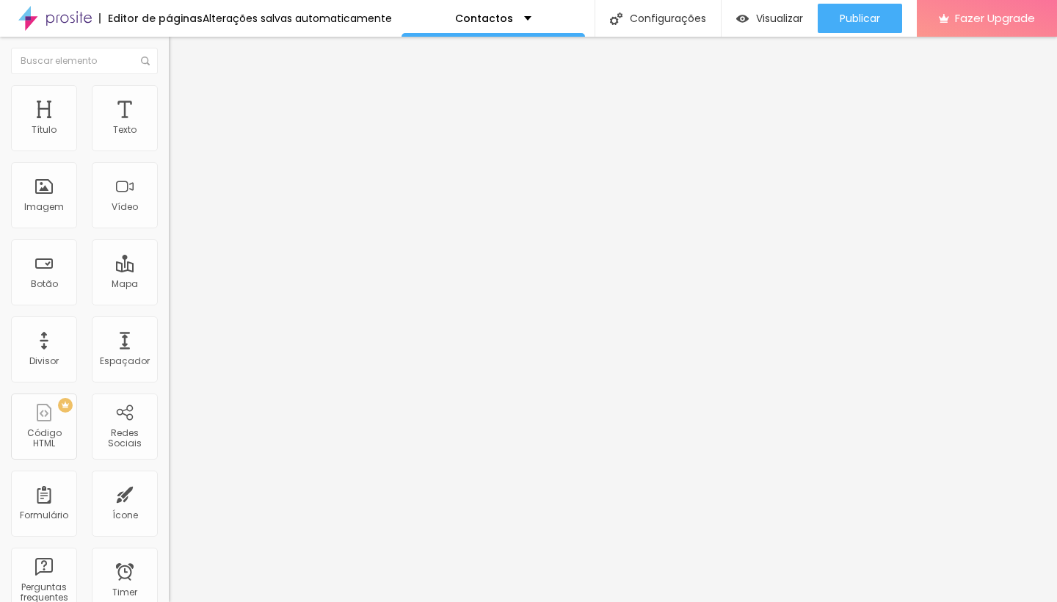
scroll to position [63, 0]
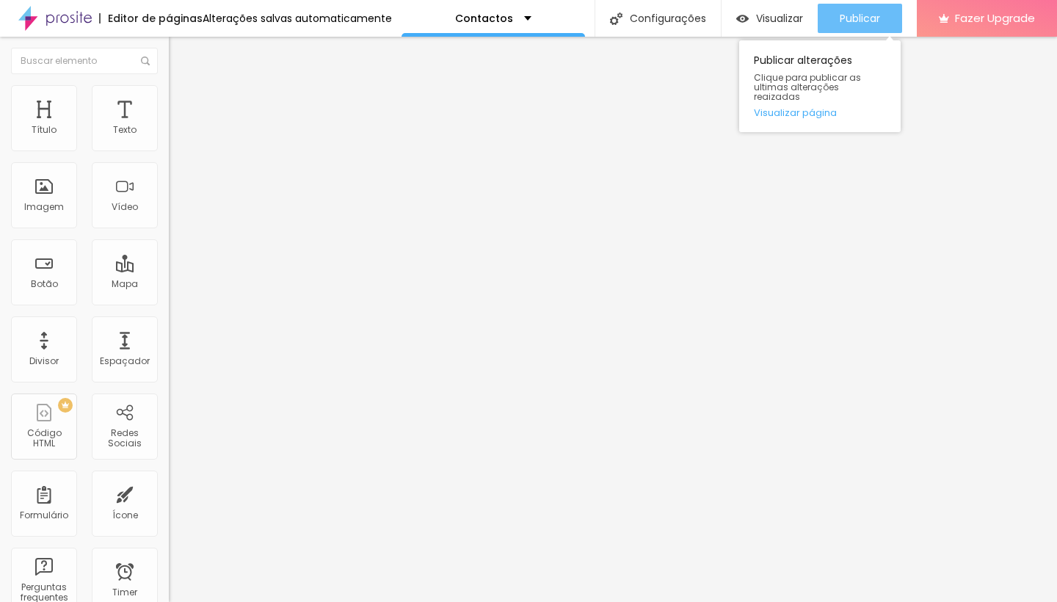
click at [834, 24] on button "Publicar" at bounding box center [859, 18] width 84 height 29
